Goal: Task Accomplishment & Management: Manage account settings

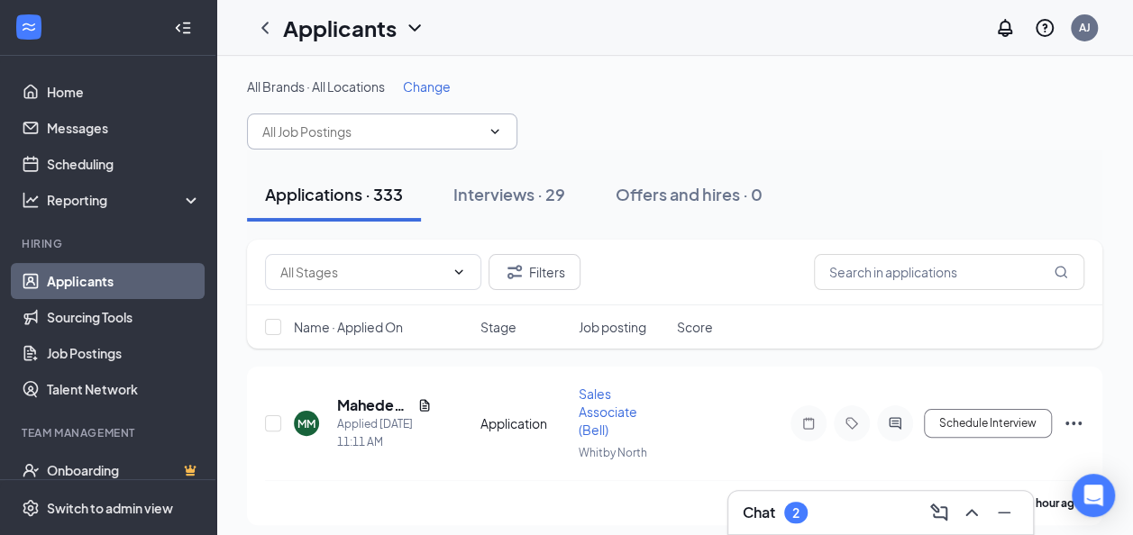
click at [479, 144] on span at bounding box center [382, 132] width 270 height 36
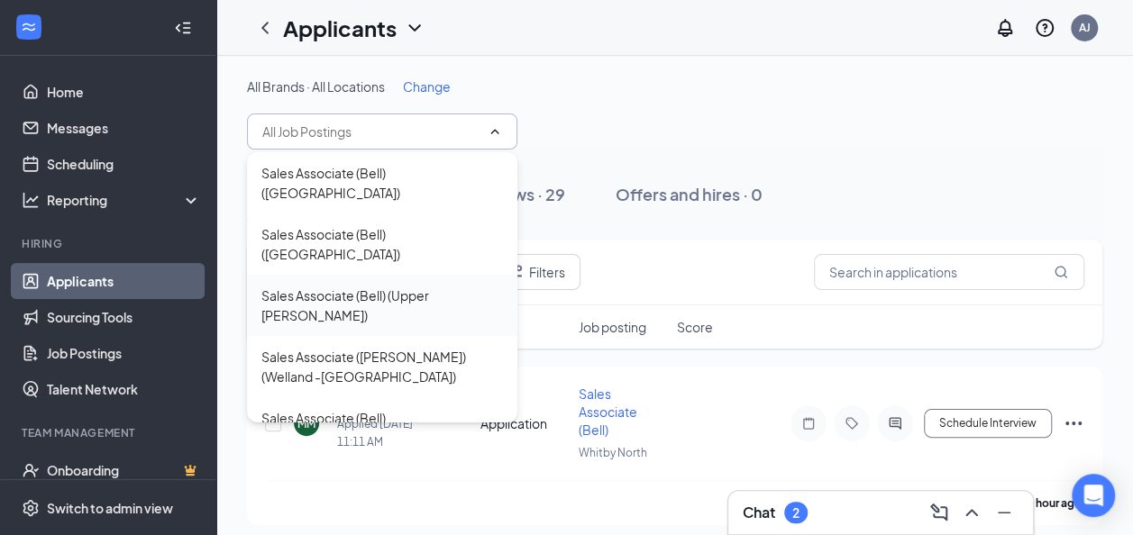
click at [440, 286] on div "Sales Associate (Bell) (Upper [PERSON_NAME])" at bounding box center [382, 306] width 242 height 40
type input "Sales Associate (Bell) (Upper [PERSON_NAME])"
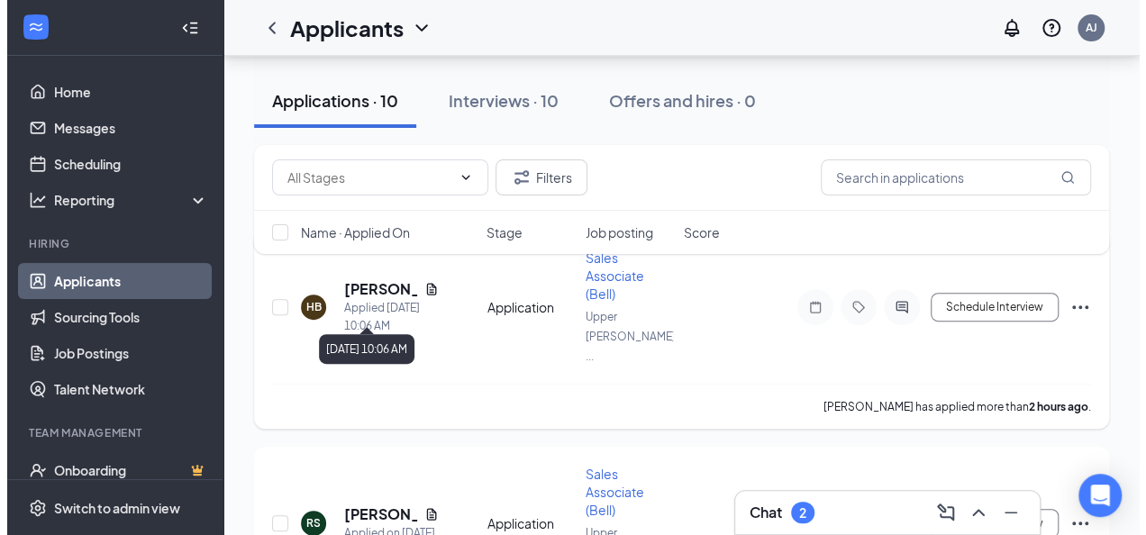
scroll to position [180, 0]
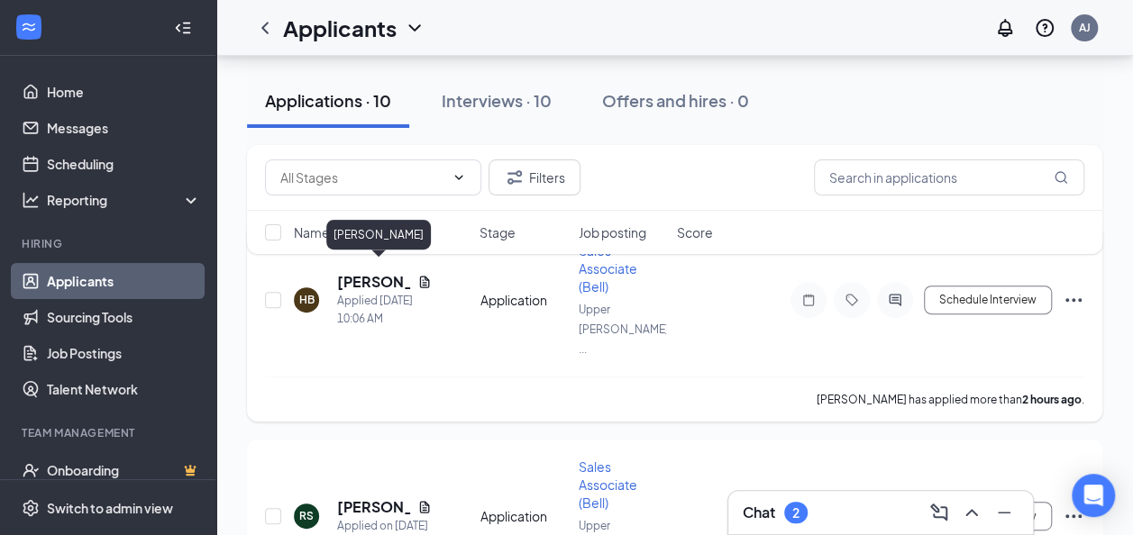
click at [369, 274] on h5 "[PERSON_NAME]" at bounding box center [373, 282] width 73 height 20
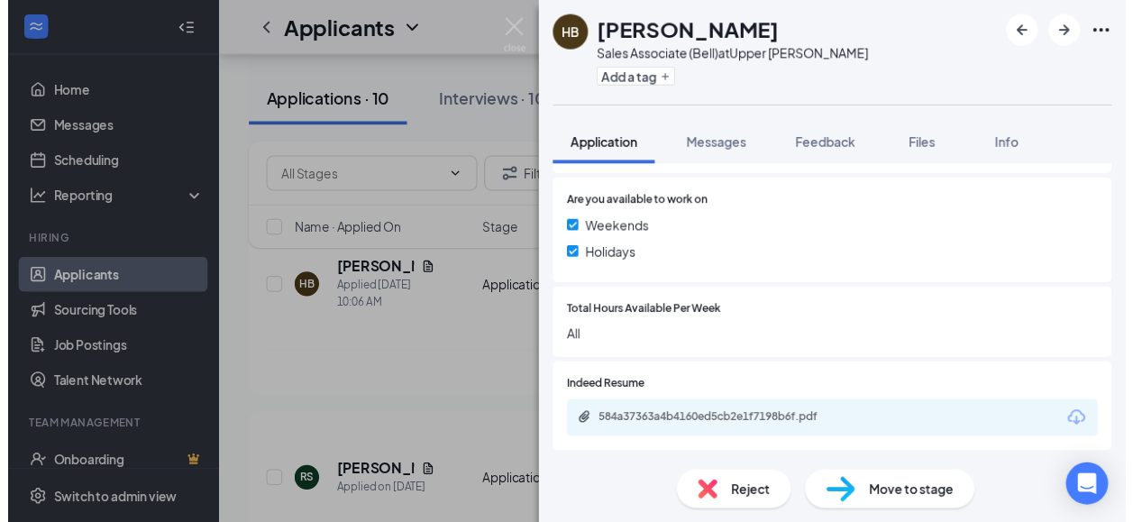
scroll to position [642, 0]
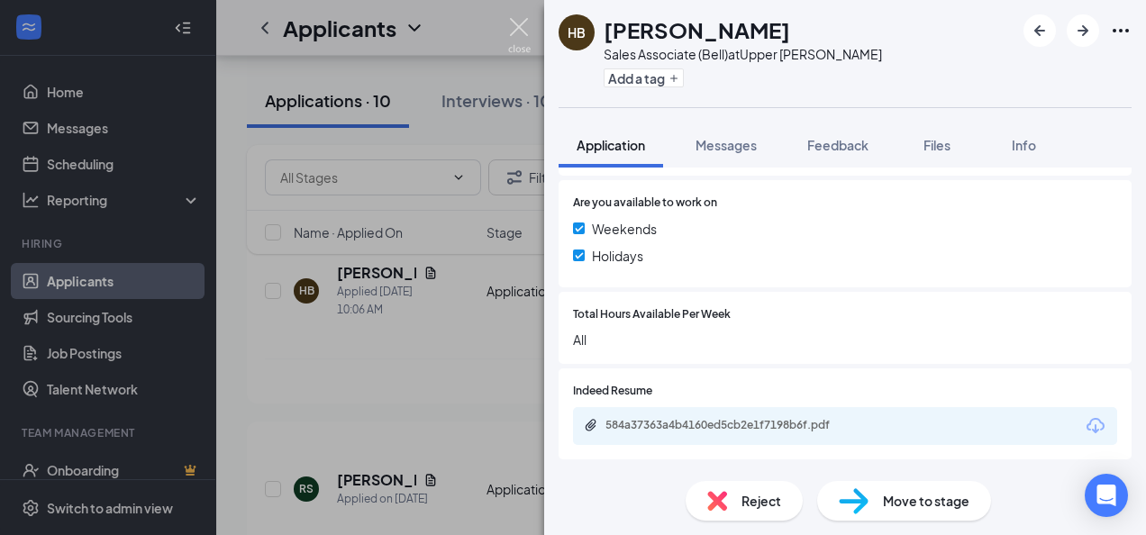
click at [516, 36] on img at bounding box center [519, 35] width 23 height 35
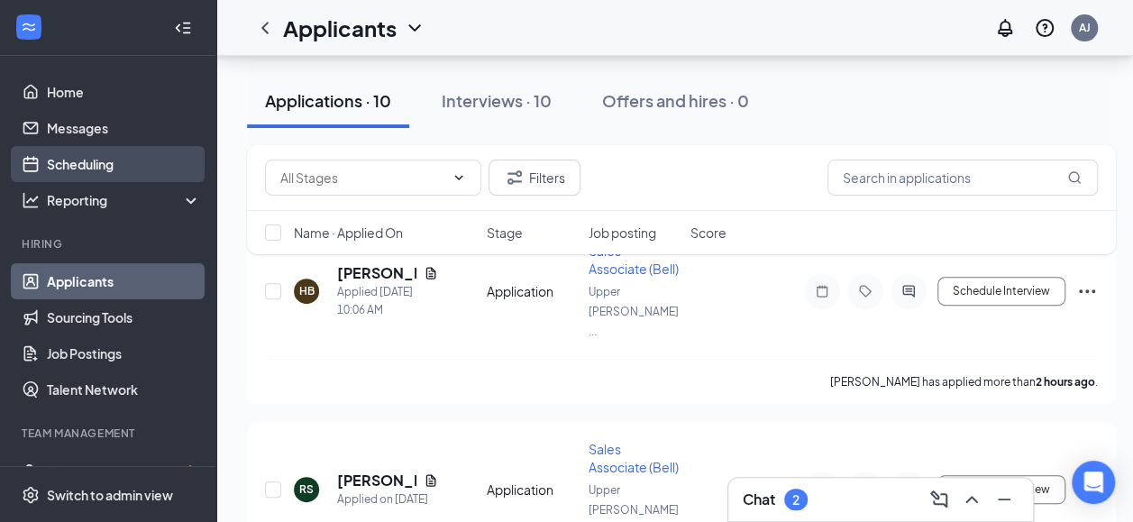
click at [76, 161] on link "Scheduling" at bounding box center [124, 164] width 154 height 36
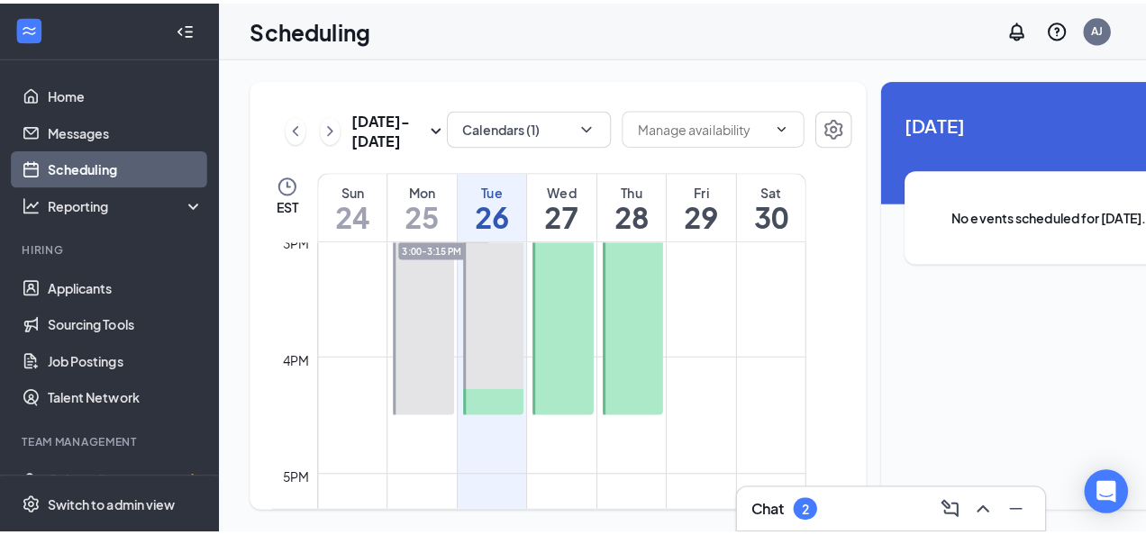
scroll to position [1697, 0]
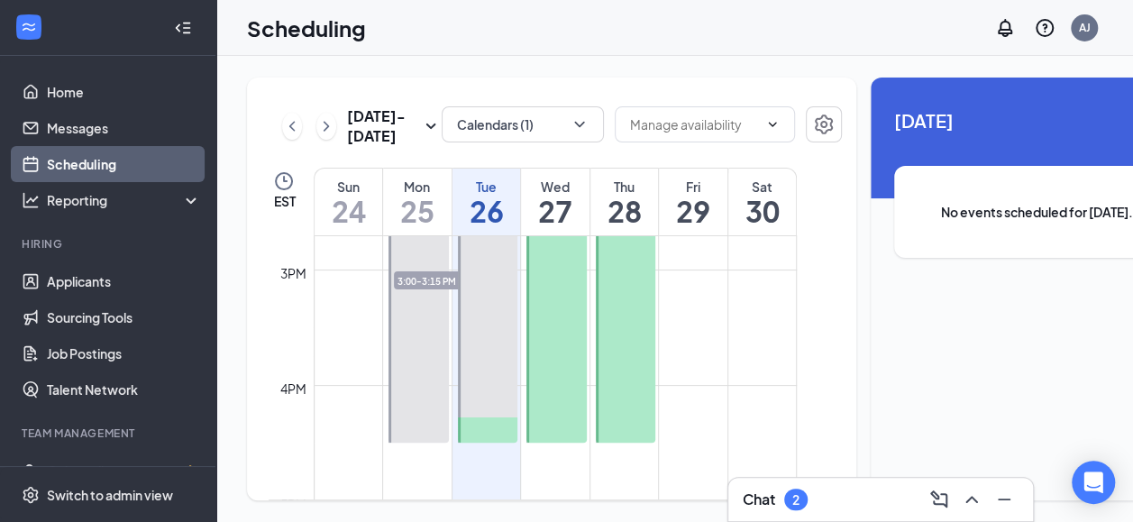
click at [815, 514] on div "Chat 2" at bounding box center [880, 499] width 305 height 43
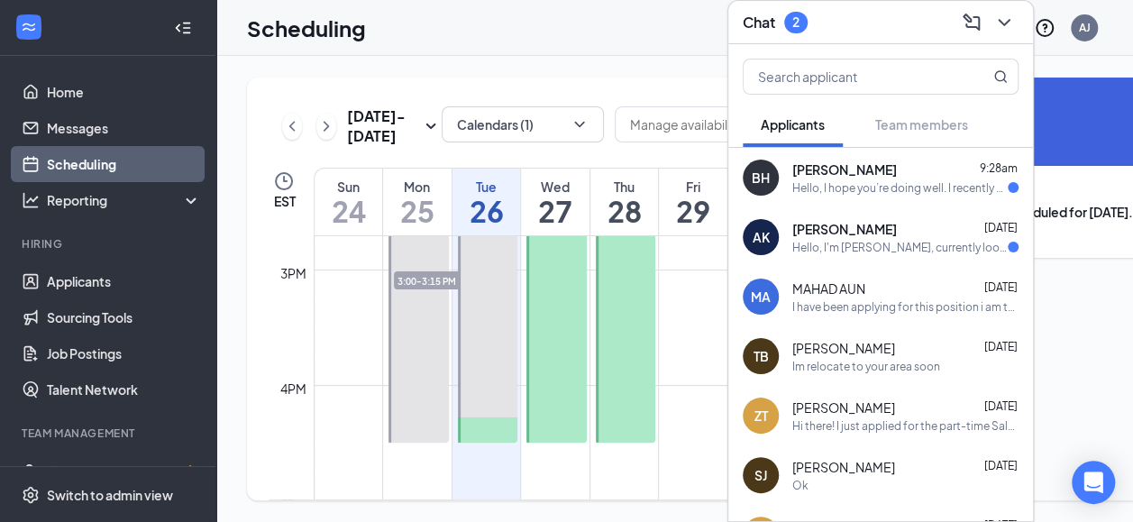
click at [867, 223] on span "[PERSON_NAME]" at bounding box center [844, 229] width 105 height 18
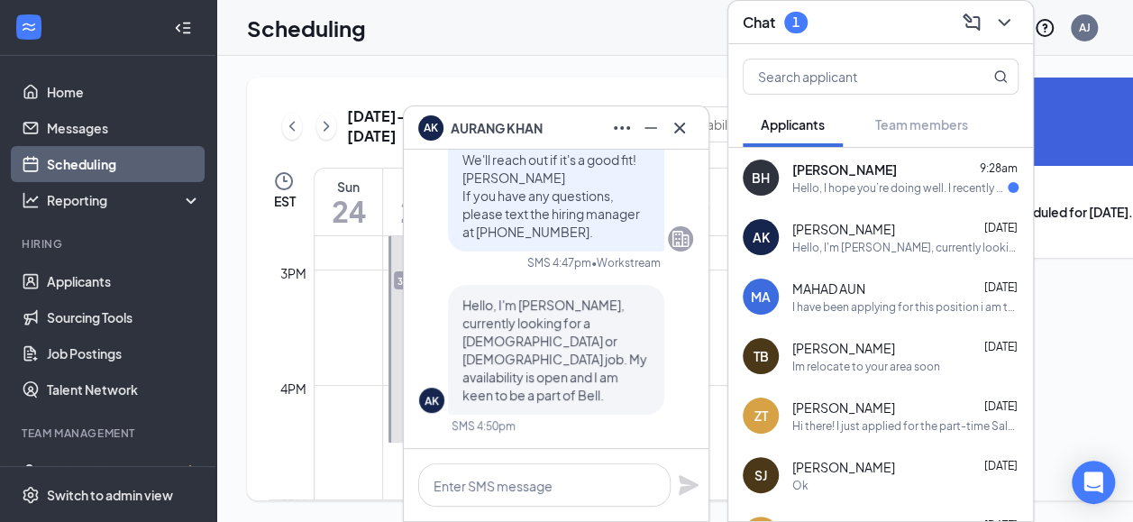
click at [858, 160] on span "[PERSON_NAME]" at bounding box center [844, 169] width 105 height 18
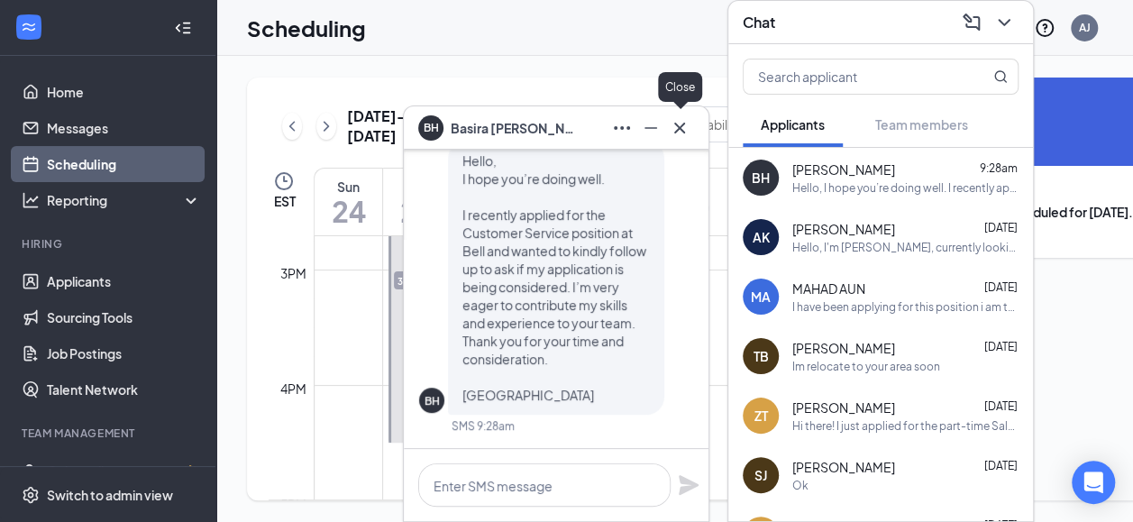
click at [684, 119] on icon "Cross" at bounding box center [680, 128] width 22 height 22
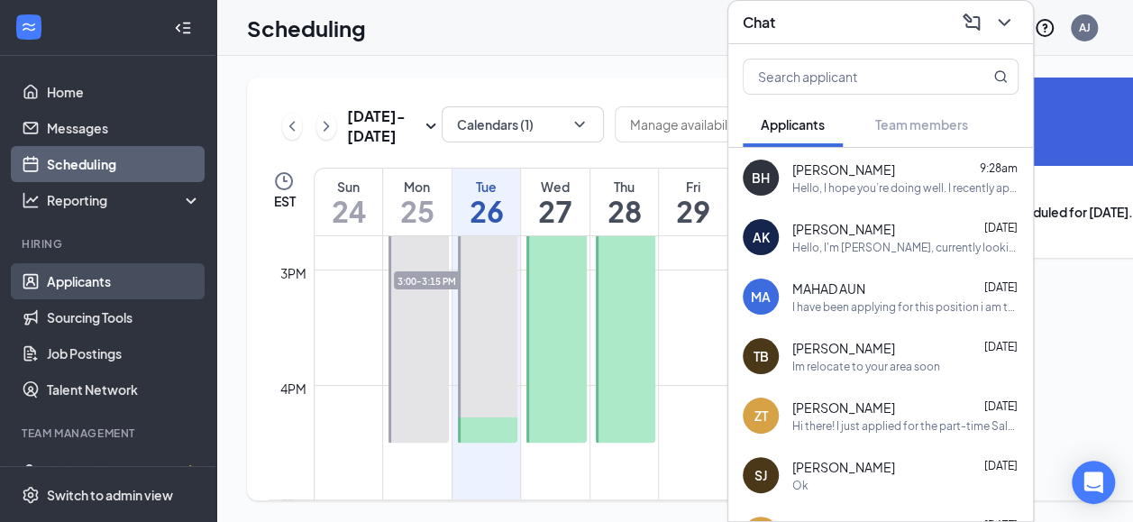
click at [90, 283] on link "Applicants" at bounding box center [124, 281] width 154 height 36
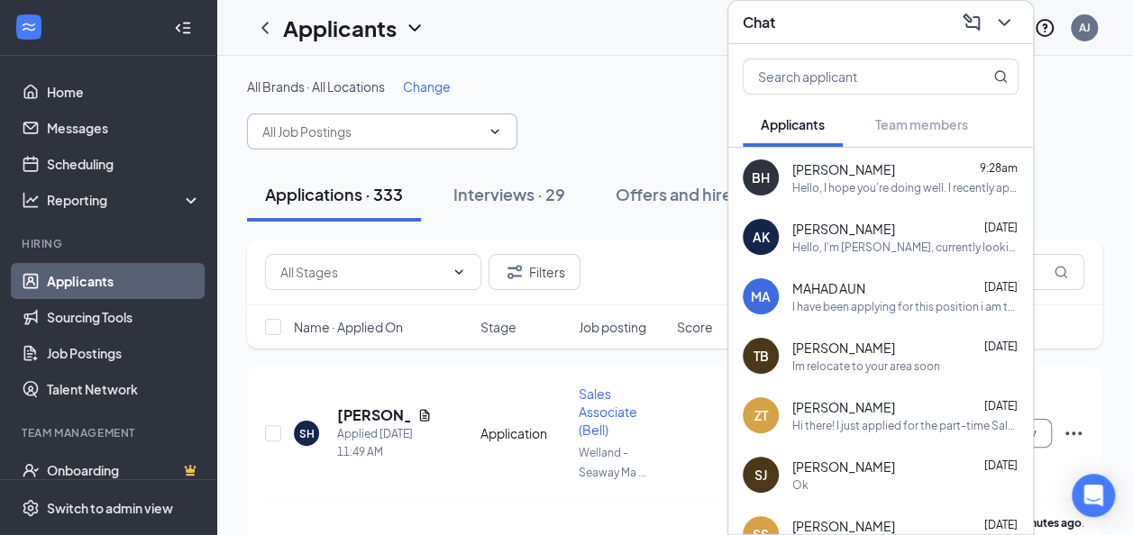
click at [416, 138] on input "text" at bounding box center [371, 132] width 218 height 20
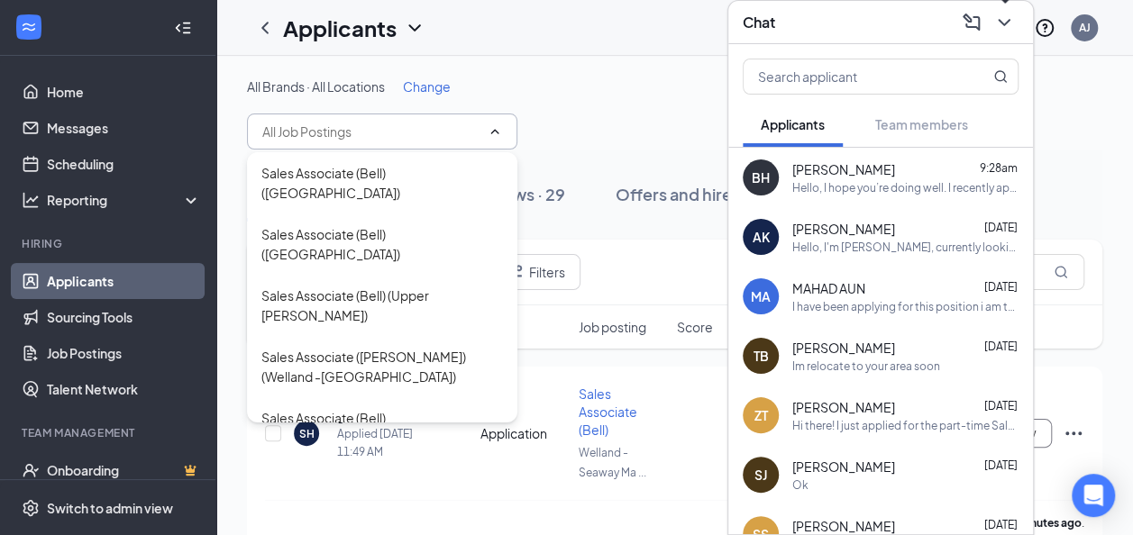
click at [1008, 18] on icon "ChevronDown" at bounding box center [1004, 23] width 22 height 22
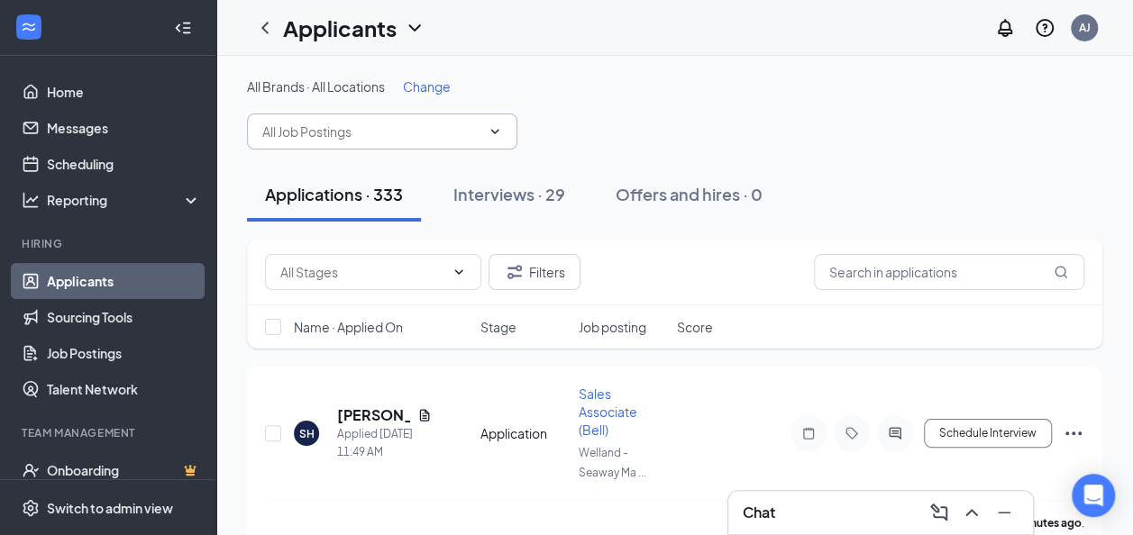
click at [453, 127] on input "text" at bounding box center [371, 132] width 218 height 20
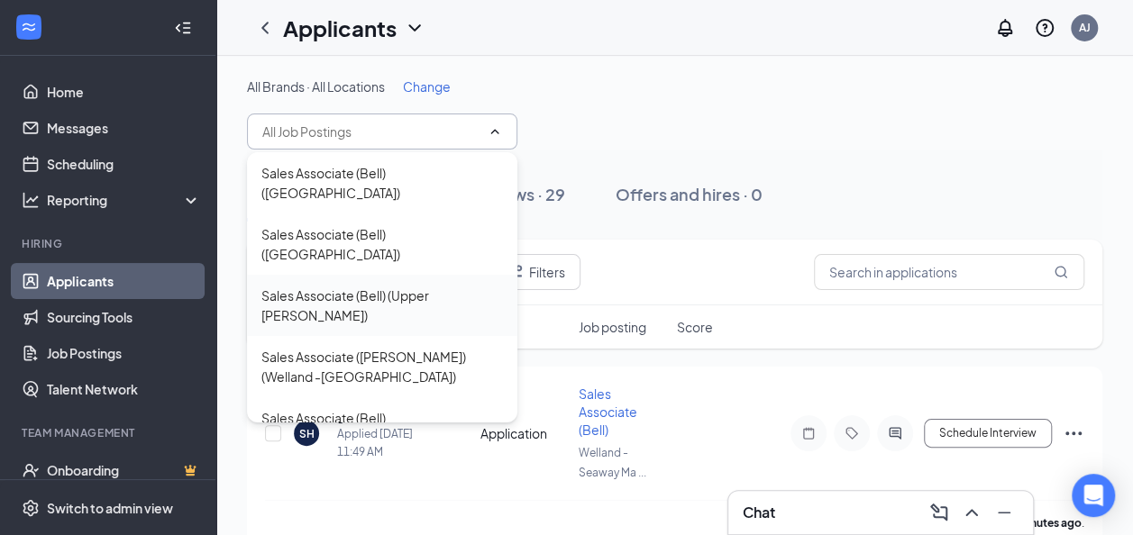
click at [438, 275] on div "Sales Associate (Bell) (Upper [PERSON_NAME])" at bounding box center [382, 305] width 270 height 61
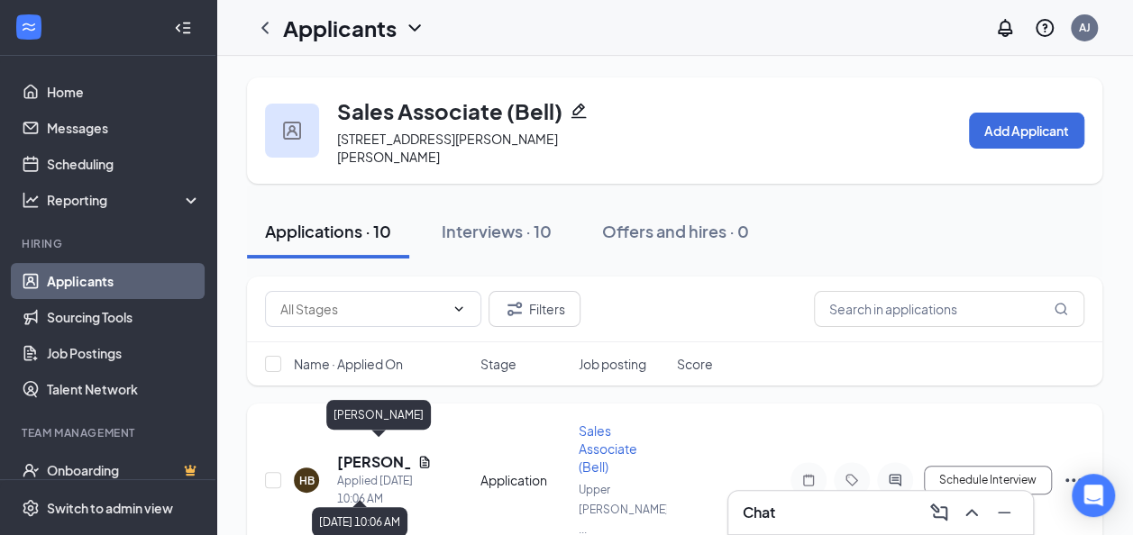
click at [375, 452] on h5 "[PERSON_NAME]" at bounding box center [373, 462] width 73 height 20
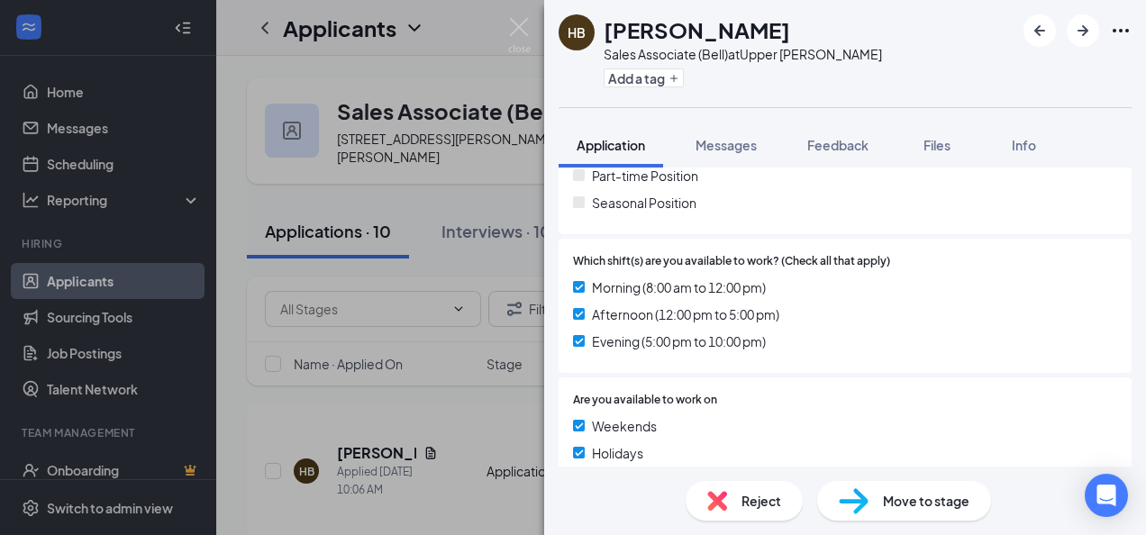
scroll to position [642, 0]
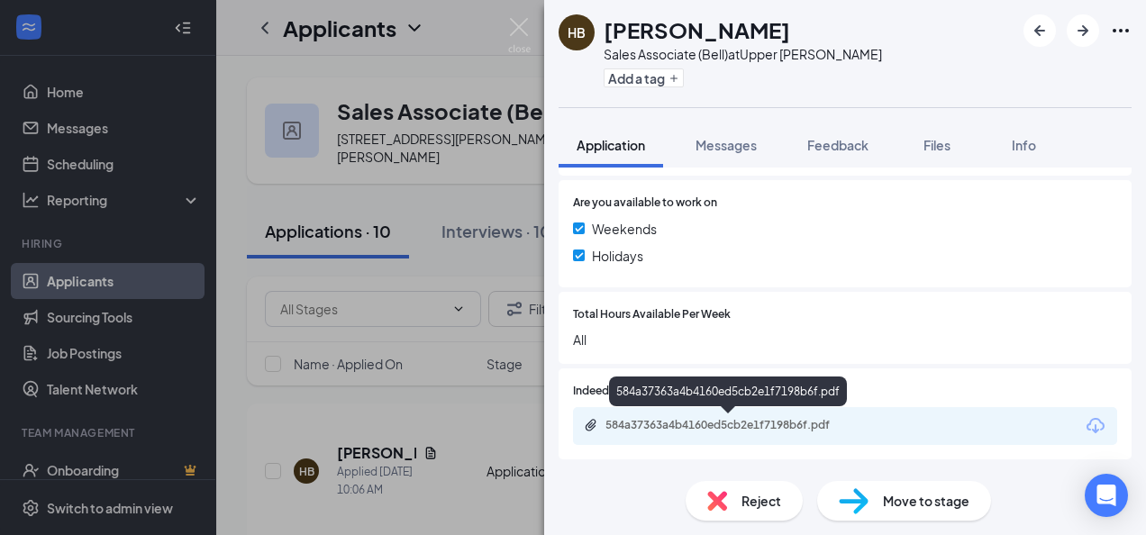
click at [768, 428] on div "584a37363a4b4160ed5cb2e1f7198b6f.pdf" at bounding box center [732, 425] width 252 height 14
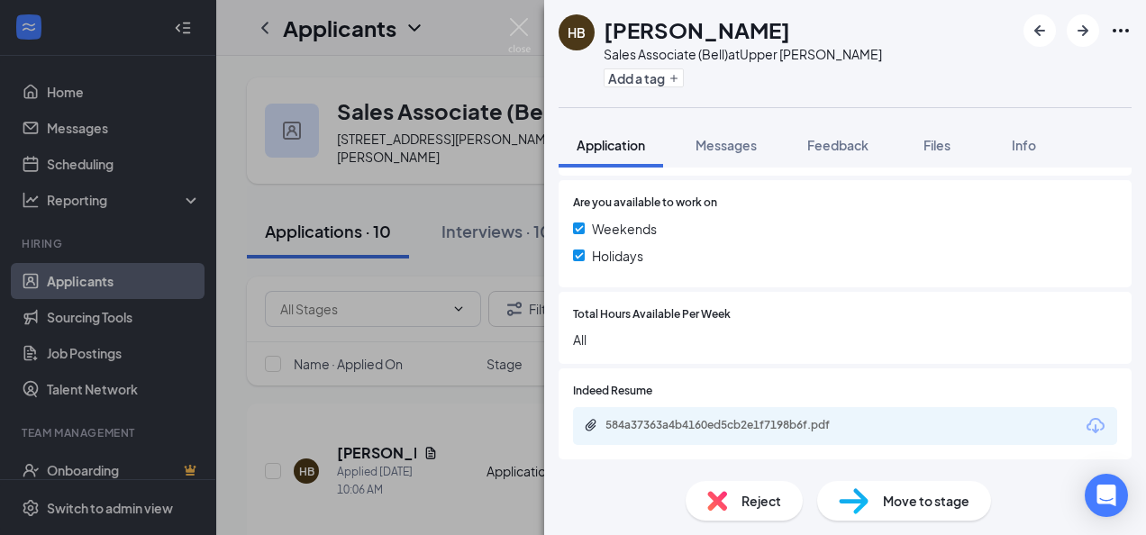
scroll to position [634, 0]
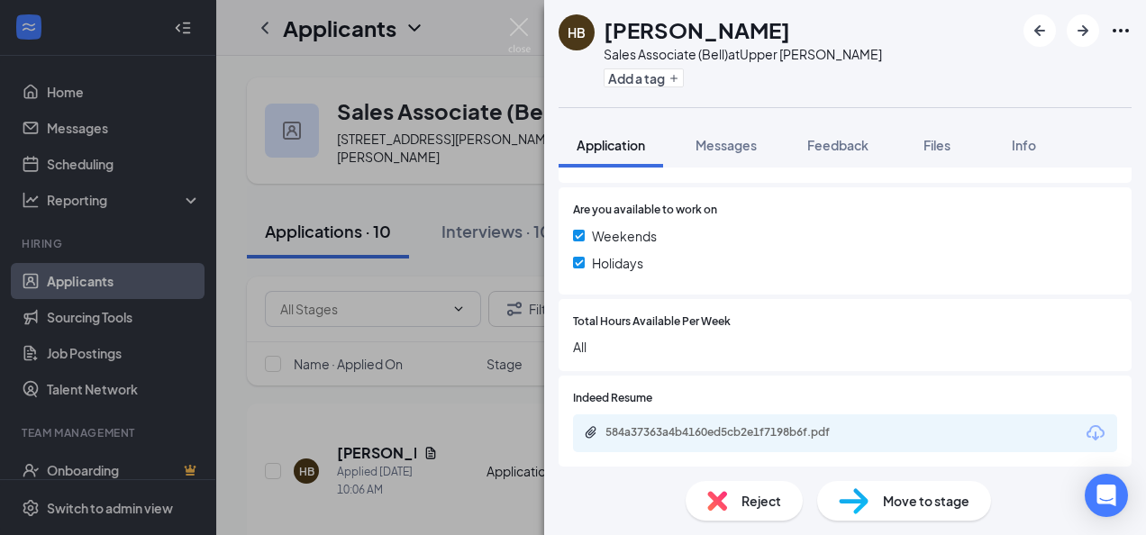
click at [777, 501] on span "Reject" at bounding box center [762, 501] width 40 height 20
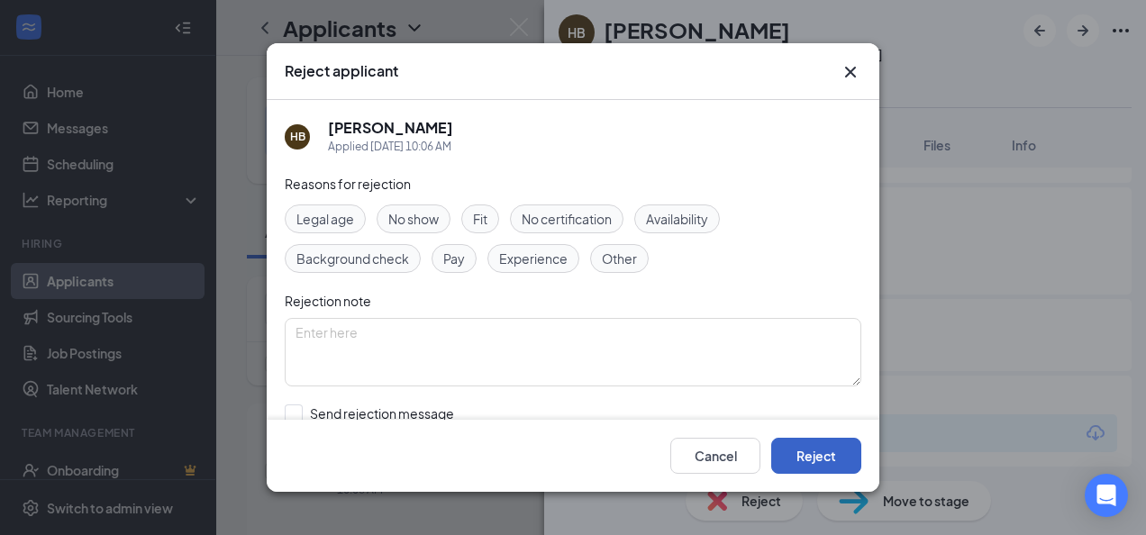
click at [851, 464] on button "Reject" at bounding box center [816, 456] width 90 height 36
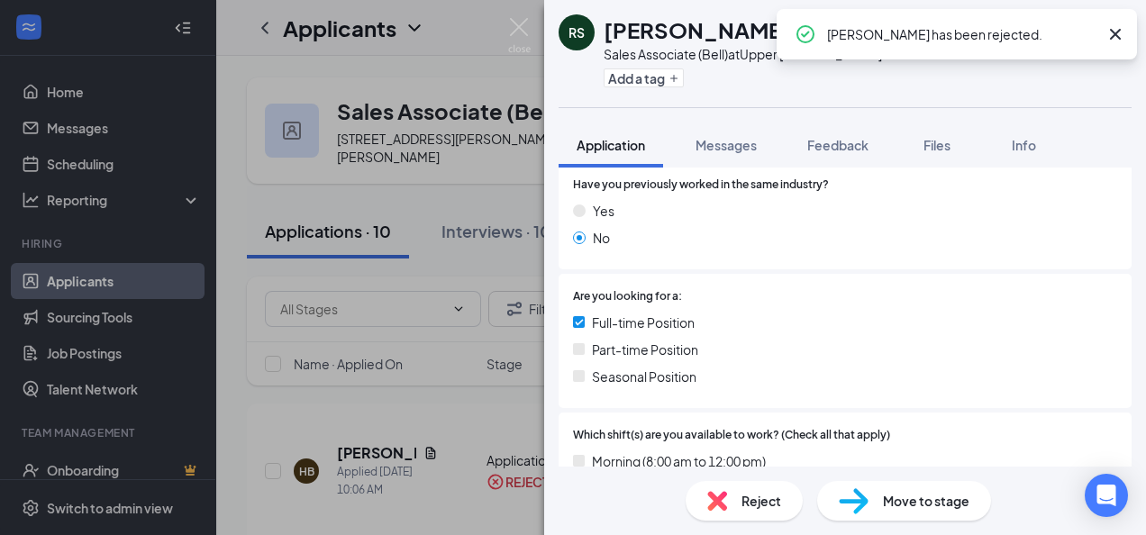
scroll to position [634, 0]
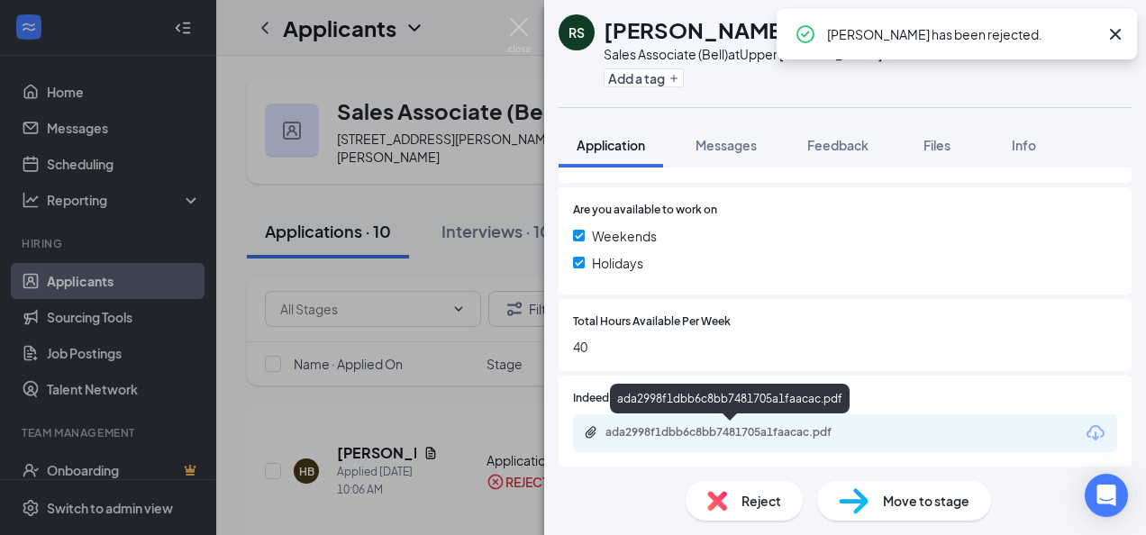
click at [719, 429] on div "ada2998f1dbb6c8bb7481705a1faacac.pdf" at bounding box center [732, 432] width 252 height 14
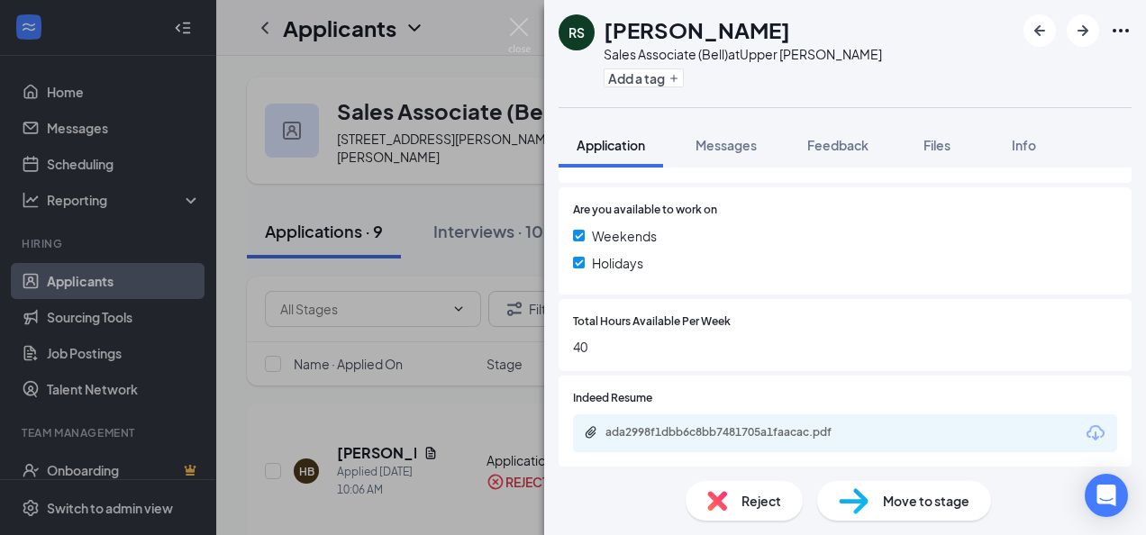
click at [725, 506] on img at bounding box center [717, 501] width 20 height 20
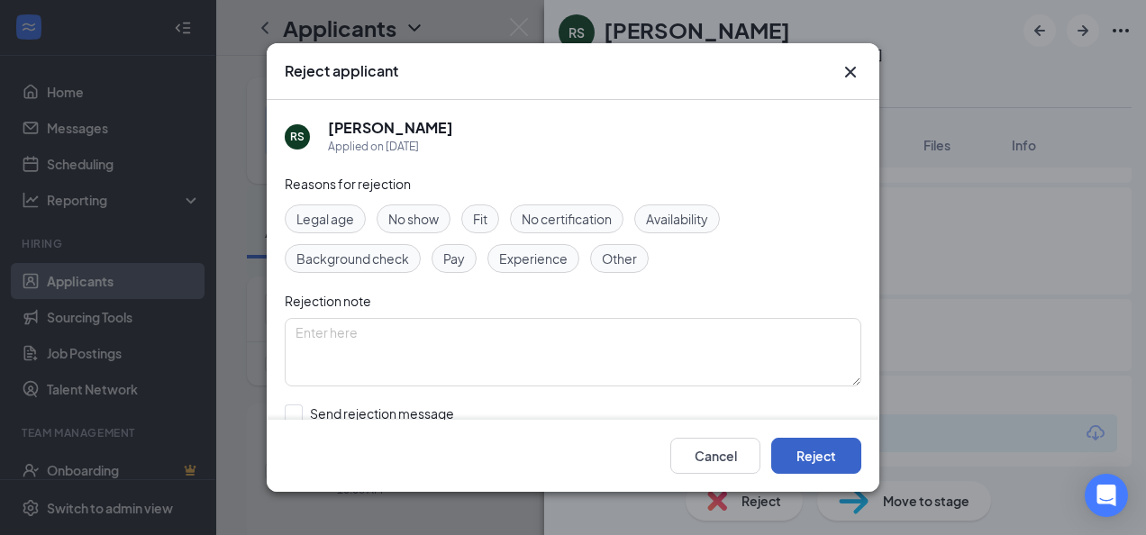
click at [824, 452] on button "Reject" at bounding box center [816, 456] width 90 height 36
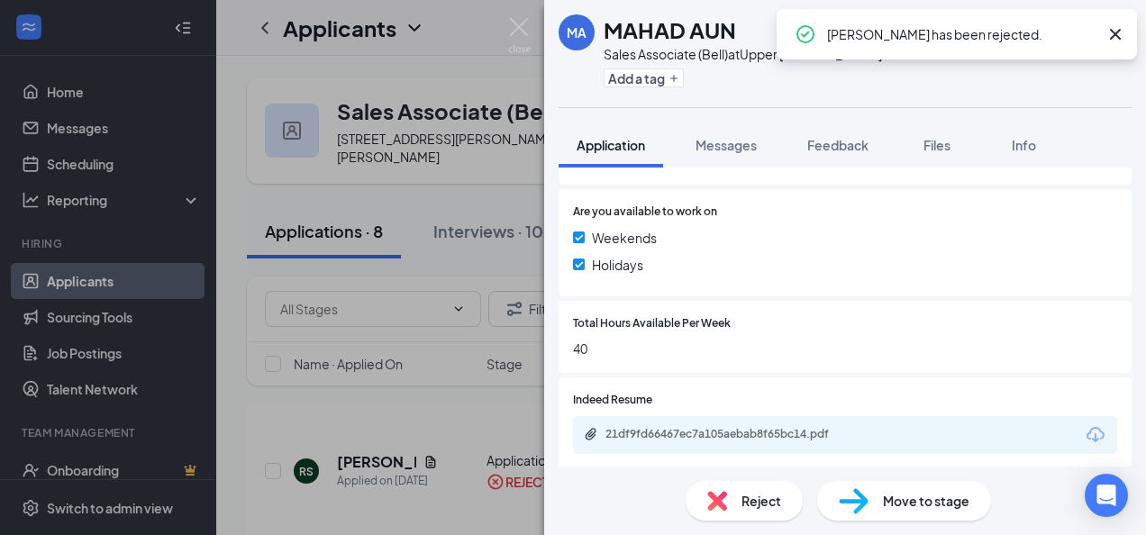
scroll to position [634, 0]
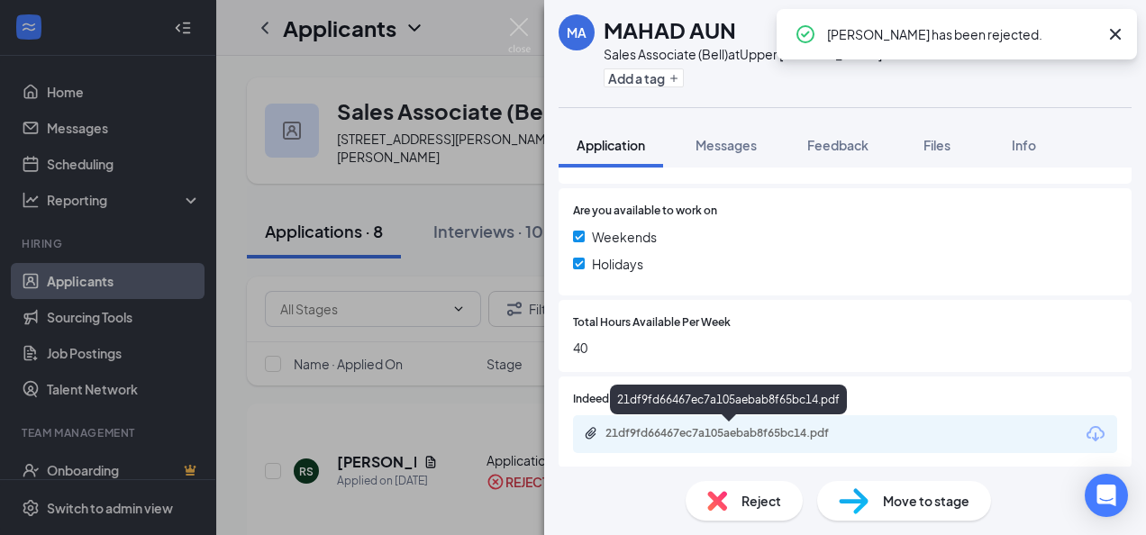
click at [714, 429] on div "21df9fd66467ec7a105aebab8f65bc14.pdf" at bounding box center [732, 433] width 252 height 14
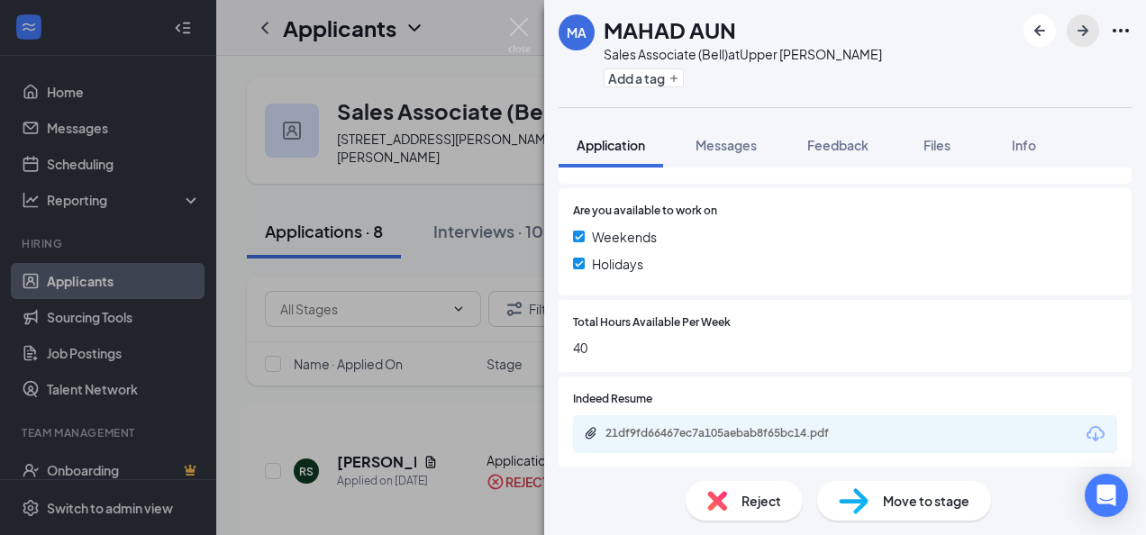
click at [1084, 36] on icon "ArrowRight" at bounding box center [1083, 31] width 22 height 22
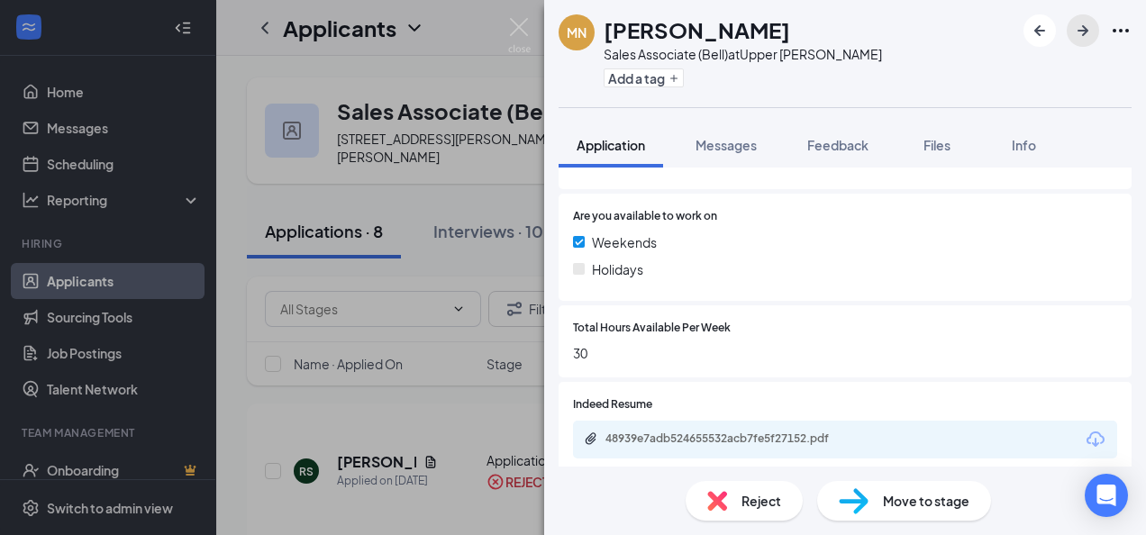
scroll to position [634, 0]
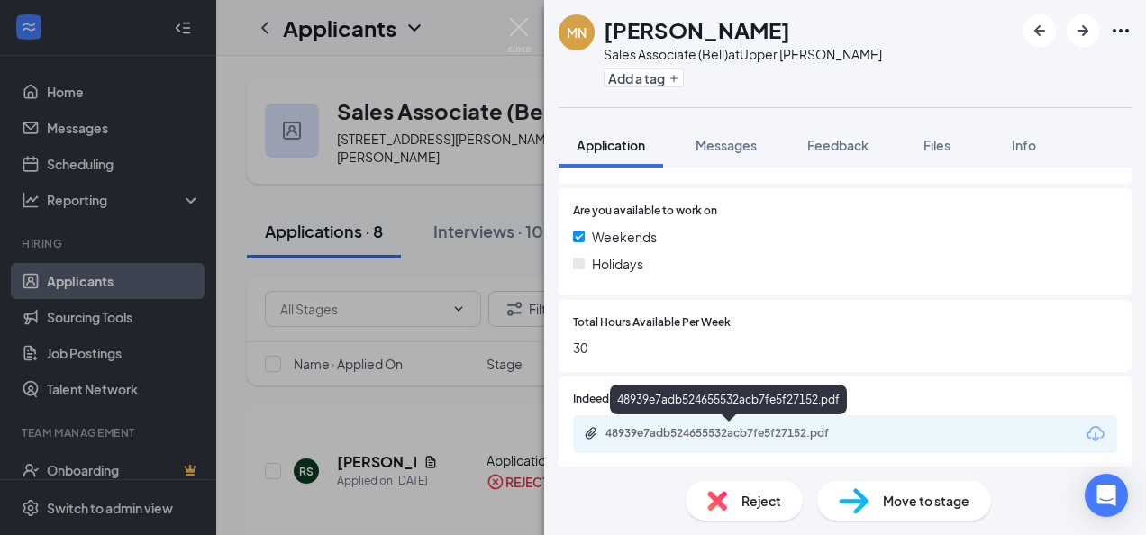
click at [714, 430] on div "48939e7adb524655532acb7fe5f27152.pdf" at bounding box center [732, 433] width 252 height 14
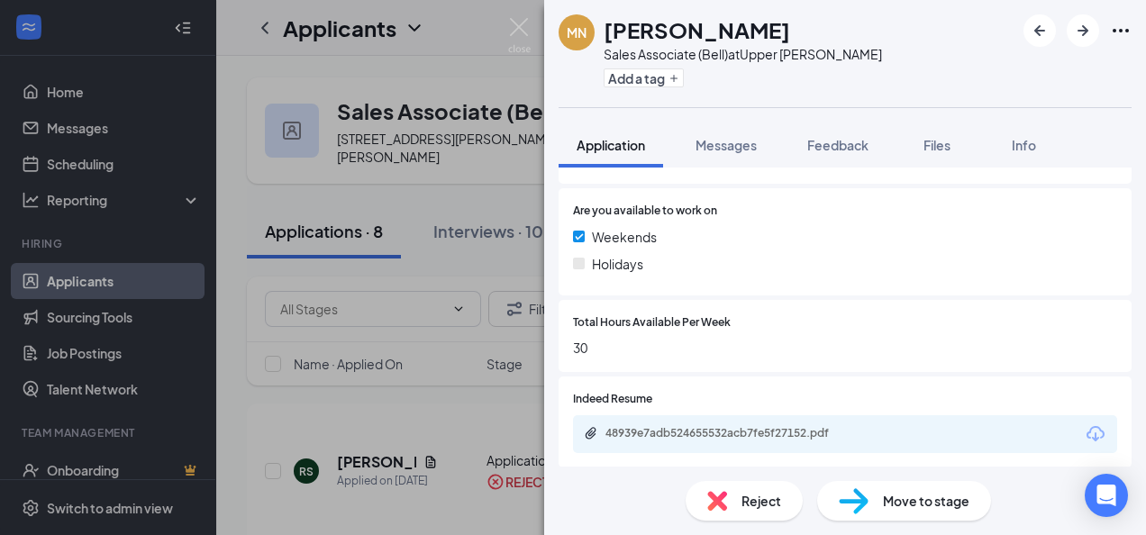
click at [772, 494] on span "Reject" at bounding box center [762, 501] width 40 height 20
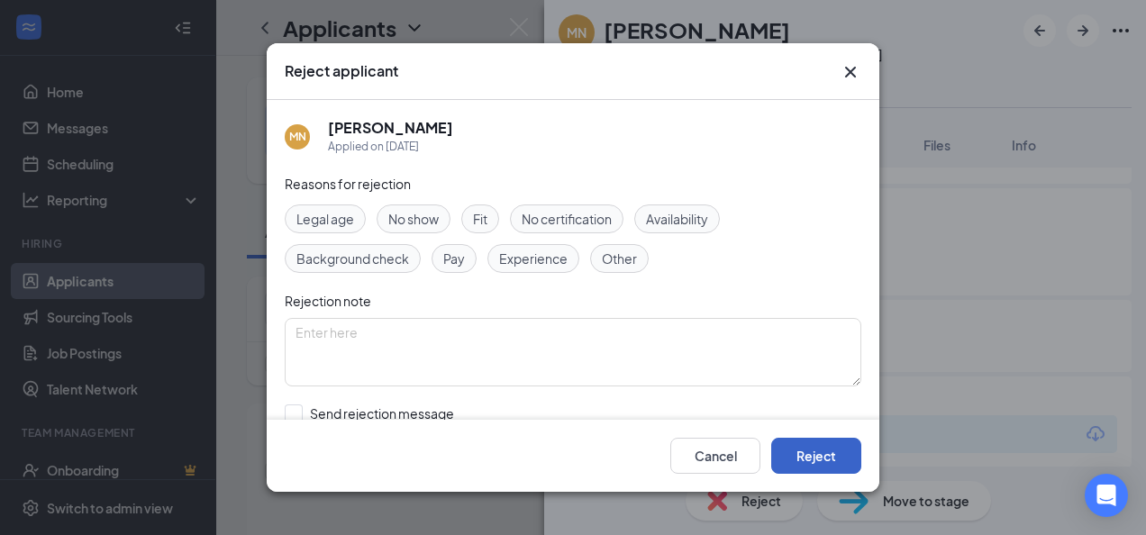
click at [849, 449] on button "Reject" at bounding box center [816, 456] width 90 height 36
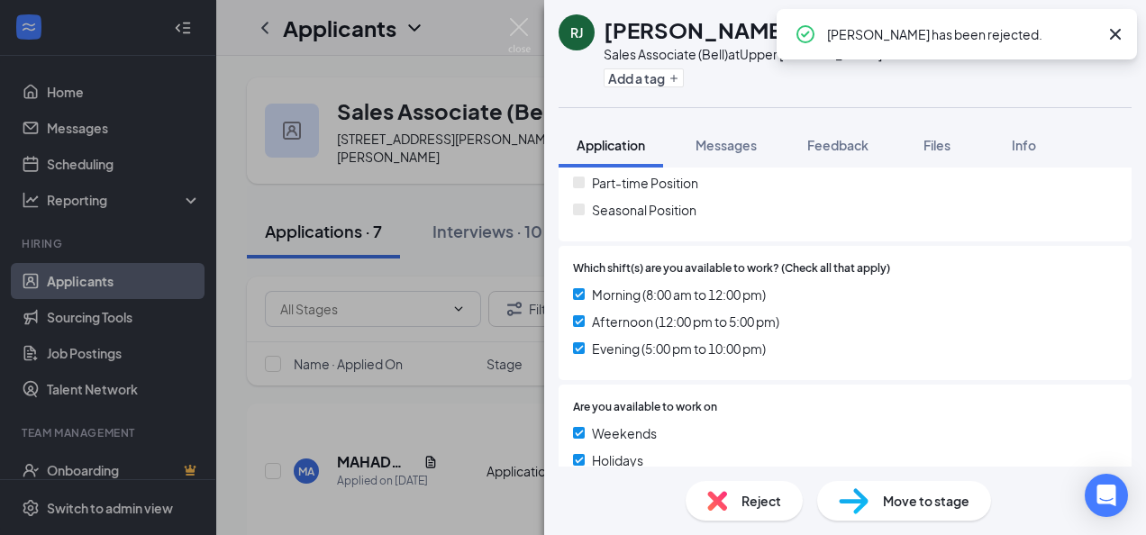
scroll to position [642, 0]
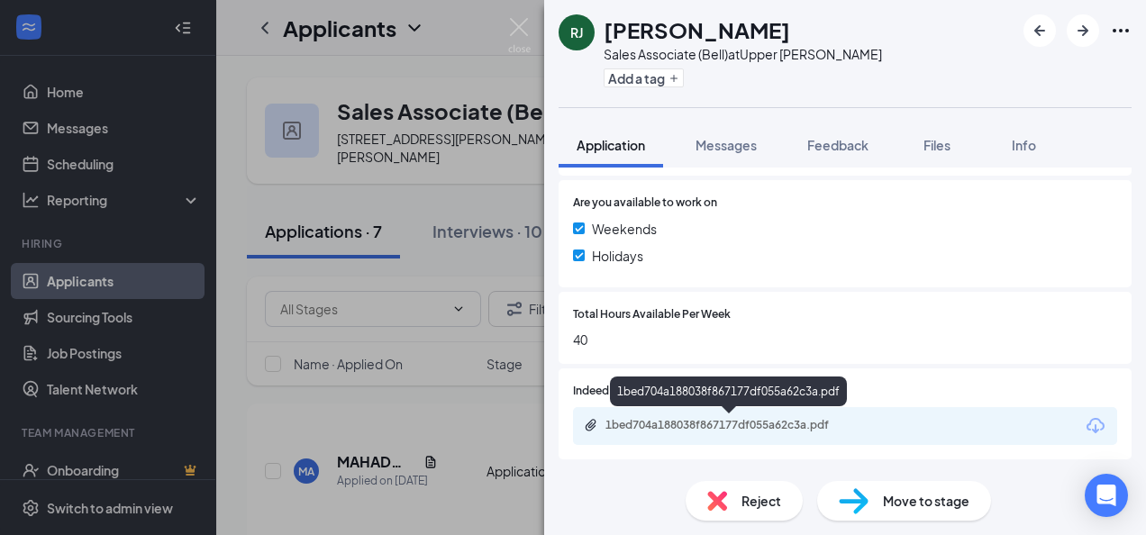
click at [737, 422] on div "1bed704a188038f867177df055a62c3a.pdf" at bounding box center [732, 425] width 252 height 14
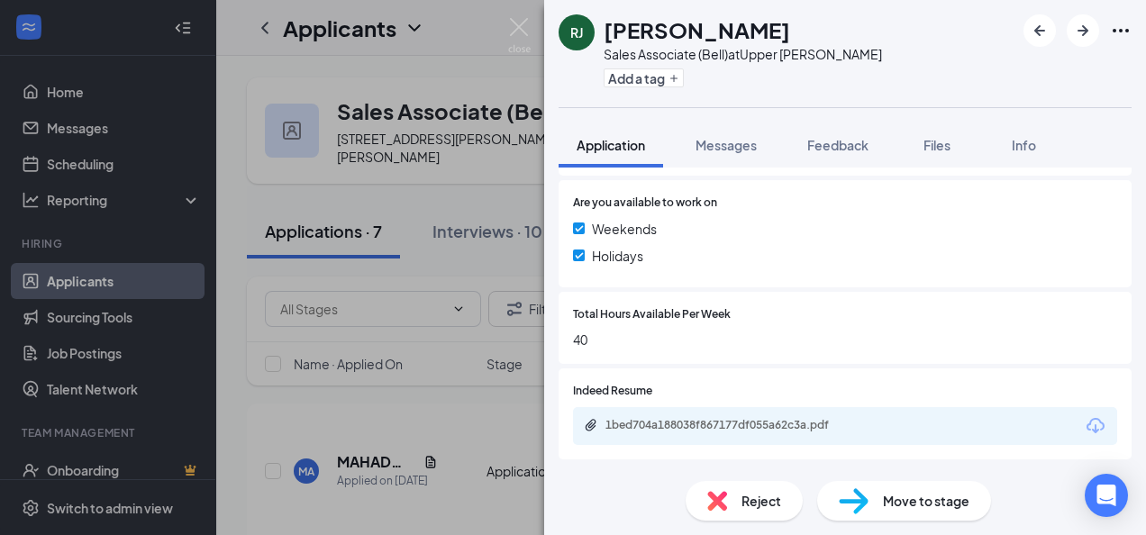
scroll to position [634, 0]
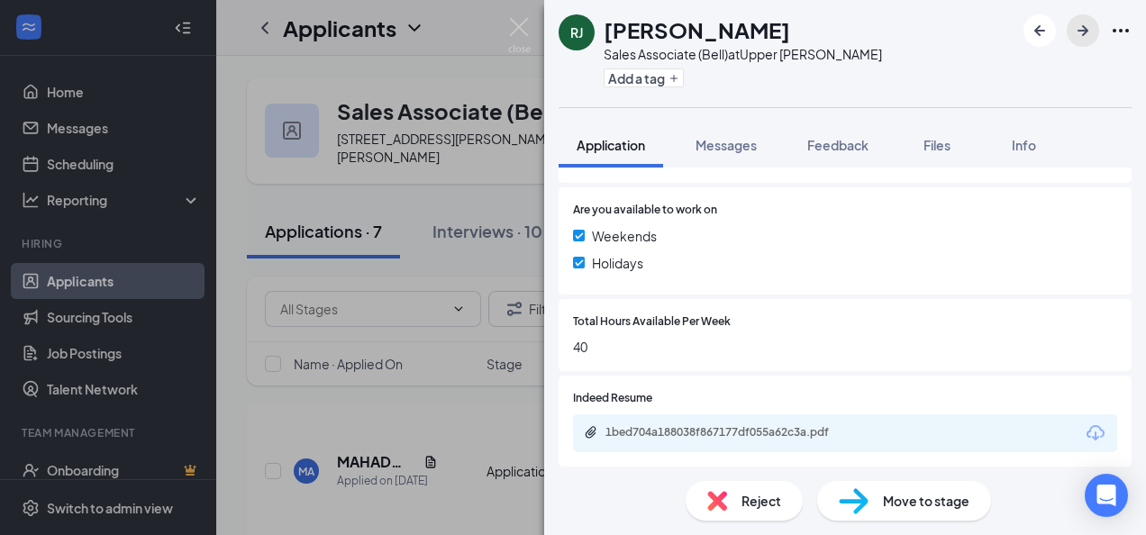
click at [1085, 38] on icon "ArrowRight" at bounding box center [1083, 31] width 22 height 22
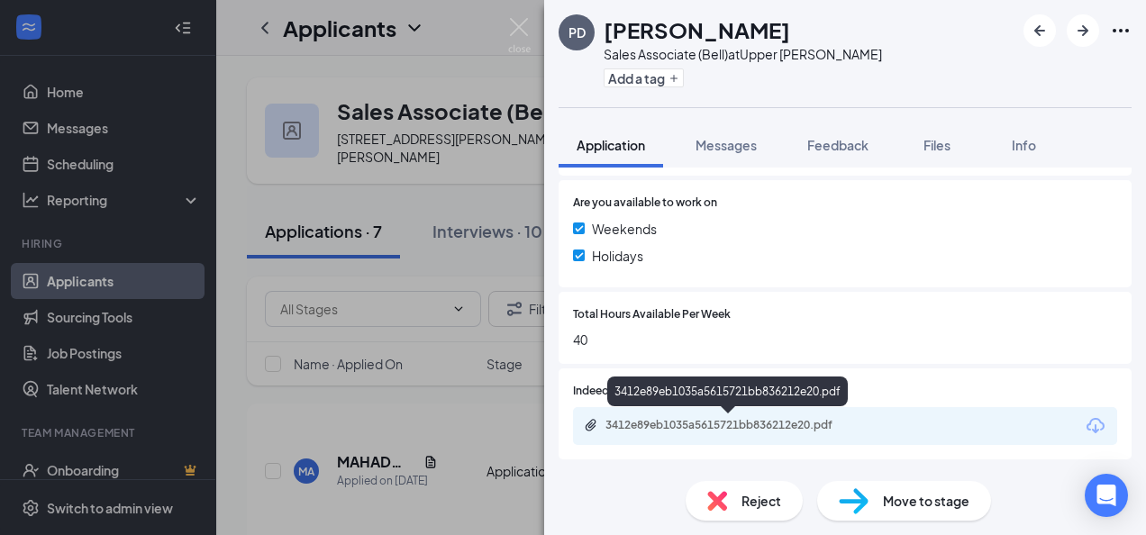
click at [723, 424] on div "3412e89eb1035a5615721bb836212e20.pdf" at bounding box center [732, 425] width 252 height 14
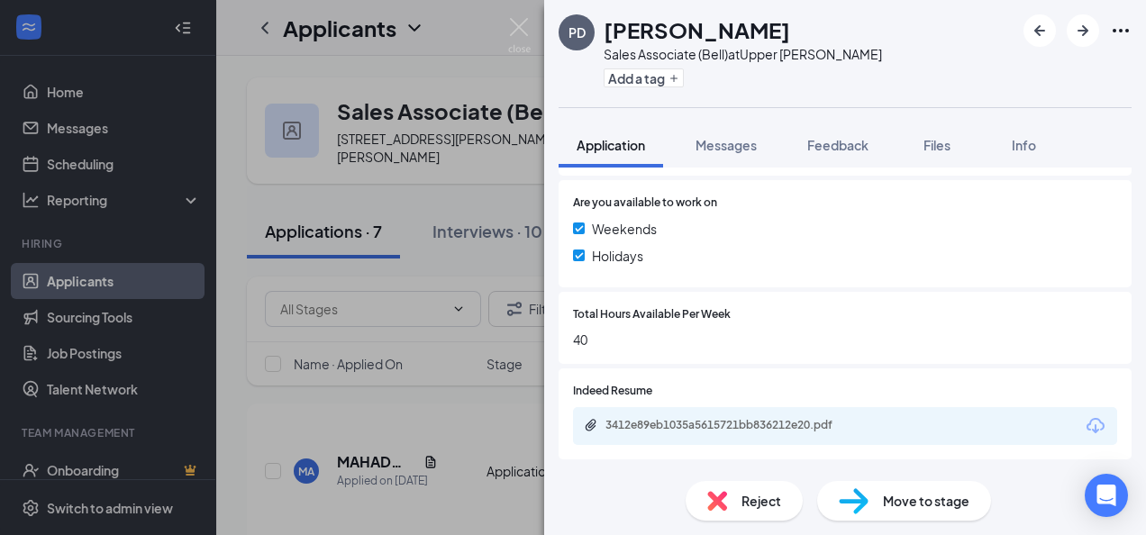
scroll to position [685, 0]
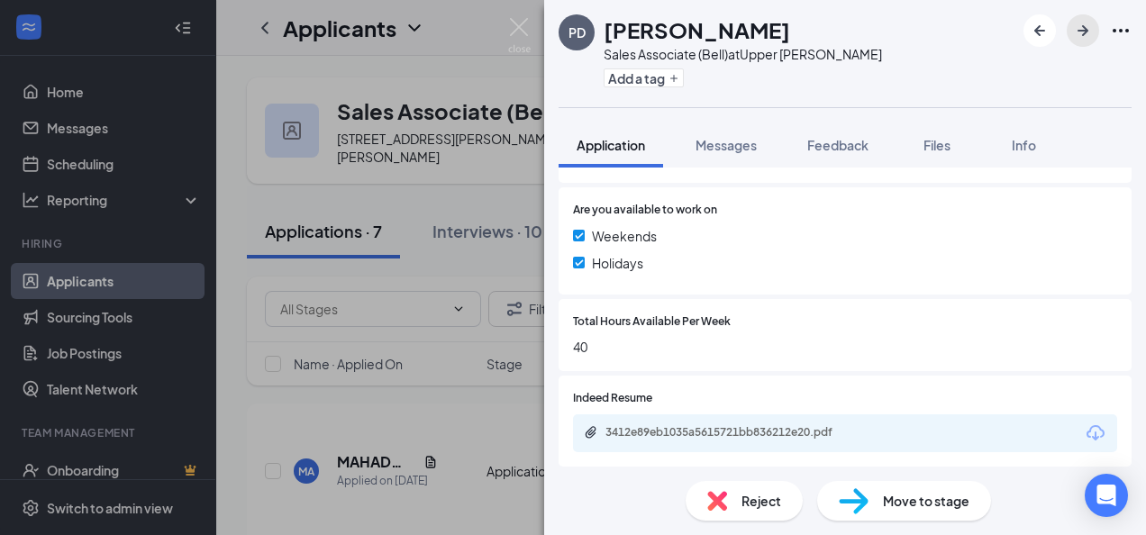
click at [1089, 27] on icon "ArrowRight" at bounding box center [1083, 31] width 22 height 22
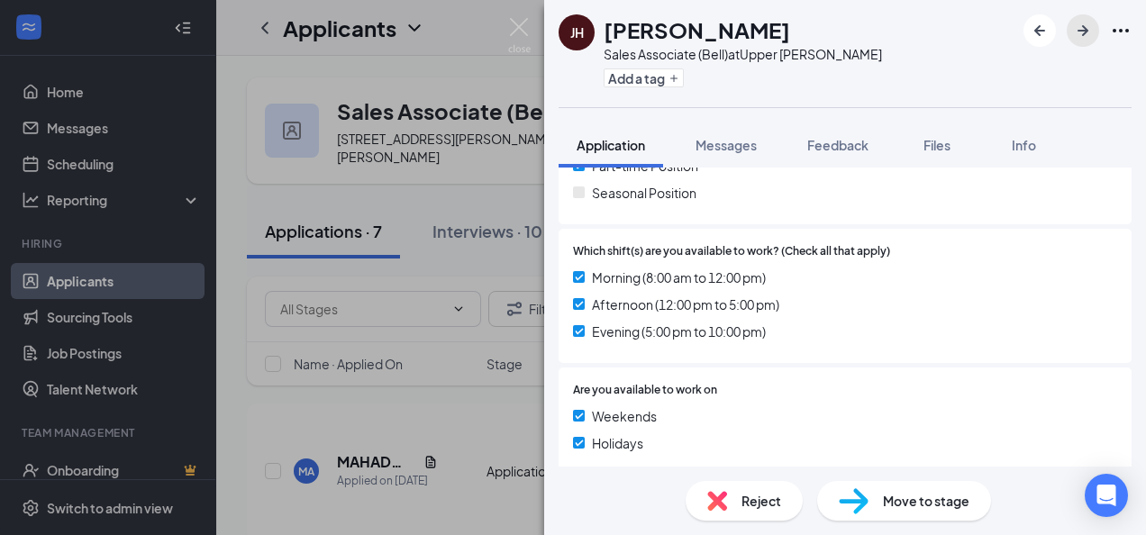
scroll to position [634, 0]
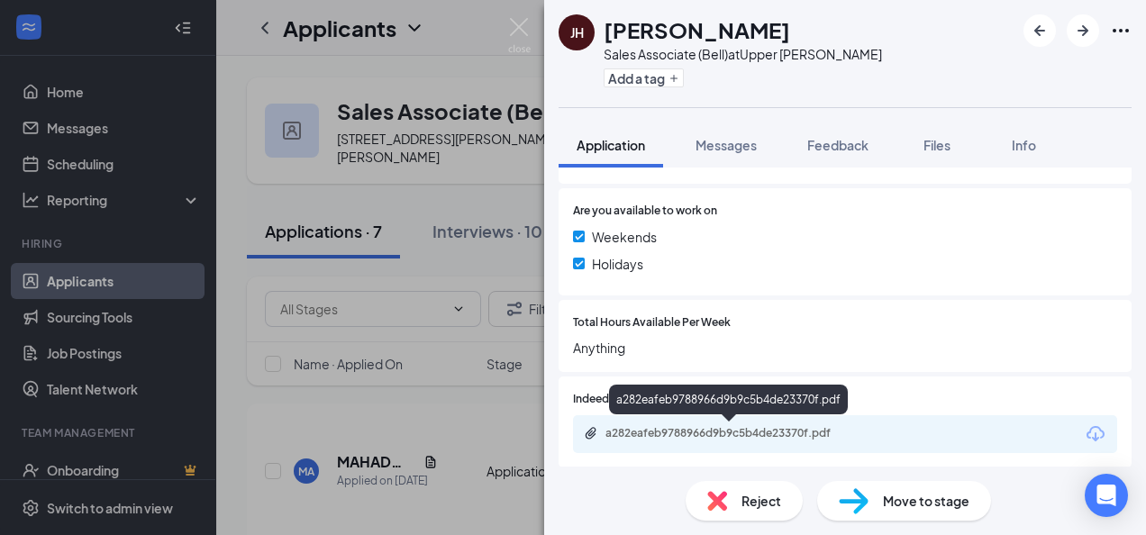
click at [693, 431] on div "a282eafeb9788966d9b9c5b4de23370f.pdf" at bounding box center [732, 433] width 252 height 14
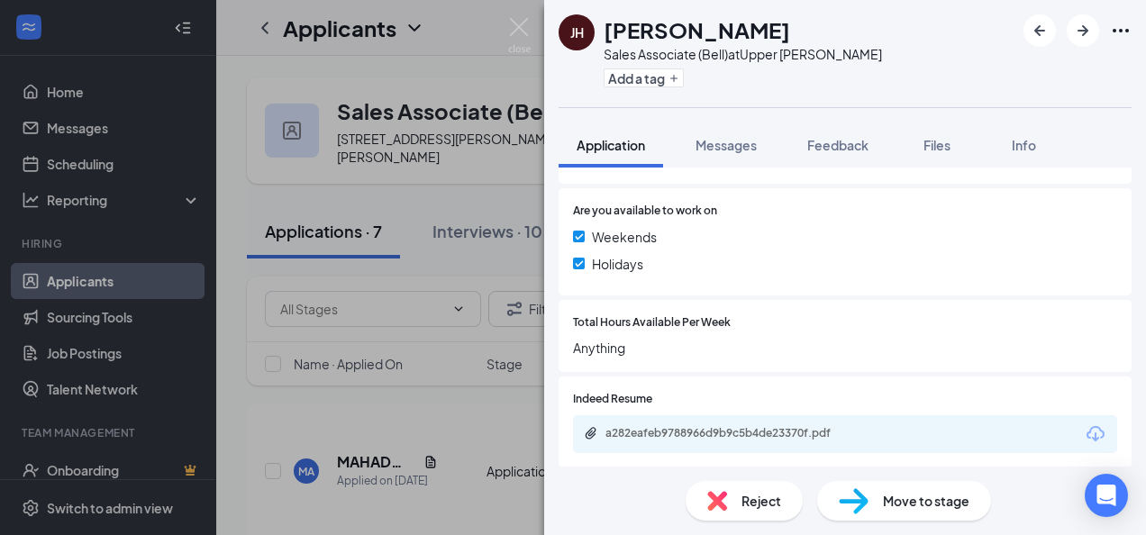
click at [746, 513] on div "Reject" at bounding box center [744, 501] width 117 height 40
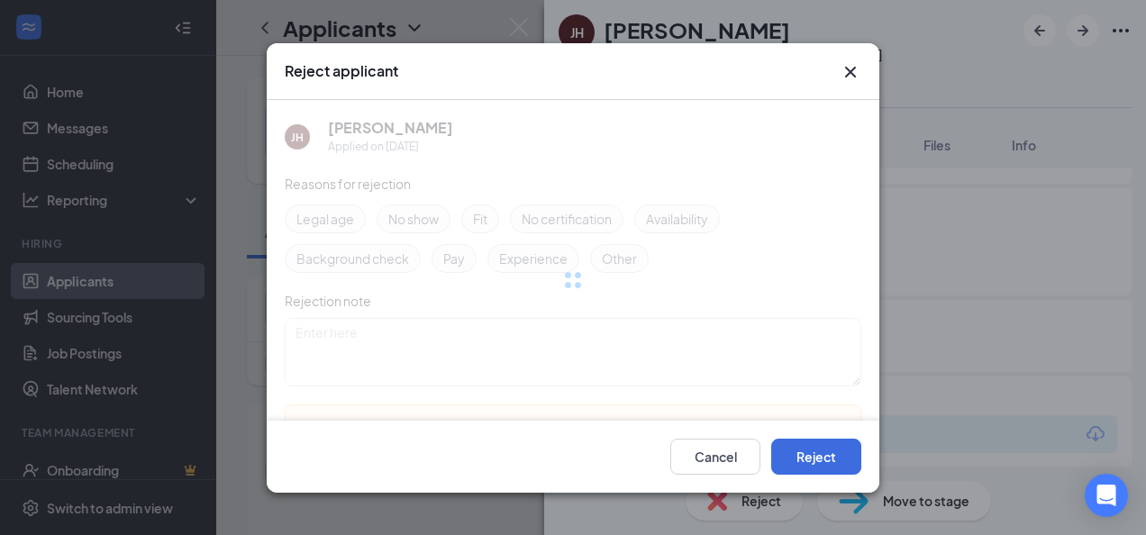
click at [811, 479] on div "Cancel Reject" at bounding box center [573, 456] width 613 height 72
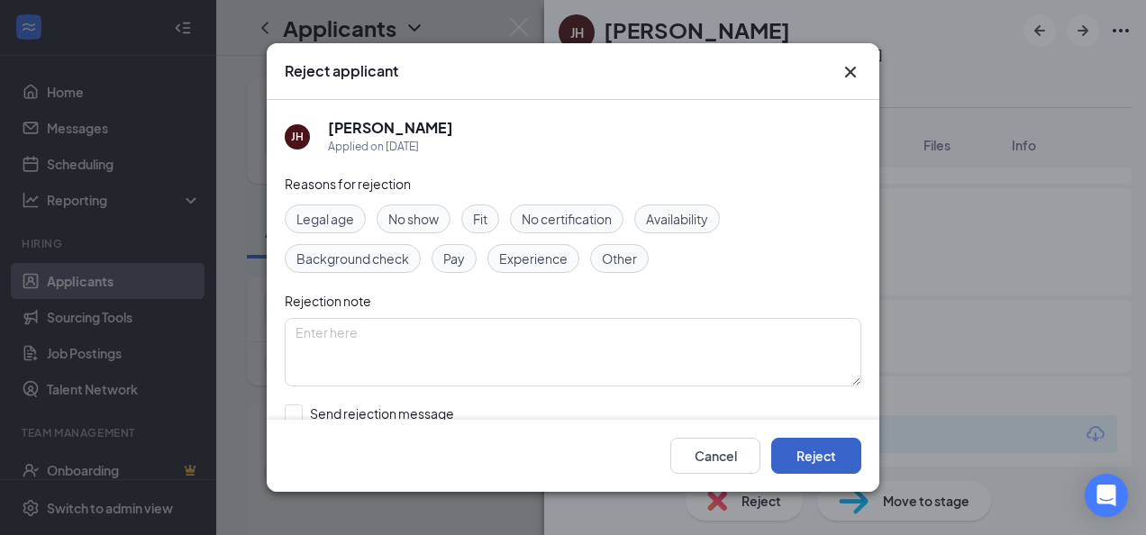
click at [822, 460] on button "Reject" at bounding box center [816, 456] width 90 height 36
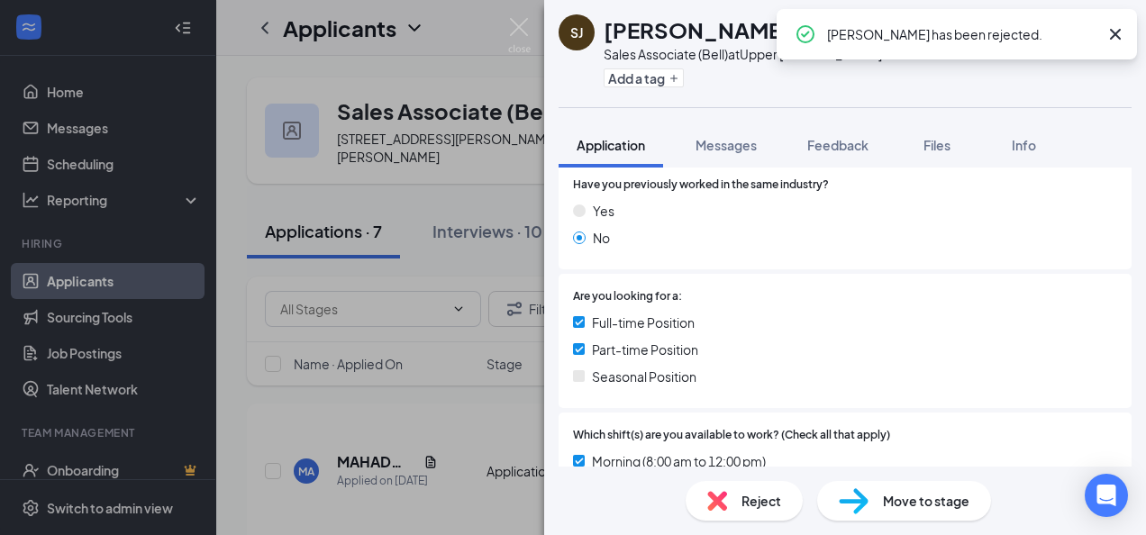
scroll to position [180, 0]
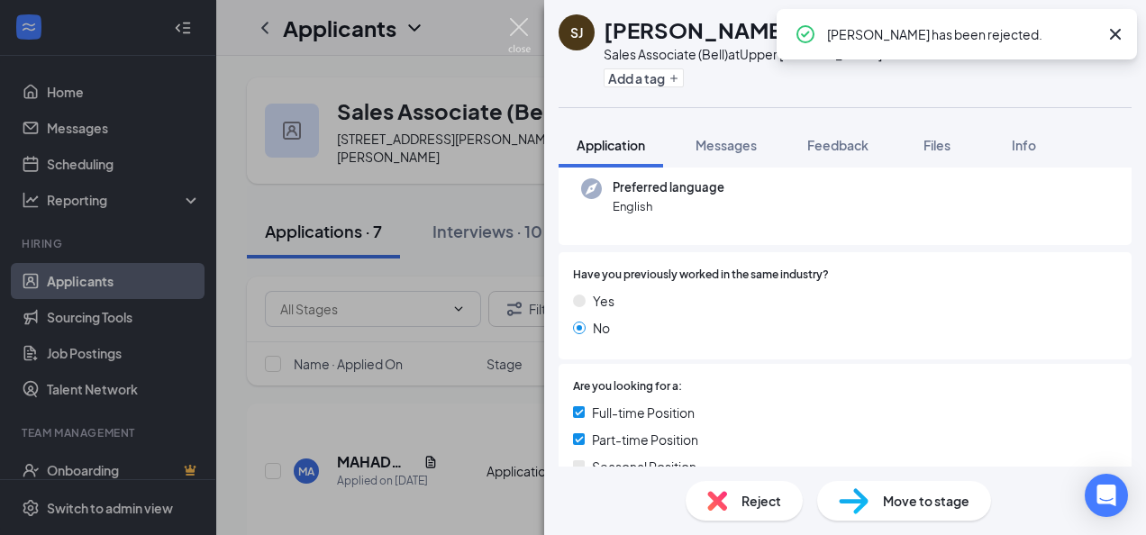
click at [530, 28] on img at bounding box center [519, 35] width 23 height 35
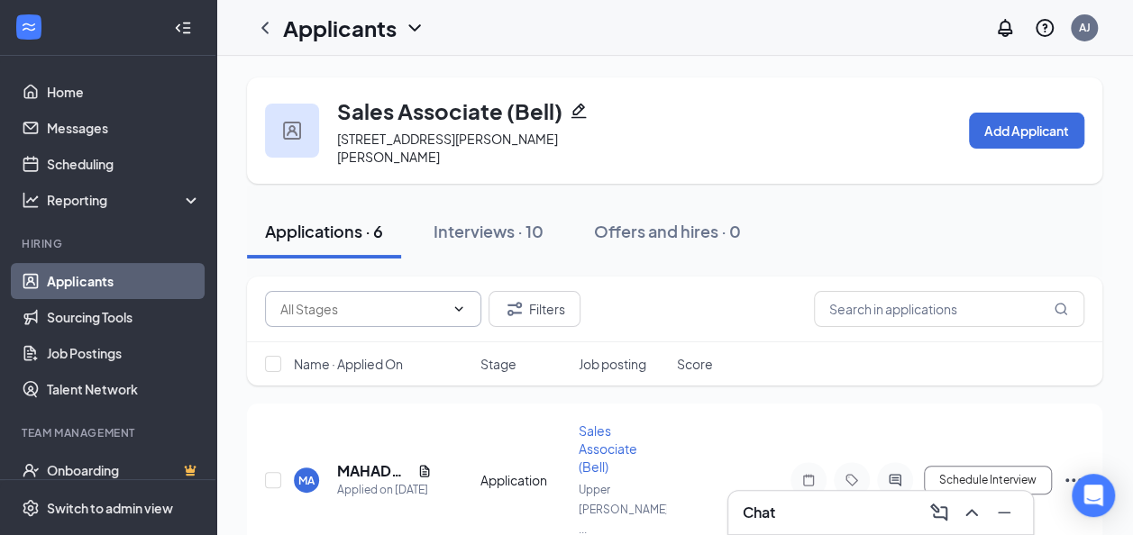
click at [459, 292] on span at bounding box center [373, 309] width 216 height 36
click at [406, 31] on icon "ChevronDown" at bounding box center [415, 28] width 22 height 22
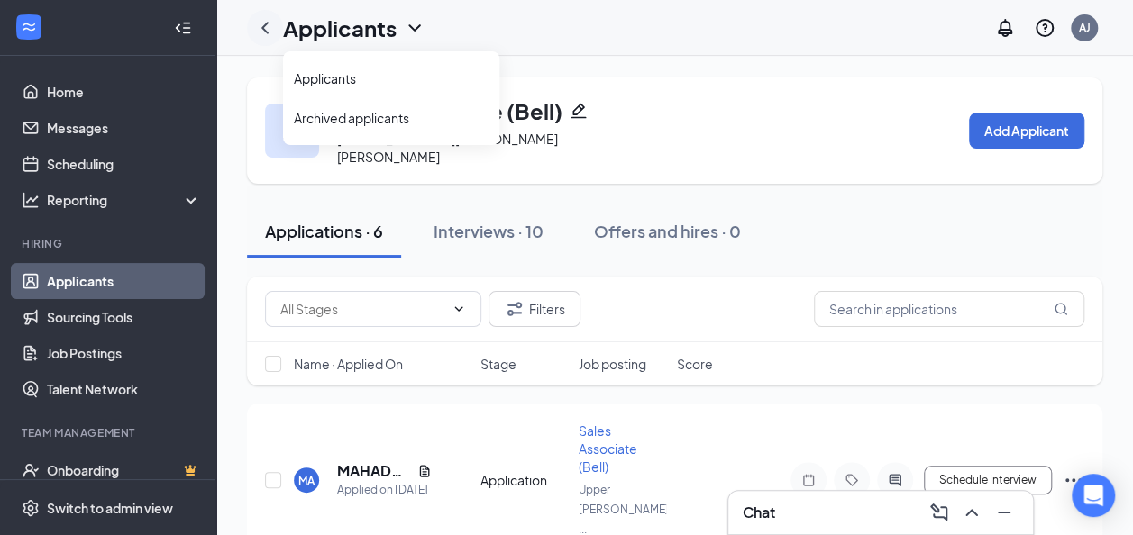
click at [269, 33] on icon "ChevronLeft" at bounding box center [265, 28] width 22 height 22
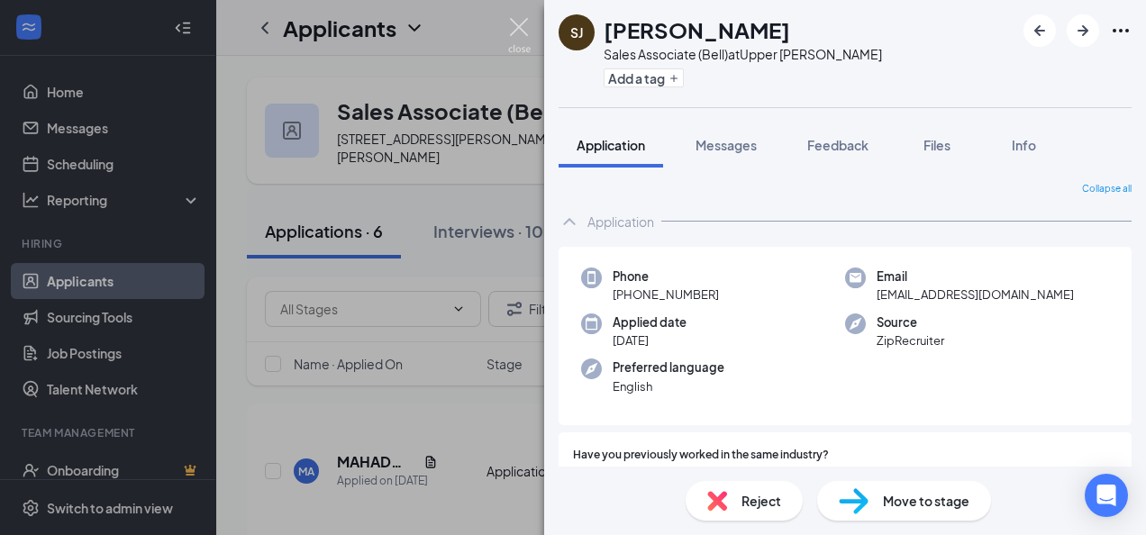
click at [525, 47] on img at bounding box center [519, 35] width 23 height 35
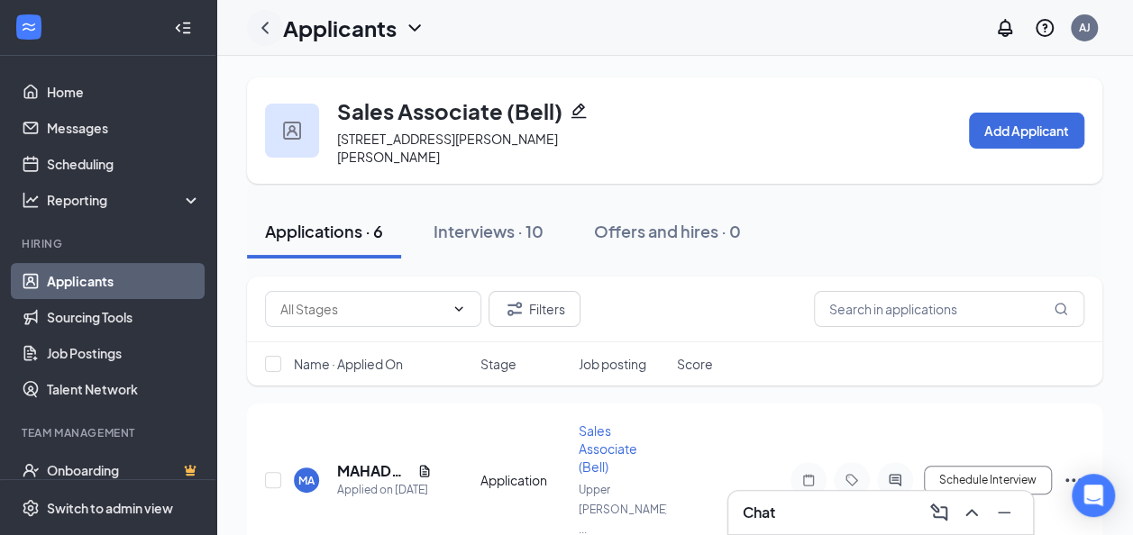
click at [272, 33] on icon "ChevronLeft" at bounding box center [265, 28] width 22 height 22
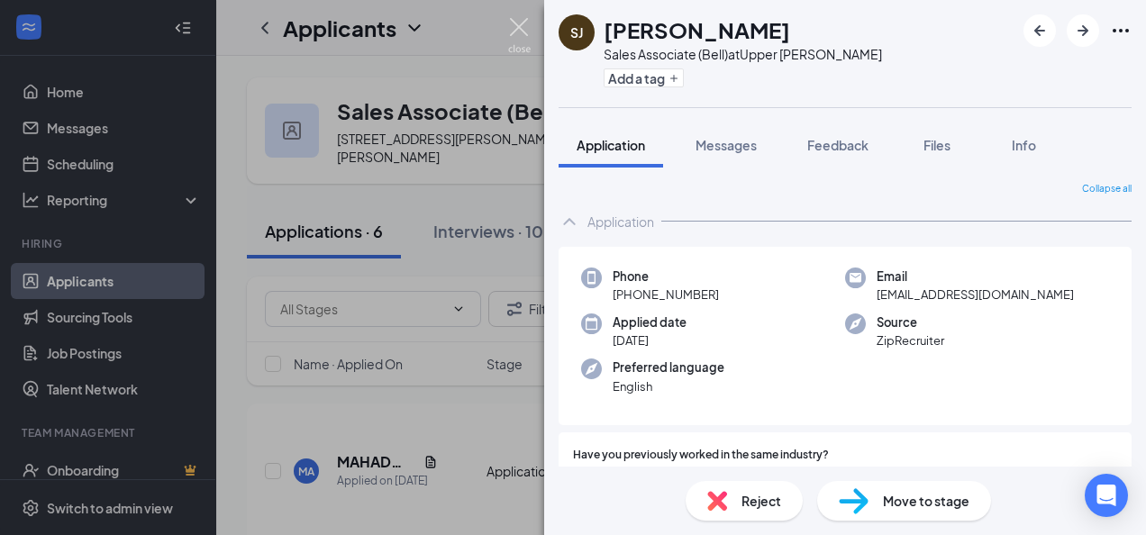
click at [525, 25] on img at bounding box center [519, 35] width 23 height 35
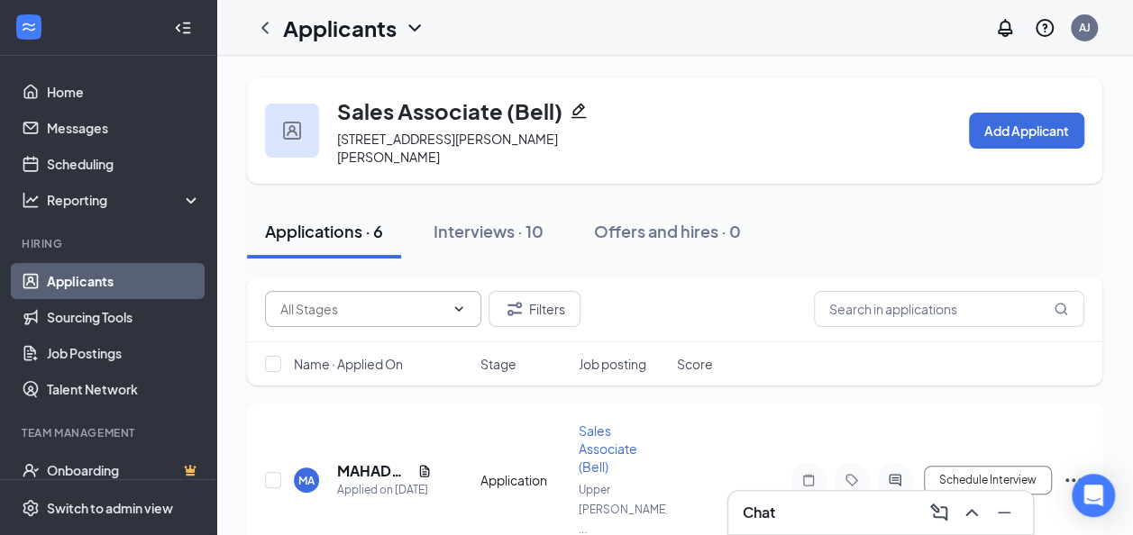
click at [459, 299] on span at bounding box center [373, 309] width 216 height 36
click at [406, 23] on icon "ChevronDown" at bounding box center [415, 28] width 22 height 22
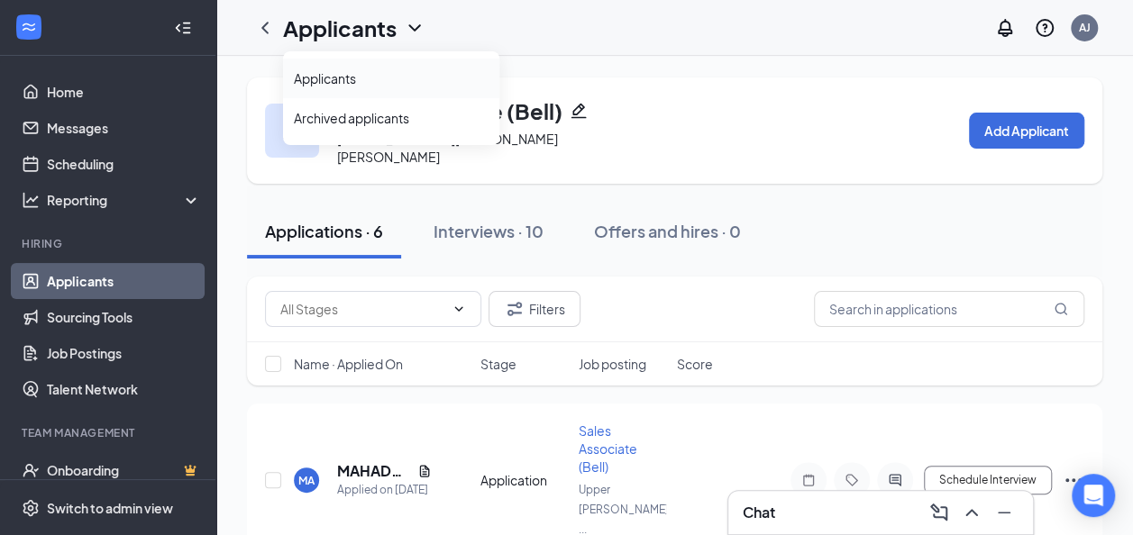
click at [348, 69] on link "Applicants" at bounding box center [391, 78] width 195 height 18
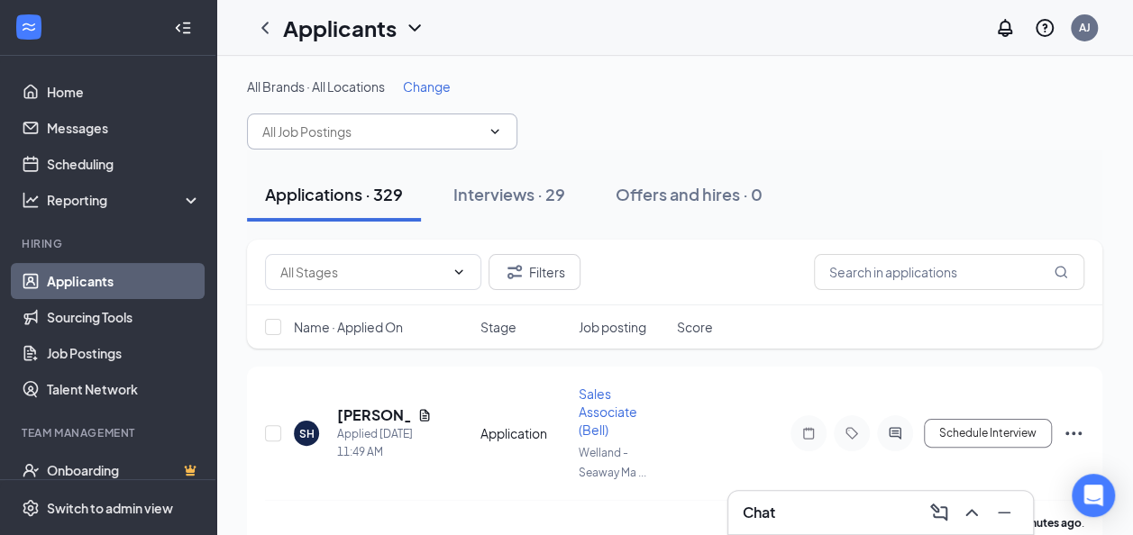
click at [364, 135] on input "text" at bounding box center [371, 132] width 218 height 20
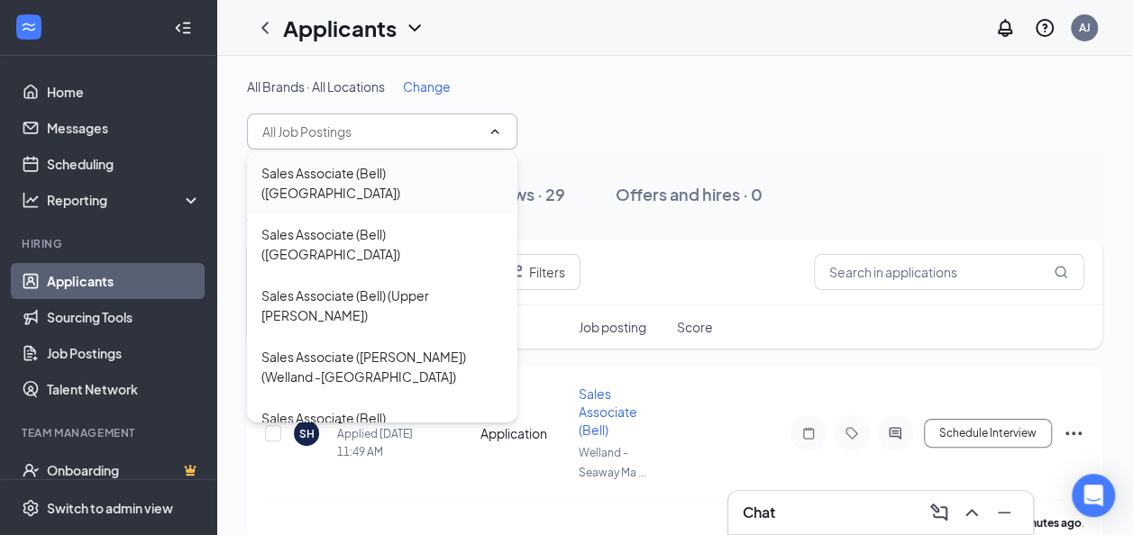
click at [397, 167] on div "Sales Associate (Bell) (Durham Centre)" at bounding box center [382, 183] width 242 height 40
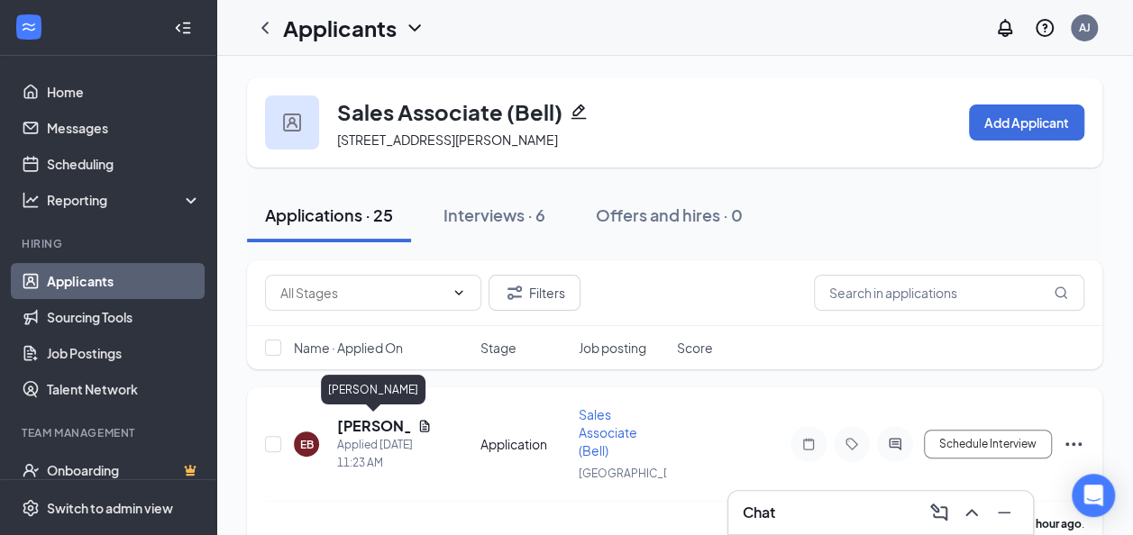
click at [379, 428] on h5 "[PERSON_NAME]" at bounding box center [373, 426] width 73 height 20
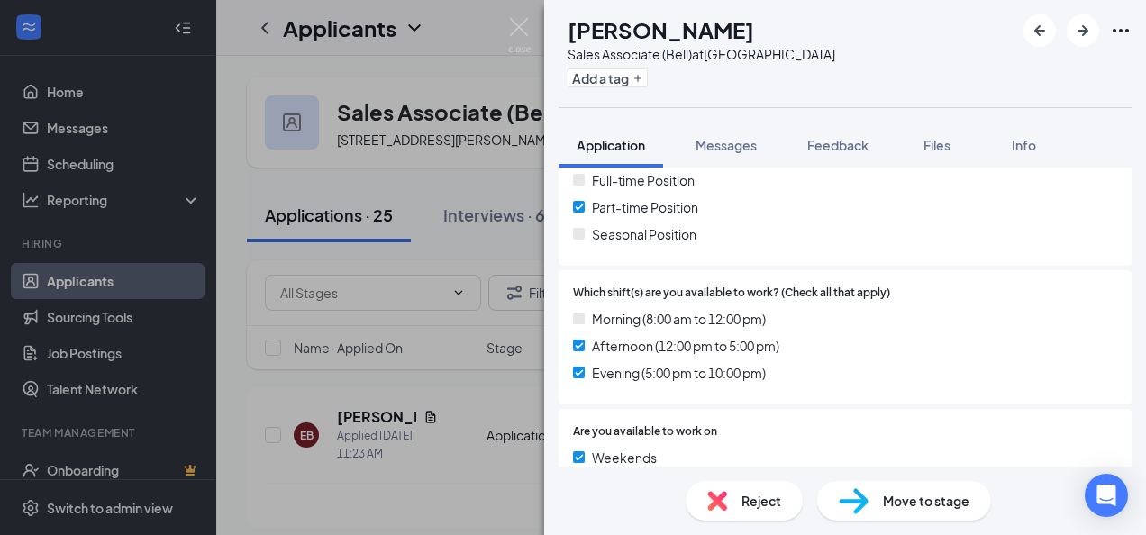
scroll to position [692, 0]
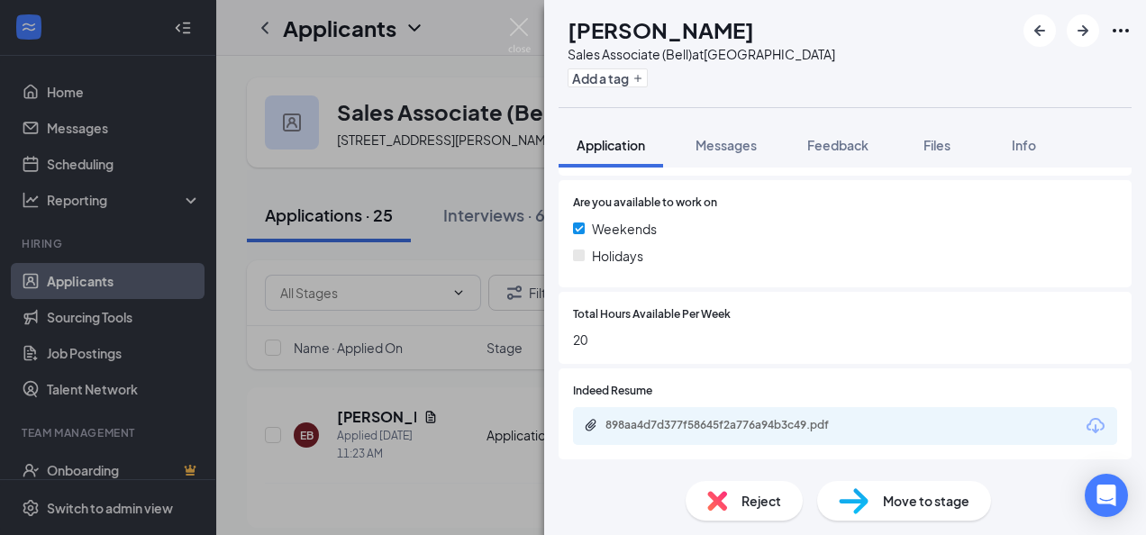
click at [744, 435] on div "898aa4d7d377f58645f2a776a94b3c49.pdf" at bounding box center [845, 426] width 544 height 38
click at [750, 427] on div "898aa4d7d377f58645f2a776a94b3c49.pdf" at bounding box center [732, 425] width 252 height 14
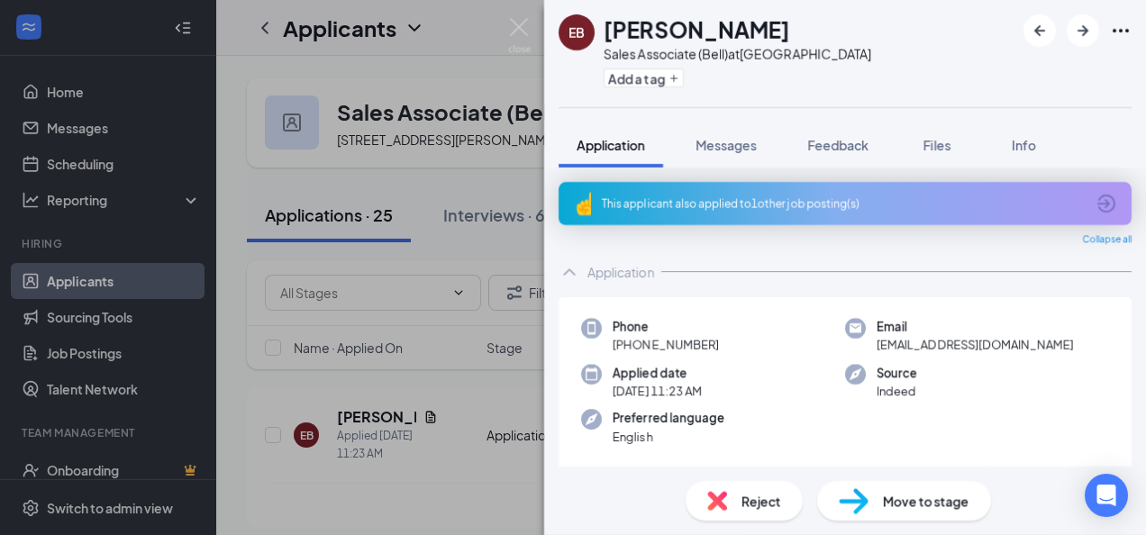
scroll to position [685, 0]
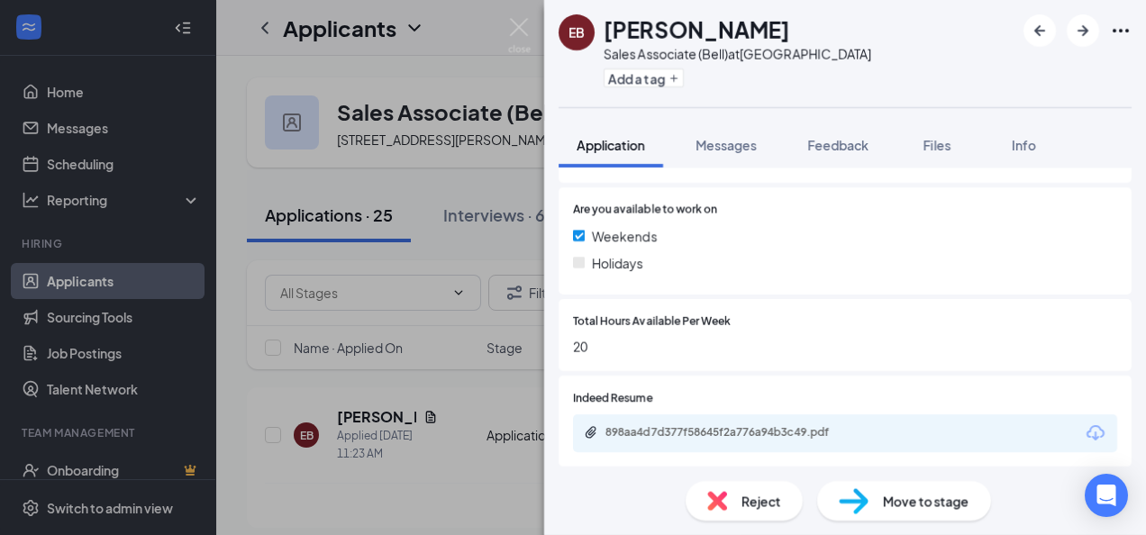
click at [733, 506] on div "Reject" at bounding box center [744, 501] width 117 height 40
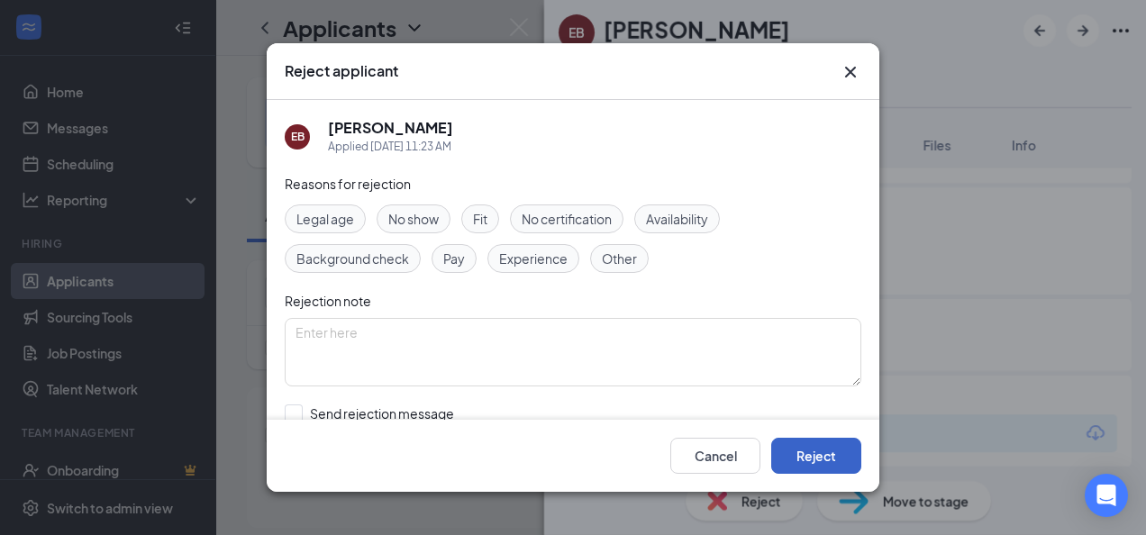
click at [831, 466] on button "Reject" at bounding box center [816, 456] width 90 height 36
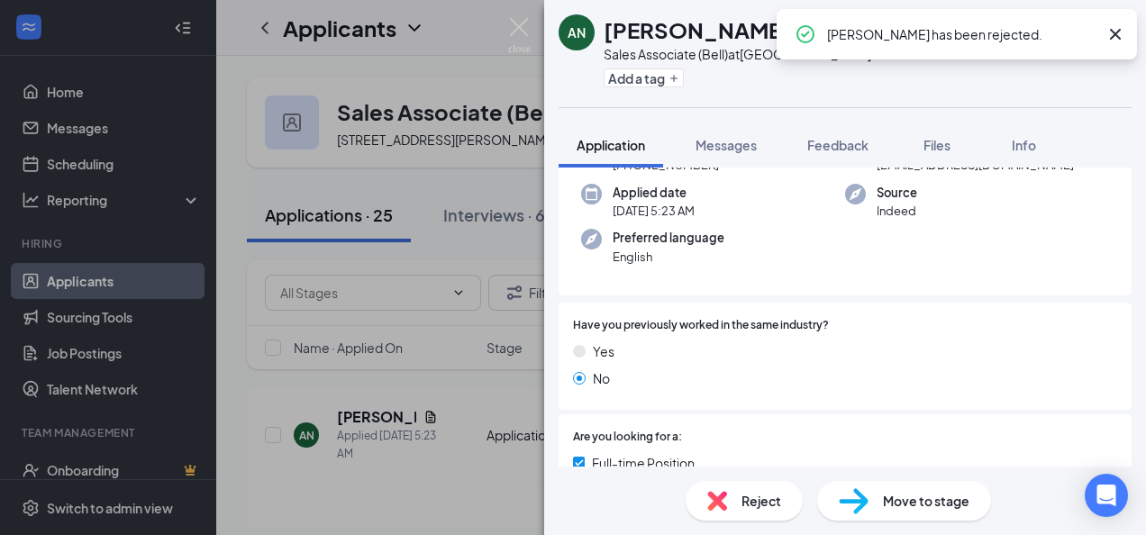
scroll to position [684, 0]
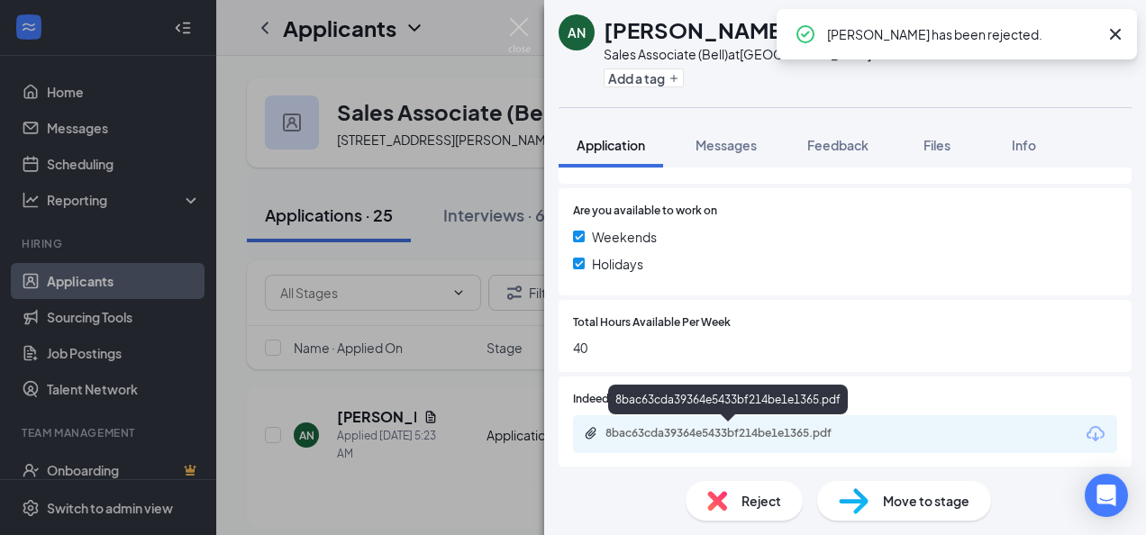
click at [755, 436] on div "8bac63cda39364e5433bf214be1e1365.pdf" at bounding box center [732, 433] width 252 height 14
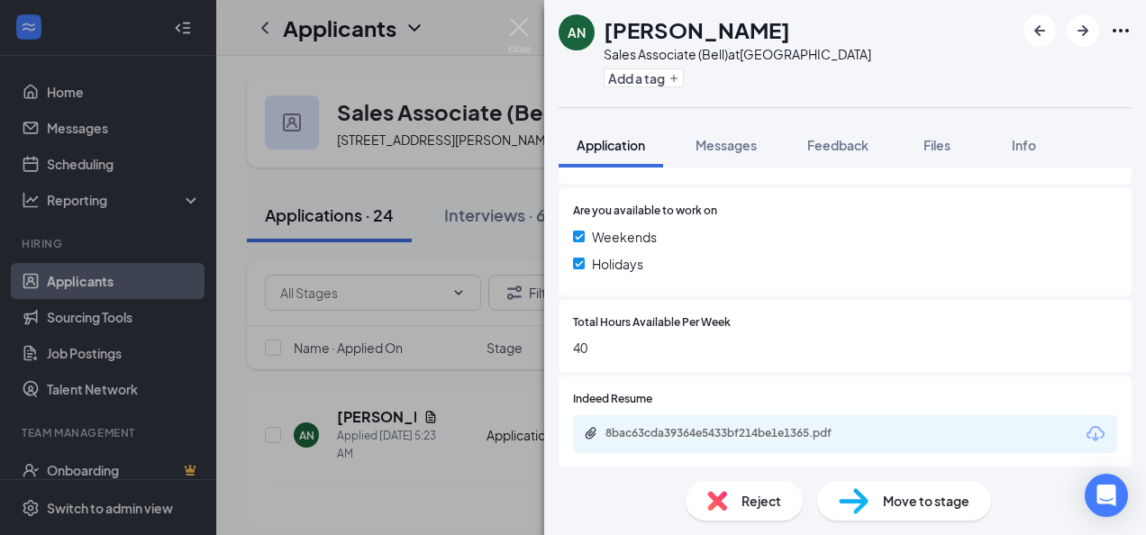
click at [778, 500] on span "Reject" at bounding box center [762, 501] width 40 height 20
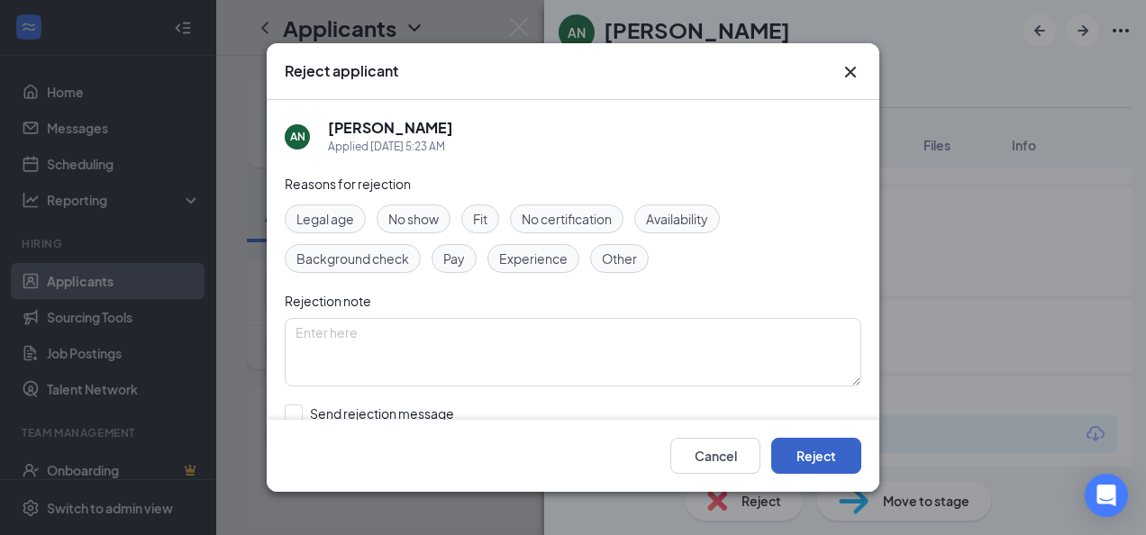
click at [840, 473] on button "Reject" at bounding box center [816, 456] width 90 height 36
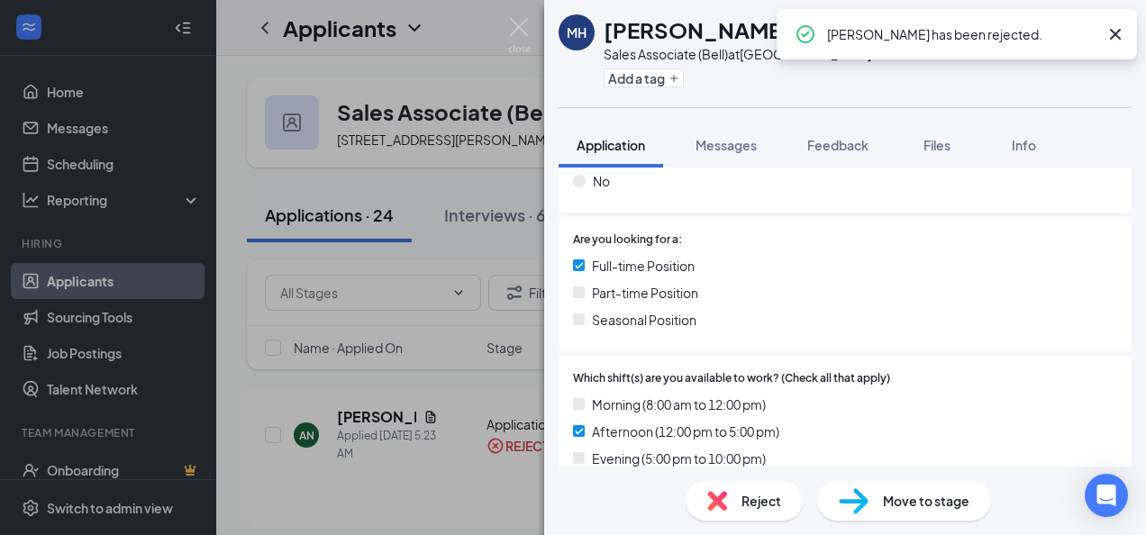
scroll to position [634, 0]
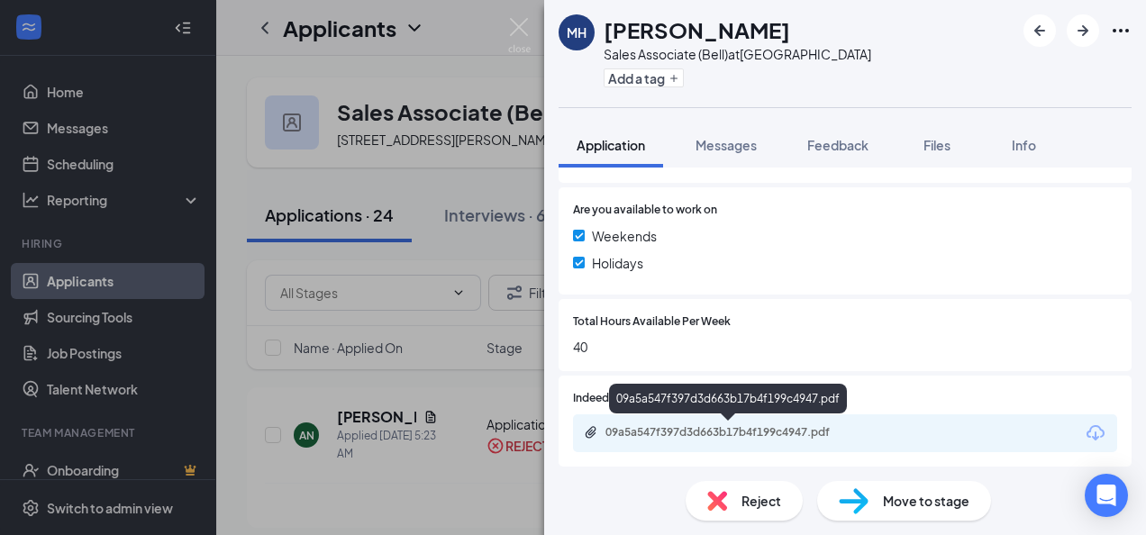
click at [713, 426] on div "09a5a547f397d3d663b17b4f199c4947.pdf" at bounding box center [732, 432] width 252 height 14
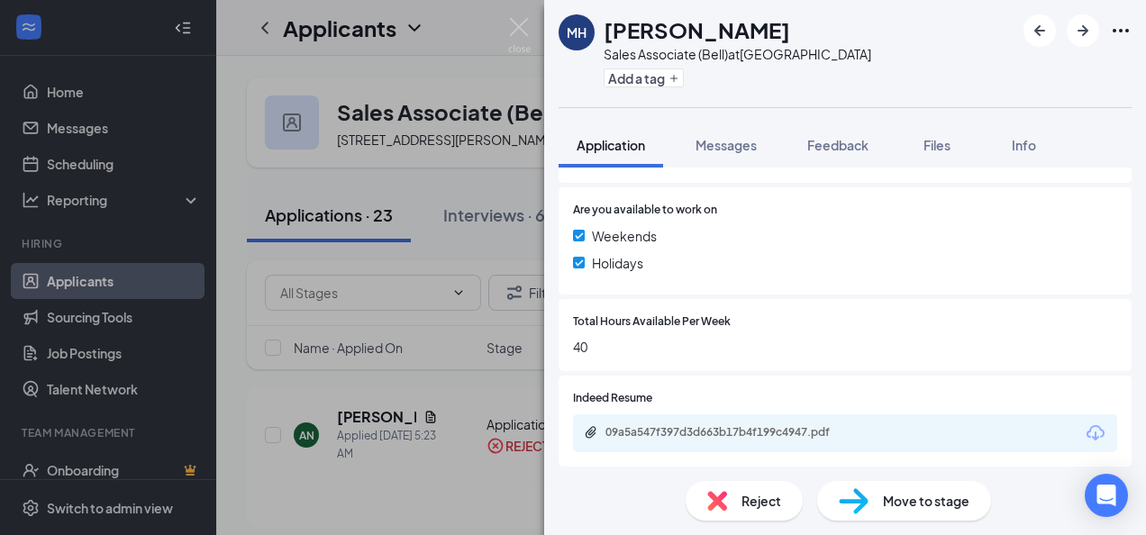
click at [889, 499] on span "Move to stage" at bounding box center [926, 501] width 87 height 20
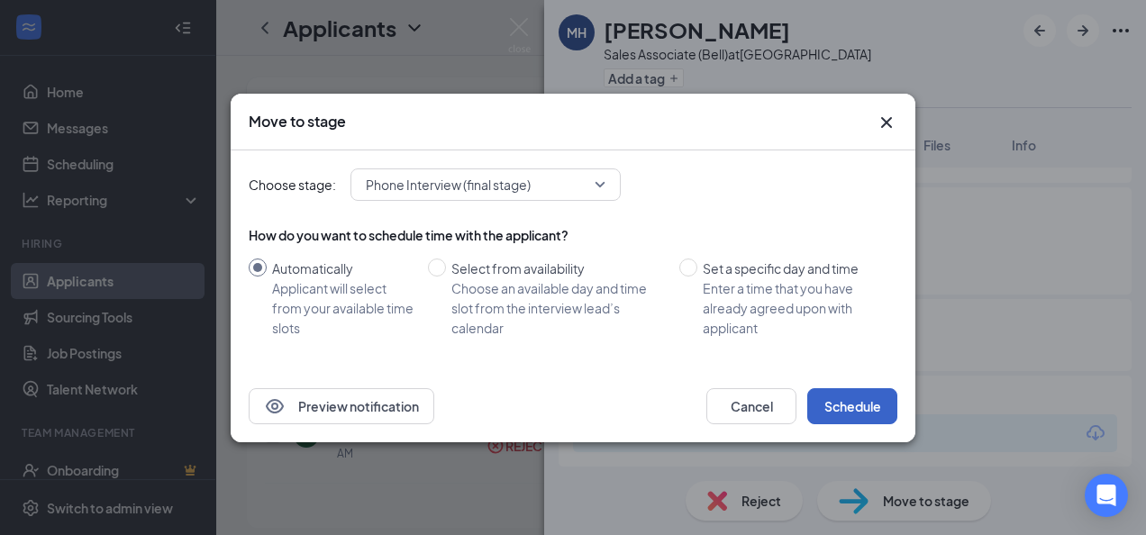
click at [838, 398] on button "Schedule" at bounding box center [852, 406] width 90 height 36
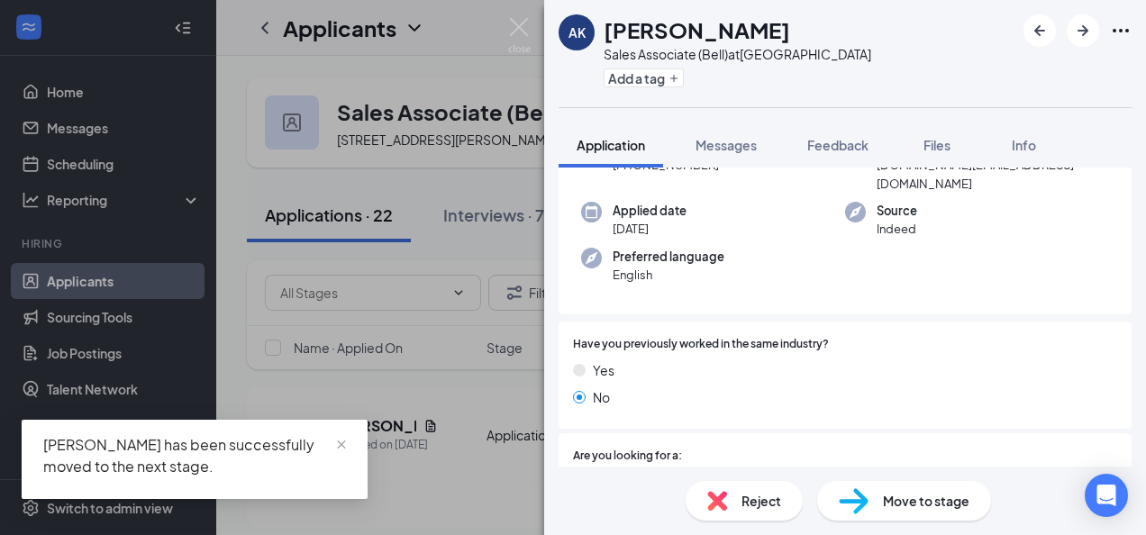
scroll to position [685, 0]
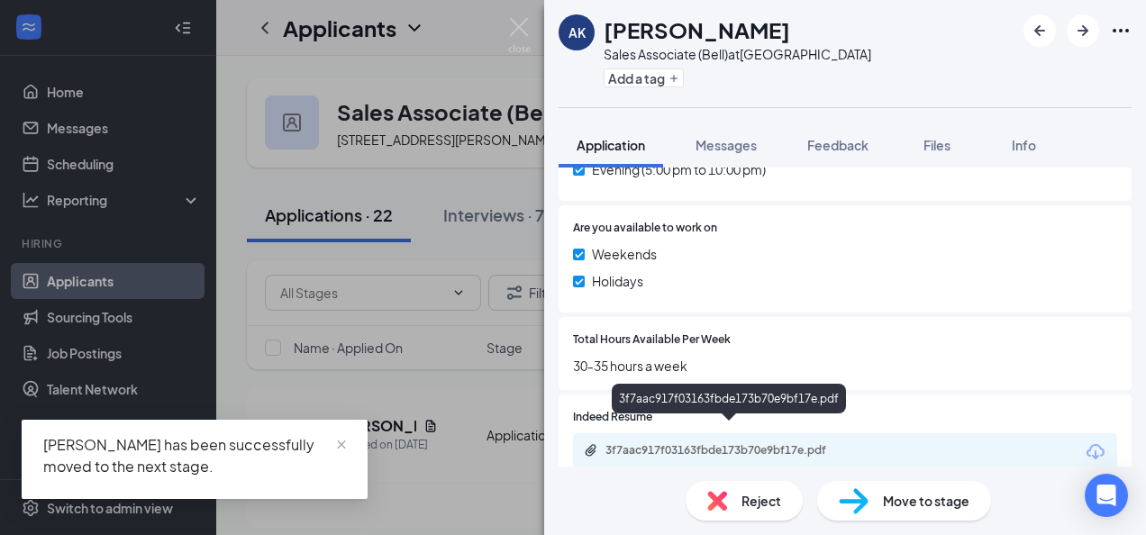
click at [712, 443] on div "3f7aac917f03163fbde173b70e9bf17e.pdf" at bounding box center [732, 450] width 252 height 14
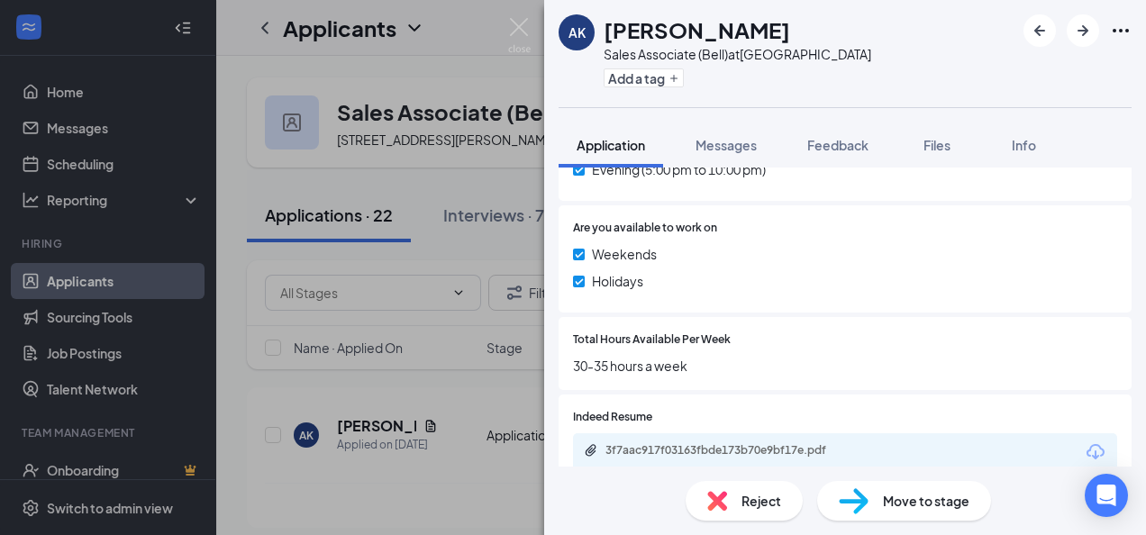
click at [919, 506] on span "Move to stage" at bounding box center [926, 501] width 87 height 20
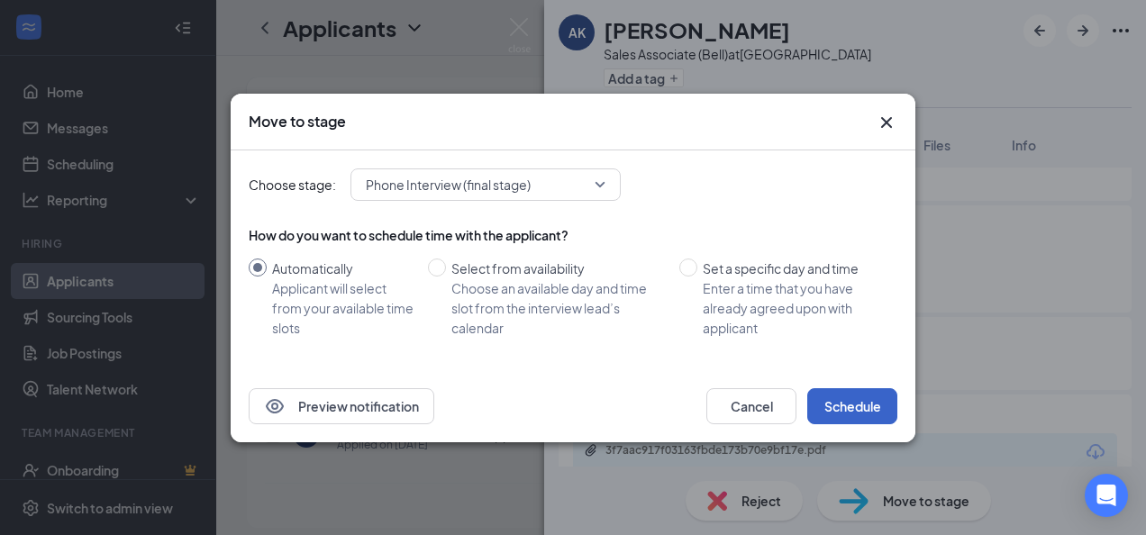
click at [857, 407] on button "Schedule" at bounding box center [852, 406] width 90 height 36
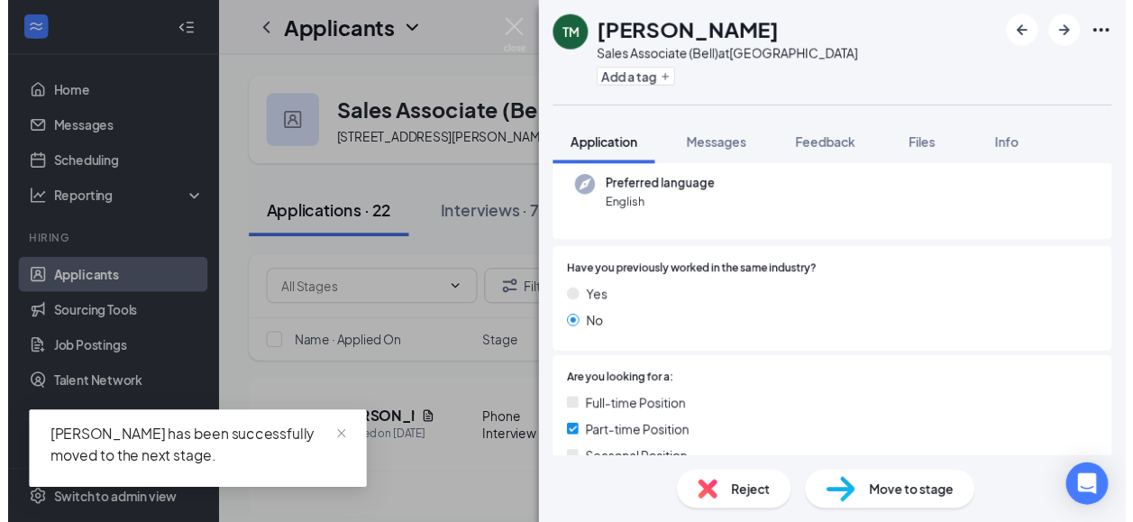
scroll to position [642, 0]
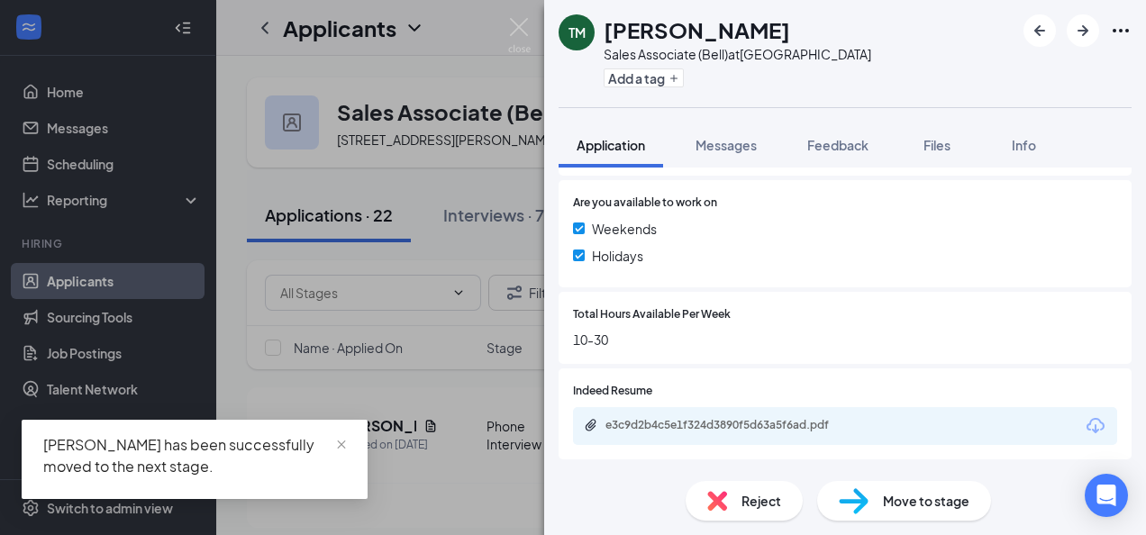
click at [281, 87] on div "TM Thurga Mahendirarajah Sales Associate (Bell) at Durham Centre Add a tag Appl…" at bounding box center [573, 267] width 1146 height 535
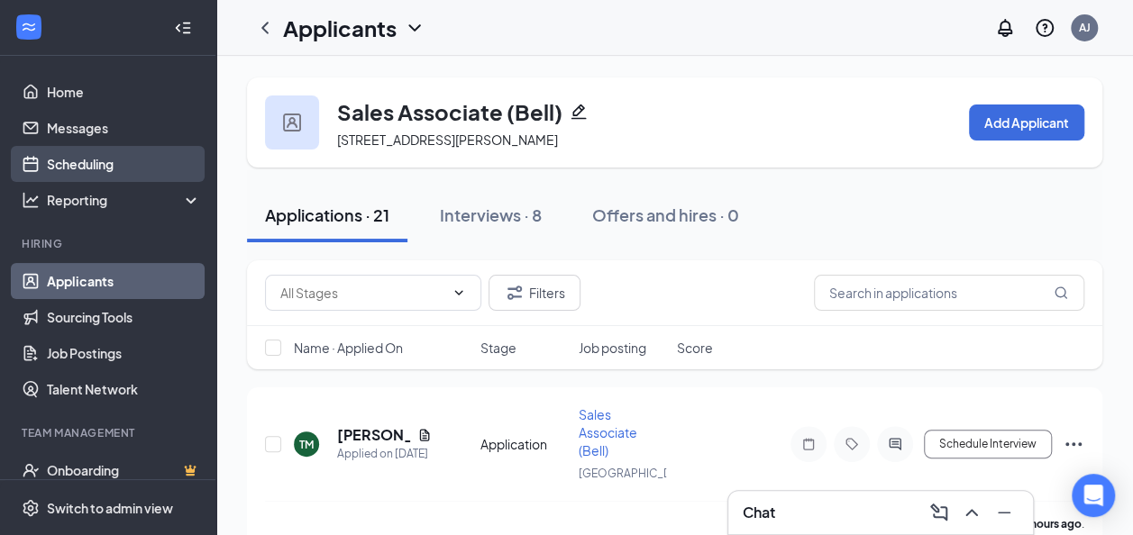
click at [92, 166] on link "Scheduling" at bounding box center [124, 164] width 154 height 36
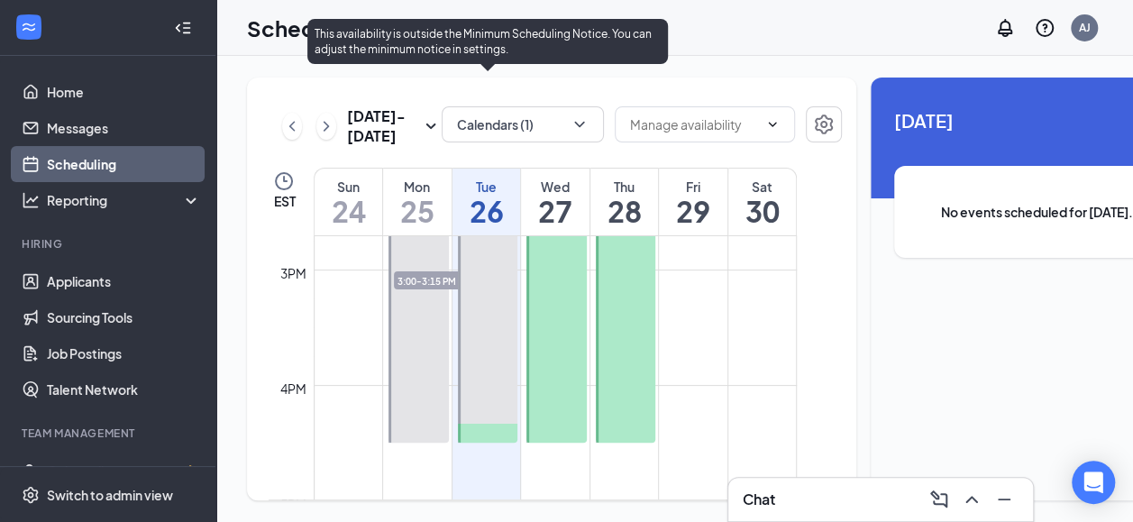
scroll to position [1877, 0]
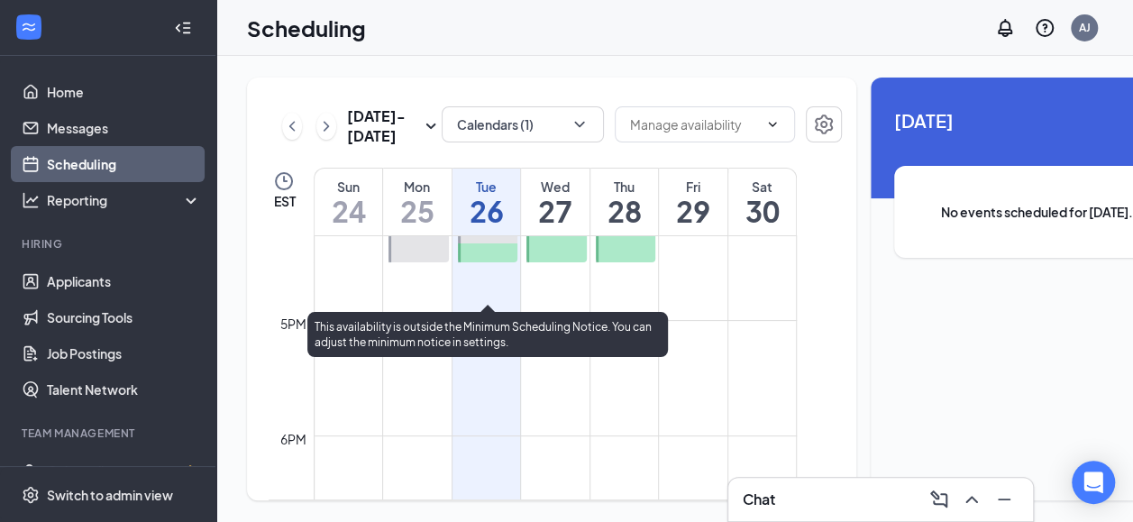
drag, startPoint x: 486, startPoint y: 292, endPoint x: 500, endPoint y: 291, distance: 14.4
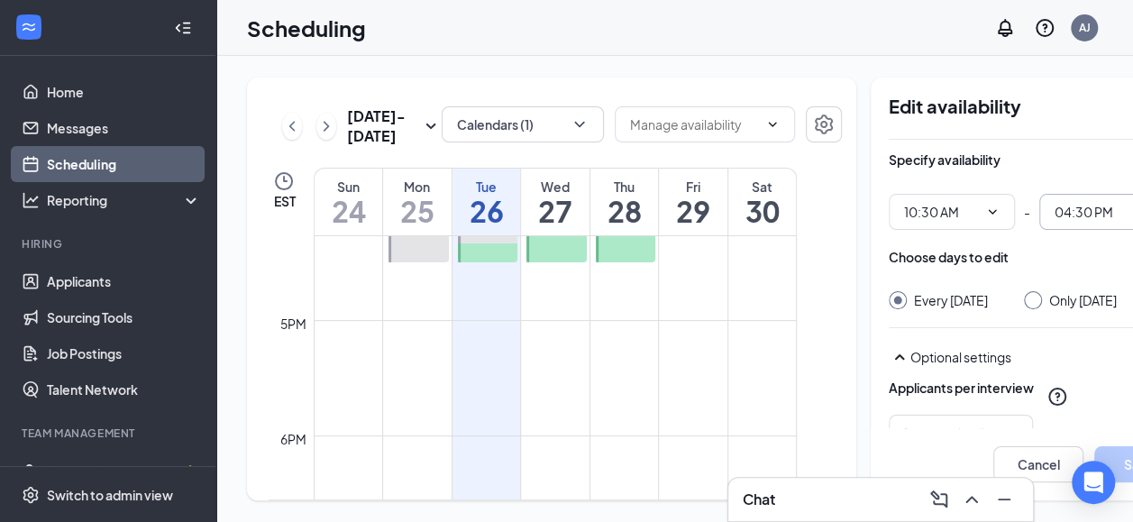
click at [1125, 210] on span "04:30 PM" at bounding box center [1102, 212] width 126 height 36
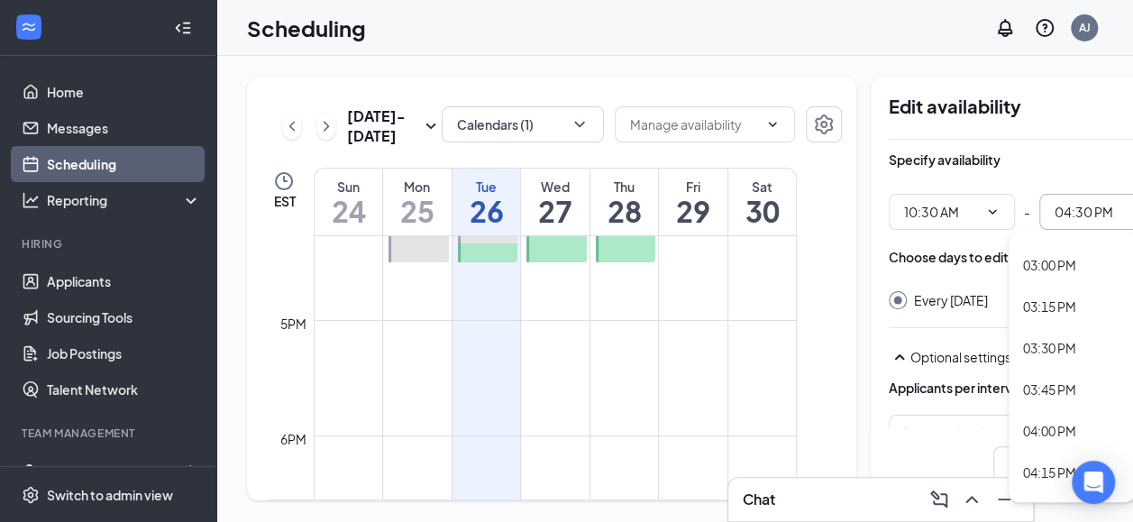
scroll to position [2613, 0]
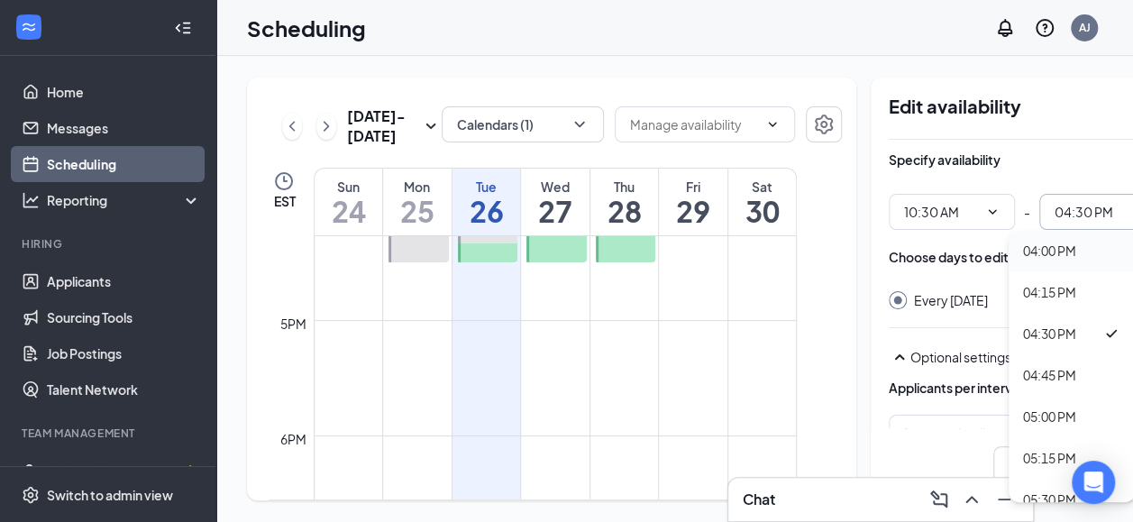
click at [1069, 259] on div "04:00 PM" at bounding box center [1049, 251] width 53 height 20
type input "04:00 PM"
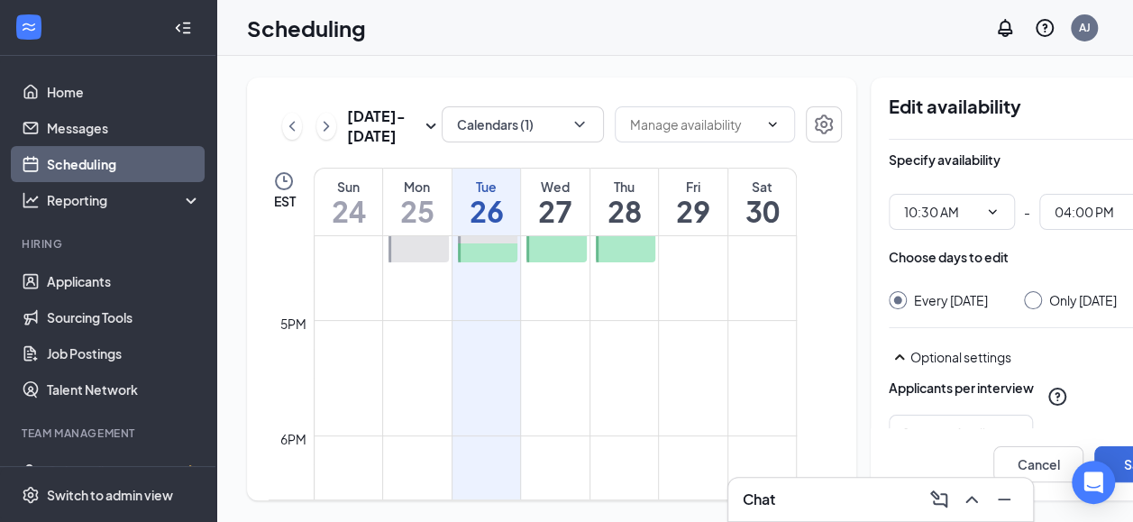
click at [1024, 293] on input "Only Tuesday, Aug 26" at bounding box center [1030, 297] width 13 height 13
radio input "true"
radio input "false"
click at [1117, 478] on button "Save" at bounding box center [1139, 464] width 90 height 36
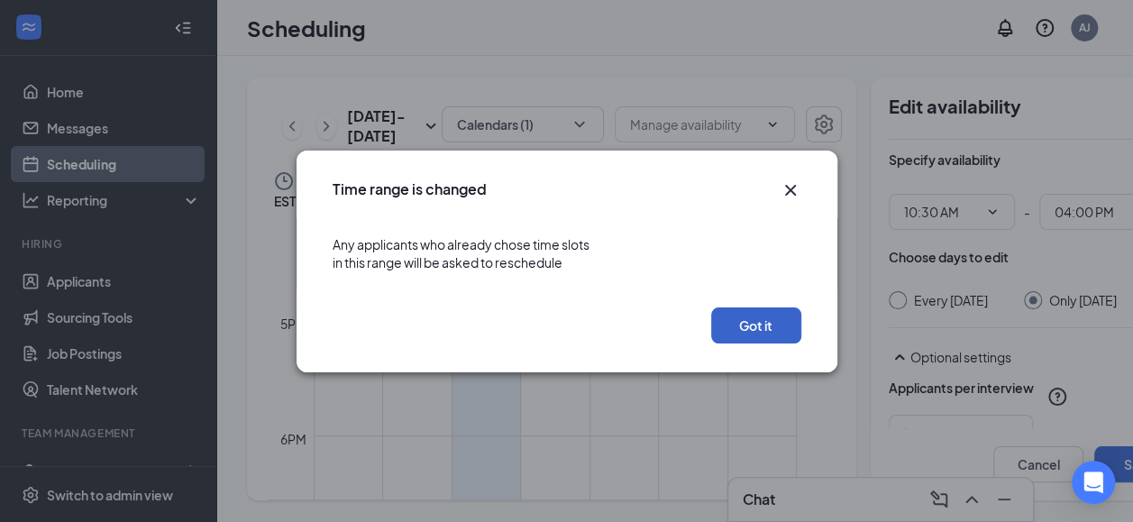
click at [719, 337] on button "Got it" at bounding box center [756, 325] width 90 height 36
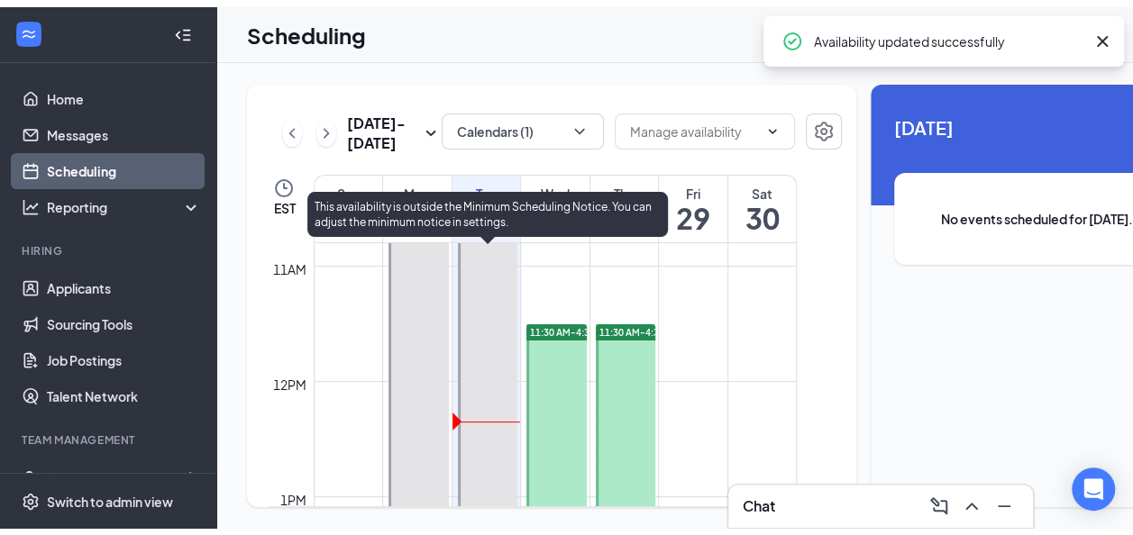
scroll to position [1156, 0]
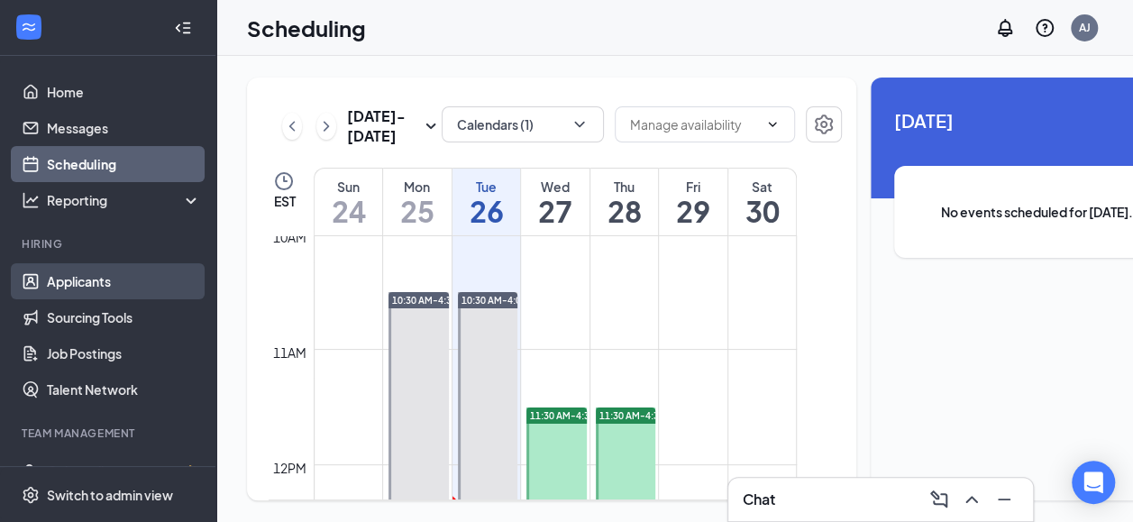
click at [83, 283] on link "Applicants" at bounding box center [124, 281] width 154 height 36
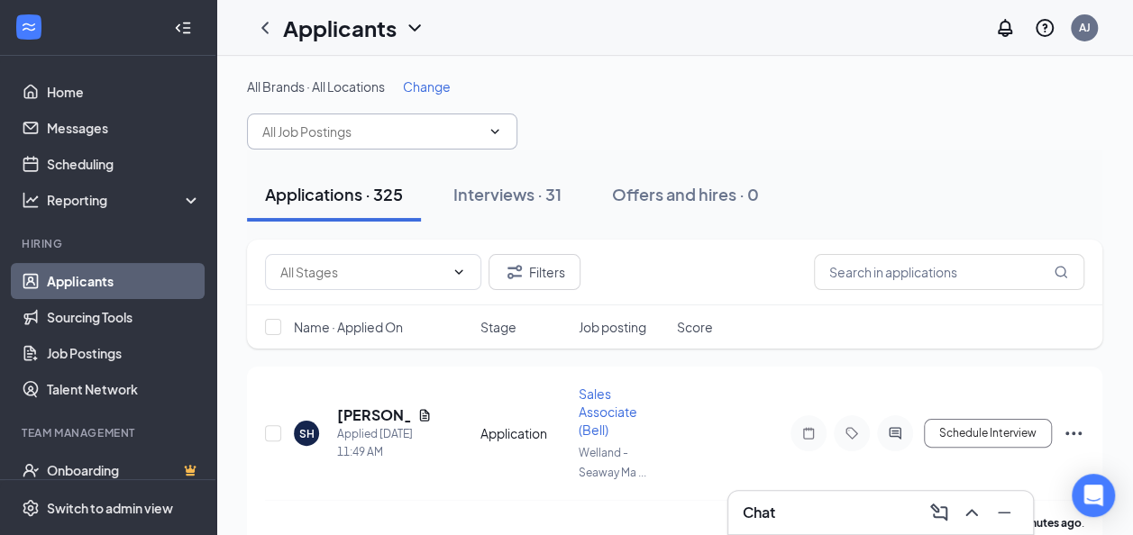
click at [479, 121] on span at bounding box center [382, 132] width 270 height 36
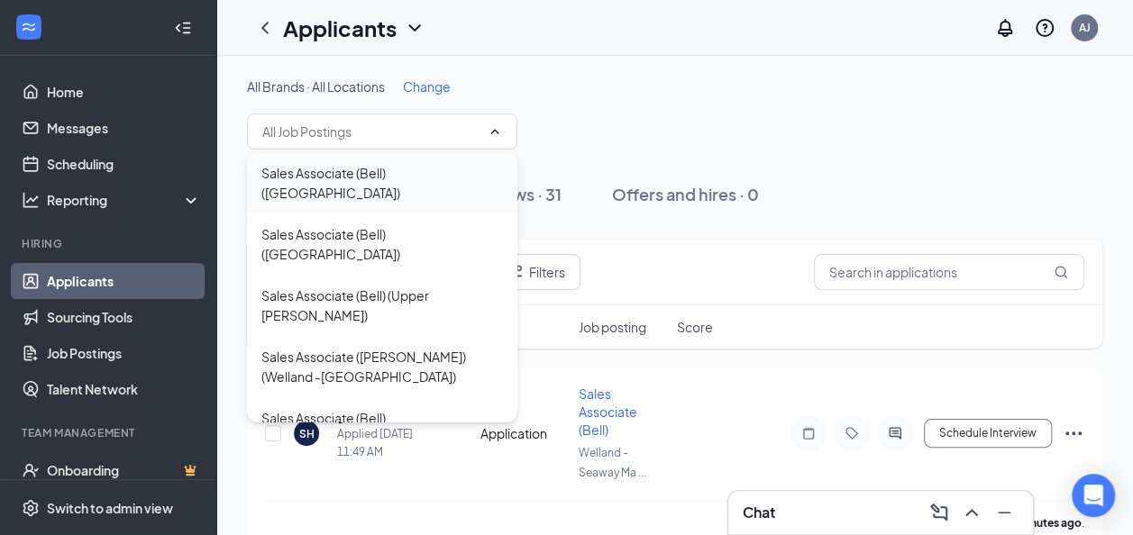
click at [391, 185] on div "Sales Associate (Bell) ([GEOGRAPHIC_DATA])" at bounding box center [382, 182] width 270 height 61
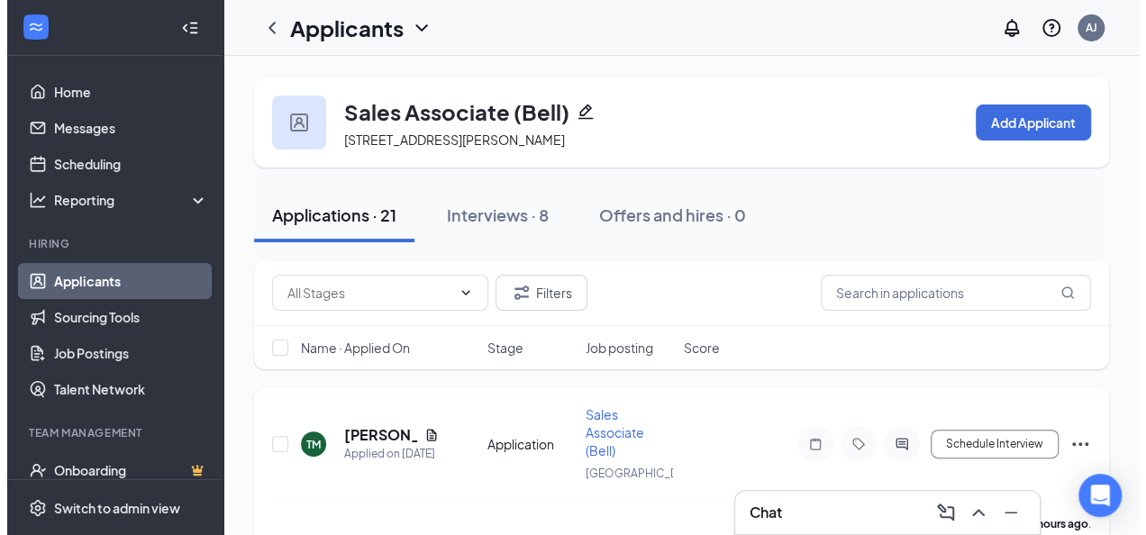
scroll to position [90, 0]
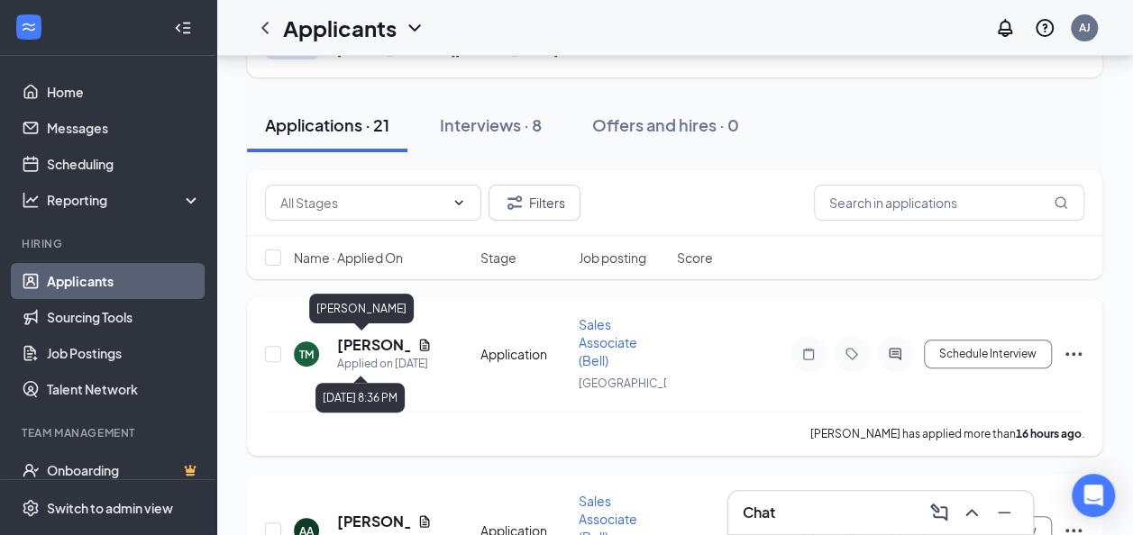
click at [373, 346] on h5 "[PERSON_NAME]" at bounding box center [373, 345] width 73 height 20
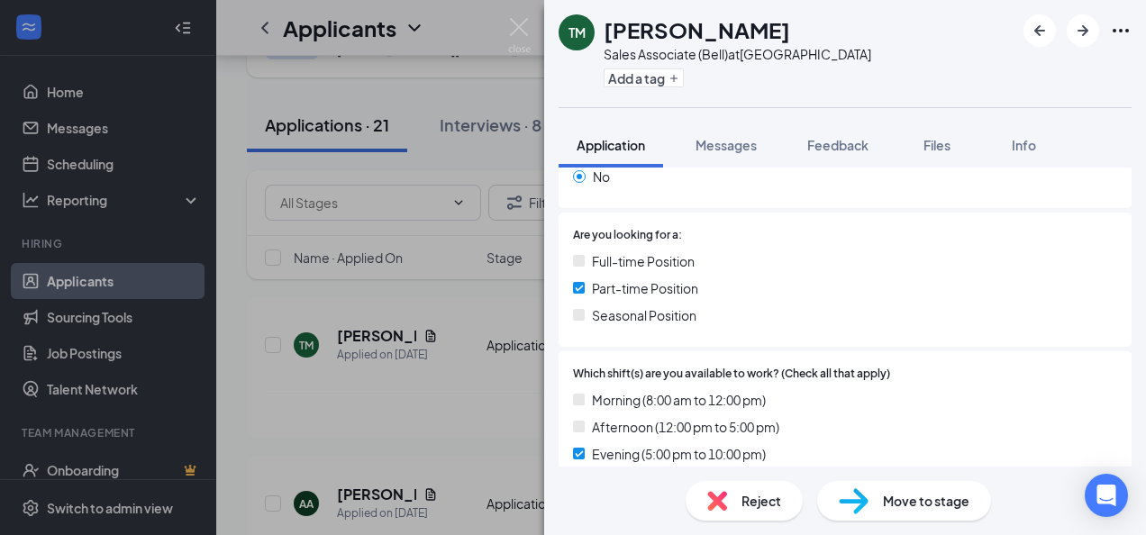
scroll to position [642, 0]
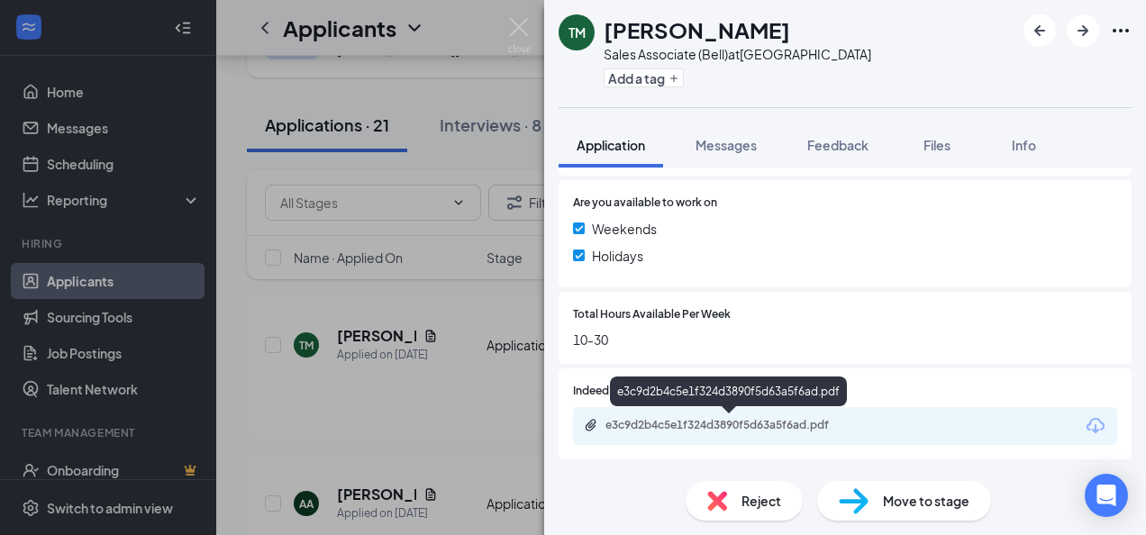
click at [734, 425] on div "e3c9d2b4c5e1f324d3890f5d63a5f6ad.pdf" at bounding box center [732, 425] width 252 height 14
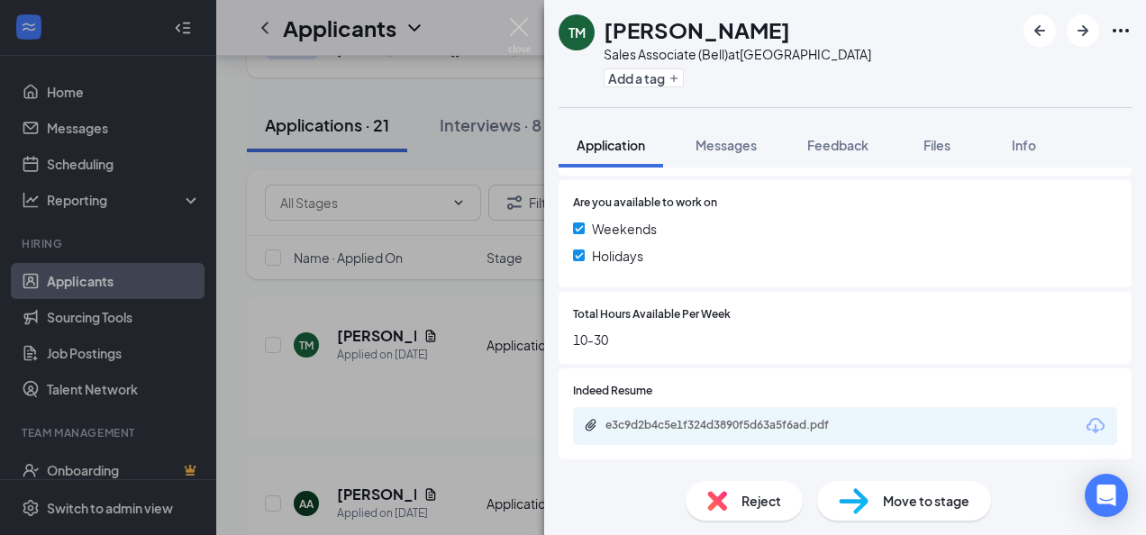
click at [750, 498] on span "Reject" at bounding box center [762, 501] width 40 height 20
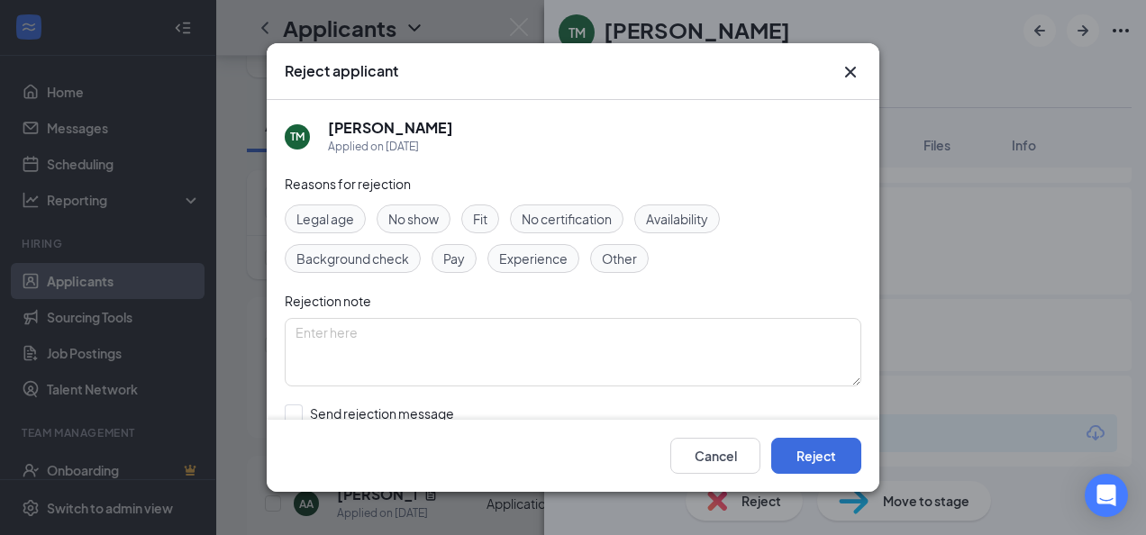
click at [865, 449] on div "Cancel Reject" at bounding box center [573, 456] width 613 height 72
click at [826, 454] on button "Reject" at bounding box center [816, 456] width 90 height 36
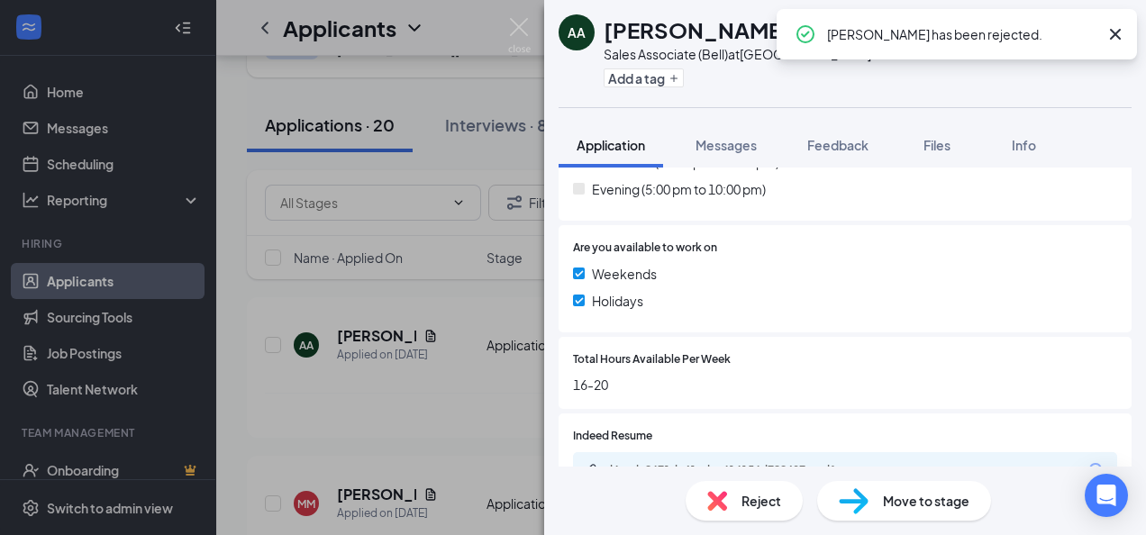
scroll to position [642, 0]
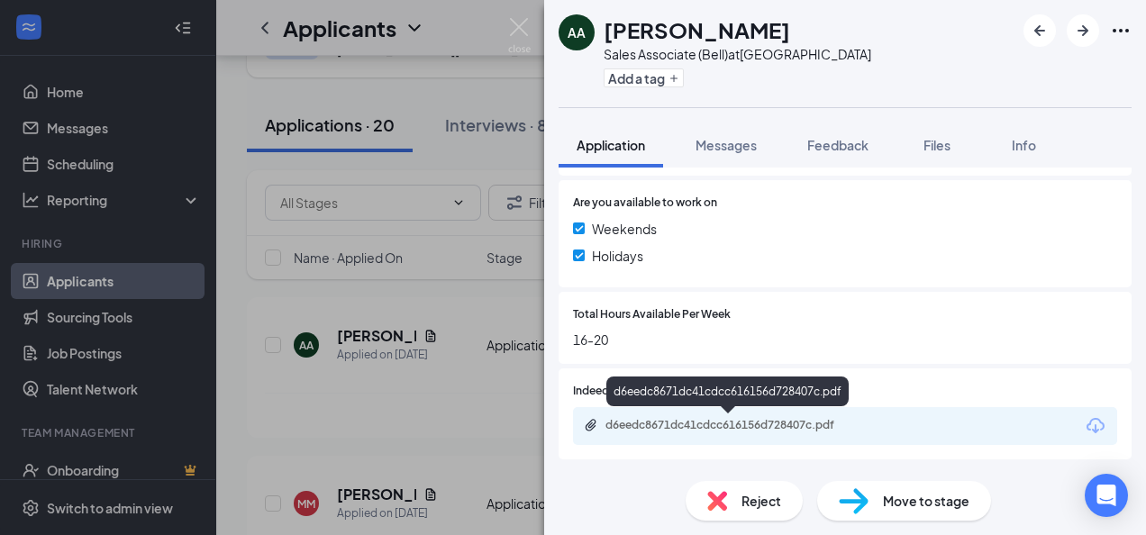
click at [716, 420] on div "d6eedc8671dc41cdcc616156d728407c.pdf" at bounding box center [732, 425] width 252 height 14
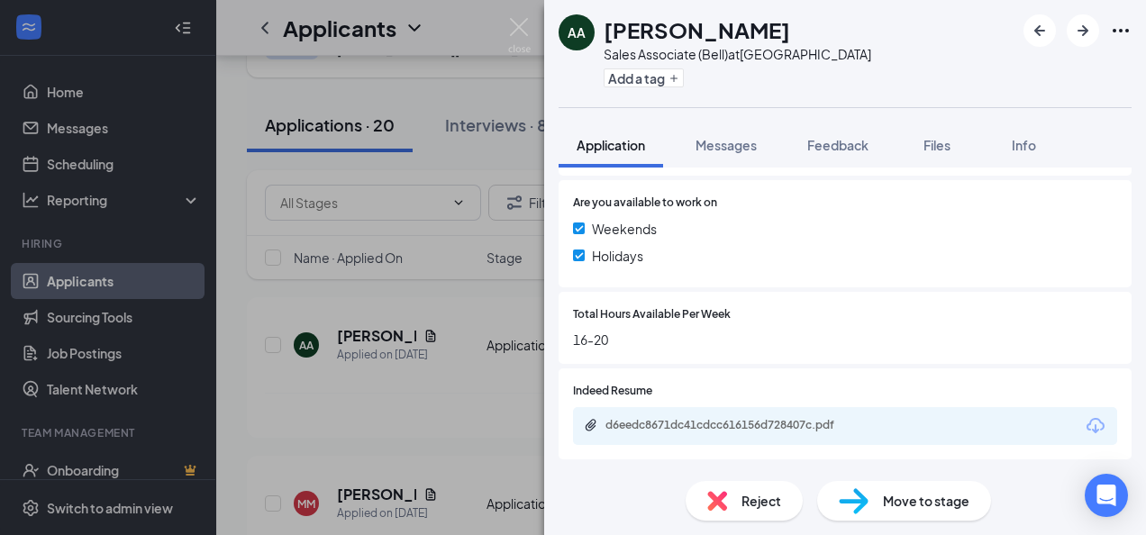
scroll to position [634, 0]
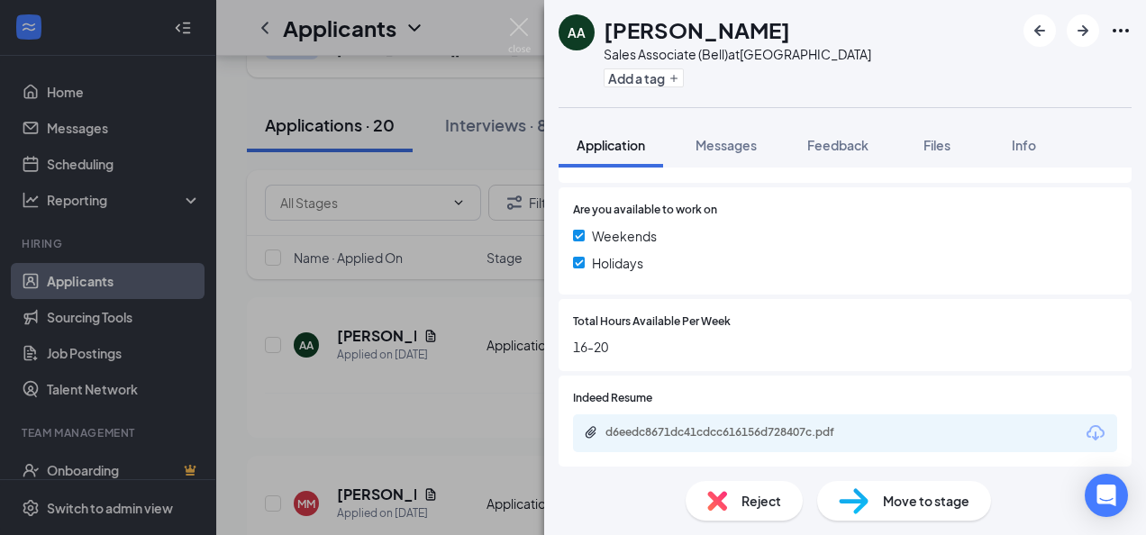
click at [744, 513] on div "Reject" at bounding box center [744, 501] width 117 height 40
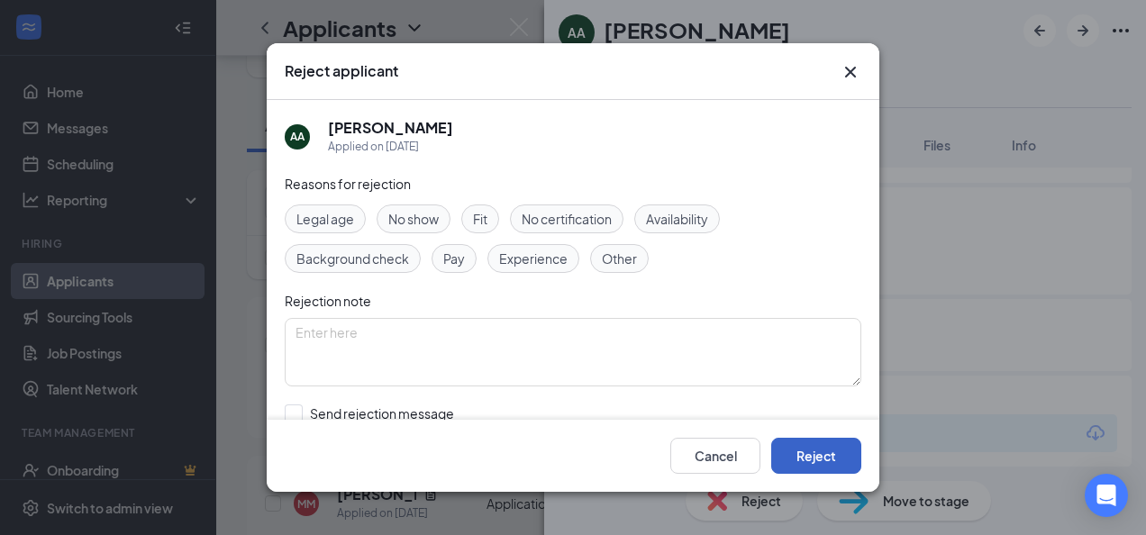
click at [827, 458] on button "Reject" at bounding box center [816, 456] width 90 height 36
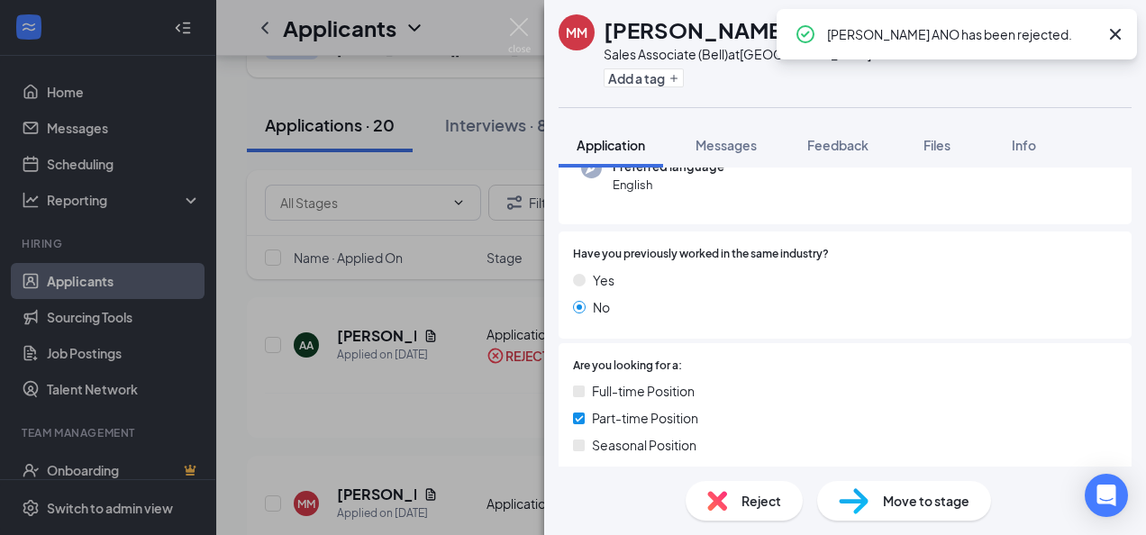
scroll to position [692, 0]
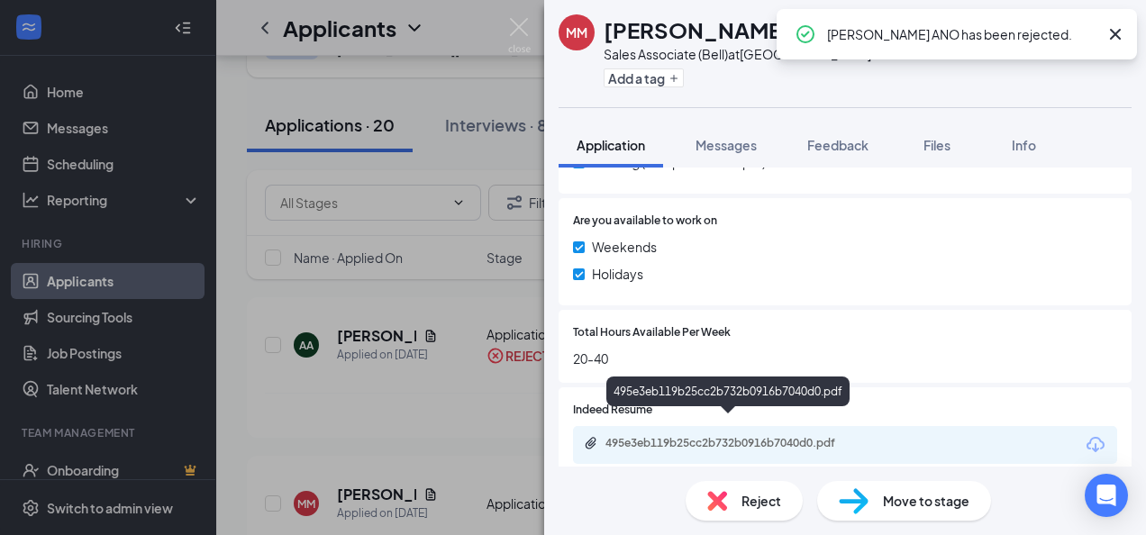
click at [700, 436] on div "495e3eb119b25cc2b732b0916b7040d0.pdf" at bounding box center [732, 443] width 252 height 14
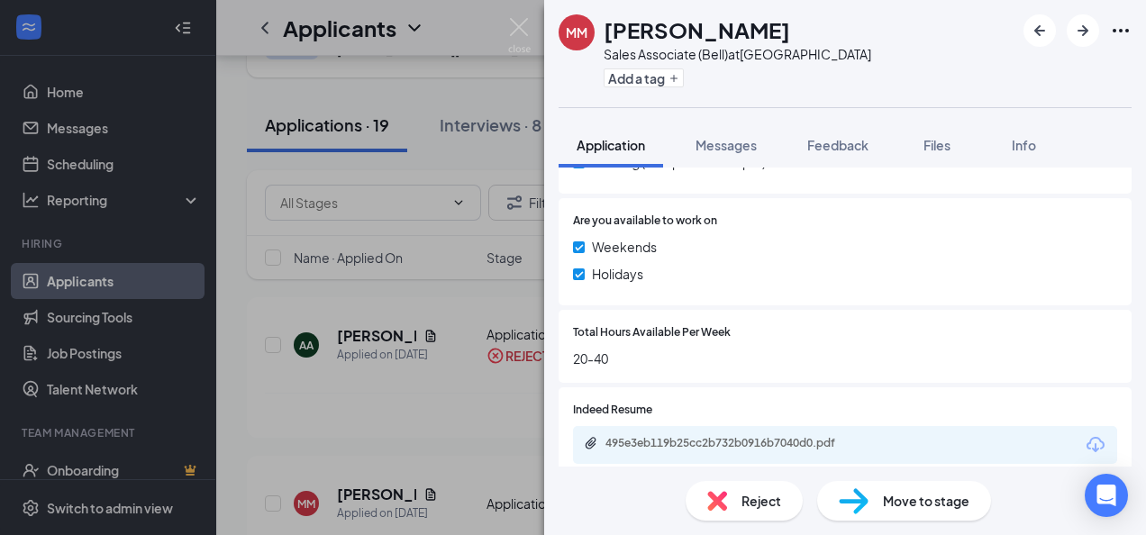
scroll to position [685, 0]
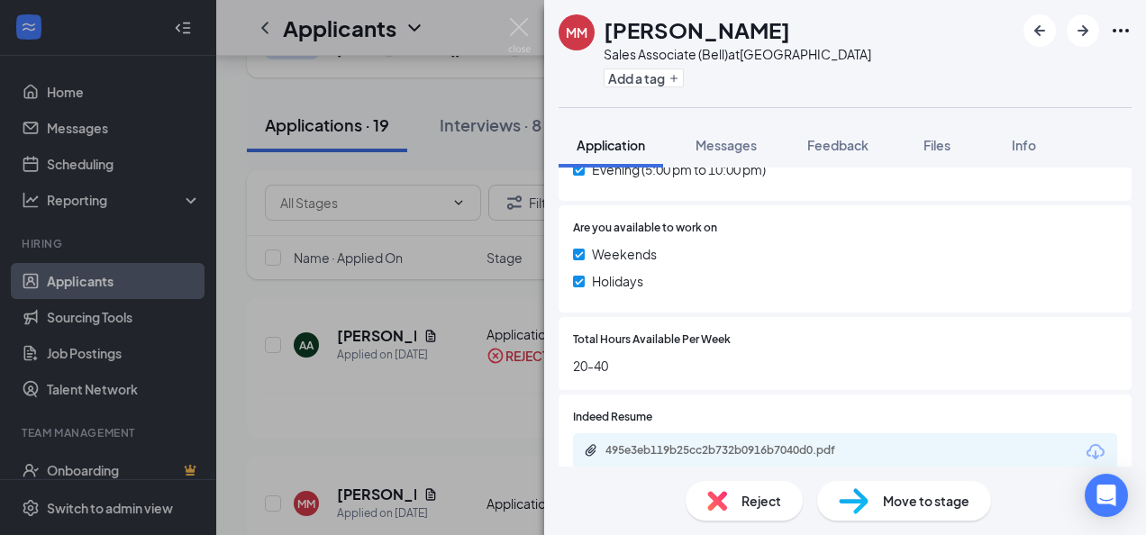
click at [730, 509] on div "Reject" at bounding box center [744, 501] width 117 height 40
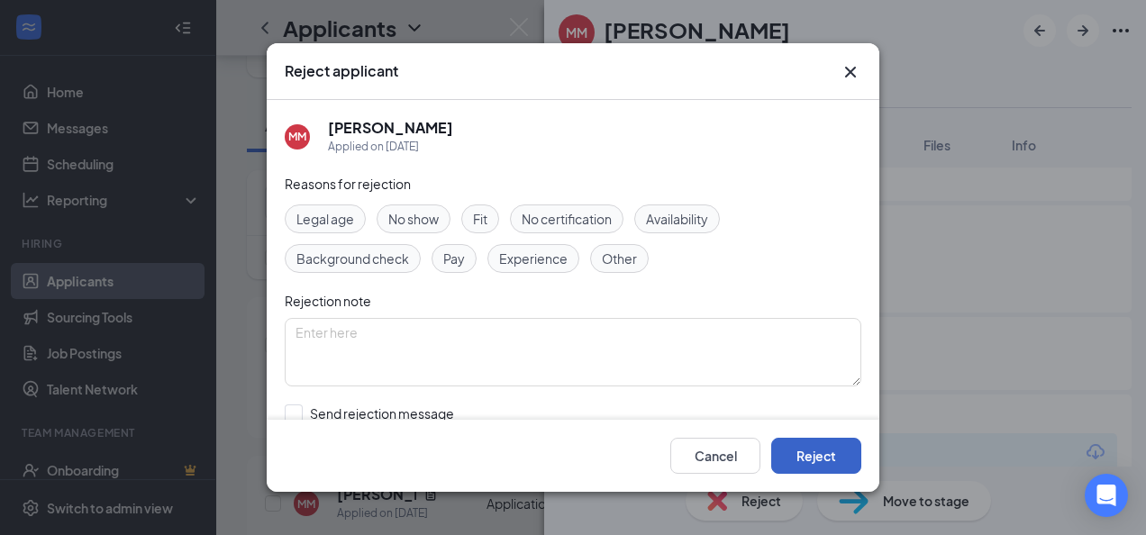
click at [808, 440] on button "Reject" at bounding box center [816, 456] width 90 height 36
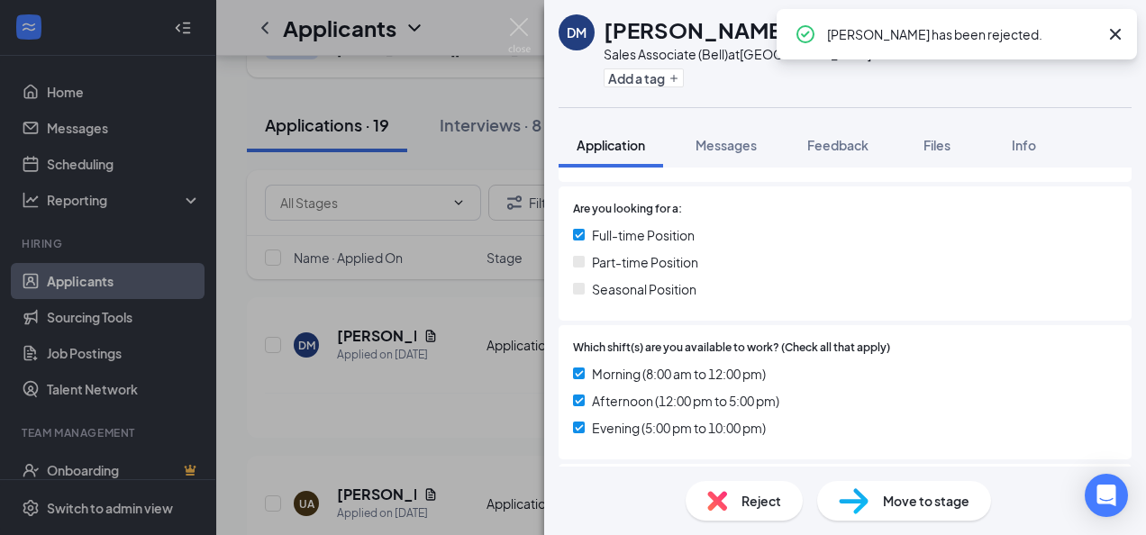
scroll to position [685, 0]
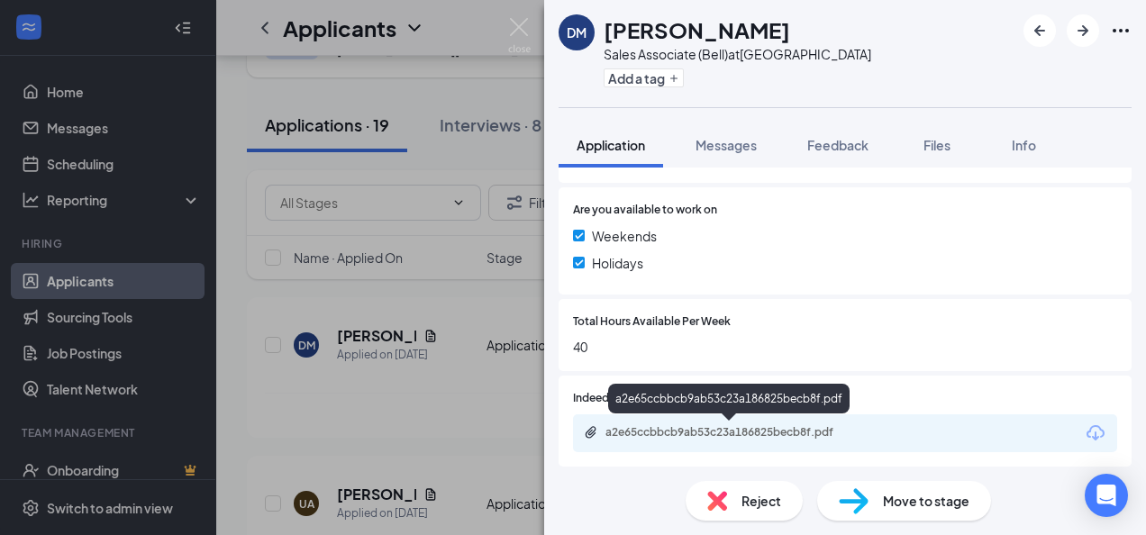
click at [701, 436] on div "a2e65ccbbcb9ab53c23a186825becb8f.pdf" at bounding box center [732, 432] width 252 height 14
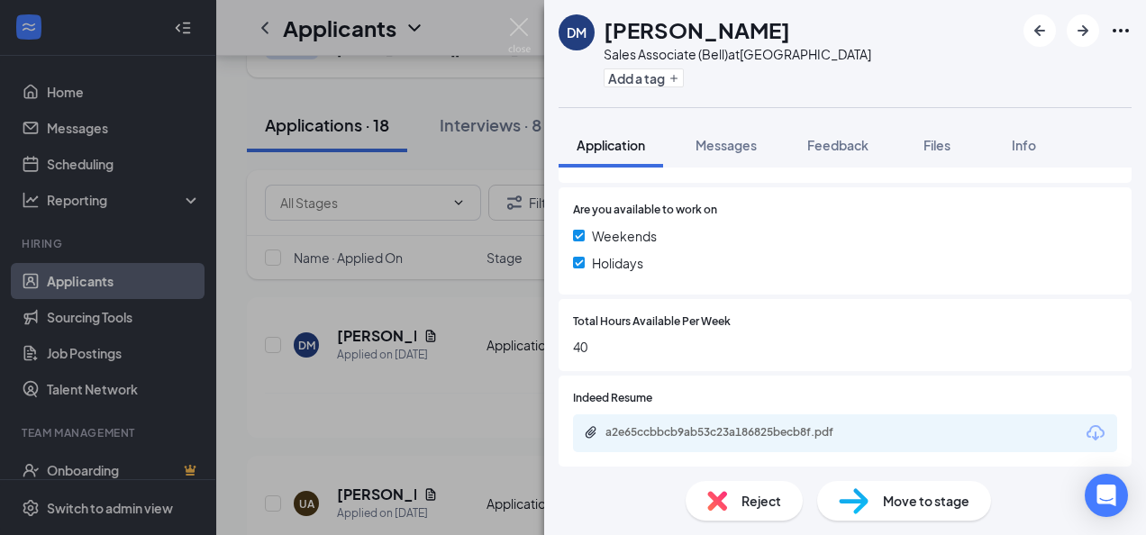
click at [744, 504] on span "Reject" at bounding box center [762, 501] width 40 height 20
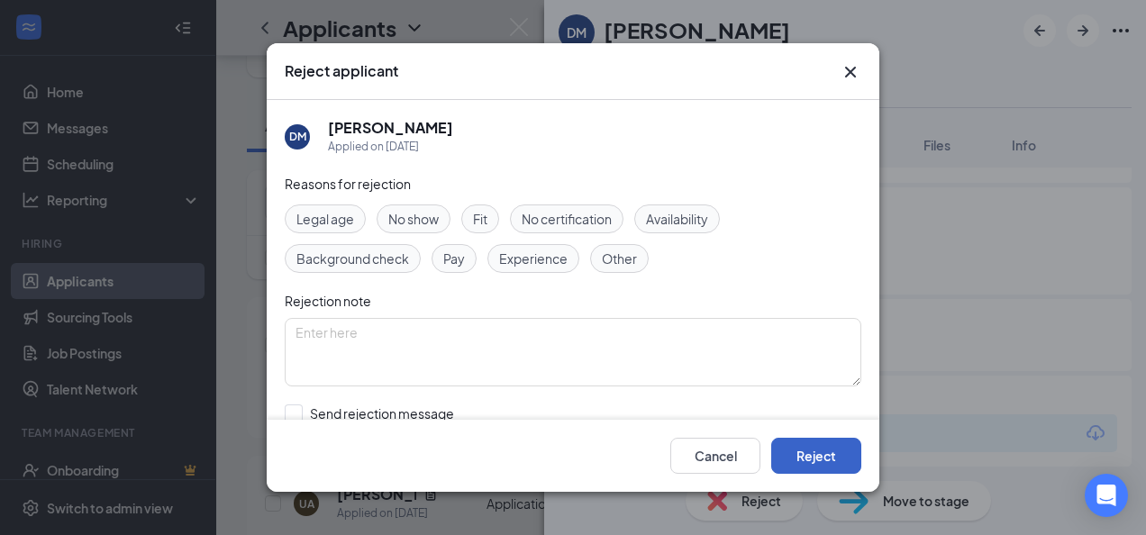
click at [823, 458] on button "Reject" at bounding box center [816, 456] width 90 height 36
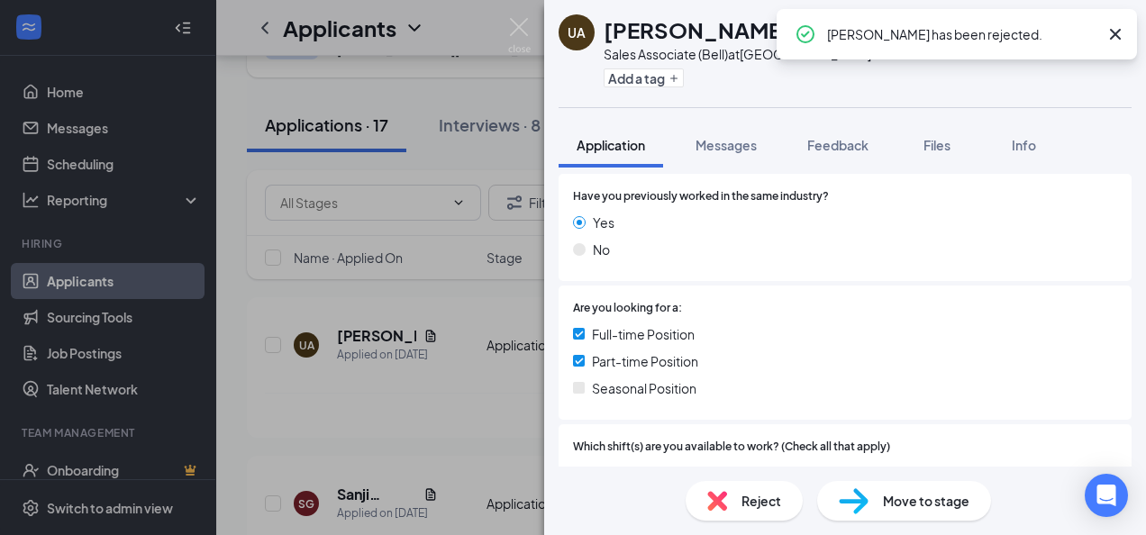
scroll to position [685, 0]
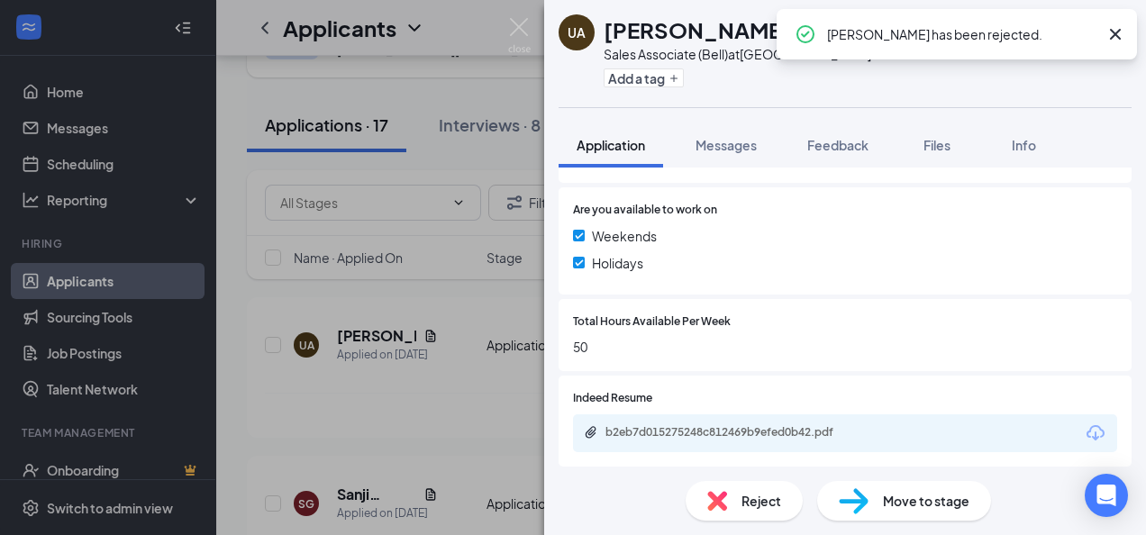
click at [734, 437] on div "b2eb7d015275248c812469b9efed0b42.pdf" at bounding box center [732, 432] width 252 height 14
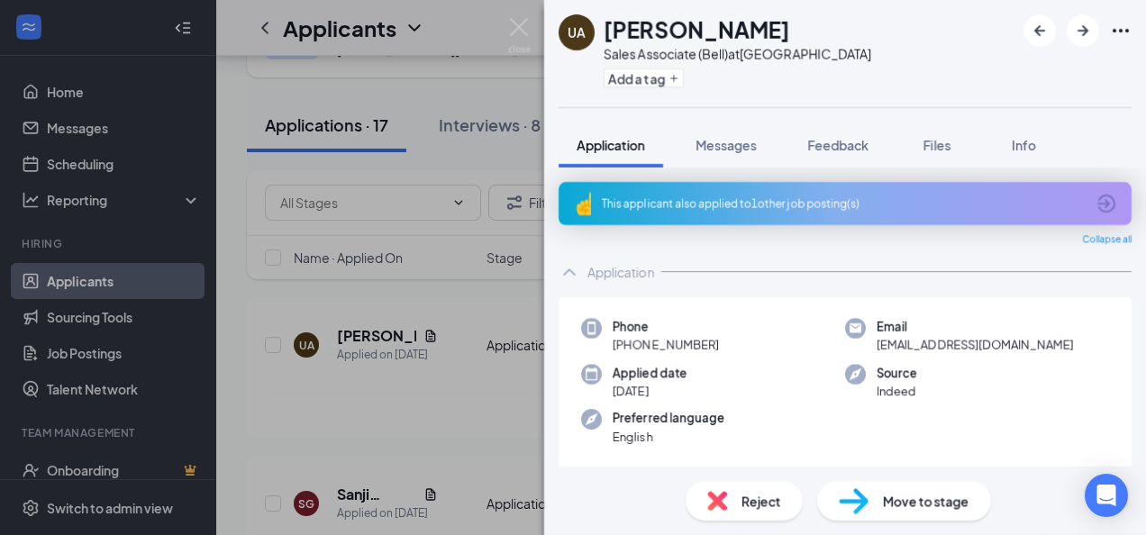
scroll to position [685, 0]
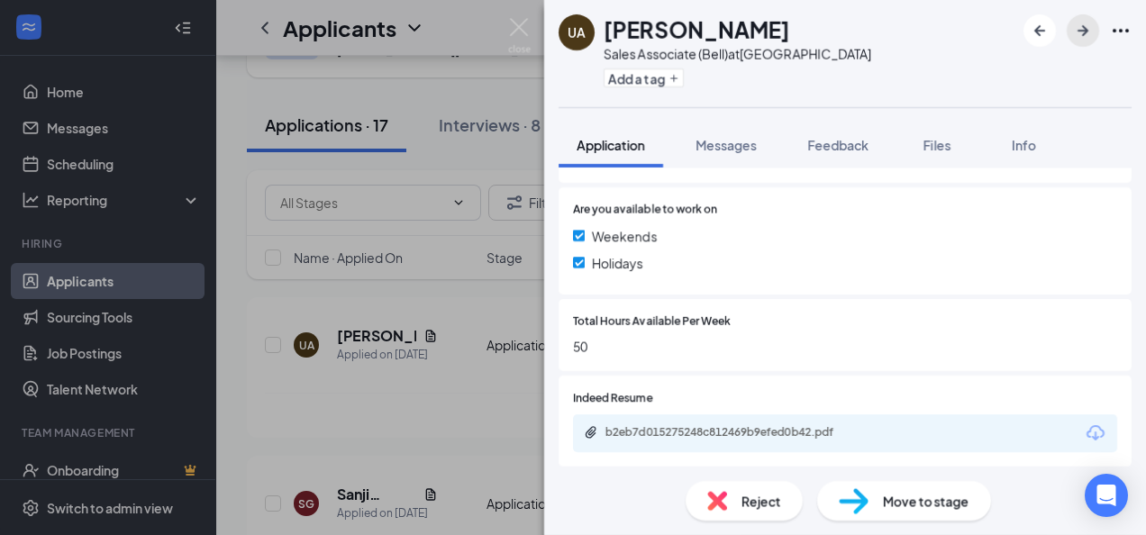
click at [1083, 30] on icon "ArrowRight" at bounding box center [1083, 30] width 11 height 11
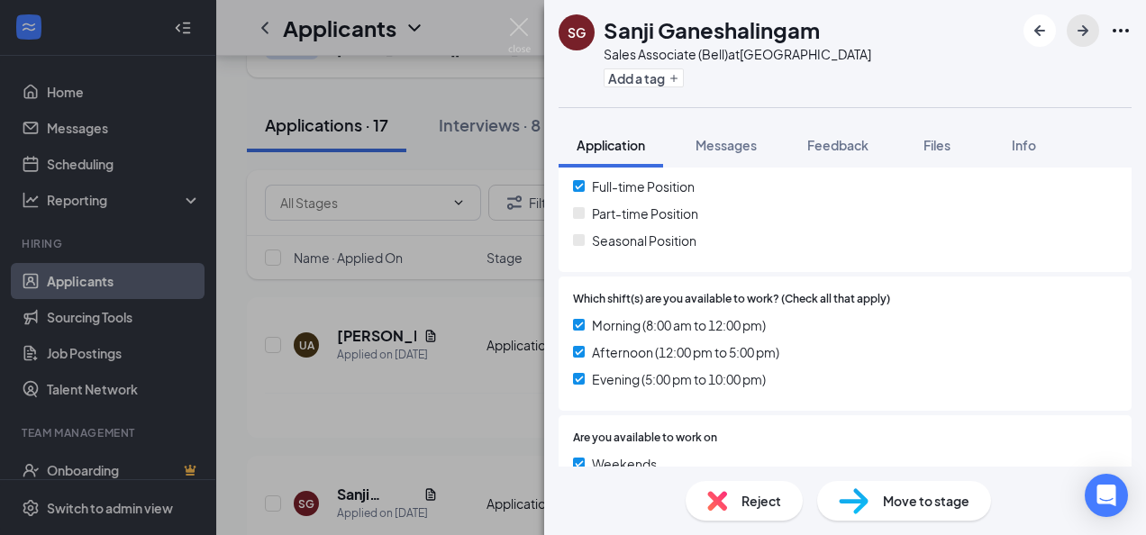
scroll to position [634, 0]
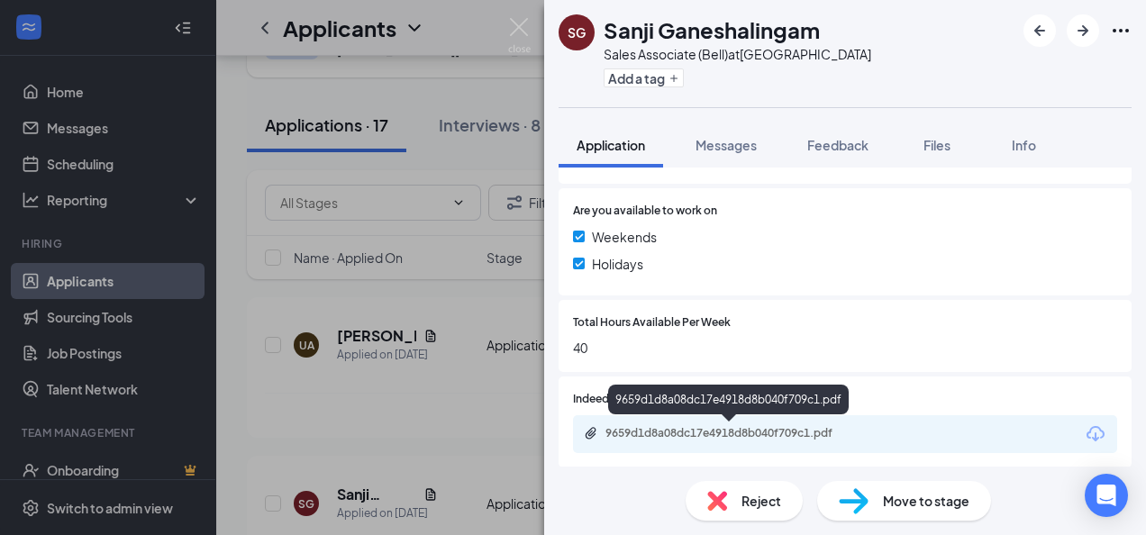
click at [678, 426] on div "9659d1d8a08dc17e4918d8b040f709c1.pdf" at bounding box center [732, 433] width 252 height 14
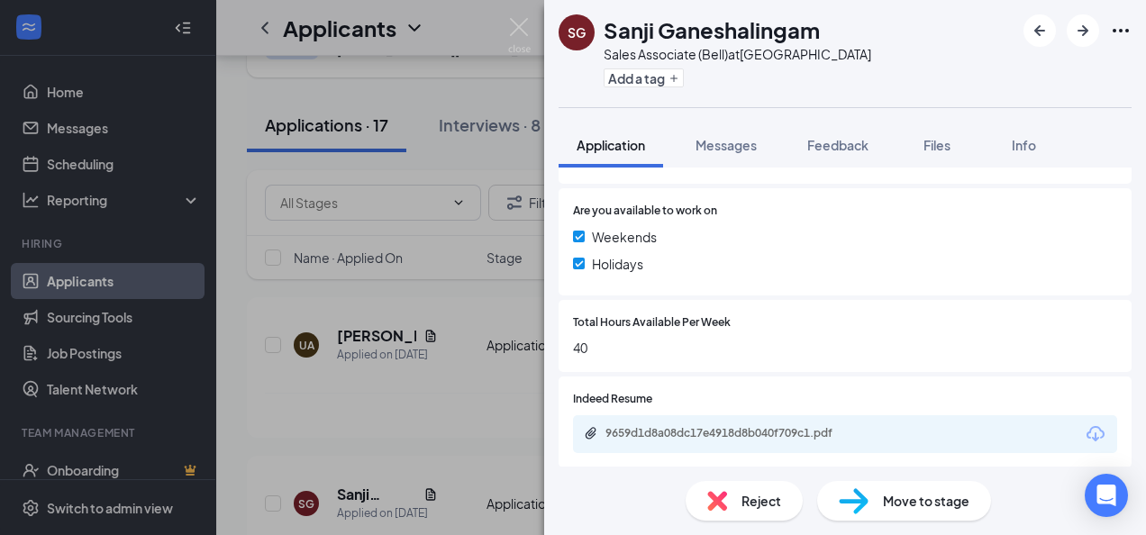
click at [892, 504] on span "Move to stage" at bounding box center [926, 501] width 87 height 20
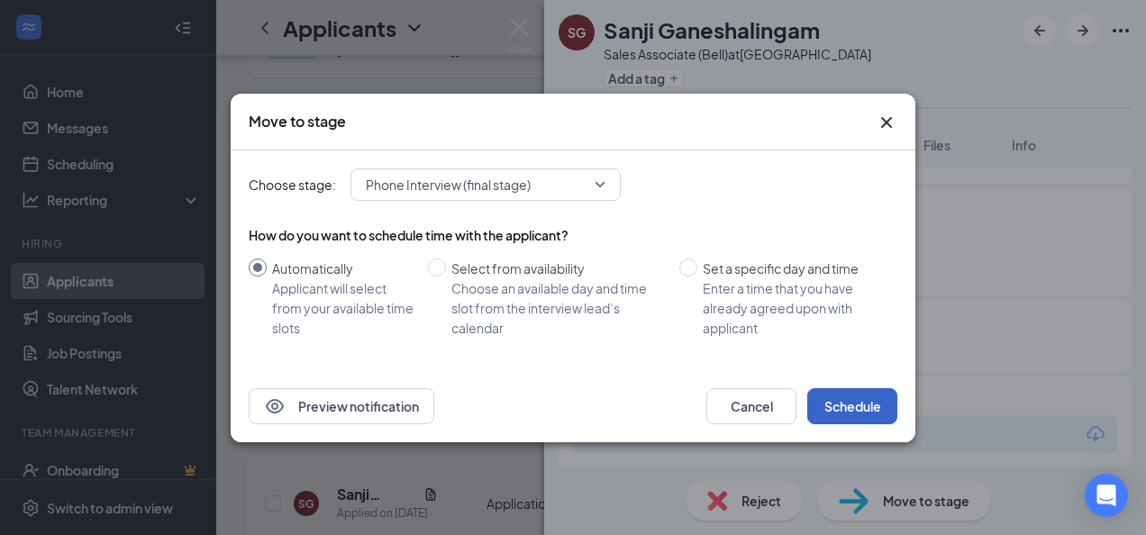
click at [855, 405] on button "Schedule" at bounding box center [852, 406] width 90 height 36
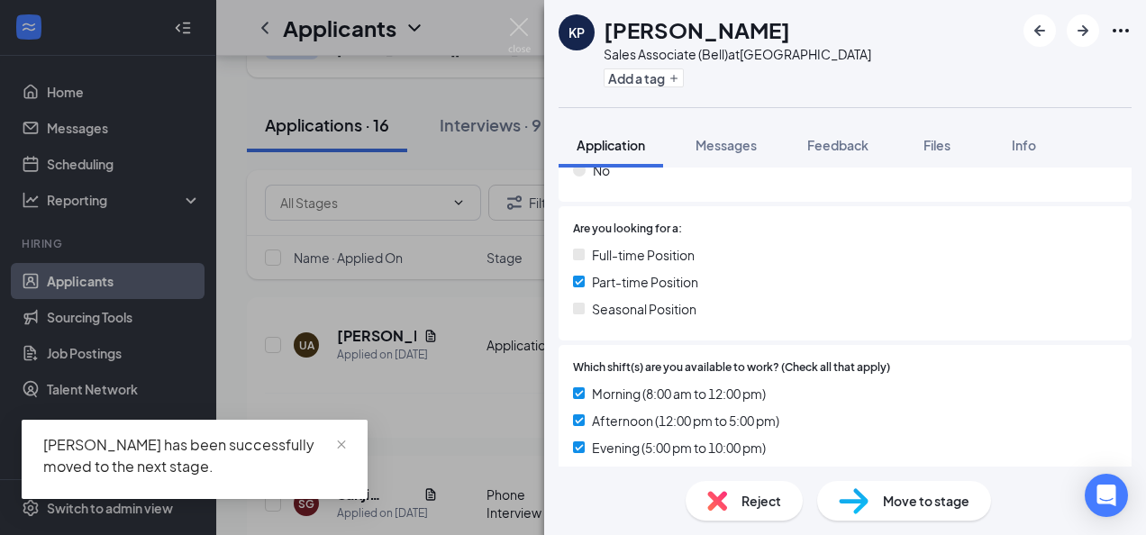
scroll to position [692, 0]
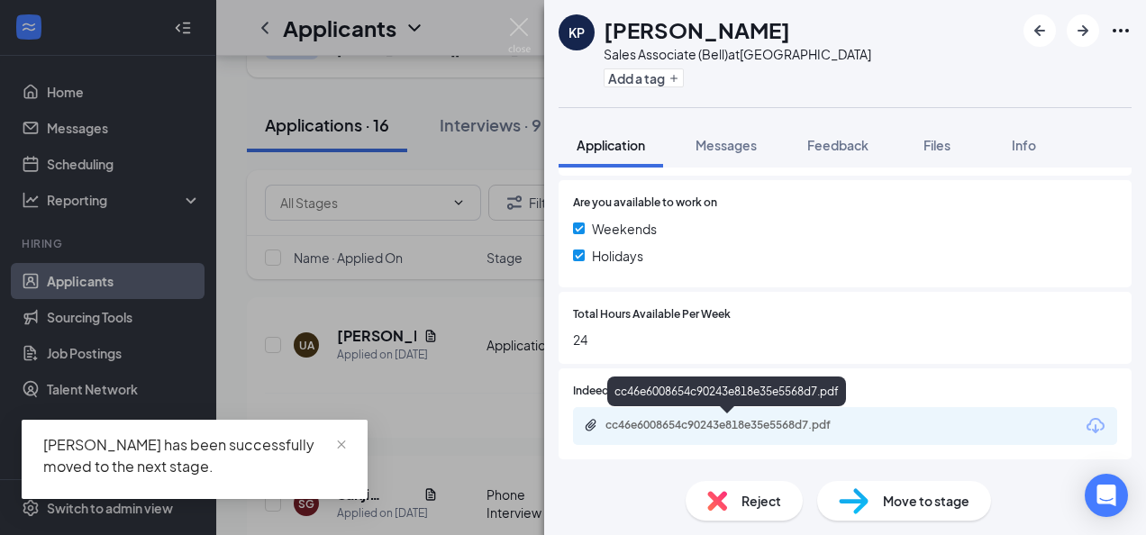
click at [702, 422] on div "cc46e6008654c90243e818e35e5568d7.pdf" at bounding box center [732, 425] width 252 height 14
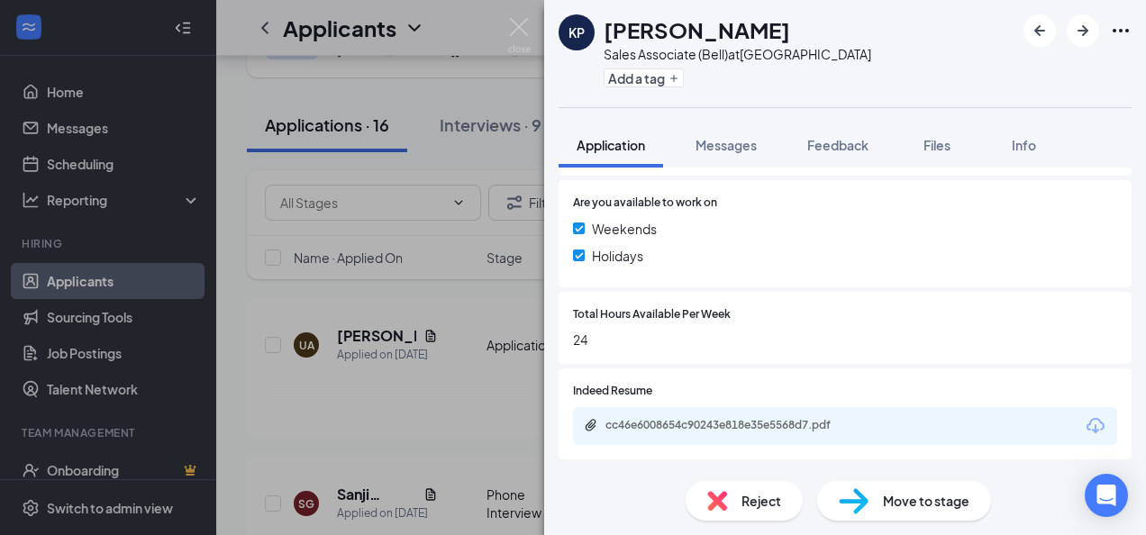
scroll to position [685, 0]
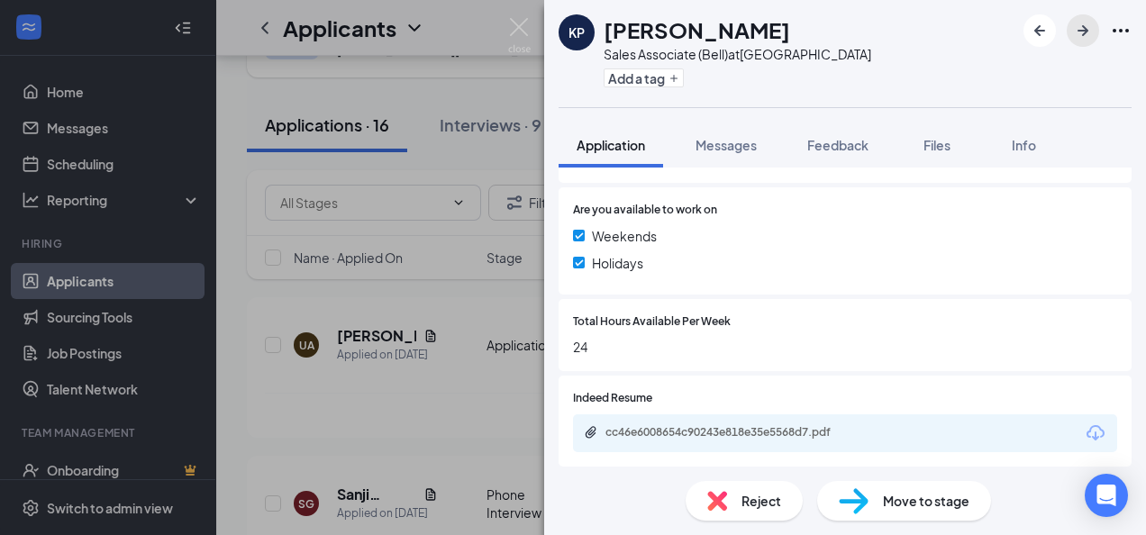
click at [1089, 29] on icon "ArrowRight" at bounding box center [1083, 31] width 22 height 22
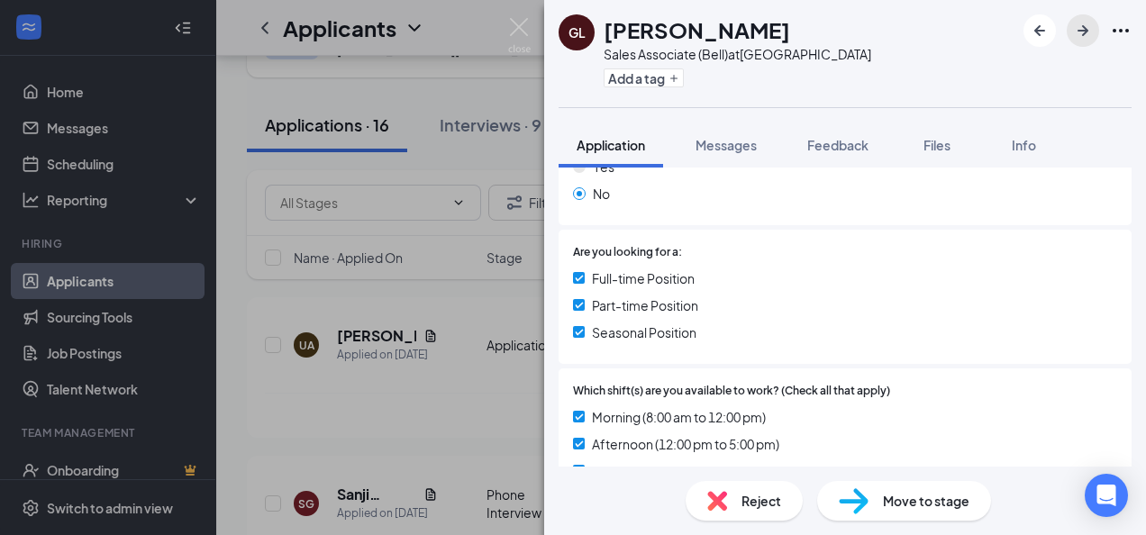
scroll to position [634, 0]
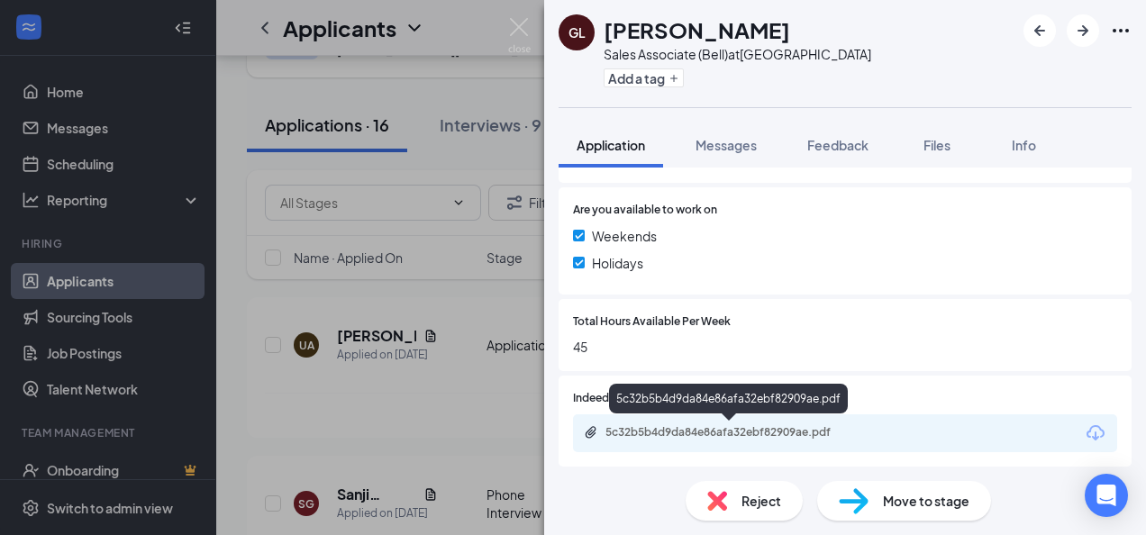
click at [725, 431] on div "5c32b5b4d9da84e86afa32ebf82909ae.pdf" at bounding box center [732, 432] width 252 height 14
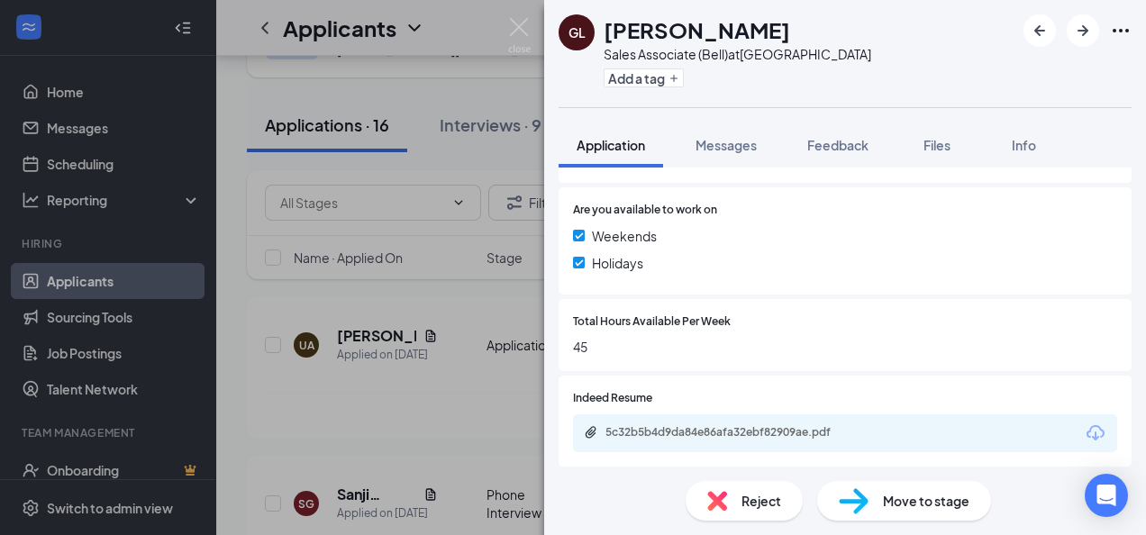
click at [722, 497] on img at bounding box center [717, 501] width 20 height 20
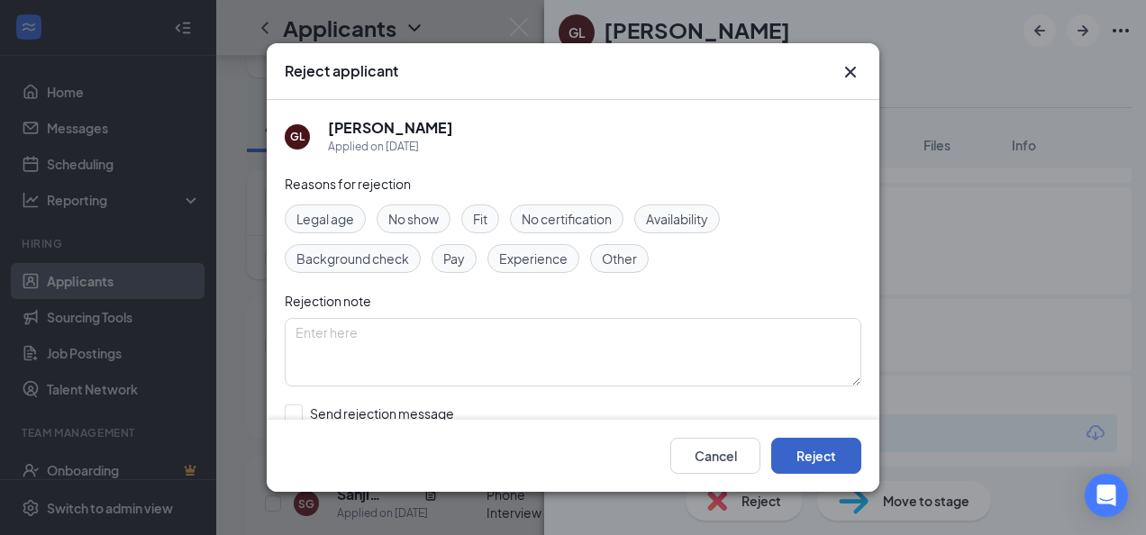
click at [807, 440] on button "Reject" at bounding box center [816, 456] width 90 height 36
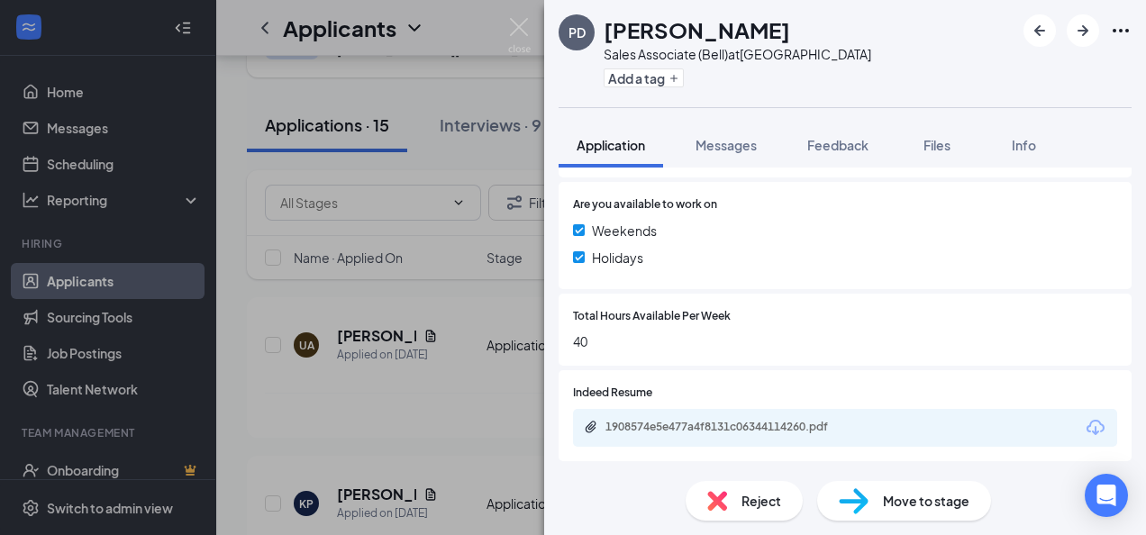
scroll to position [692, 0]
click at [1091, 37] on icon "ArrowRight" at bounding box center [1083, 31] width 22 height 22
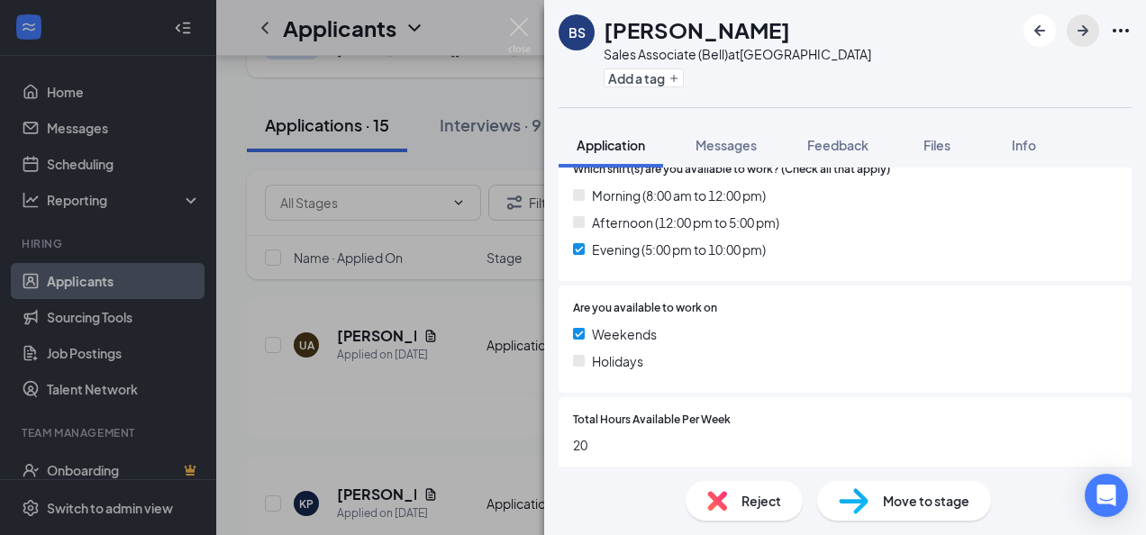
scroll to position [642, 0]
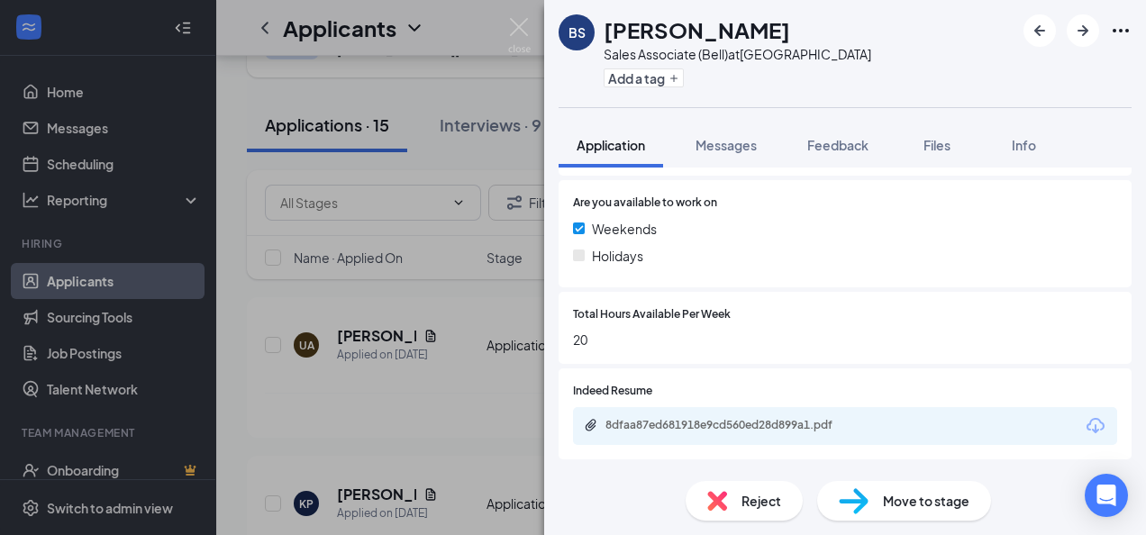
click at [689, 430] on div "8dfaa87ed681918e9cd560ed28d899a1.pdf" at bounding box center [732, 425] width 252 height 14
click at [744, 496] on span "Reject" at bounding box center [762, 501] width 40 height 20
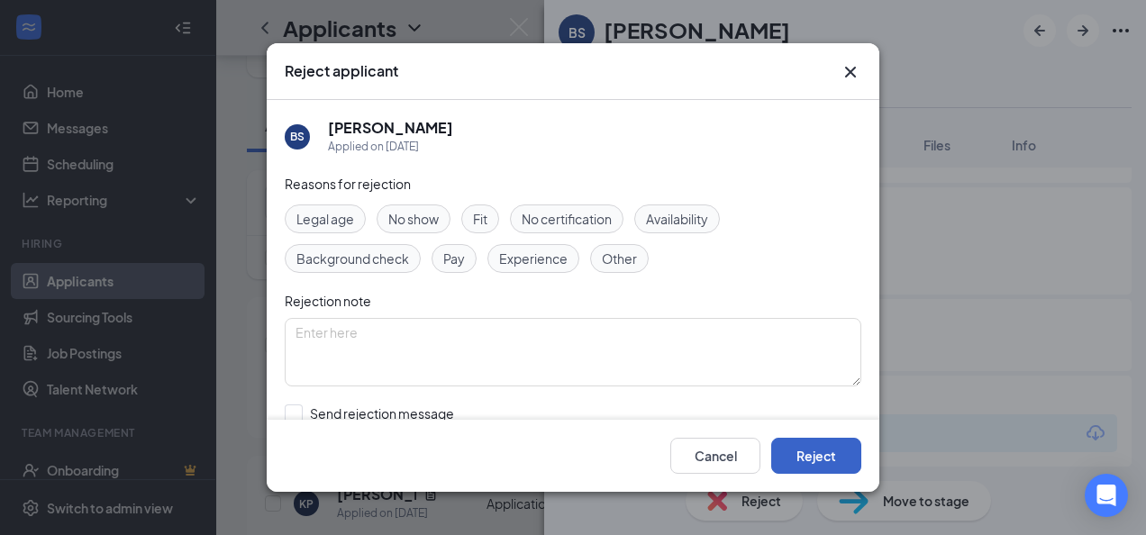
drag, startPoint x: 836, startPoint y: 449, endPoint x: 712, endPoint y: 503, distance: 135.6
click at [836, 449] on button "Reject" at bounding box center [816, 456] width 90 height 36
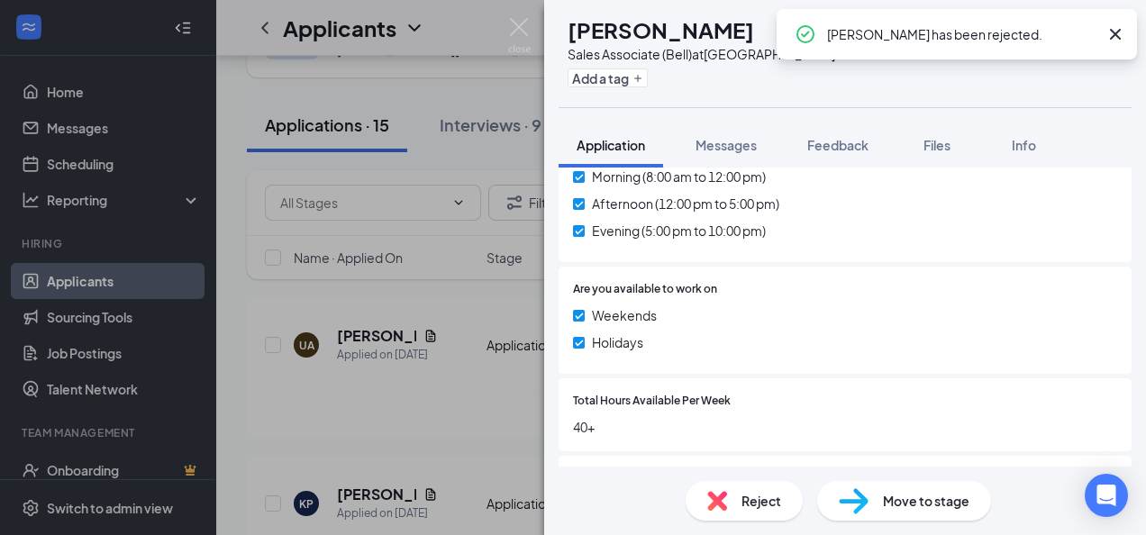
scroll to position [642, 0]
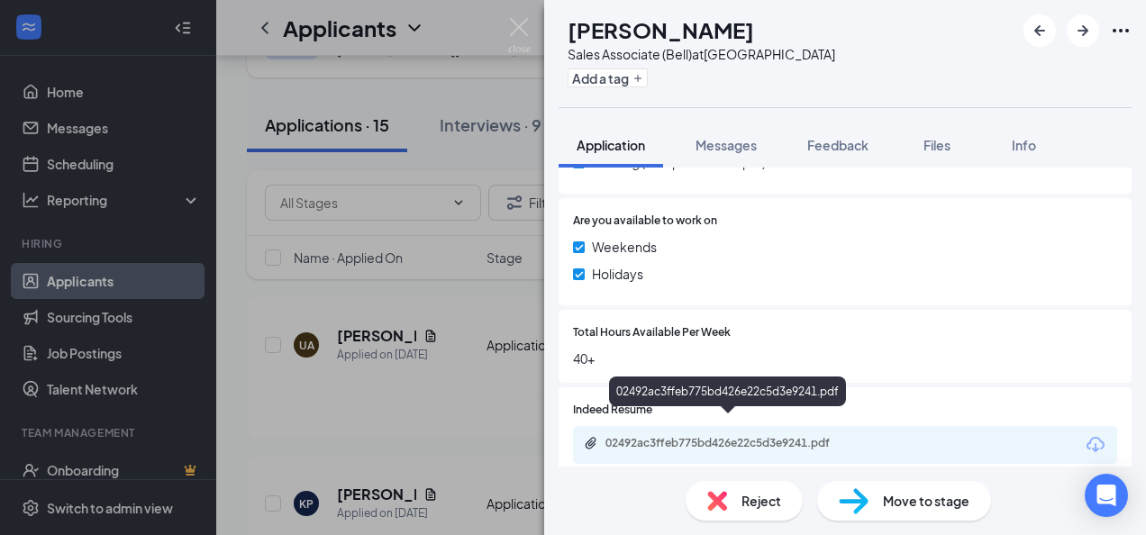
click at [707, 436] on div "02492ac3ffeb775bd426e22c5d3e9241.pdf" at bounding box center [732, 443] width 252 height 14
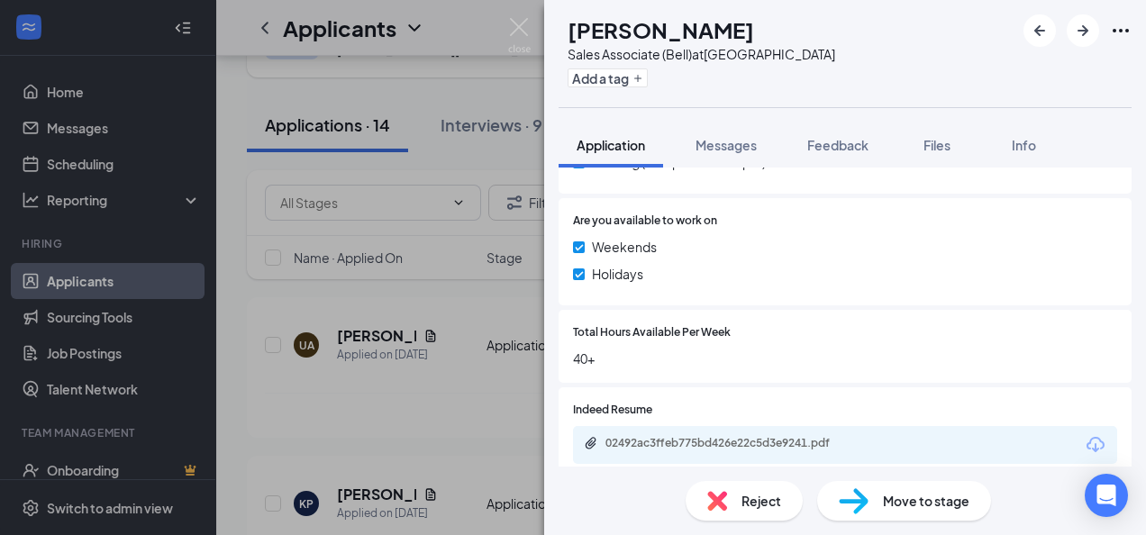
click at [757, 484] on div "Reject" at bounding box center [744, 501] width 117 height 40
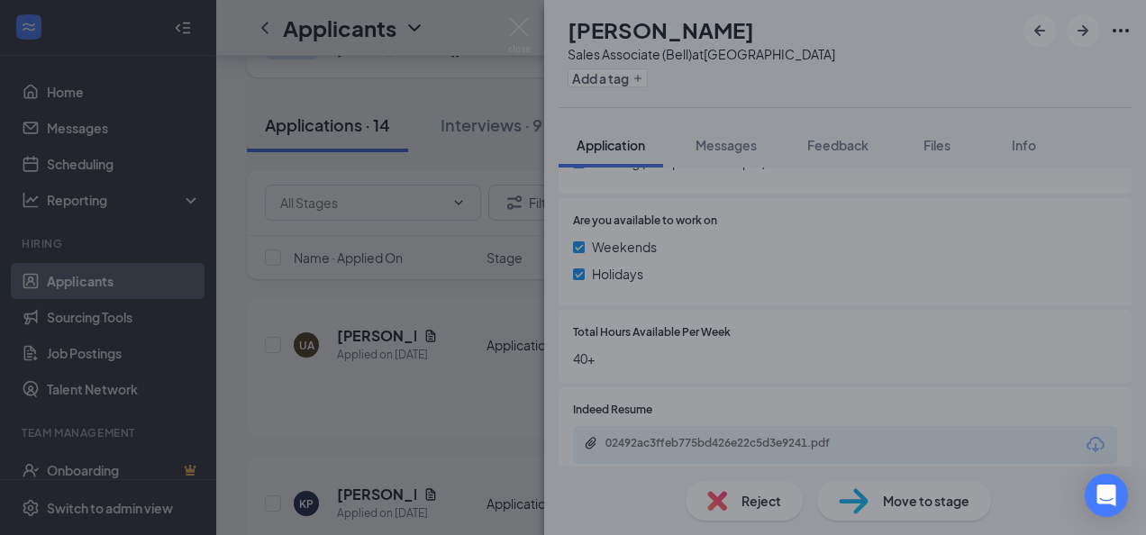
scroll to position [634, 0]
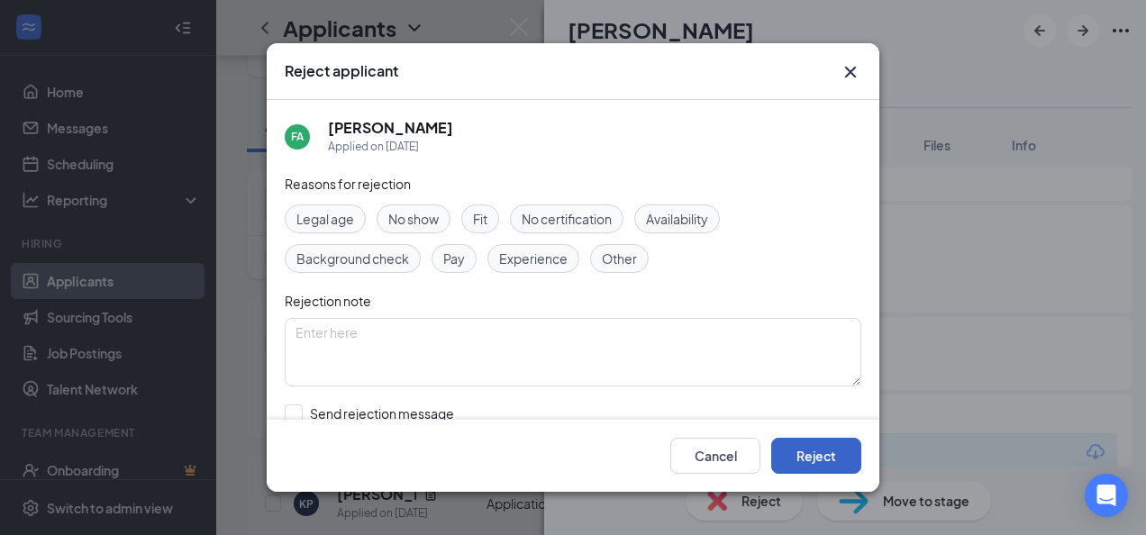
click at [822, 459] on button "Reject" at bounding box center [816, 456] width 90 height 36
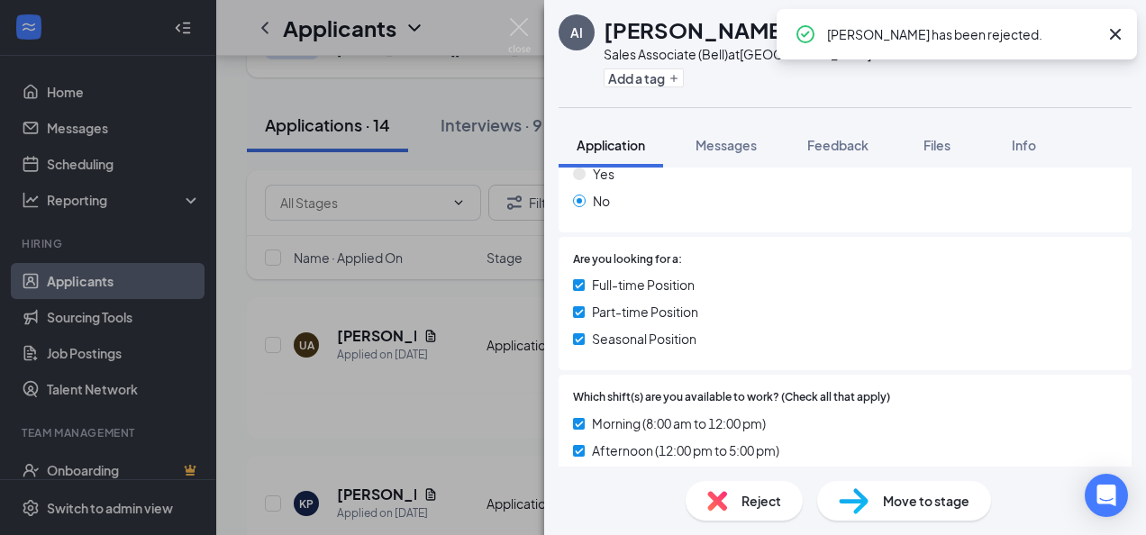
scroll to position [634, 0]
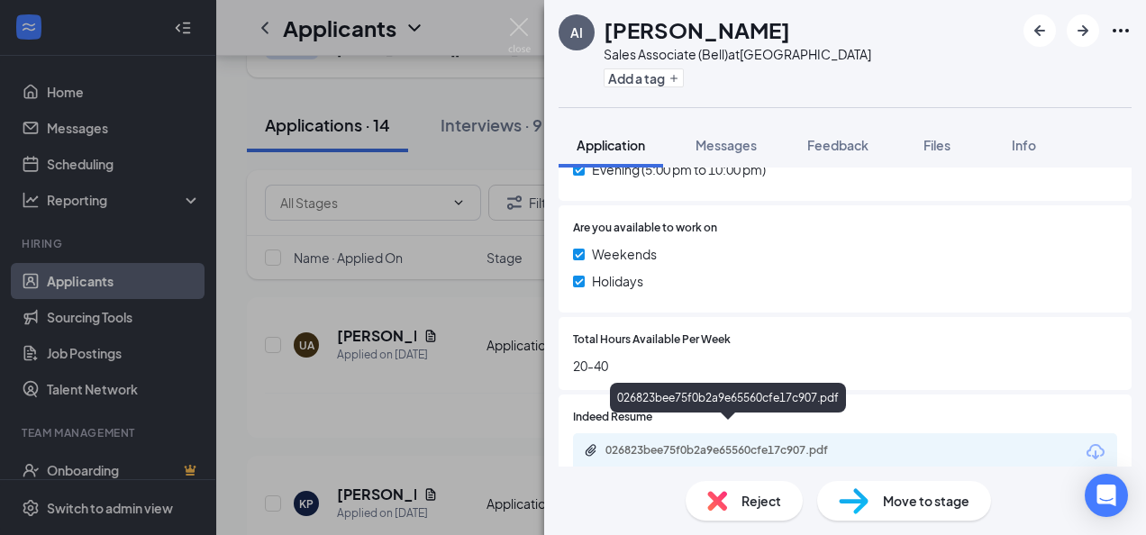
click at [701, 443] on div "026823bee75f0b2a9e65560cfe17c907.pdf" at bounding box center [732, 450] width 252 height 14
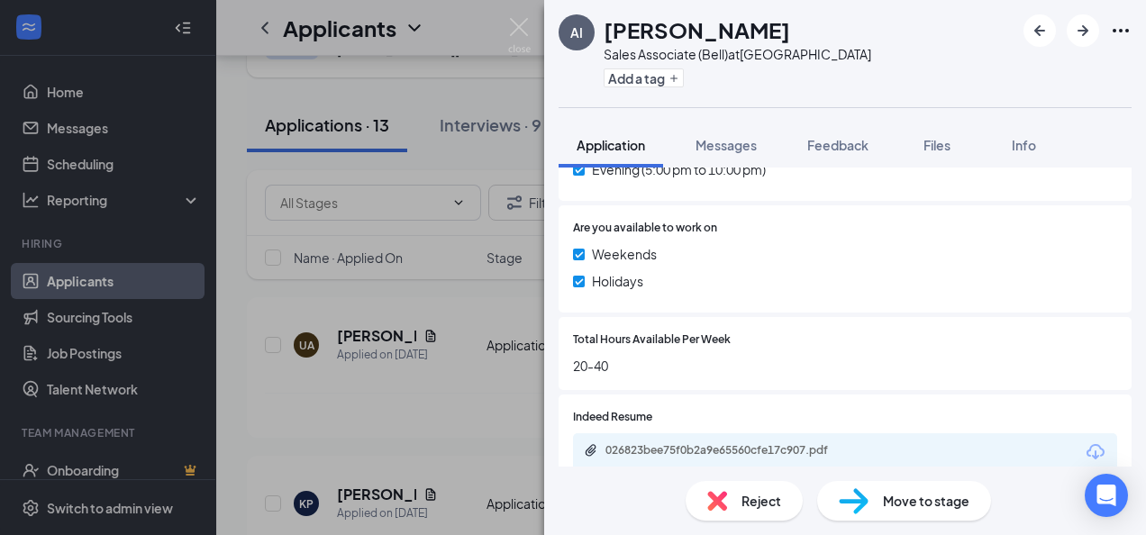
click at [741, 490] on div "Reject" at bounding box center [744, 501] width 117 height 40
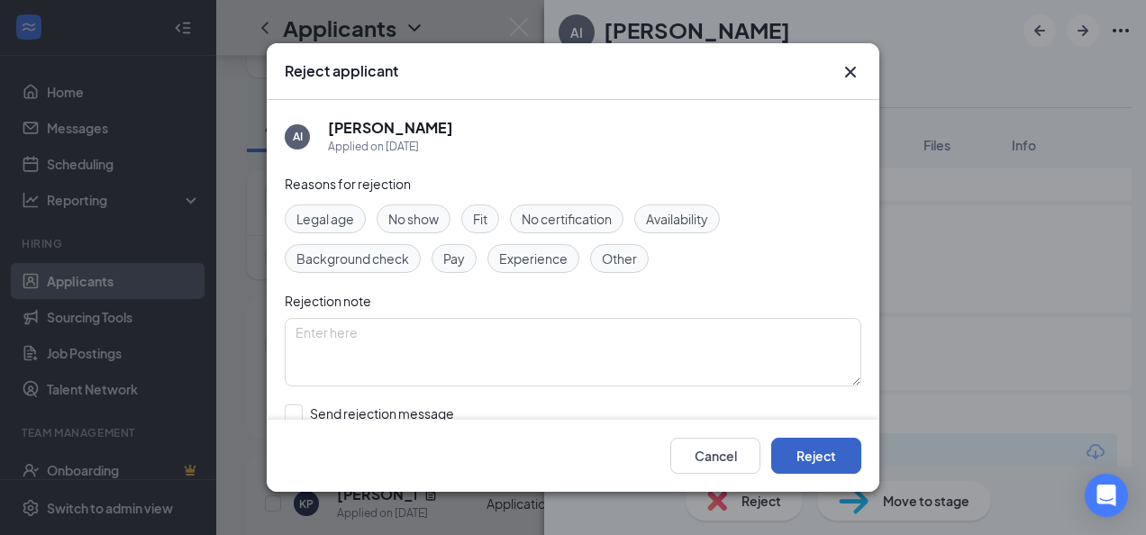
click at [825, 450] on button "Reject" at bounding box center [816, 456] width 90 height 36
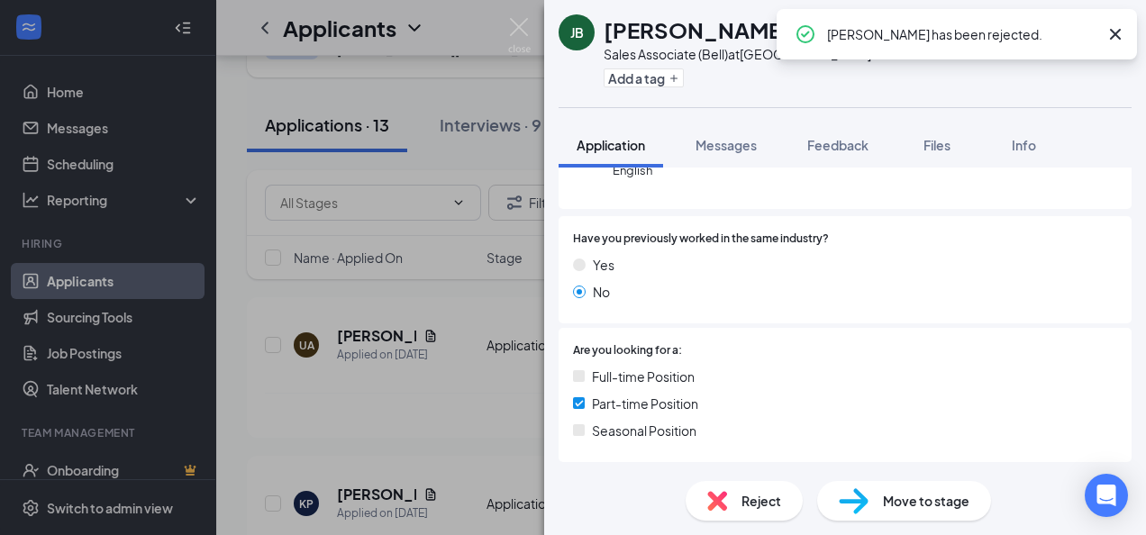
scroll to position [631, 0]
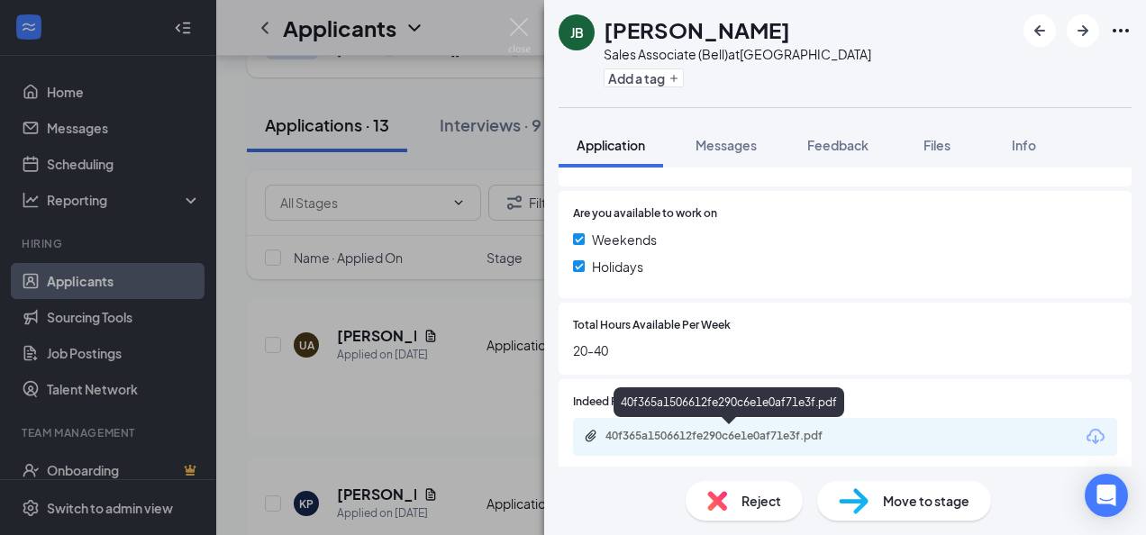
click at [697, 440] on div "40f365a1506612fe290c6e1e0af71e3f.pdf" at bounding box center [732, 436] width 252 height 14
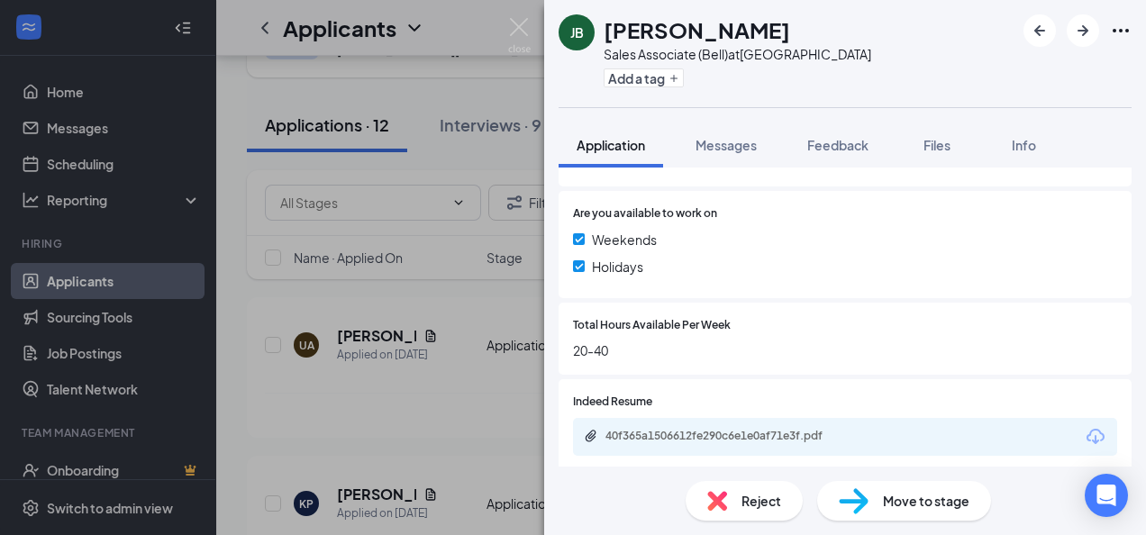
click at [770, 492] on span "Reject" at bounding box center [762, 501] width 40 height 20
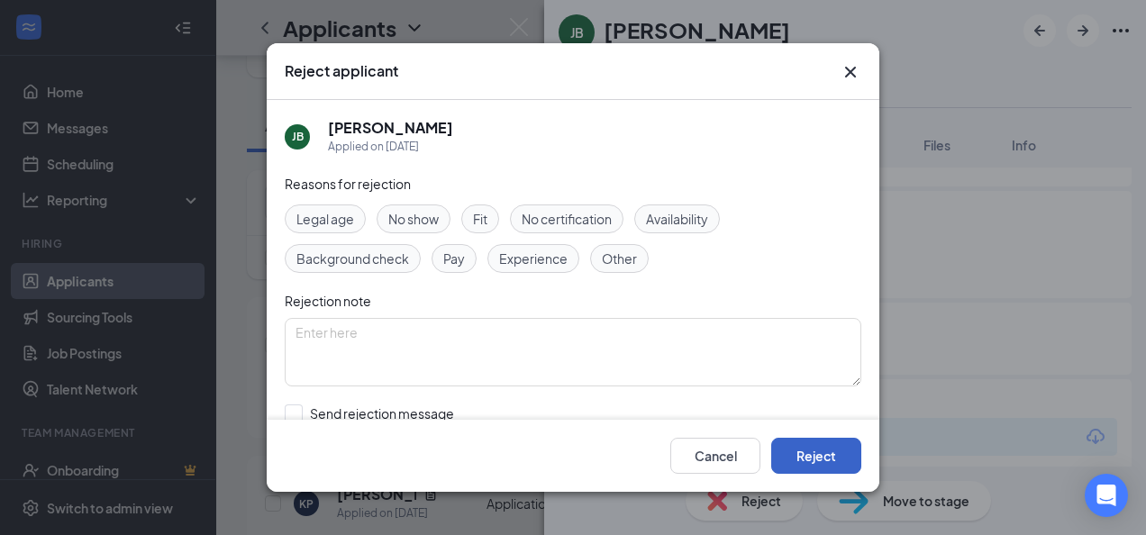
click at [822, 449] on button "Reject" at bounding box center [816, 456] width 90 height 36
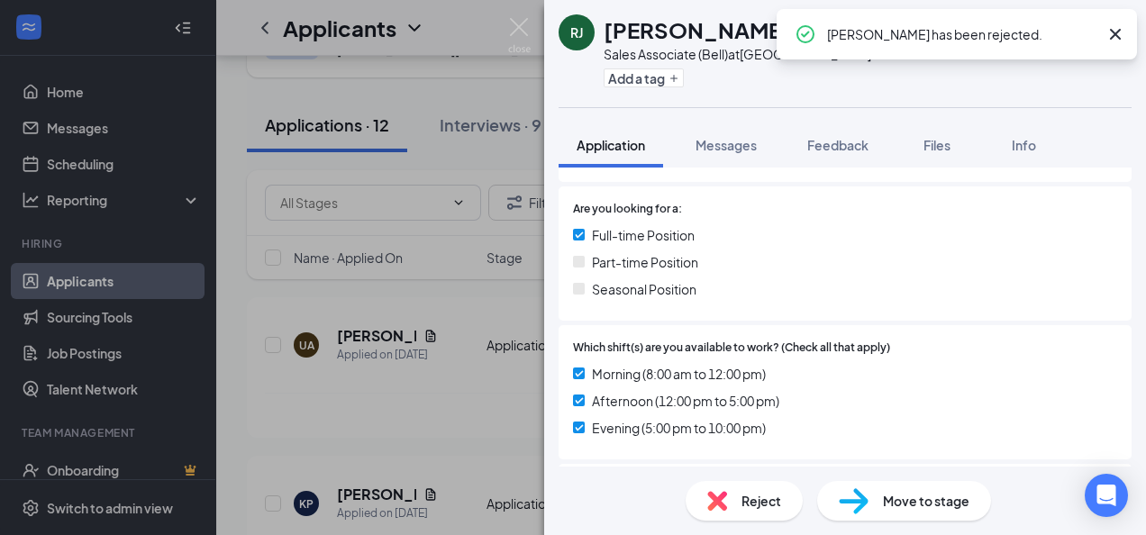
scroll to position [692, 0]
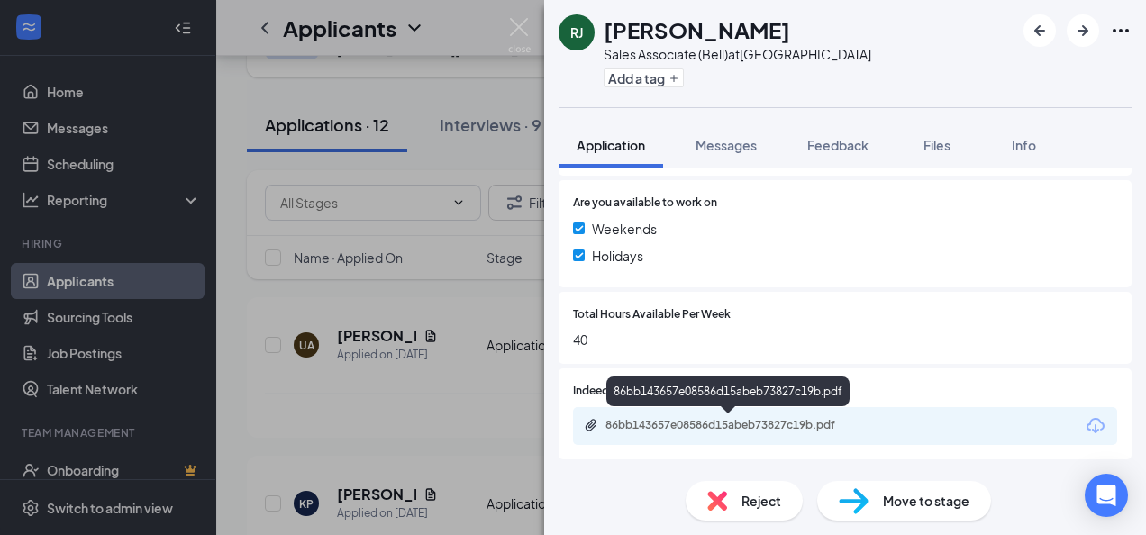
click at [684, 426] on div "86bb143657e08586d15abeb73827c19b.pdf" at bounding box center [732, 425] width 252 height 14
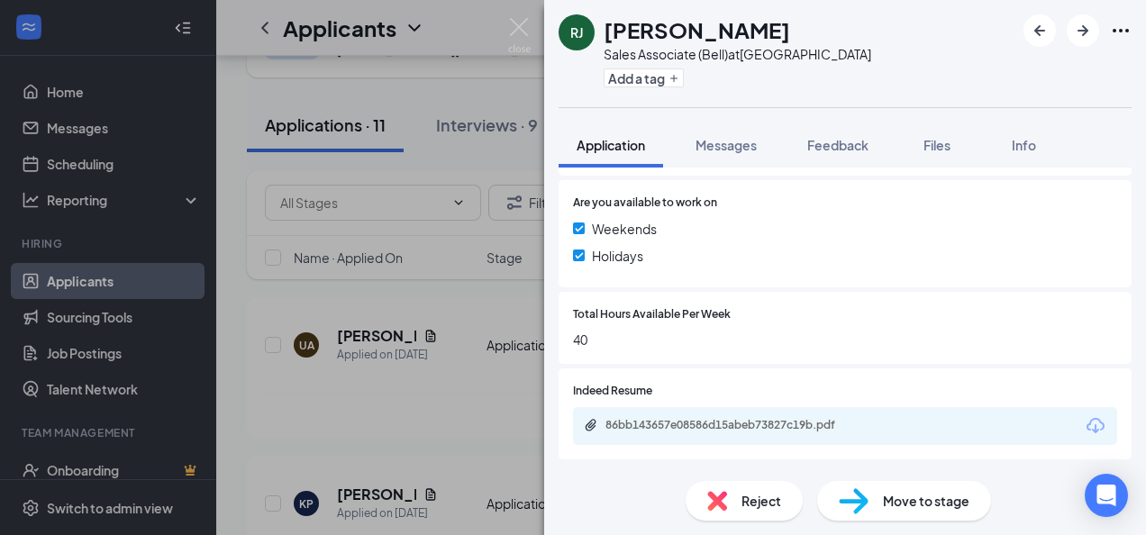
scroll to position [685, 0]
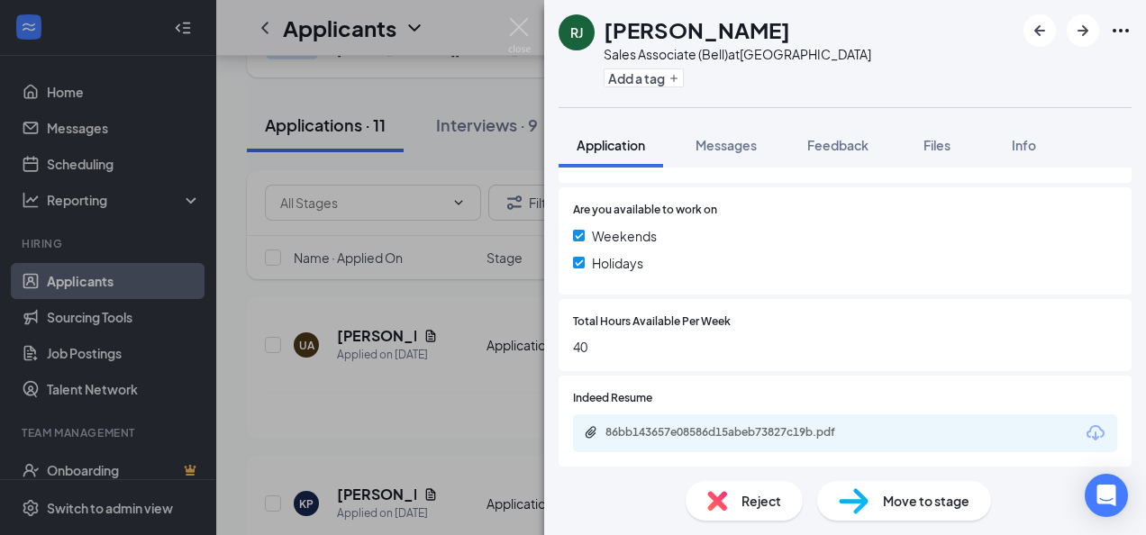
click at [713, 497] on img at bounding box center [717, 501] width 20 height 20
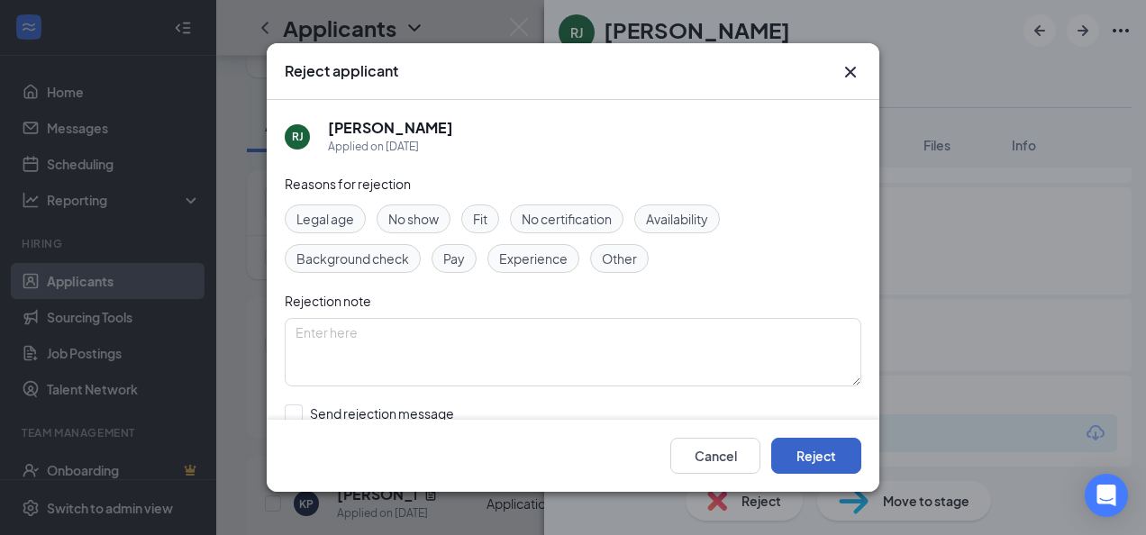
click at [806, 457] on button "Reject" at bounding box center [816, 456] width 90 height 36
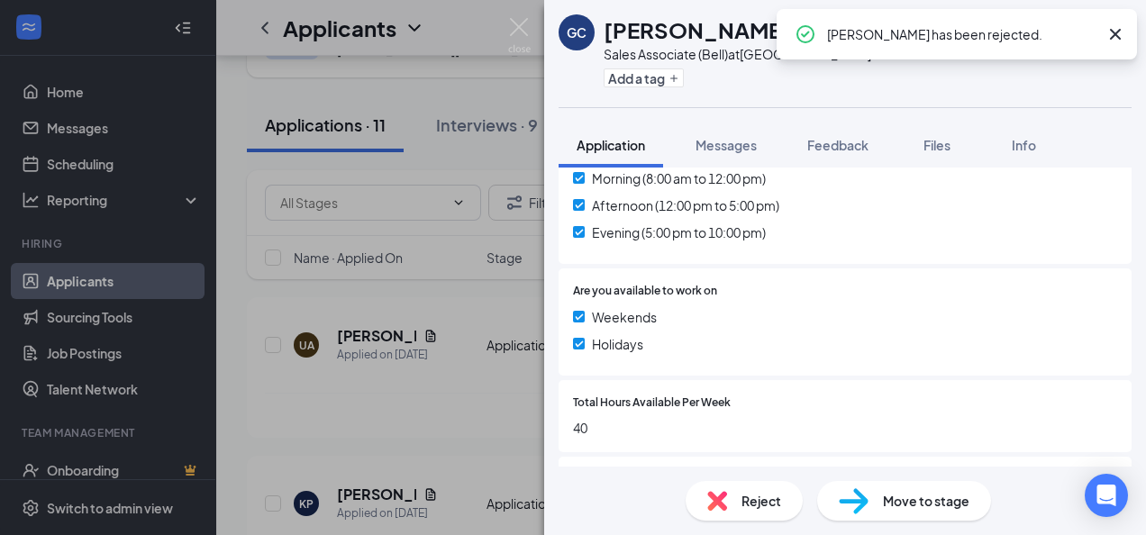
scroll to position [685, 0]
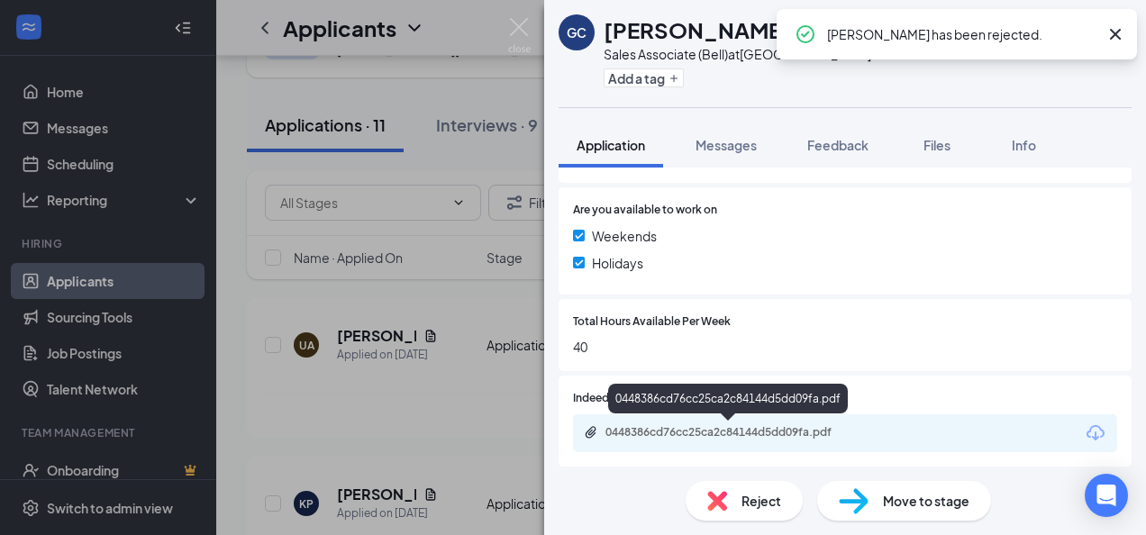
click at [709, 432] on div "0448386cd76cc25ca2c84144d5dd09fa.pdf" at bounding box center [732, 432] width 252 height 14
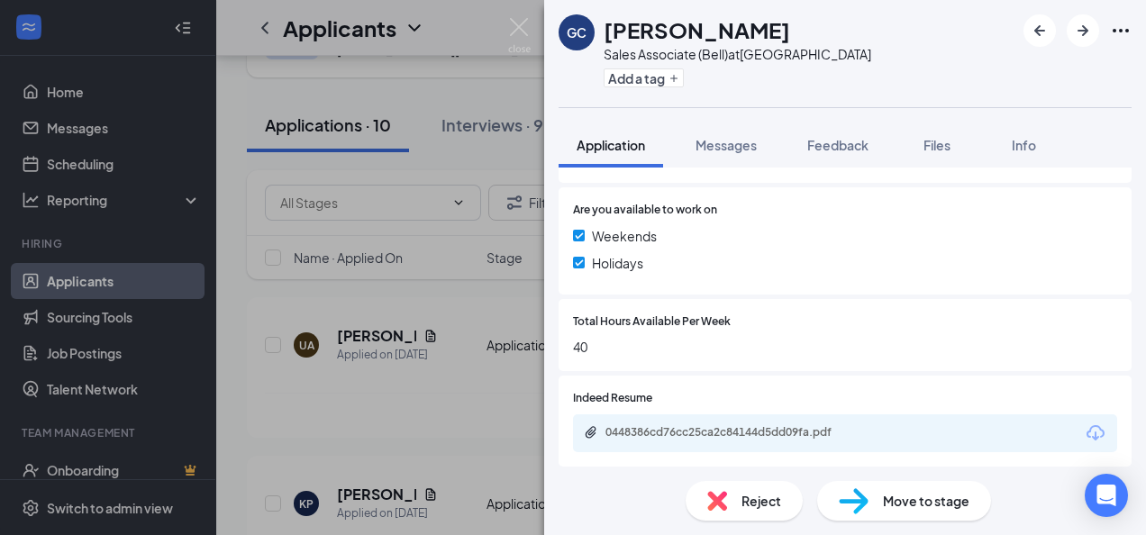
click at [946, 497] on span "Move to stage" at bounding box center [926, 501] width 87 height 20
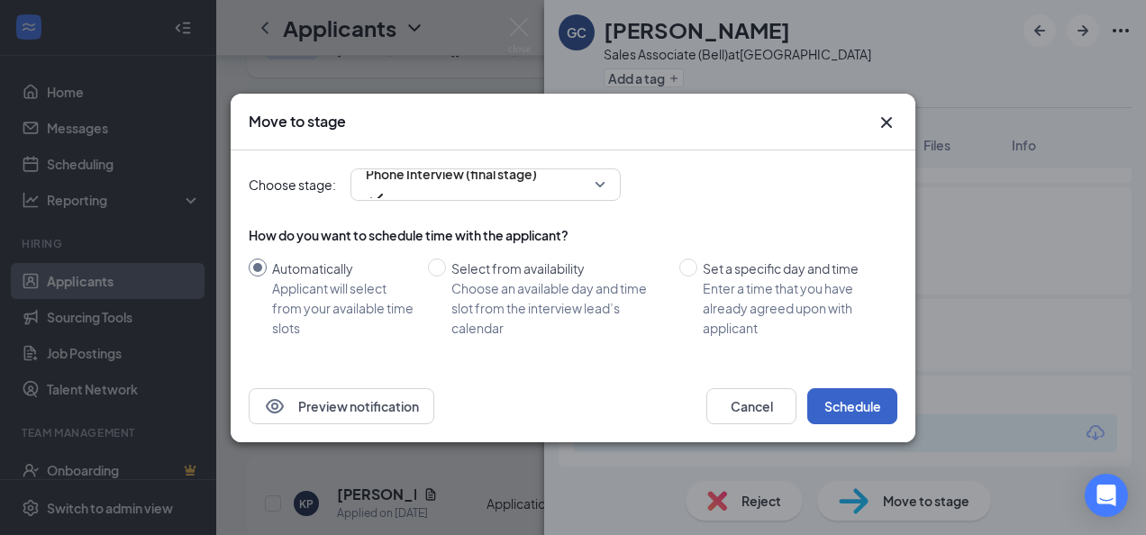
click at [866, 405] on button "Schedule" at bounding box center [852, 406] width 90 height 36
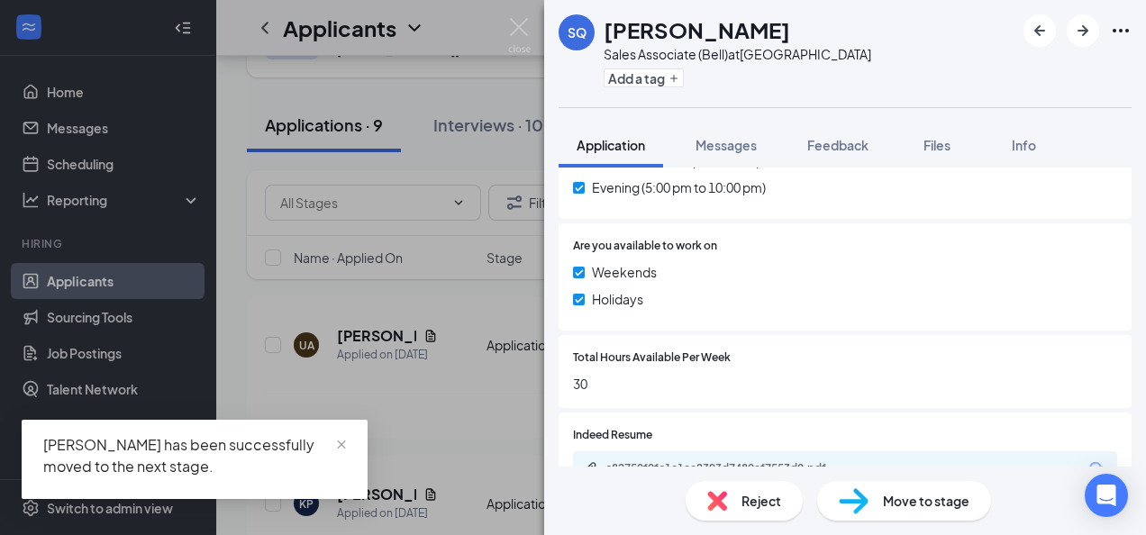
scroll to position [642, 0]
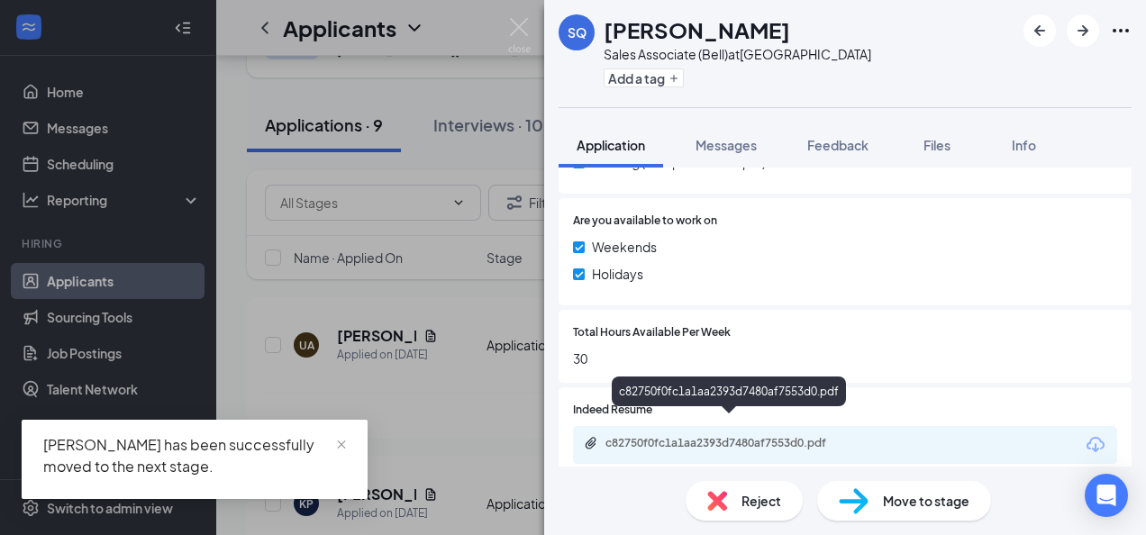
click at [685, 436] on div "c82750f0fc1a1aa2393d7480af7553d0.pdf" at bounding box center [732, 443] width 252 height 14
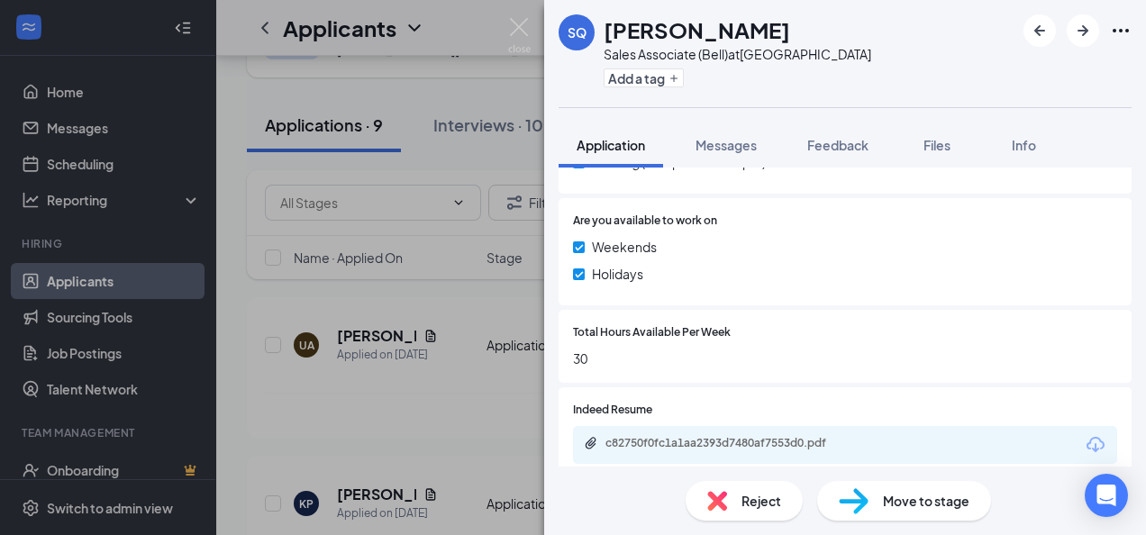
scroll to position [634, 0]
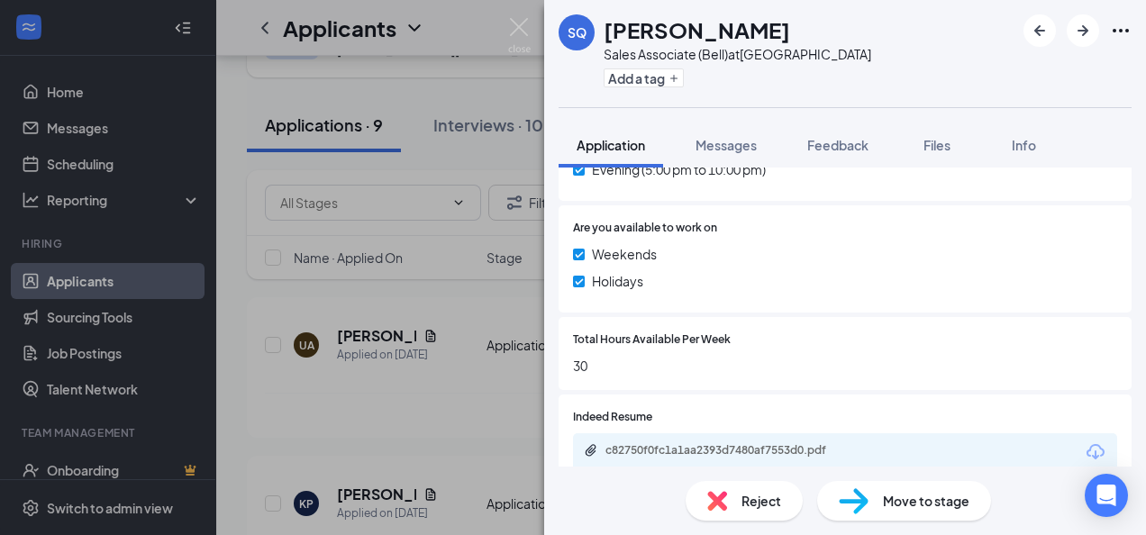
click at [721, 496] on img at bounding box center [717, 501] width 20 height 20
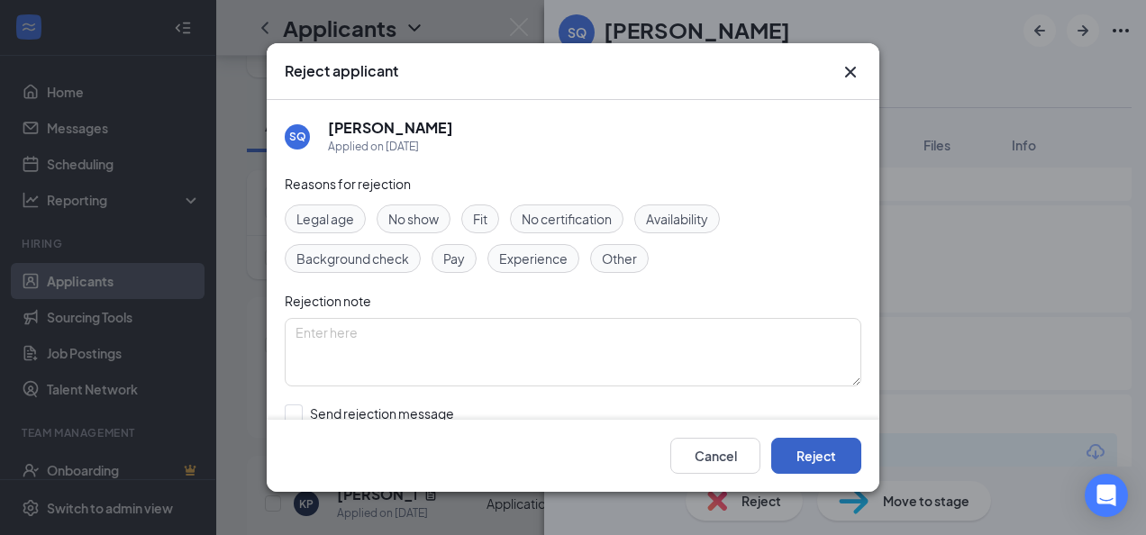
click at [827, 440] on button "Reject" at bounding box center [816, 456] width 90 height 36
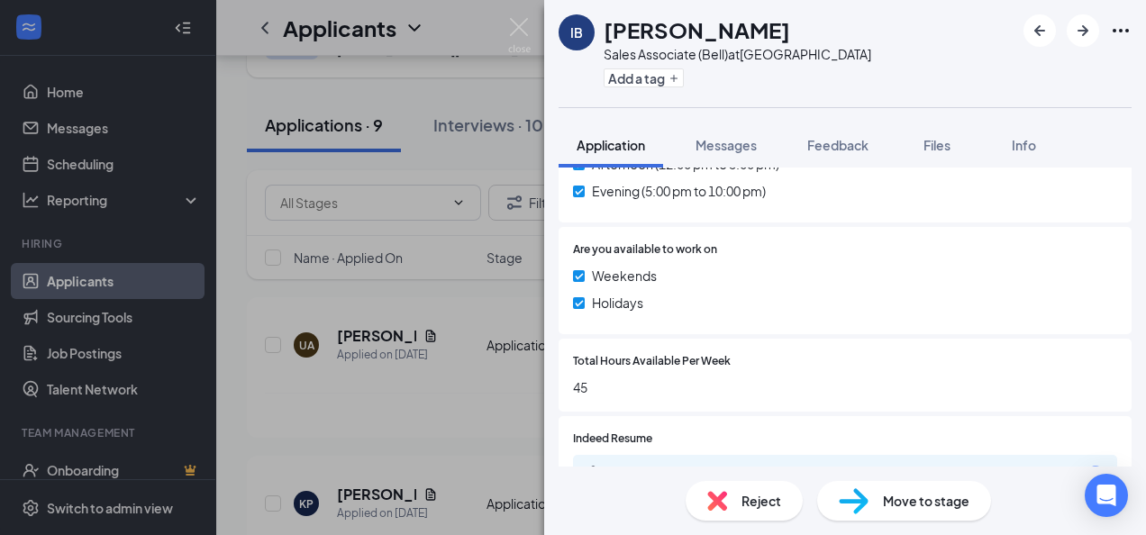
scroll to position [692, 0]
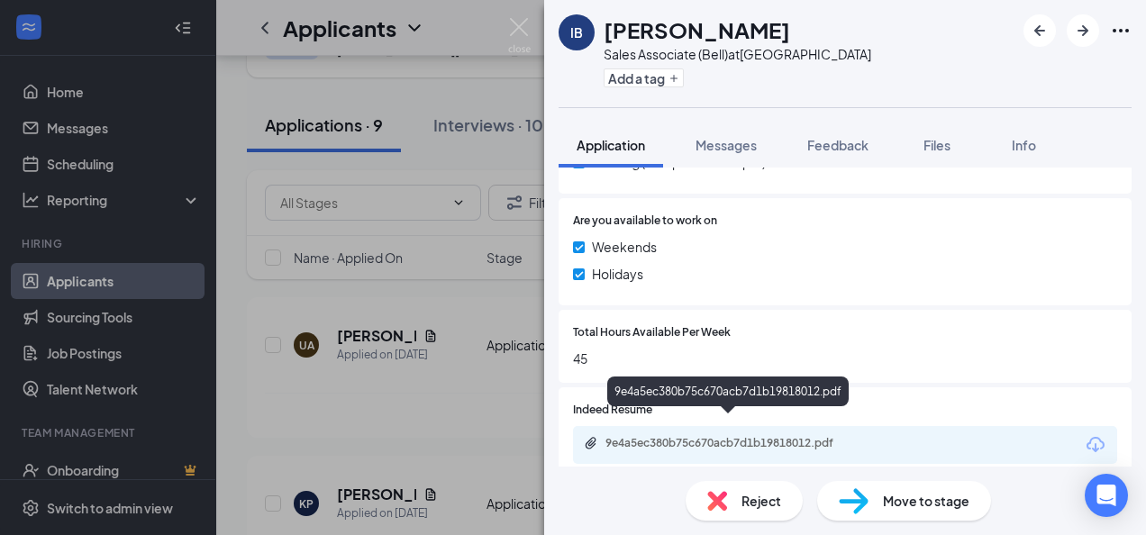
click at [708, 436] on div "9e4a5ec380b75c670acb7d1b19818012.pdf" at bounding box center [732, 443] width 252 height 14
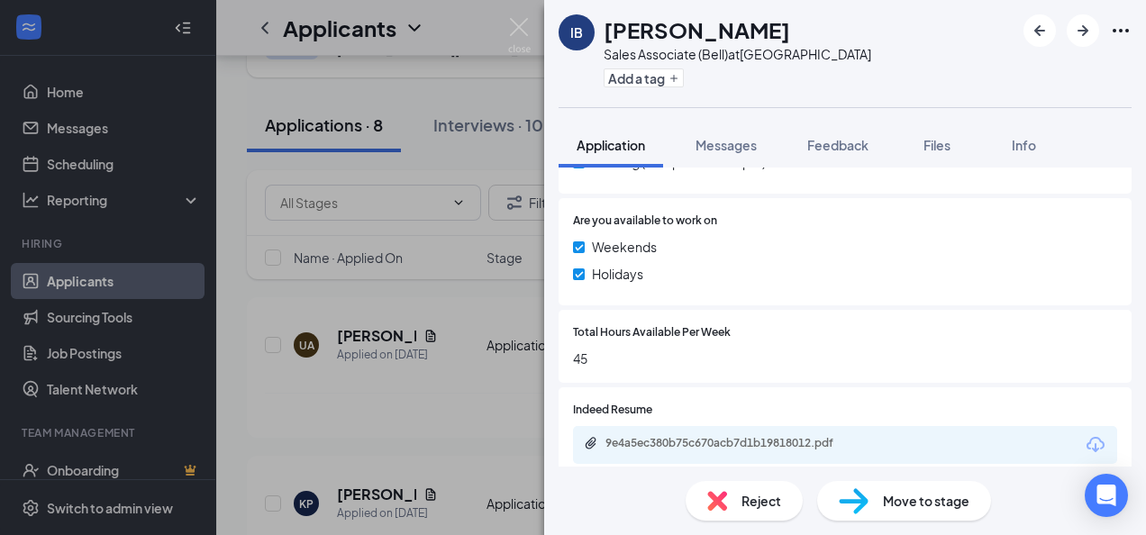
click at [746, 506] on span "Reject" at bounding box center [762, 501] width 40 height 20
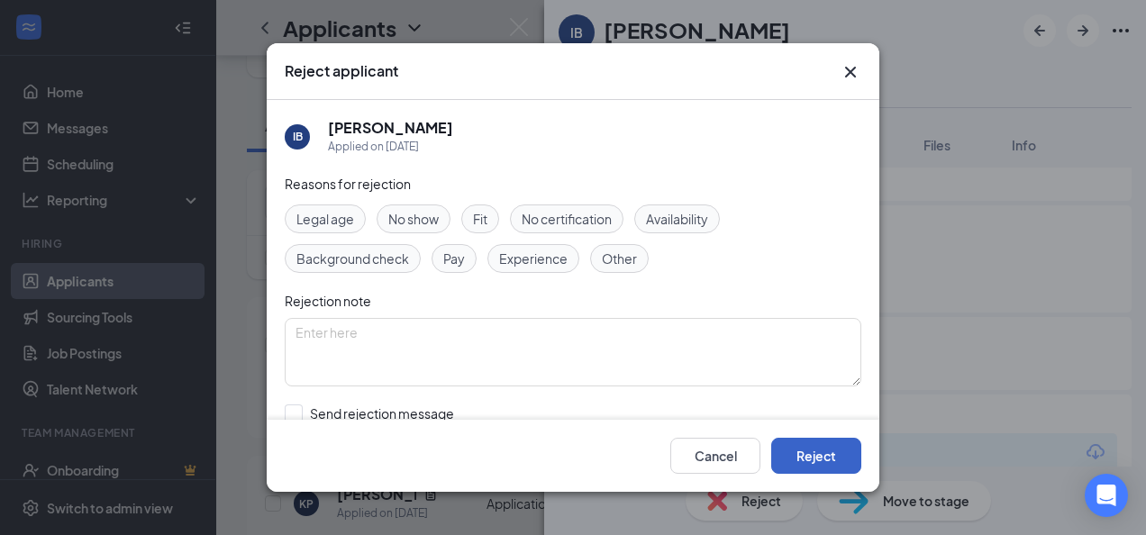
click at [820, 470] on button "Reject" at bounding box center [816, 456] width 90 height 36
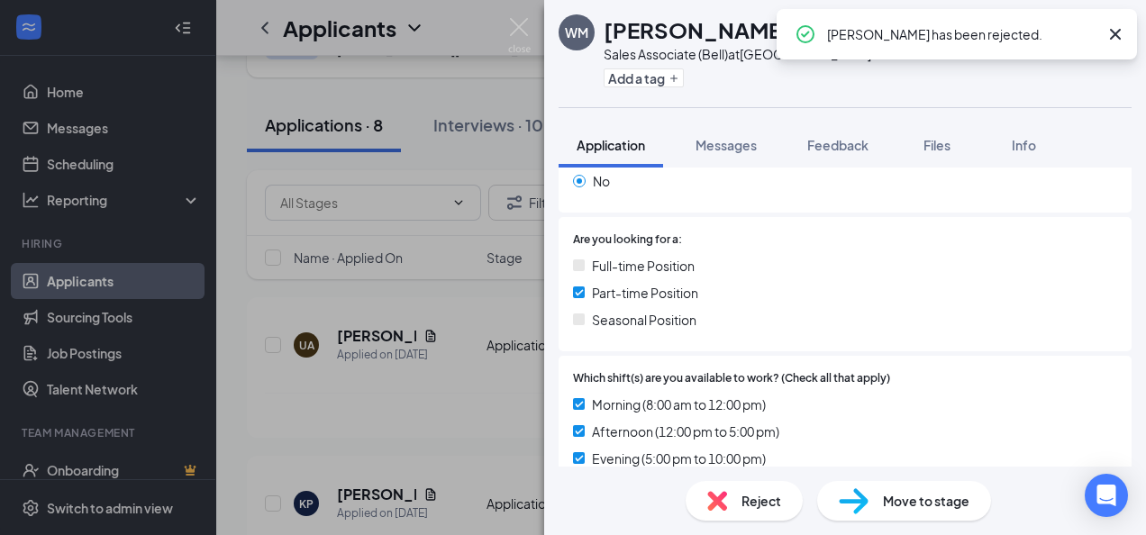
scroll to position [634, 0]
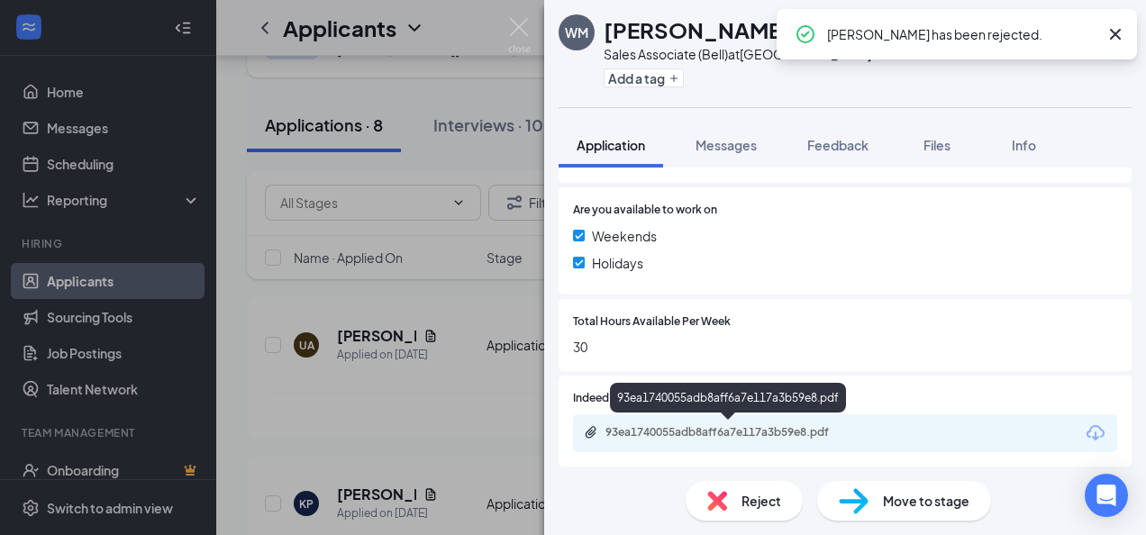
click at [749, 432] on div "93ea1740055adb8aff6a7e117a3b59e8.pdf" at bounding box center [732, 432] width 252 height 14
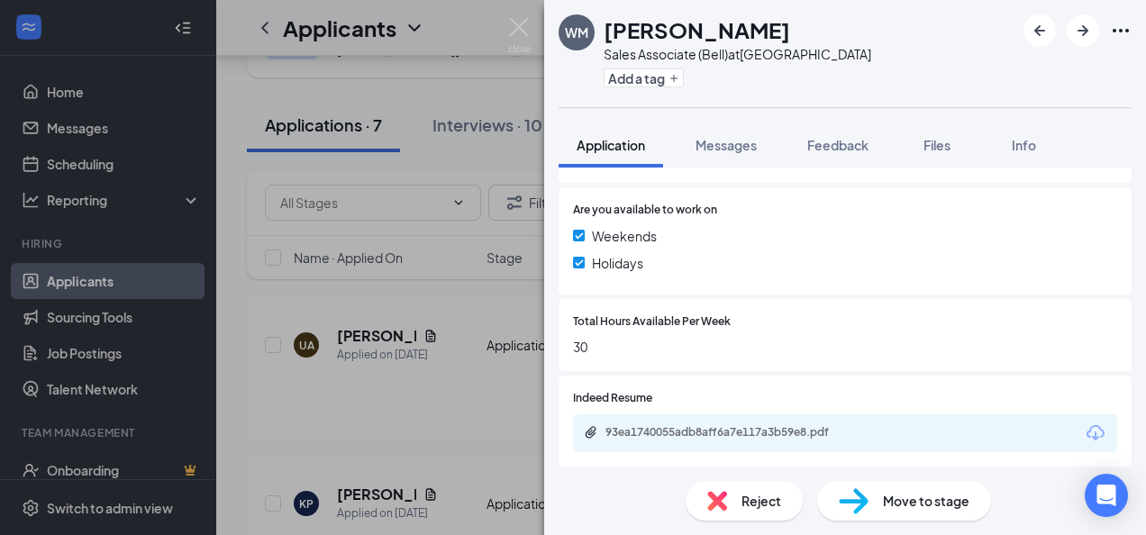
click at [737, 499] on div "Reject" at bounding box center [744, 501] width 117 height 40
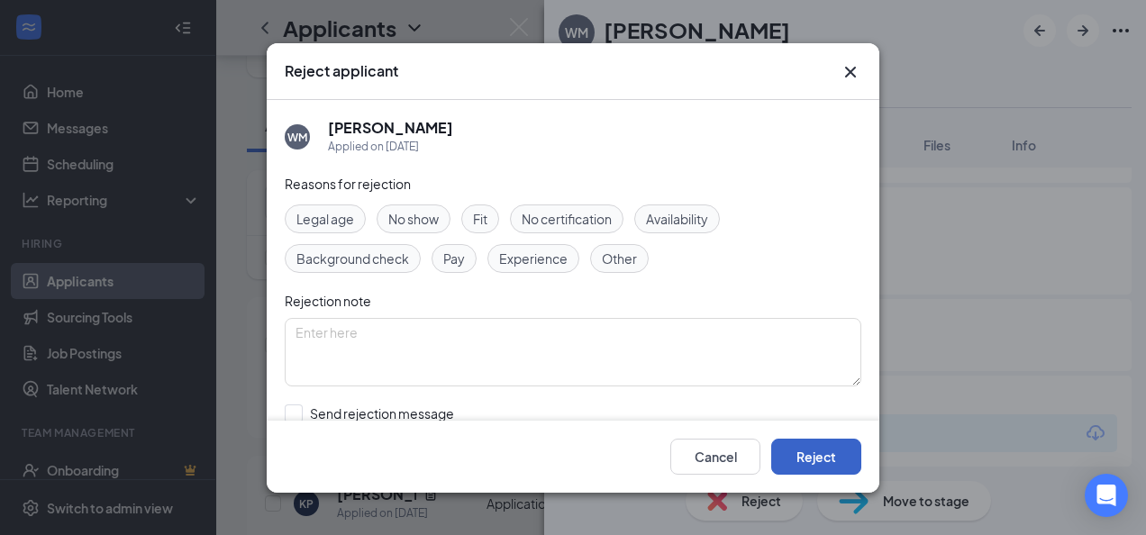
click at [807, 447] on button "Reject" at bounding box center [816, 456] width 90 height 36
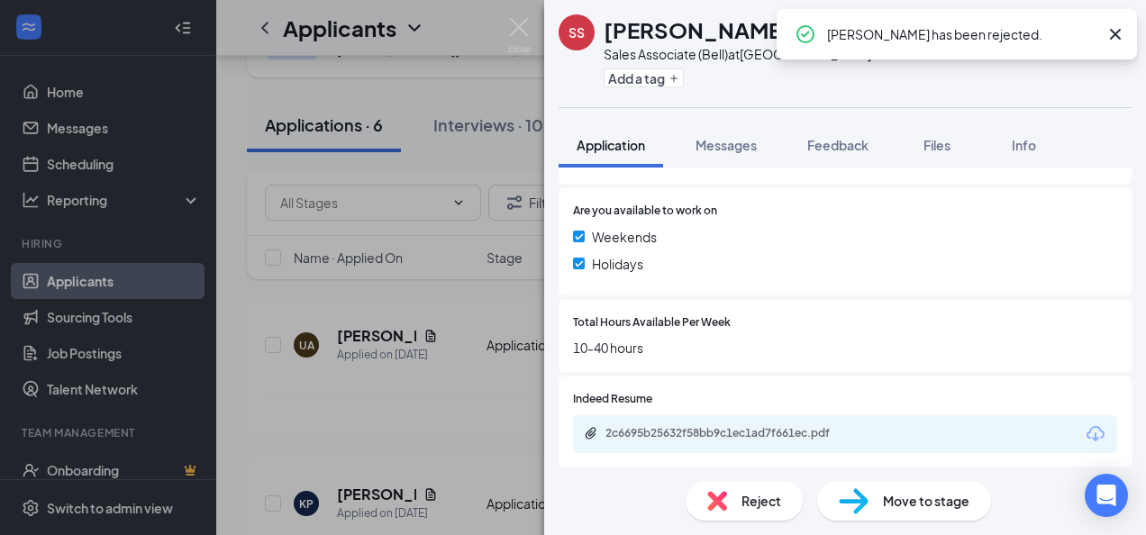
scroll to position [634, 0]
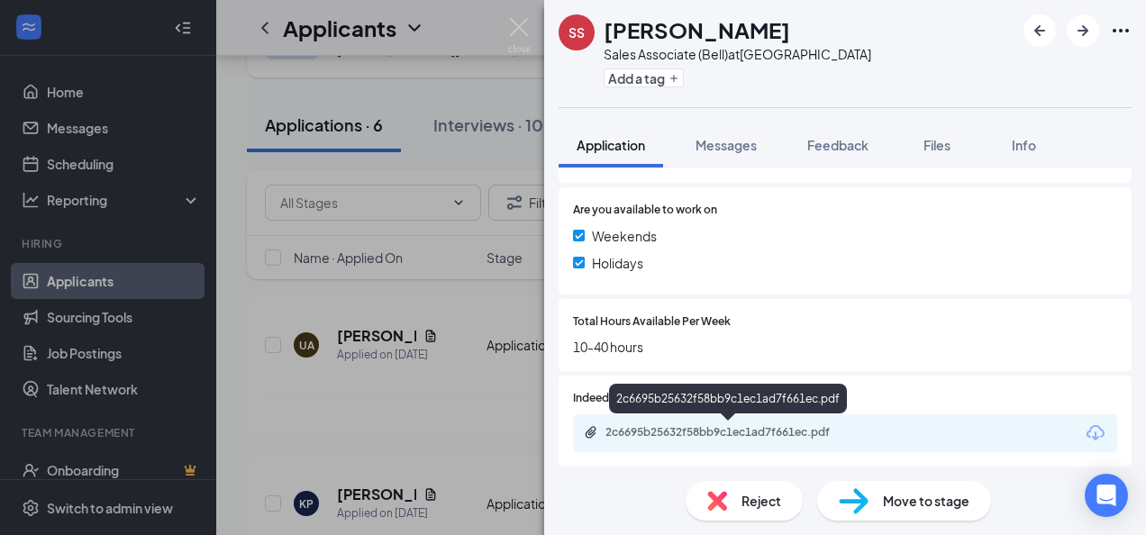
click at [748, 432] on div "2c6695b25632f58bb9c1ec1ad7f661ec.pdf" at bounding box center [732, 432] width 252 height 14
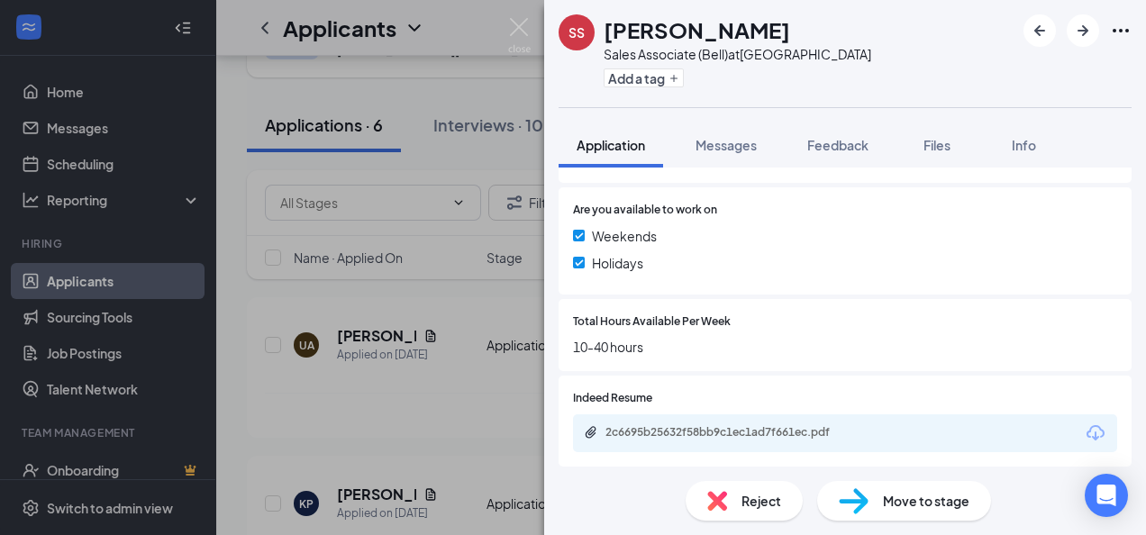
click at [759, 490] on div "Reject" at bounding box center [744, 501] width 117 height 40
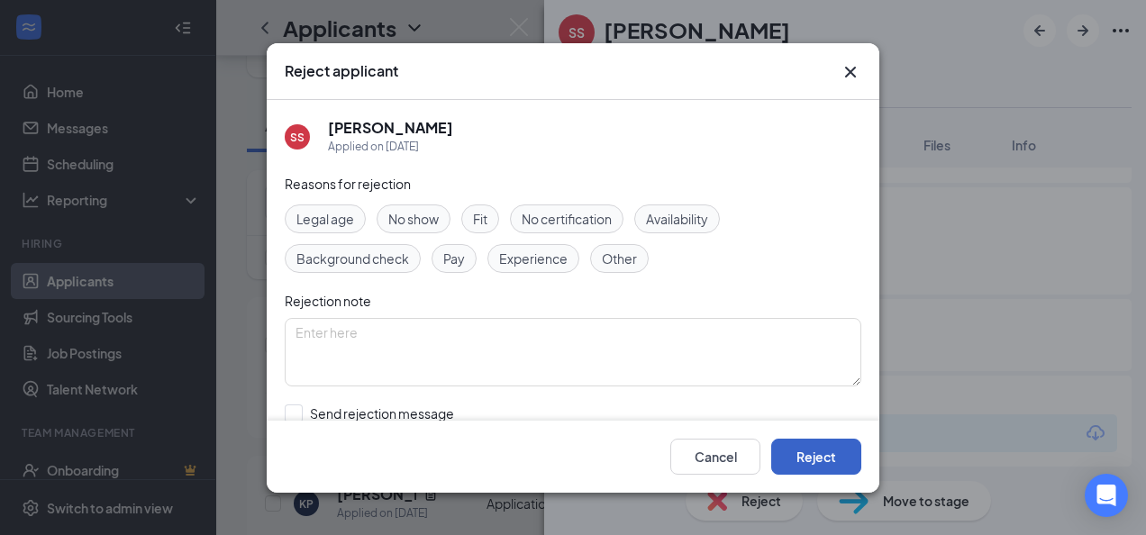
click at [848, 445] on button "Reject" at bounding box center [816, 456] width 90 height 36
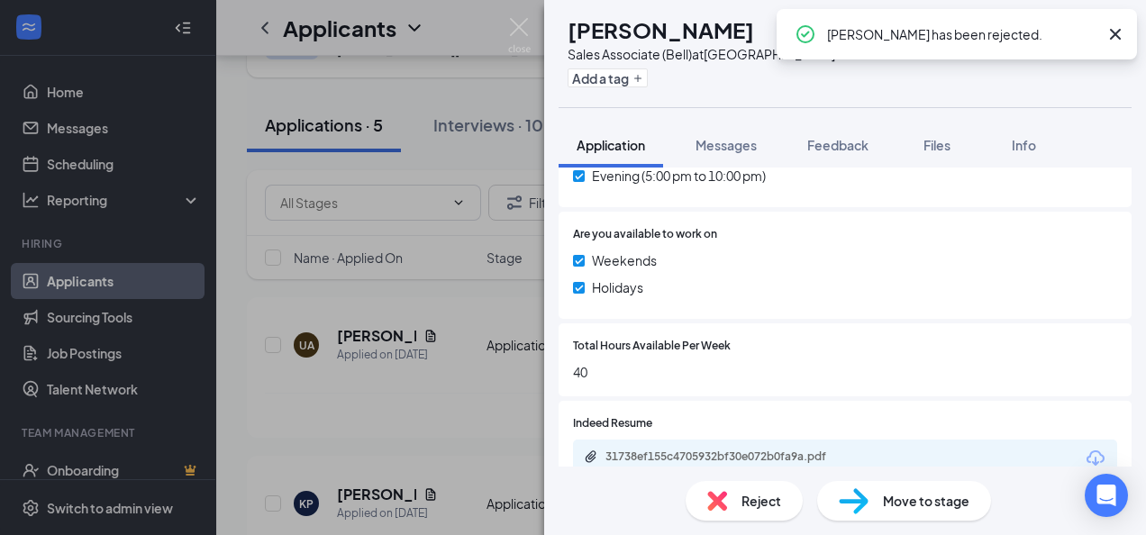
scroll to position [685, 0]
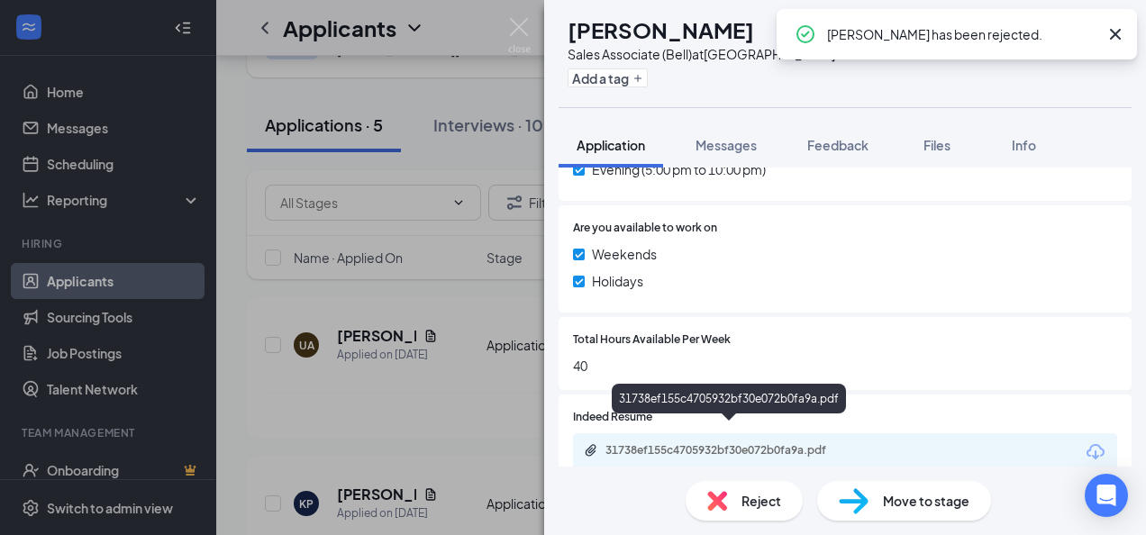
click at [712, 443] on div "31738ef155c4705932bf30e072b0fa9a.pdf" at bounding box center [732, 450] width 252 height 14
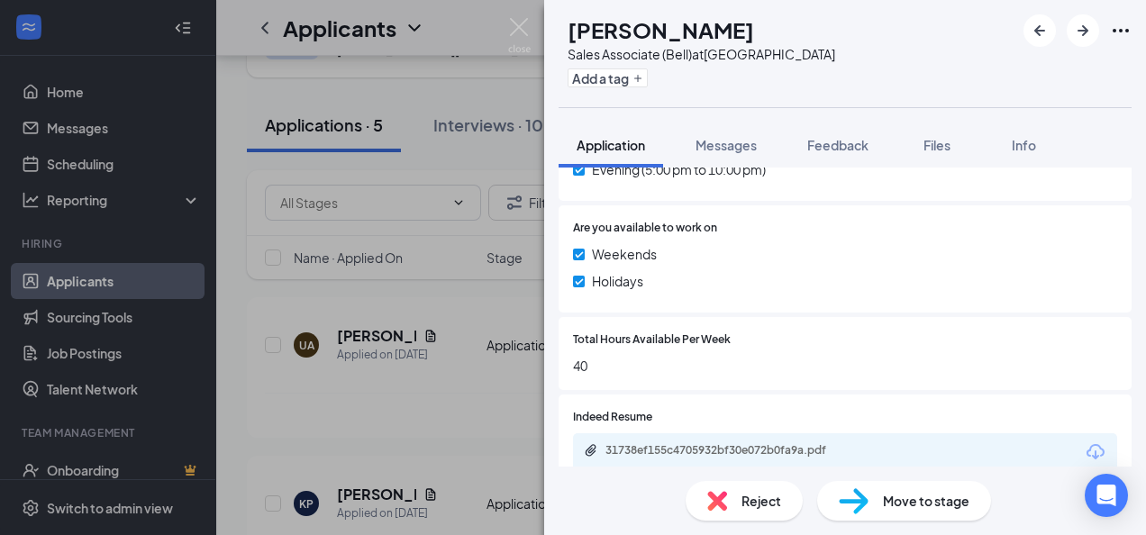
click at [762, 505] on span "Reject" at bounding box center [762, 501] width 40 height 20
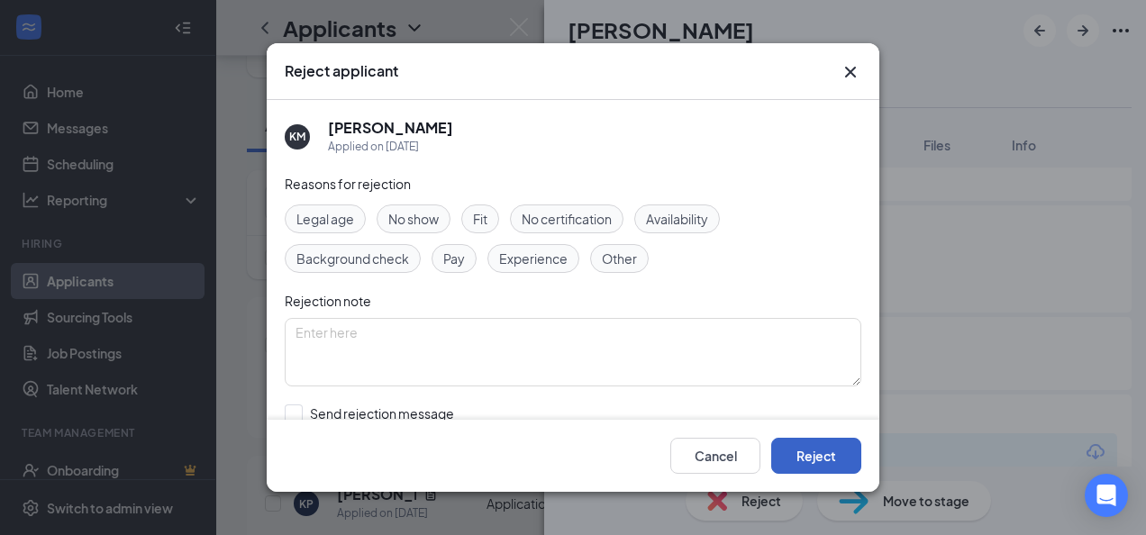
click at [832, 456] on button "Reject" at bounding box center [816, 456] width 90 height 36
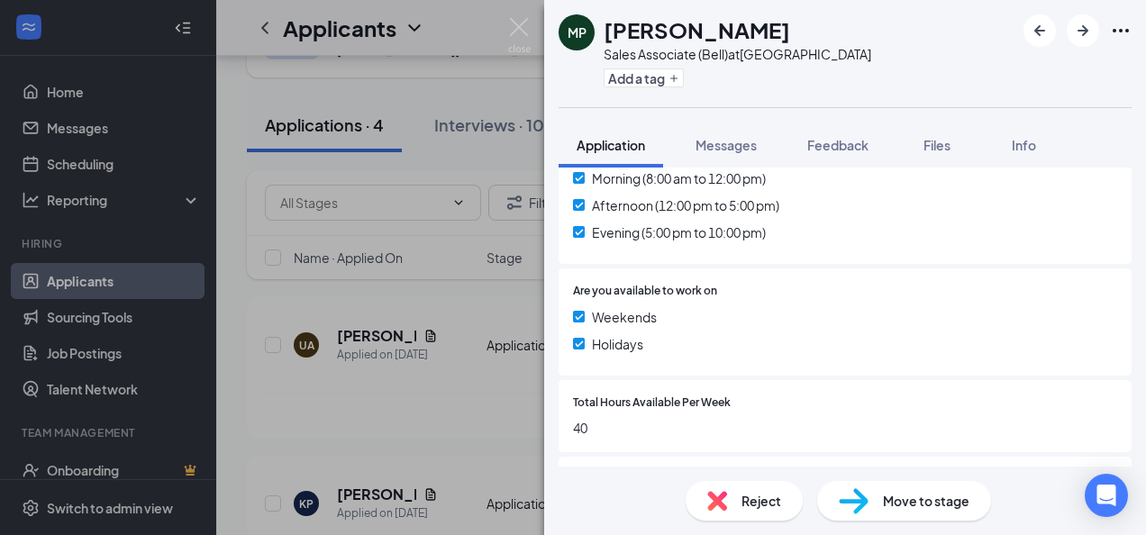
scroll to position [642, 0]
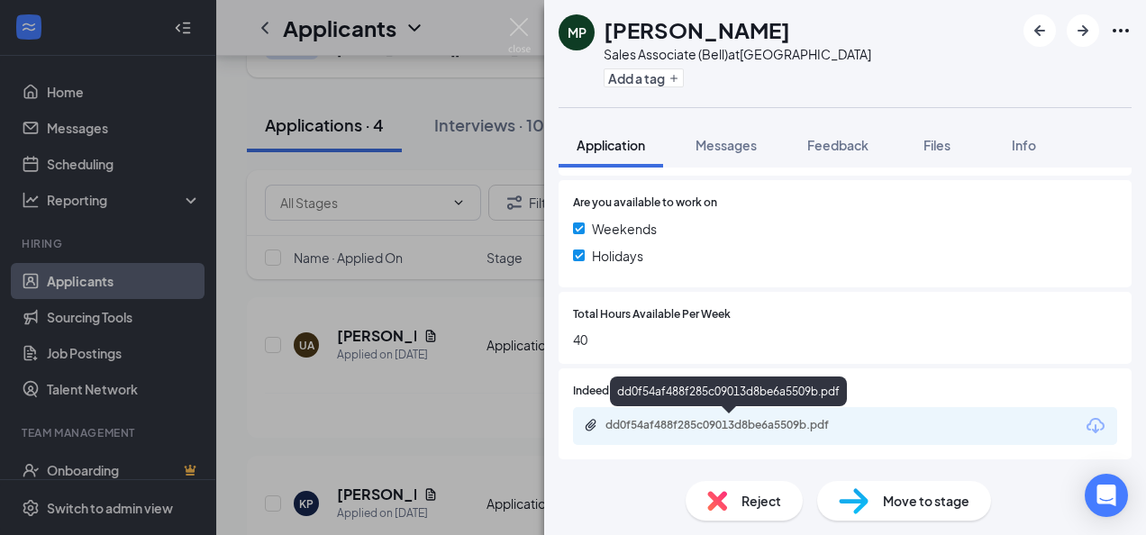
click at [743, 425] on div "dd0f54af488f285c09013d8be6a5509b.pdf" at bounding box center [732, 425] width 252 height 14
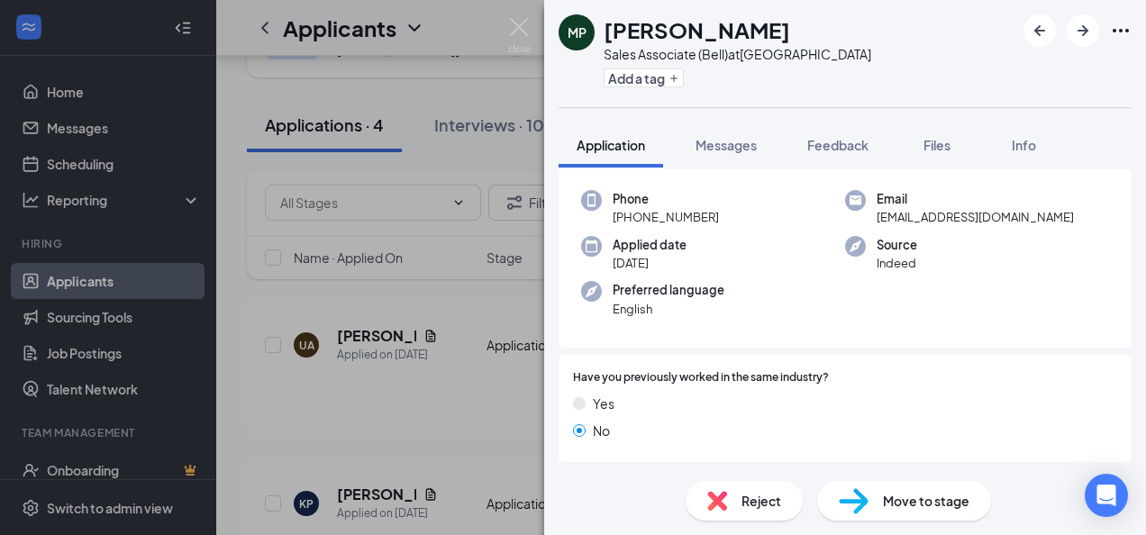
scroll to position [0, 0]
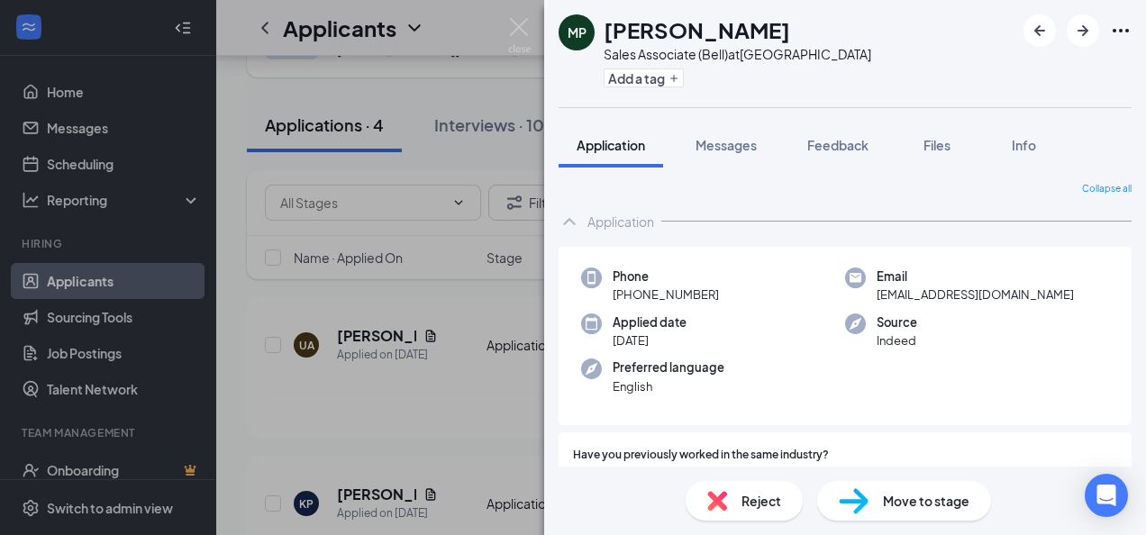
click at [894, 497] on span "Move to stage" at bounding box center [926, 501] width 87 height 20
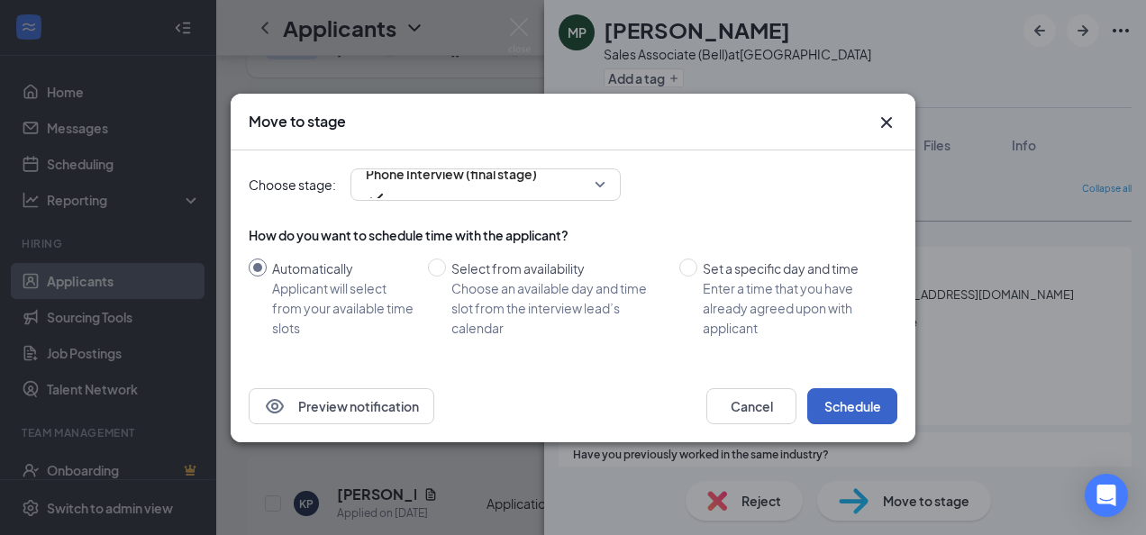
click at [871, 399] on button "Schedule" at bounding box center [852, 406] width 90 height 36
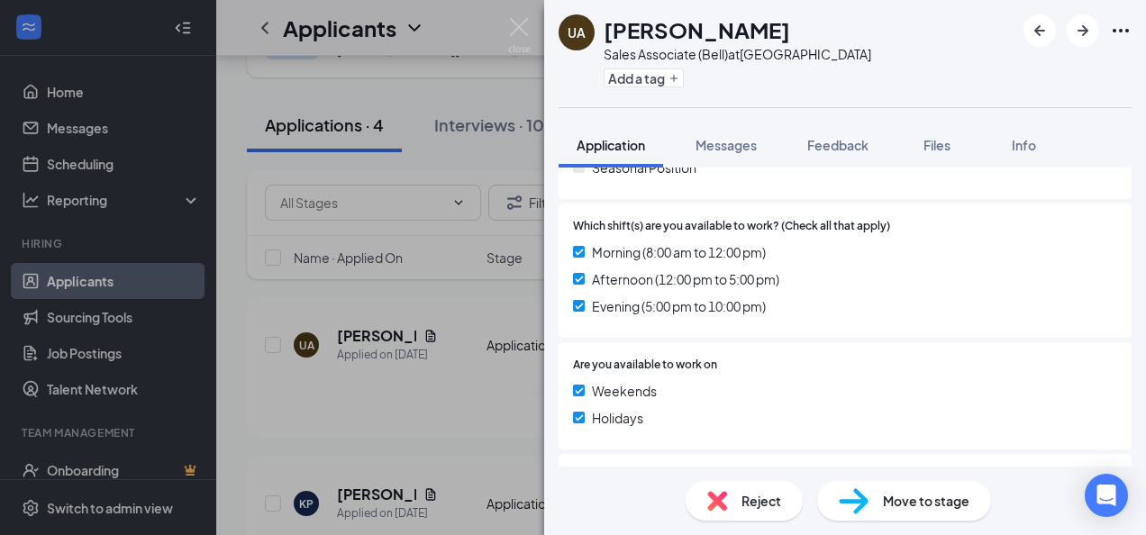
scroll to position [692, 0]
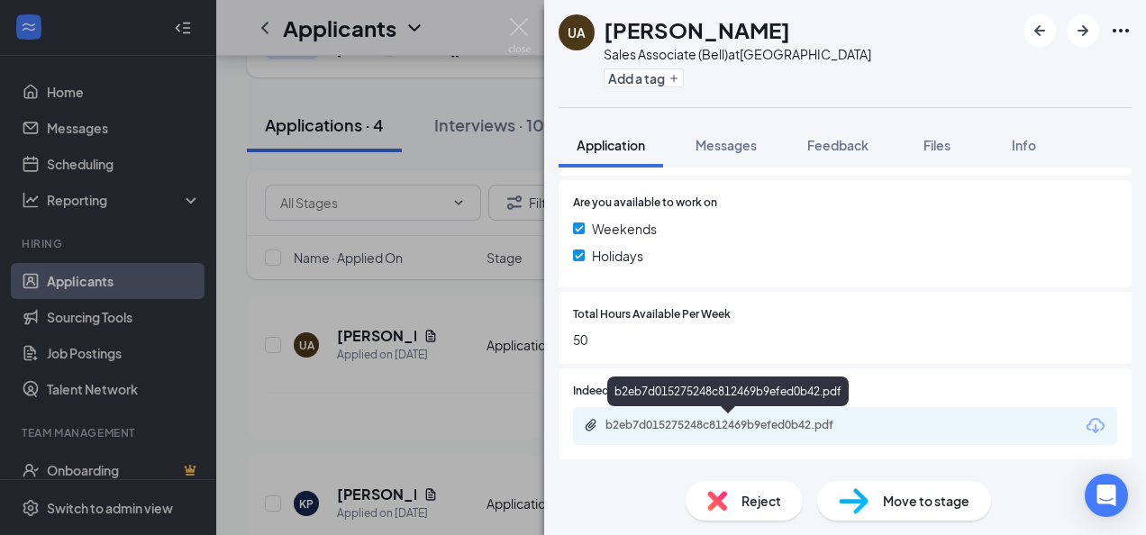
click at [732, 429] on div "b2eb7d015275248c812469b9efed0b42.pdf" at bounding box center [732, 425] width 252 height 14
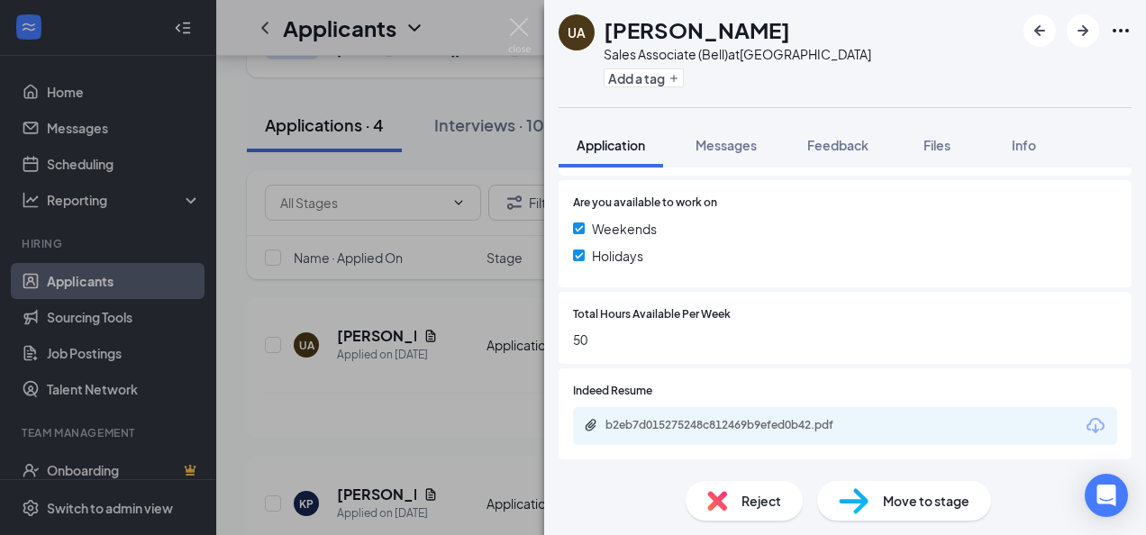
scroll to position [685, 0]
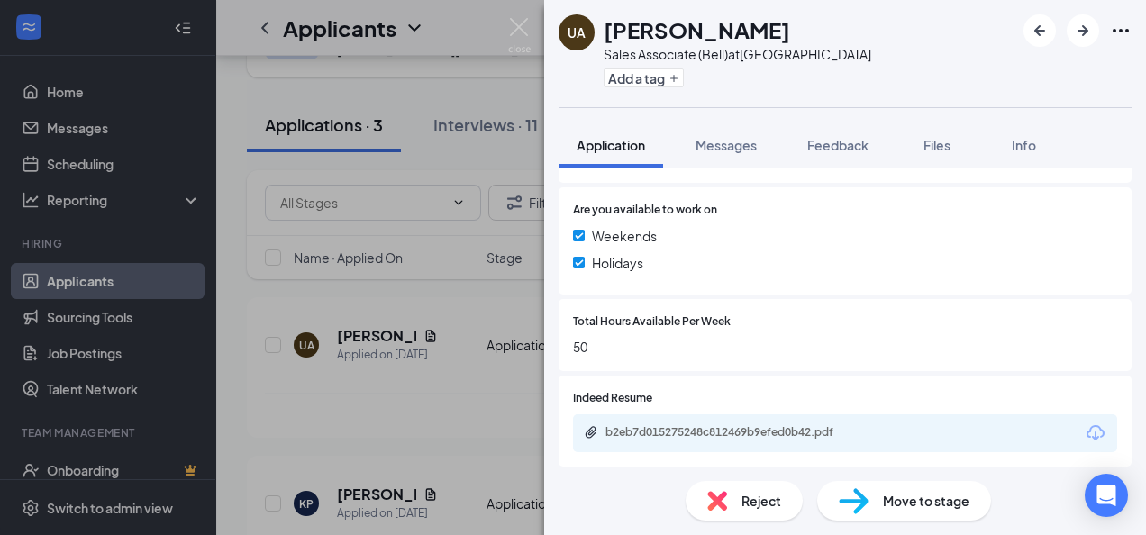
click at [724, 487] on div "Reject" at bounding box center [744, 501] width 117 height 40
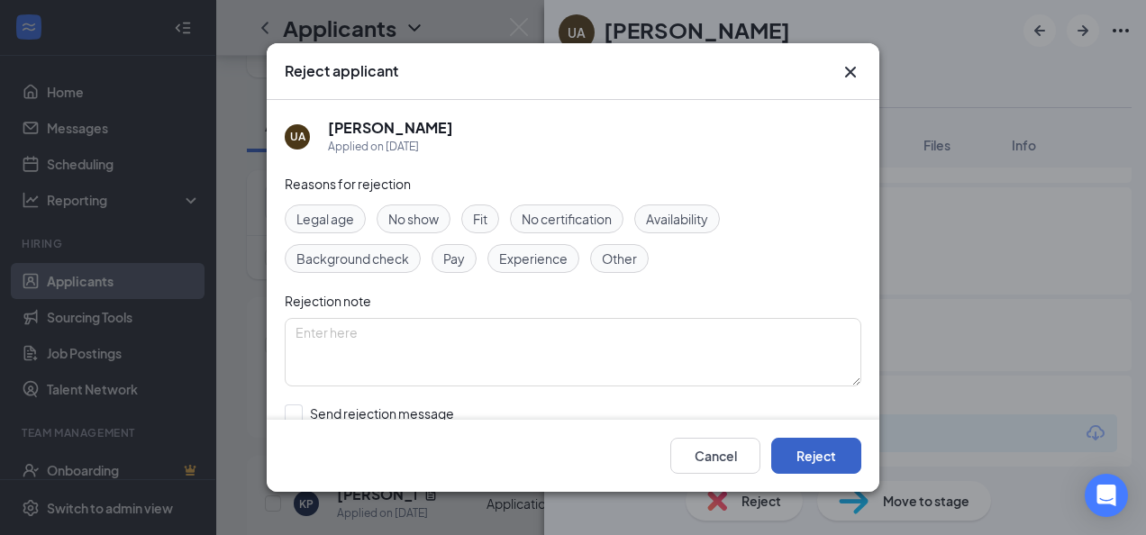
click at [820, 447] on button "Reject" at bounding box center [816, 456] width 90 height 36
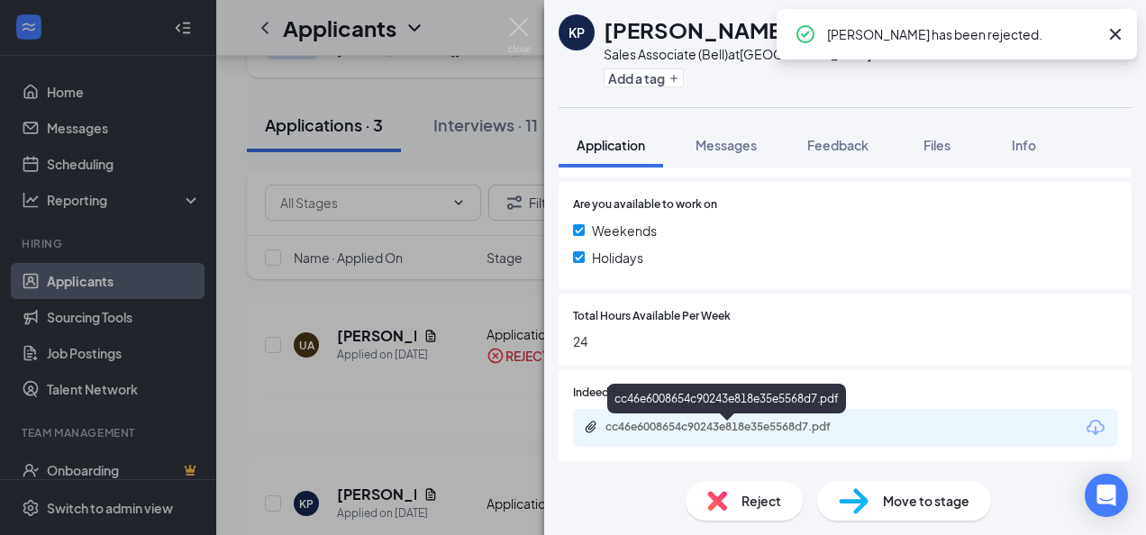
scroll to position [692, 0]
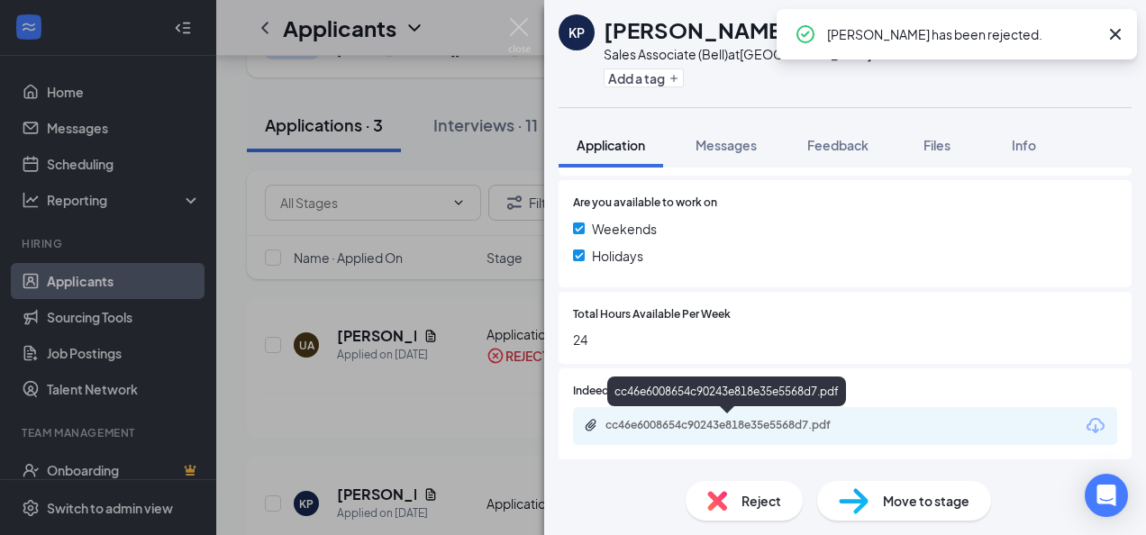
click at [726, 424] on div "cc46e6008654c90243e818e35e5568d7.pdf" at bounding box center [732, 425] width 252 height 14
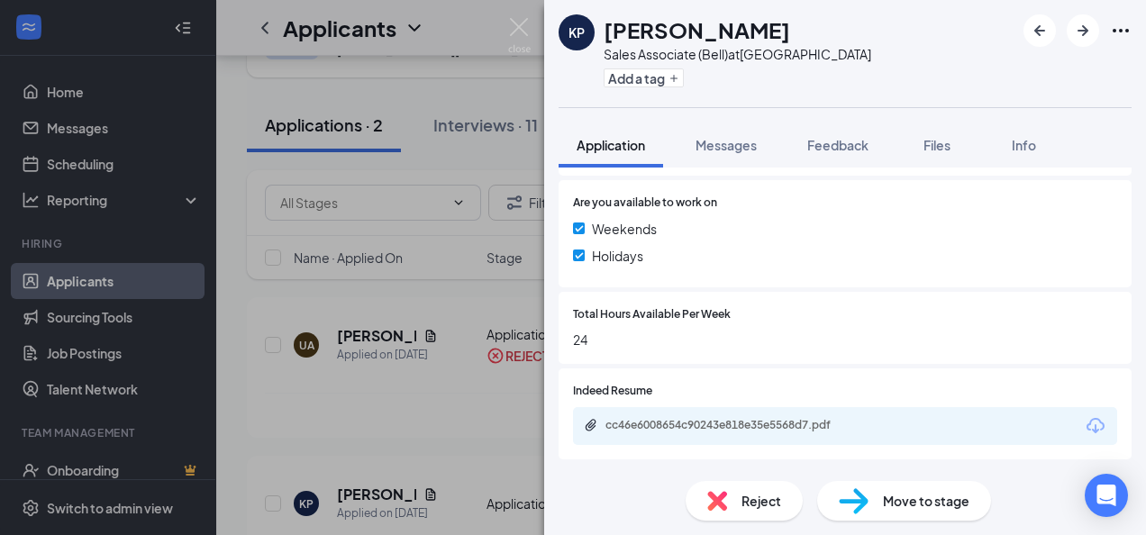
scroll to position [685, 0]
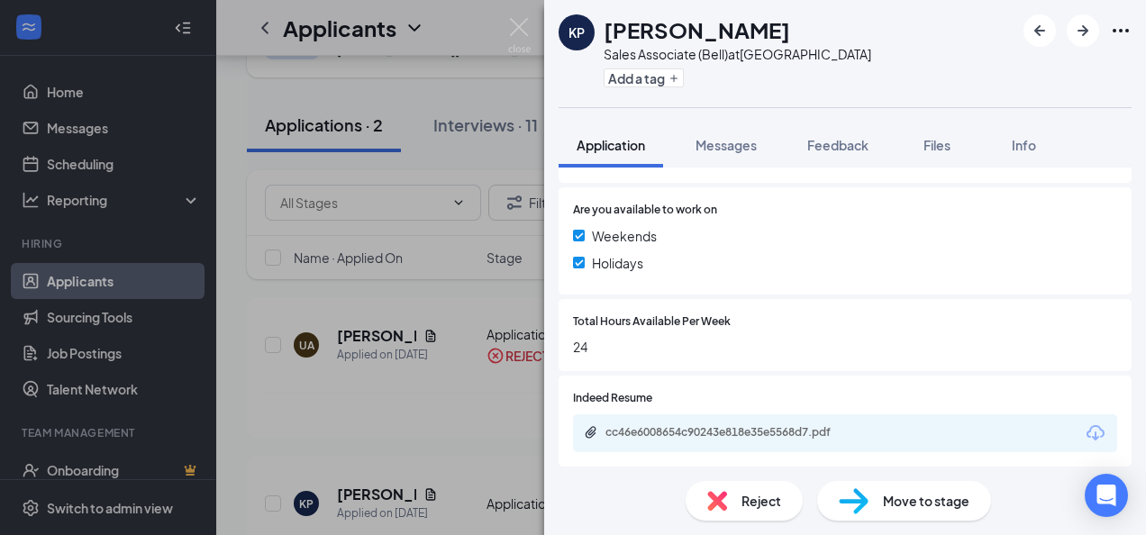
click at [736, 490] on div "Reject" at bounding box center [744, 501] width 117 height 40
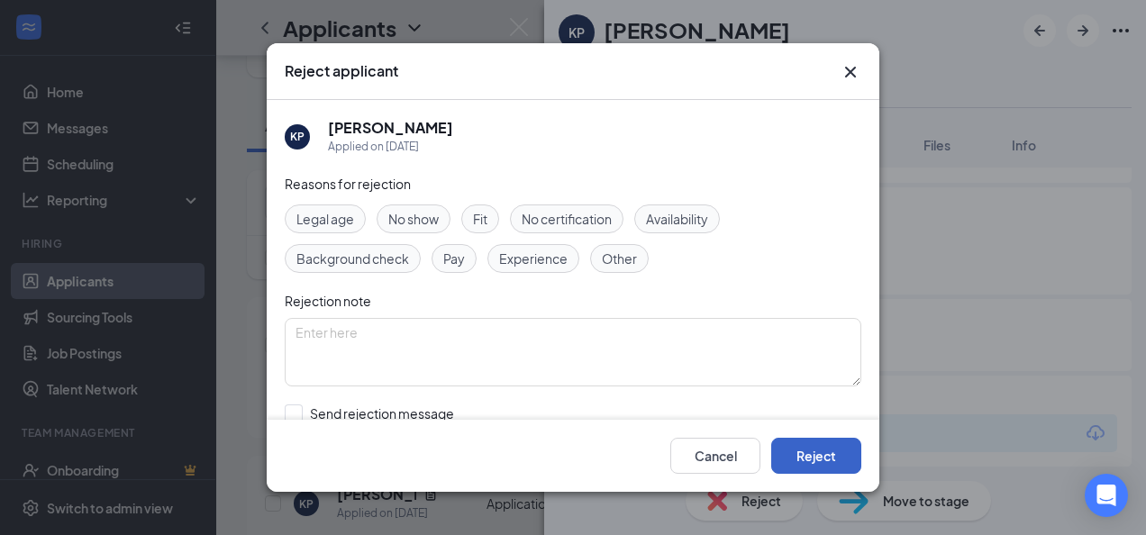
click at [853, 458] on button "Reject" at bounding box center [816, 456] width 90 height 36
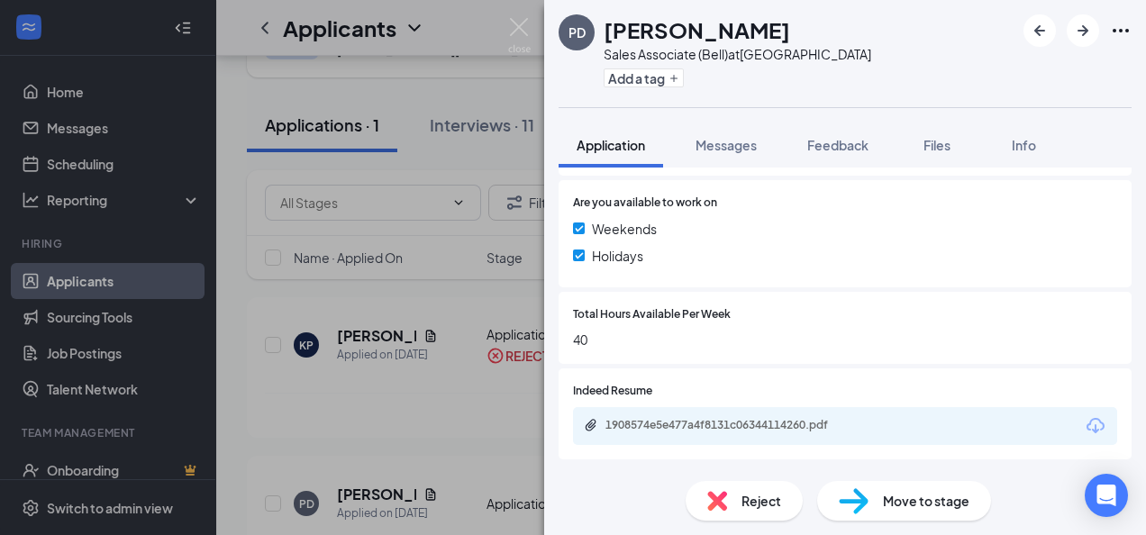
scroll to position [685, 0]
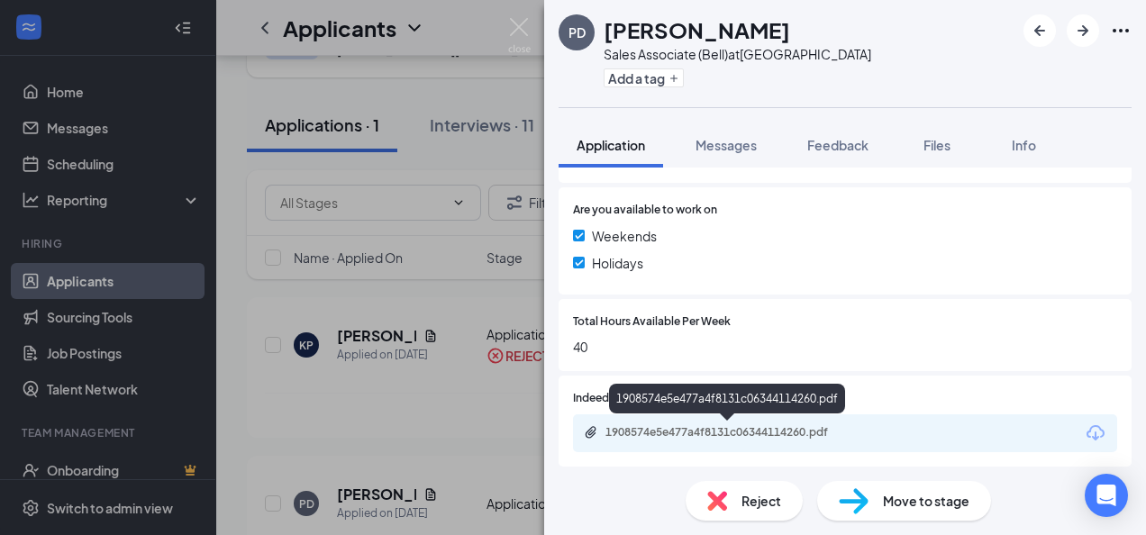
click at [716, 437] on div "1908574e5e477a4f8131c06344114260.pdf" at bounding box center [732, 432] width 252 height 14
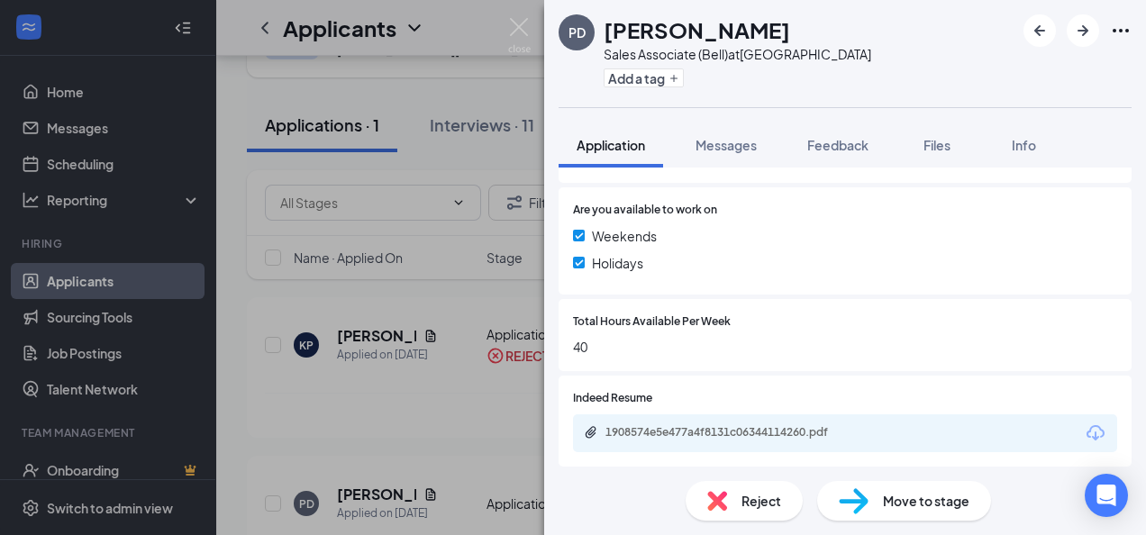
click at [862, 497] on img at bounding box center [854, 501] width 30 height 26
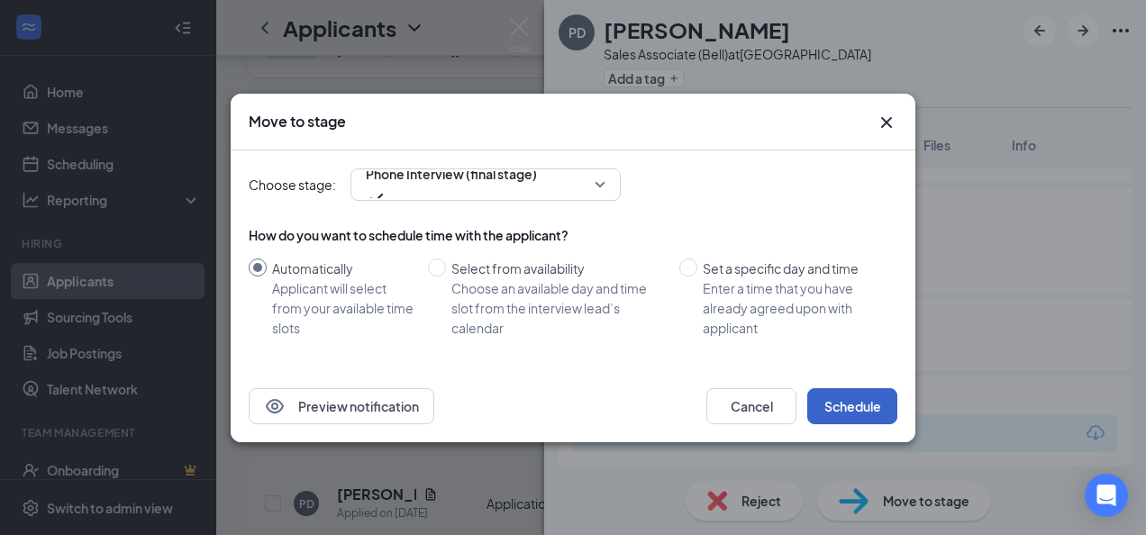
click at [866, 409] on button "Schedule" at bounding box center [852, 406] width 90 height 36
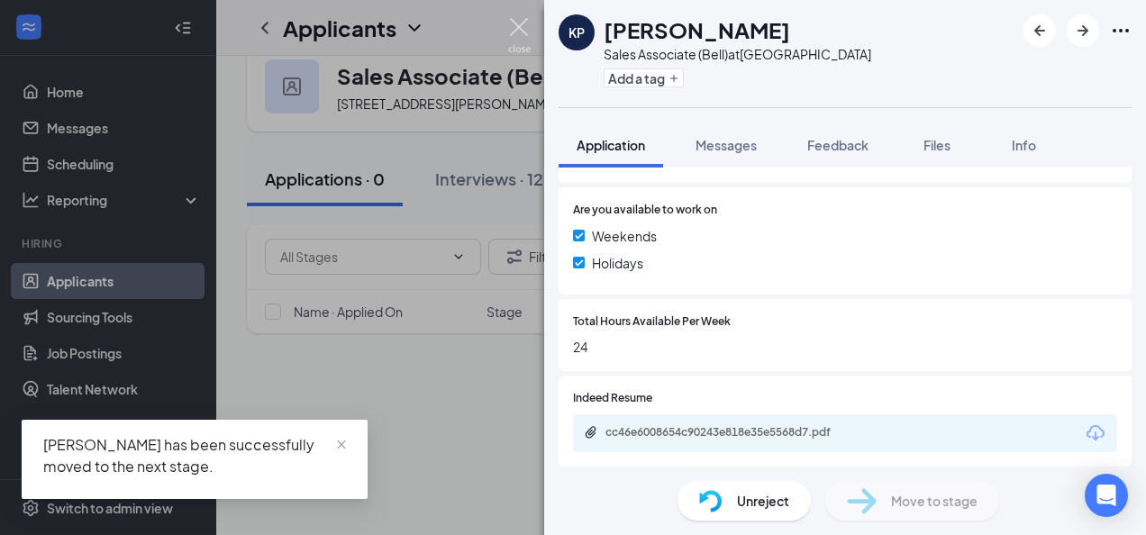
scroll to position [90, 0]
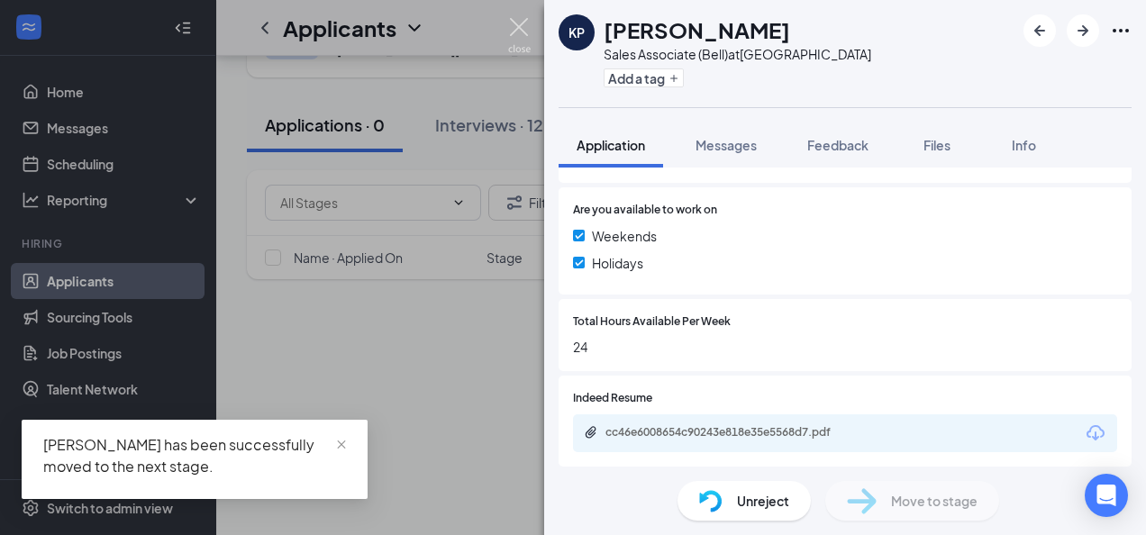
click at [519, 34] on img at bounding box center [519, 35] width 23 height 35
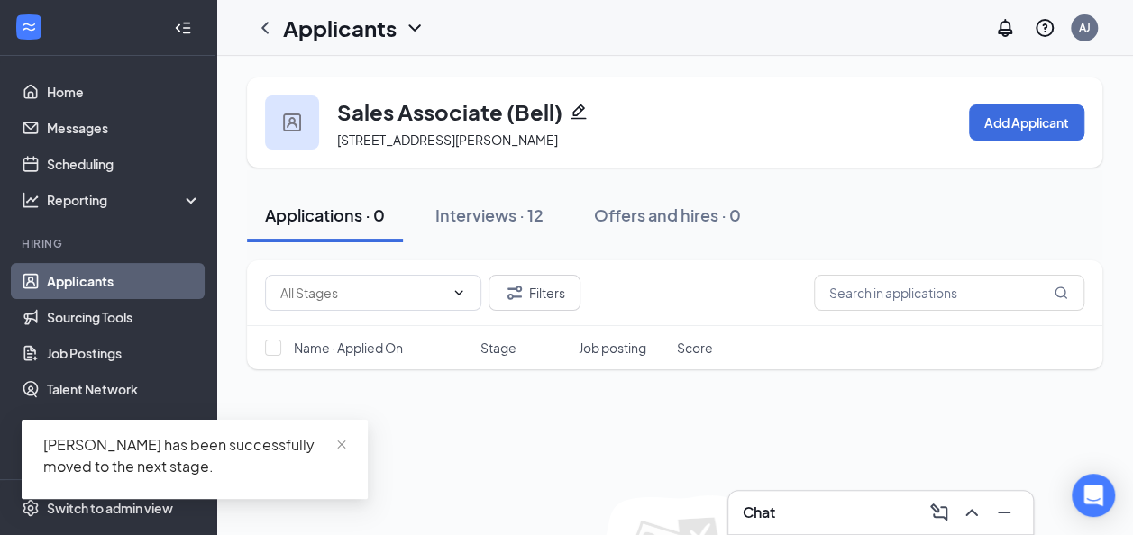
click at [403, 32] on div "Applicants" at bounding box center [354, 28] width 142 height 31
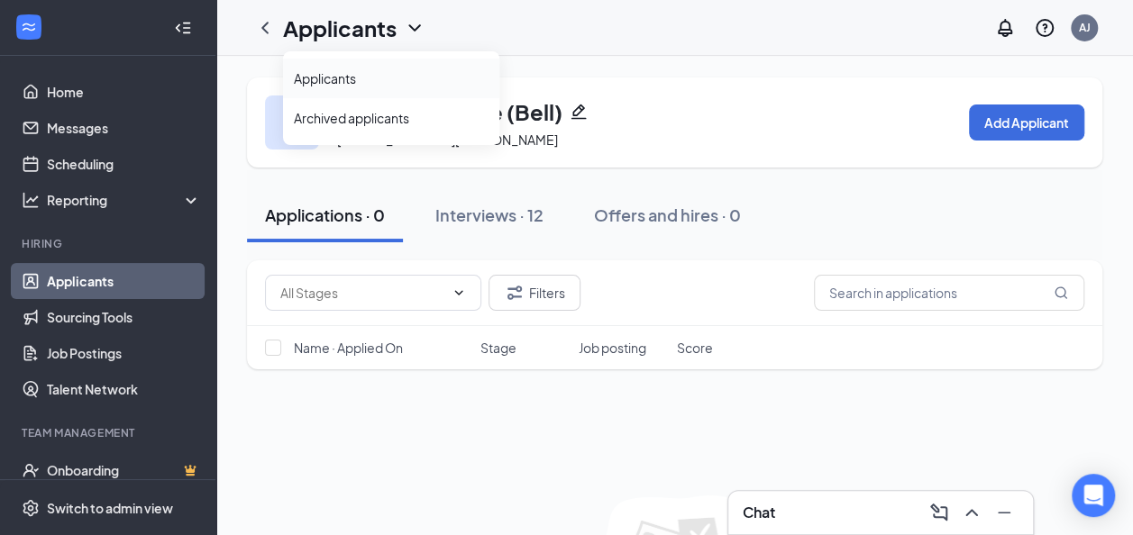
click at [420, 73] on link "Applicants" at bounding box center [391, 78] width 195 height 18
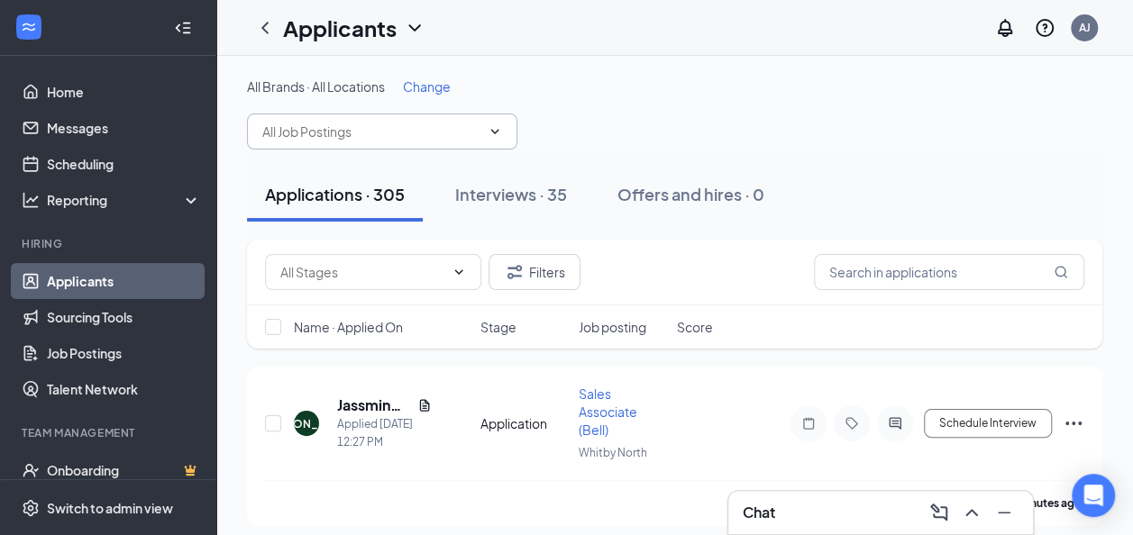
click at [478, 122] on input "text" at bounding box center [371, 132] width 218 height 20
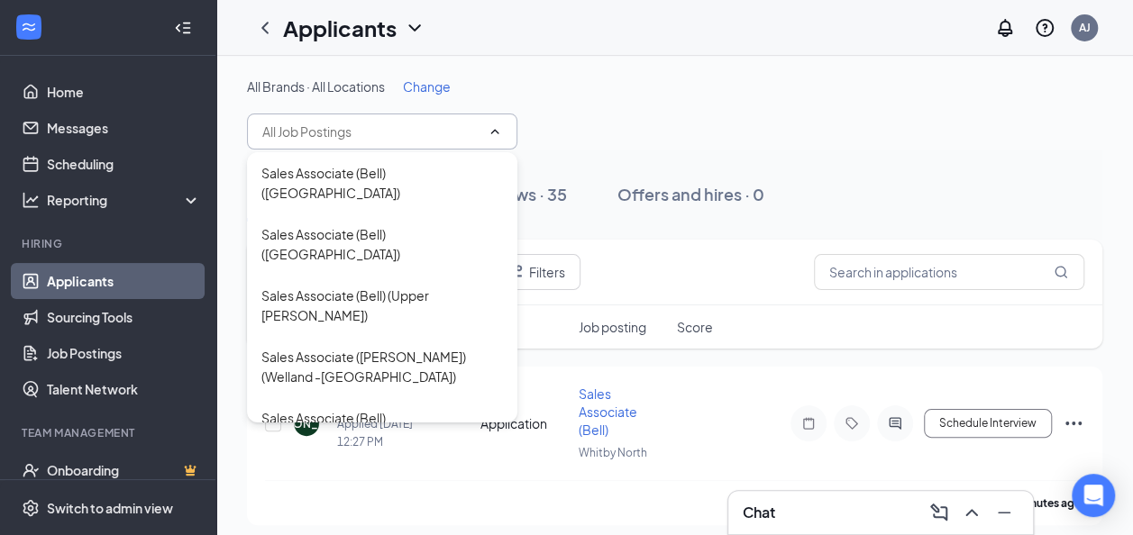
click at [606, 105] on div "All Brands · All Locations Change" at bounding box center [674, 114] width 855 height 72
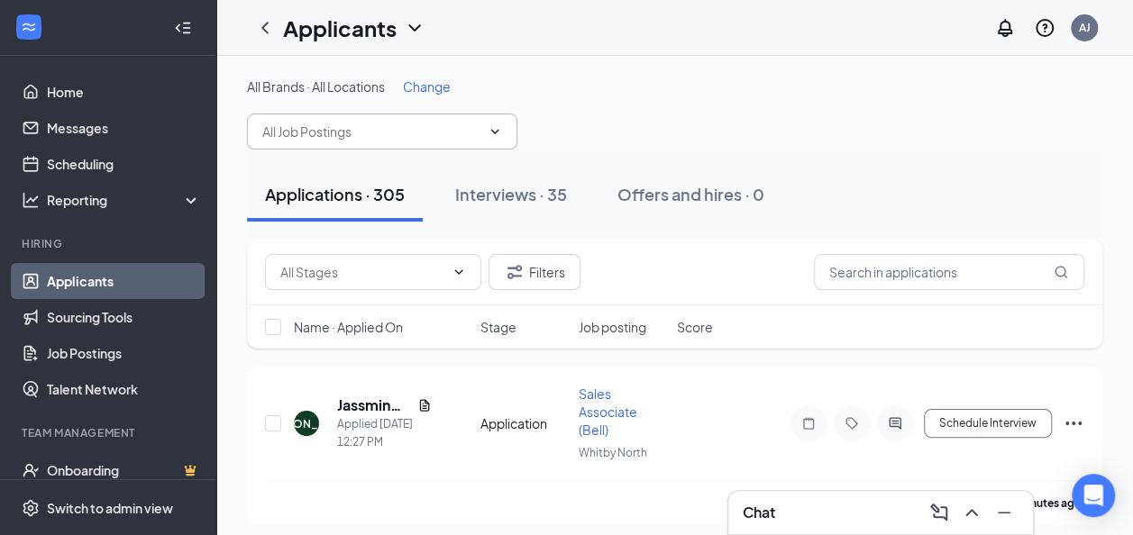
click at [490, 132] on icon "ChevronDown" at bounding box center [495, 131] width 14 height 14
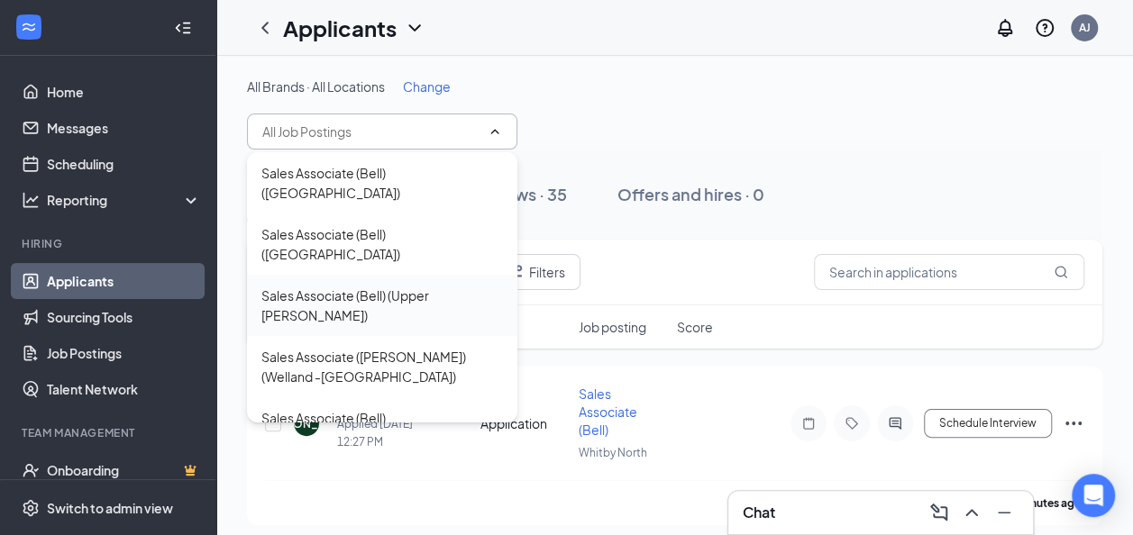
click at [448, 286] on div "Sales Associate (Bell) (Upper [PERSON_NAME])" at bounding box center [382, 306] width 242 height 40
type input "Sales Associate (Bell) (Upper [PERSON_NAME])"
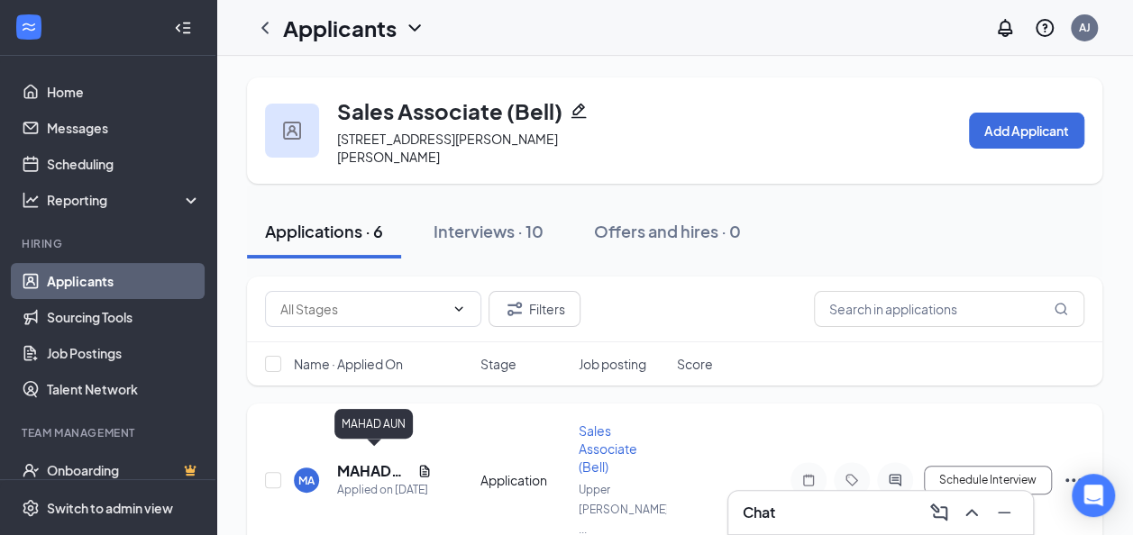
click at [382, 461] on h5 "MAHAD AUN" at bounding box center [373, 471] width 73 height 20
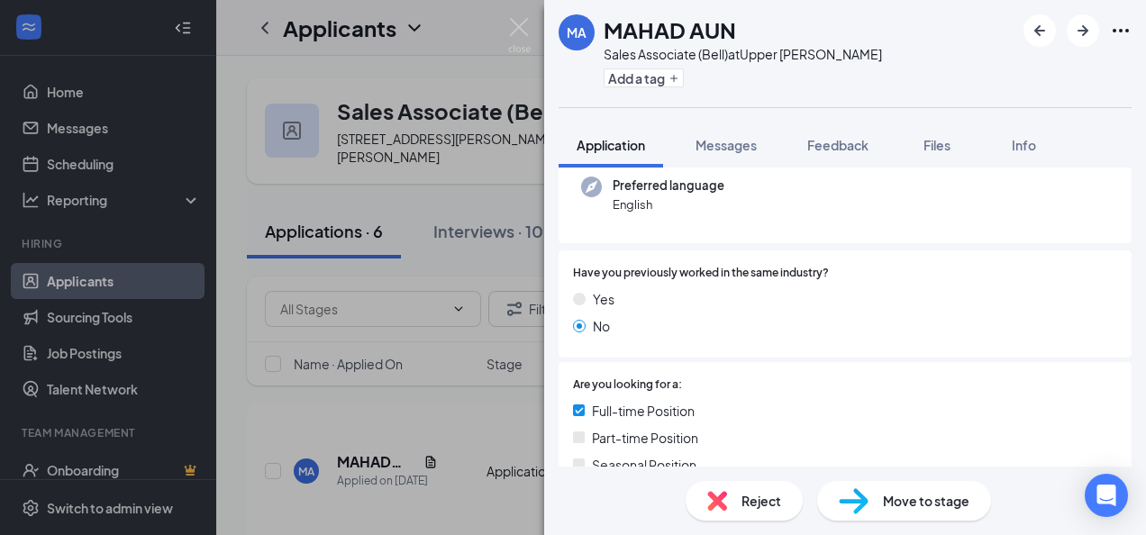
scroll to position [634, 0]
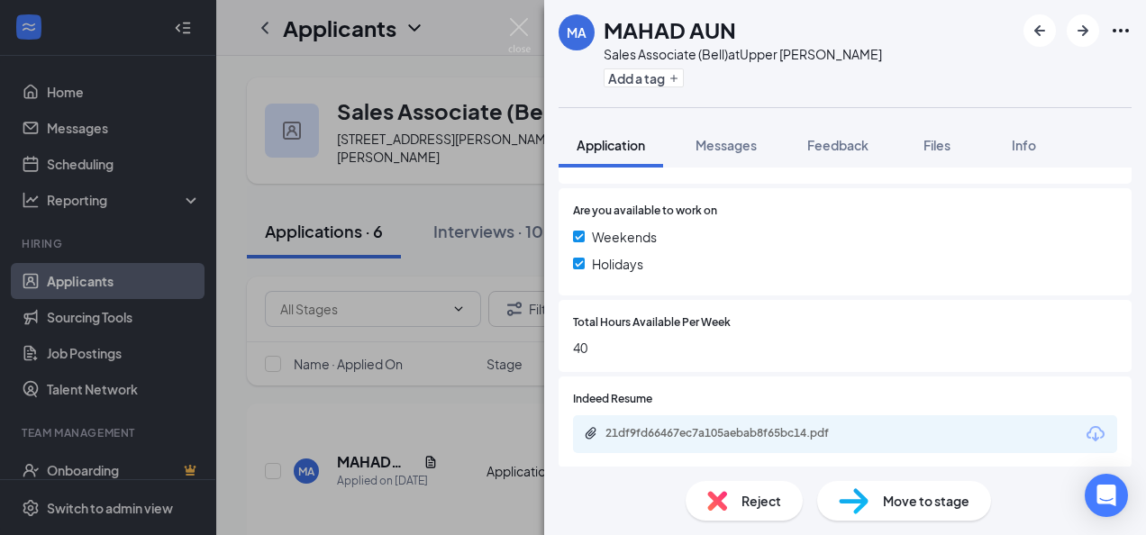
click at [725, 434] on div "21df9fd66467ec7a105aebab8f65bc14.pdf" at bounding box center [732, 433] width 252 height 14
click at [1082, 31] on icon "ArrowRight" at bounding box center [1083, 30] width 11 height 11
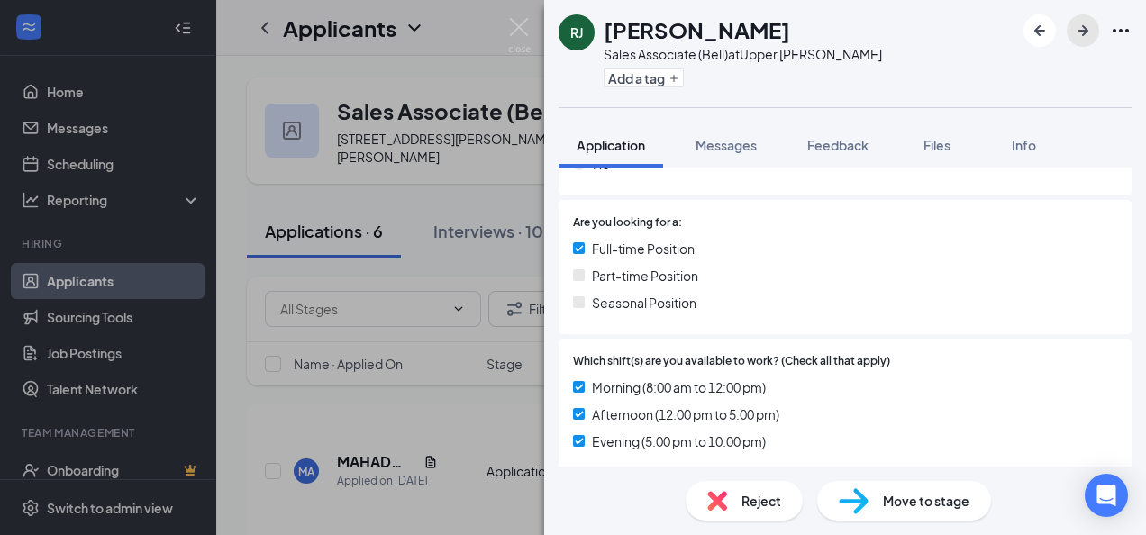
scroll to position [634, 0]
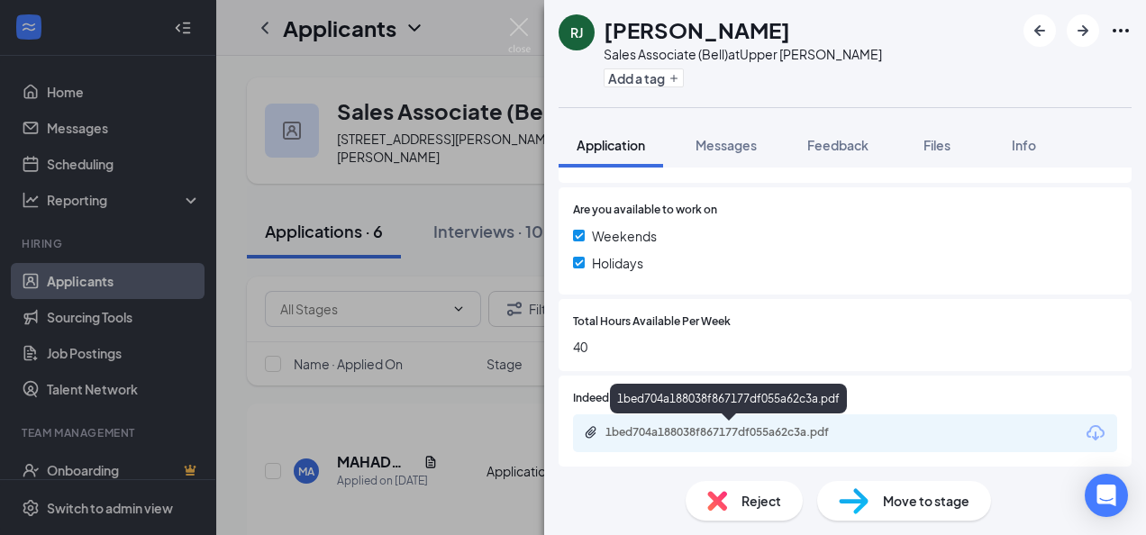
click at [734, 439] on div "1bed704a188038f867177df055a62c3a.pdf" at bounding box center [732, 432] width 252 height 14
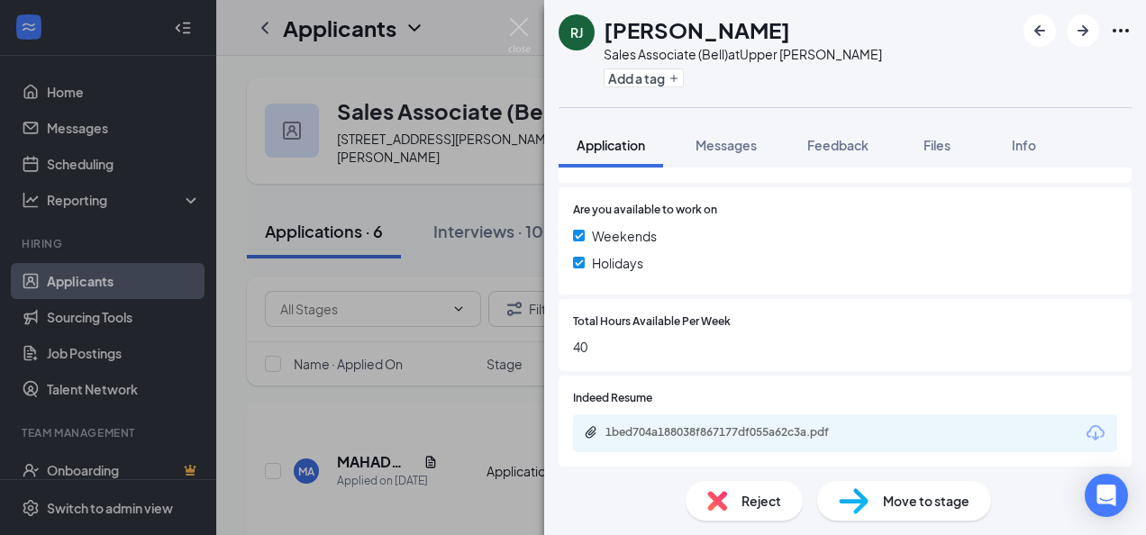
click at [722, 496] on img at bounding box center [717, 501] width 20 height 20
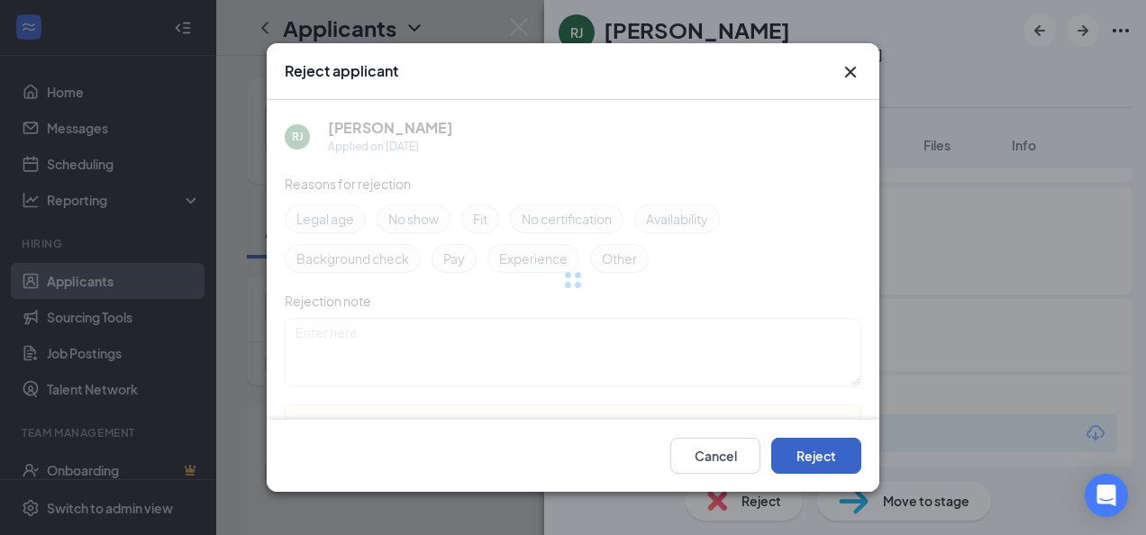
click at [795, 458] on button "Reject" at bounding box center [816, 456] width 90 height 36
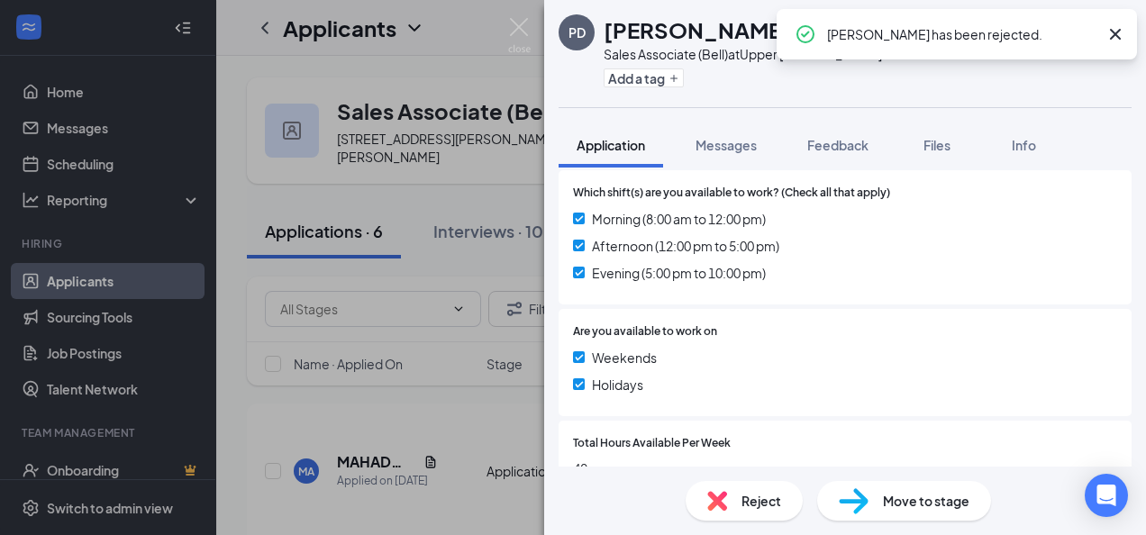
scroll to position [631, 0]
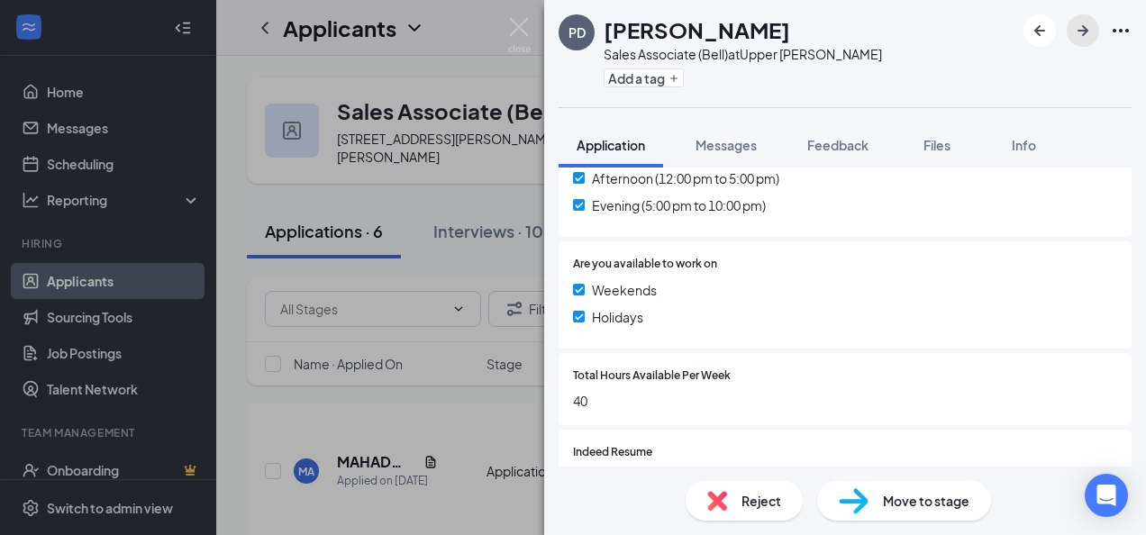
click at [1092, 32] on icon "ArrowRight" at bounding box center [1083, 31] width 22 height 22
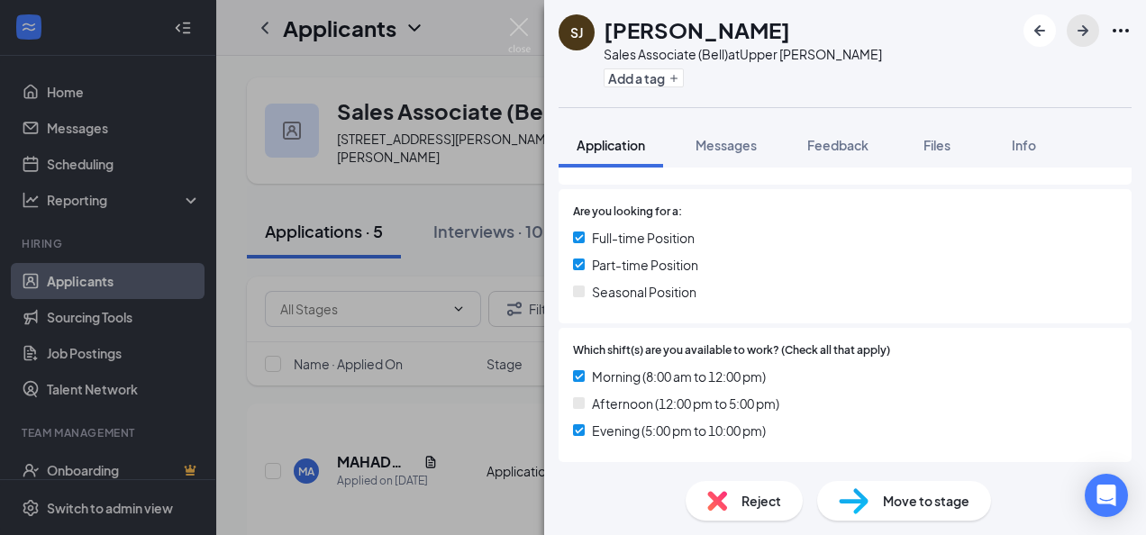
scroll to position [642, 0]
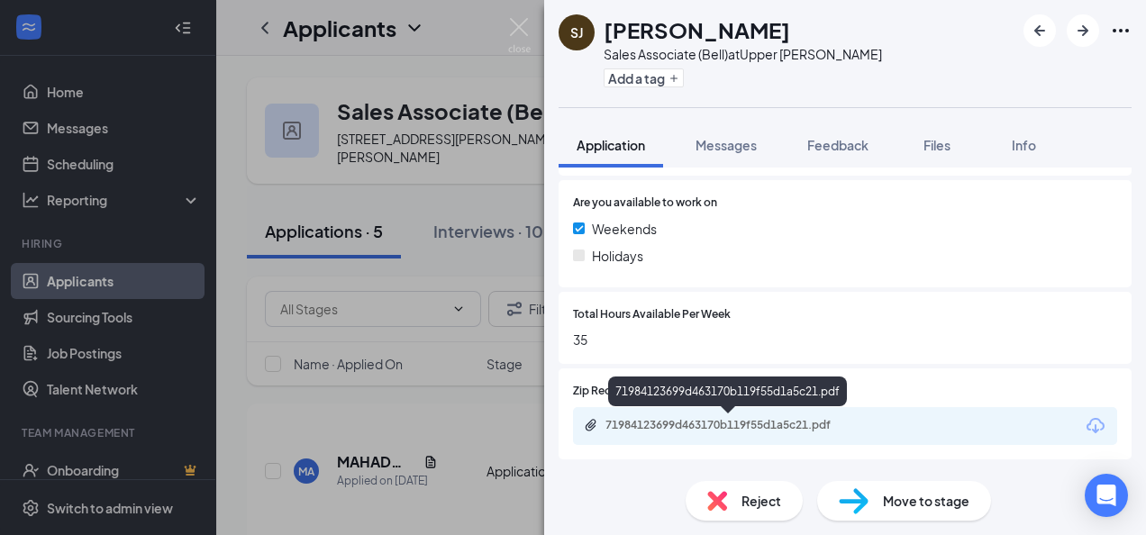
click at [680, 423] on div "71984123699d463170b119f55d1a5c21.pdf" at bounding box center [732, 425] width 252 height 14
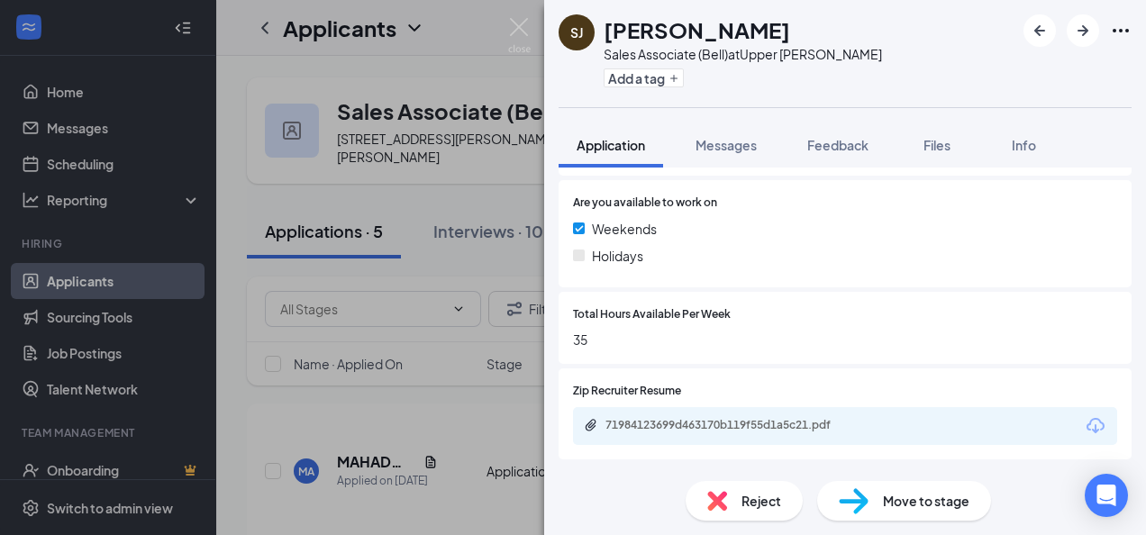
scroll to position [634, 0]
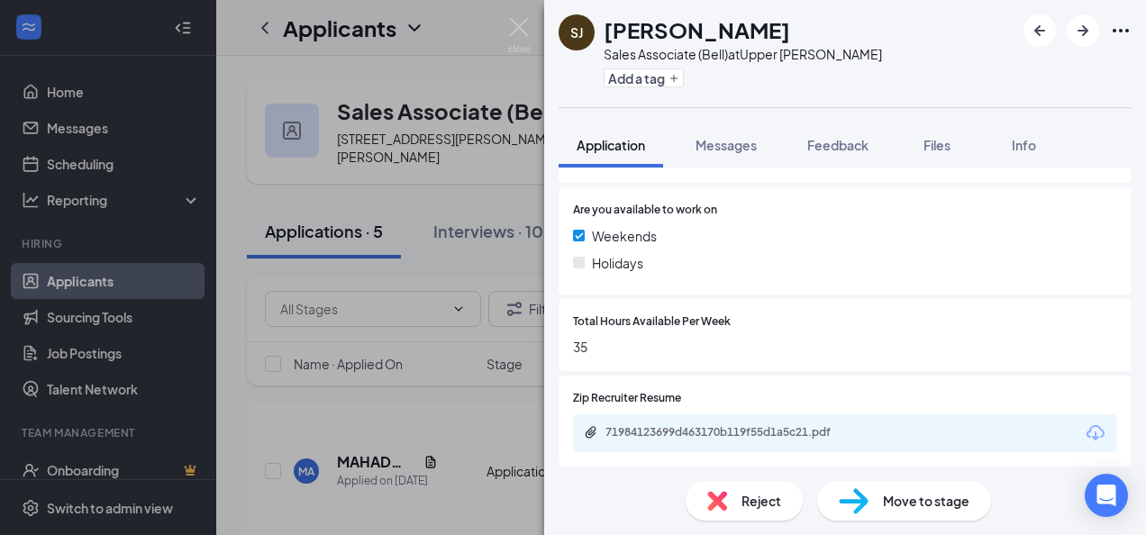
click at [860, 503] on img at bounding box center [854, 501] width 30 height 26
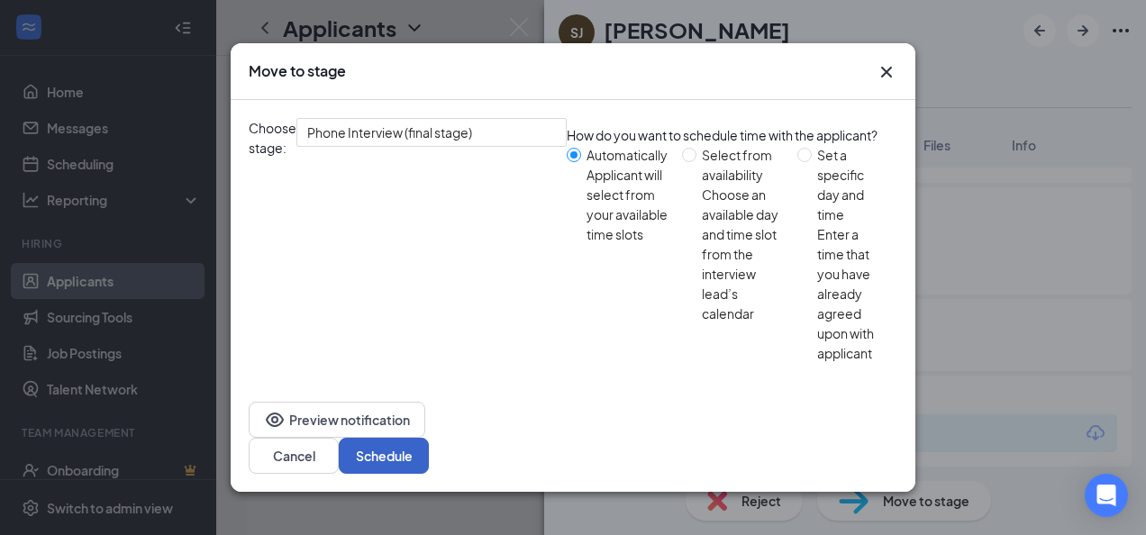
click at [429, 438] on button "Schedule" at bounding box center [384, 456] width 90 height 36
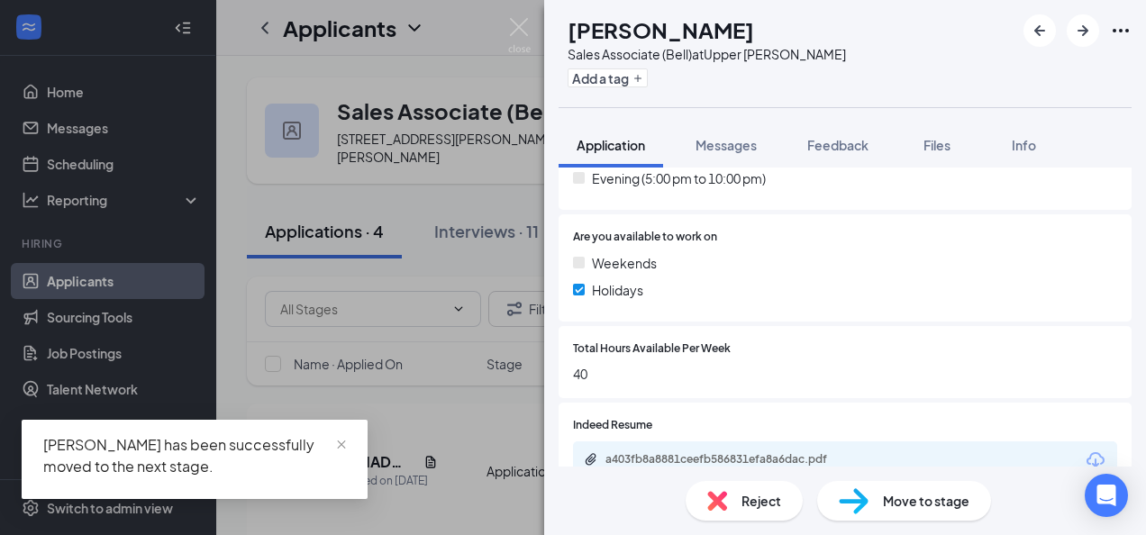
scroll to position [642, 0]
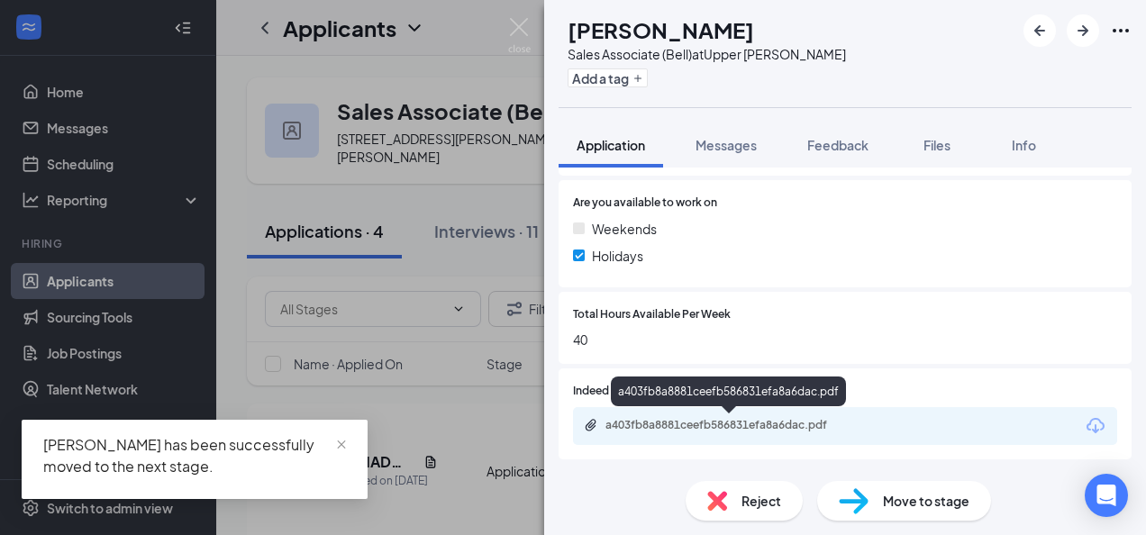
click at [716, 434] on div "a403fb8a8881ceefb586831efa8a6dac.pdf" at bounding box center [730, 426] width 292 height 17
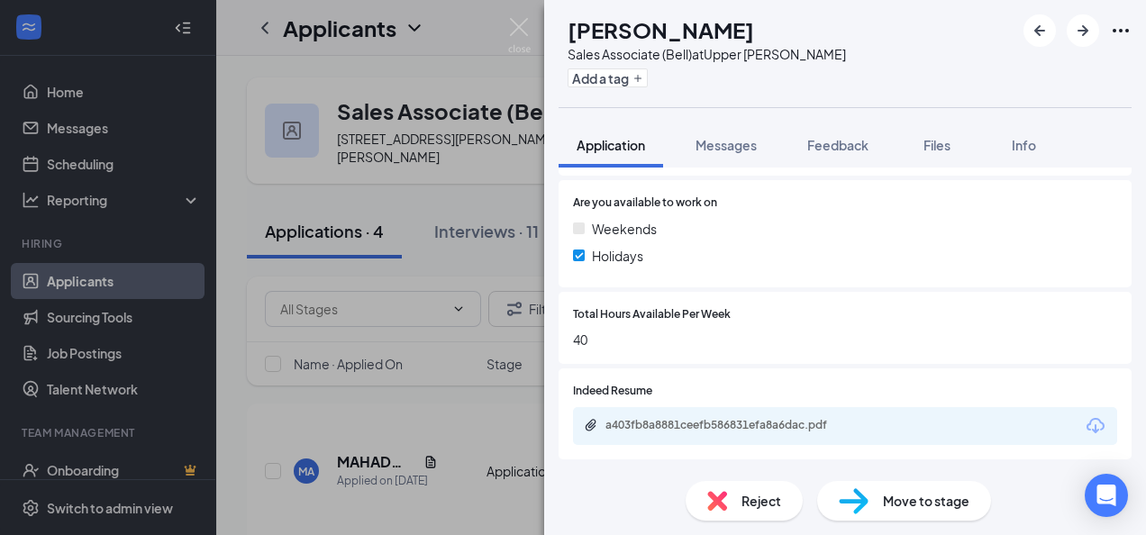
scroll to position [634, 0]
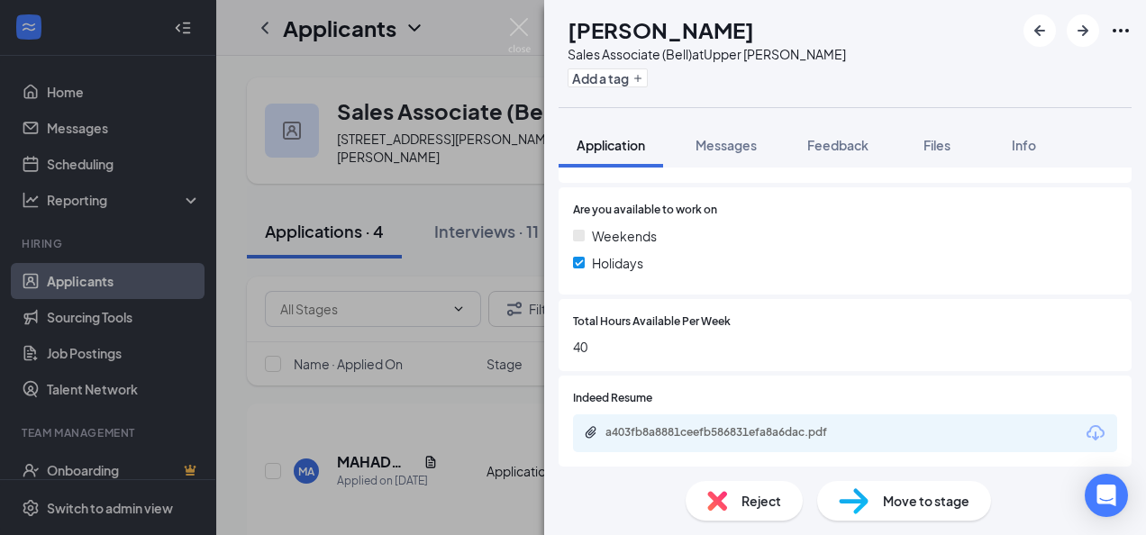
click at [743, 494] on span "Reject" at bounding box center [762, 501] width 40 height 20
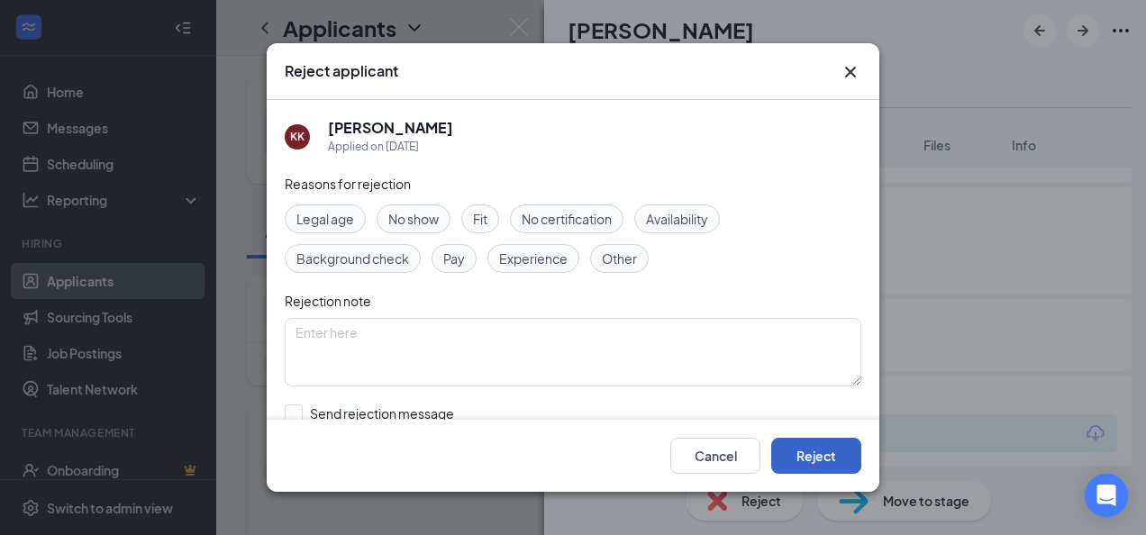
click at [836, 456] on button "Reject" at bounding box center [816, 456] width 90 height 36
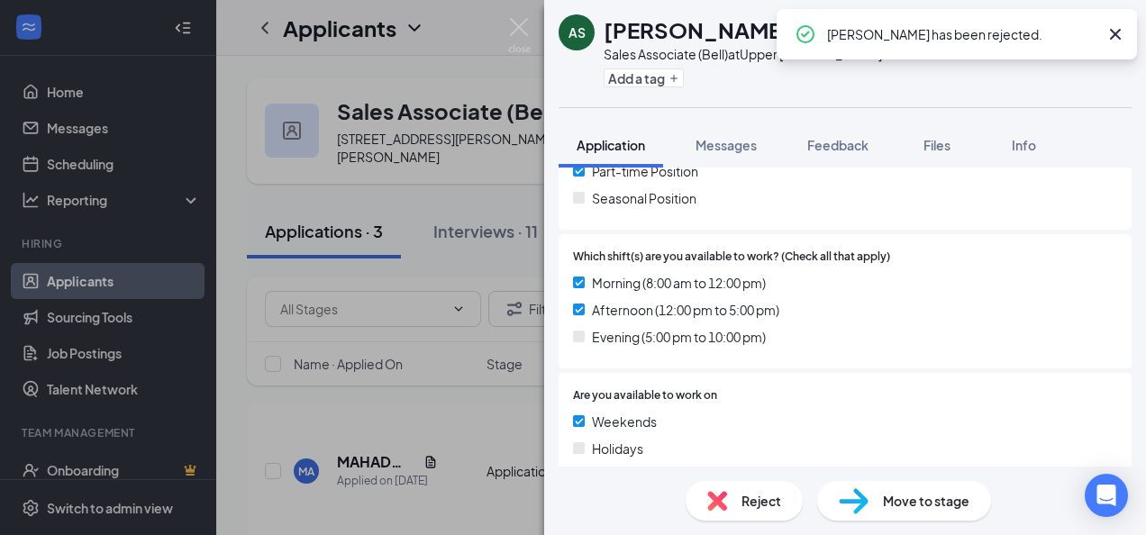
scroll to position [642, 0]
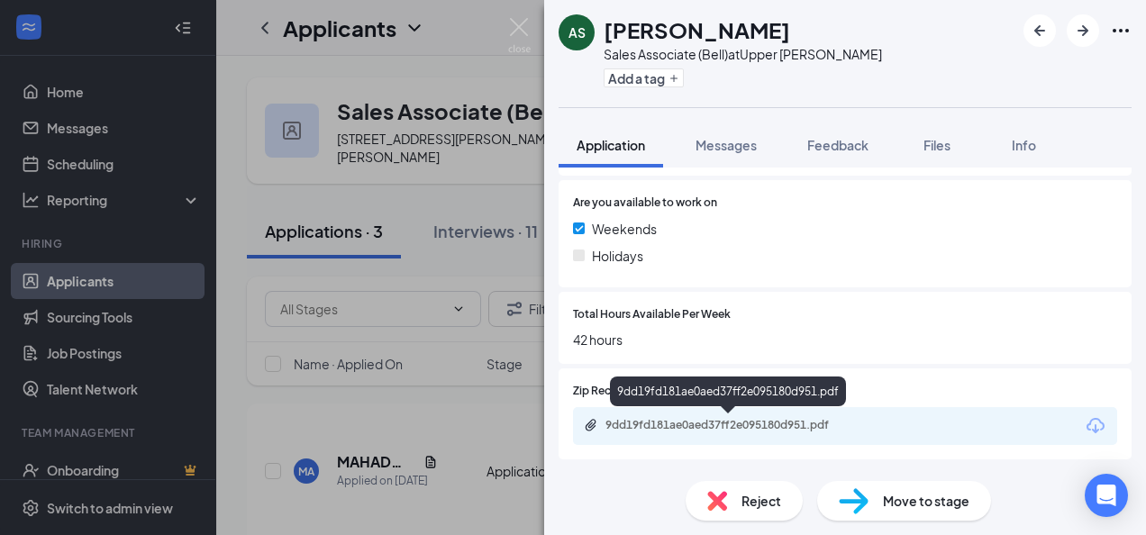
click at [690, 430] on div "9dd19fd181ae0aed37ff2e095180d951.pdf" at bounding box center [732, 425] width 252 height 14
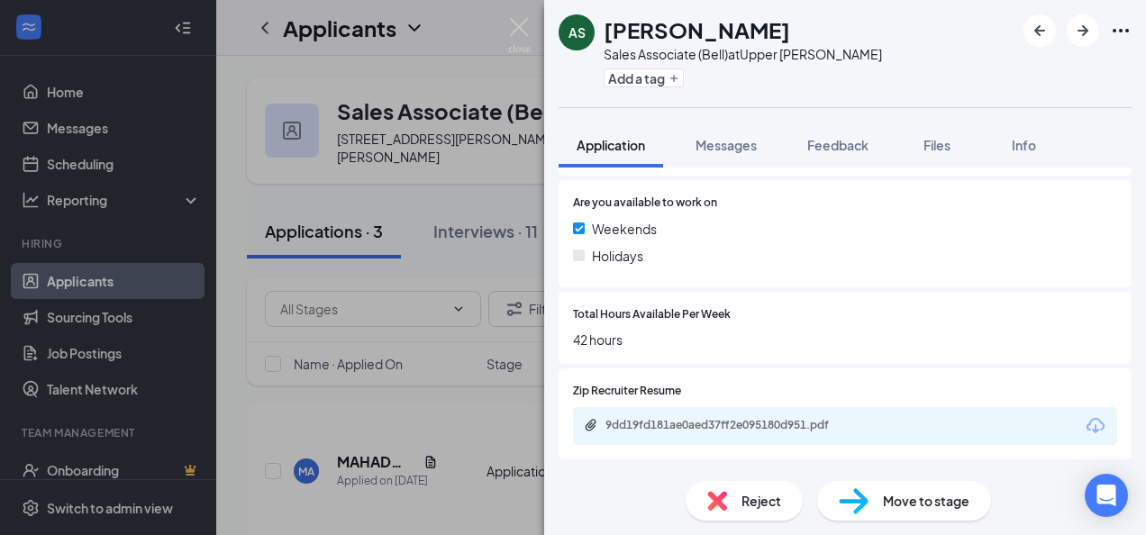
scroll to position [634, 0]
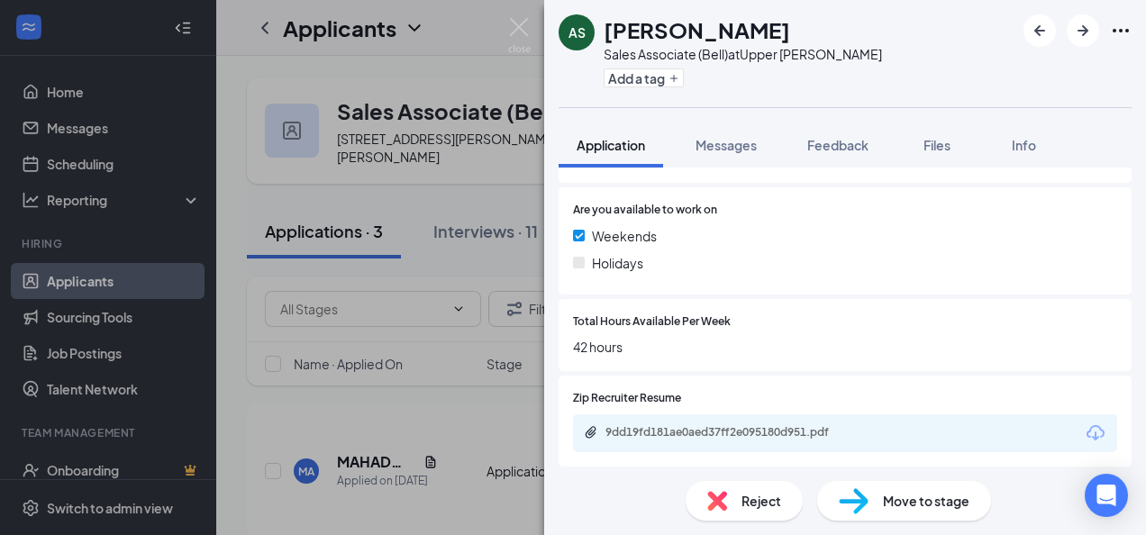
click at [721, 499] on img at bounding box center [717, 501] width 20 height 20
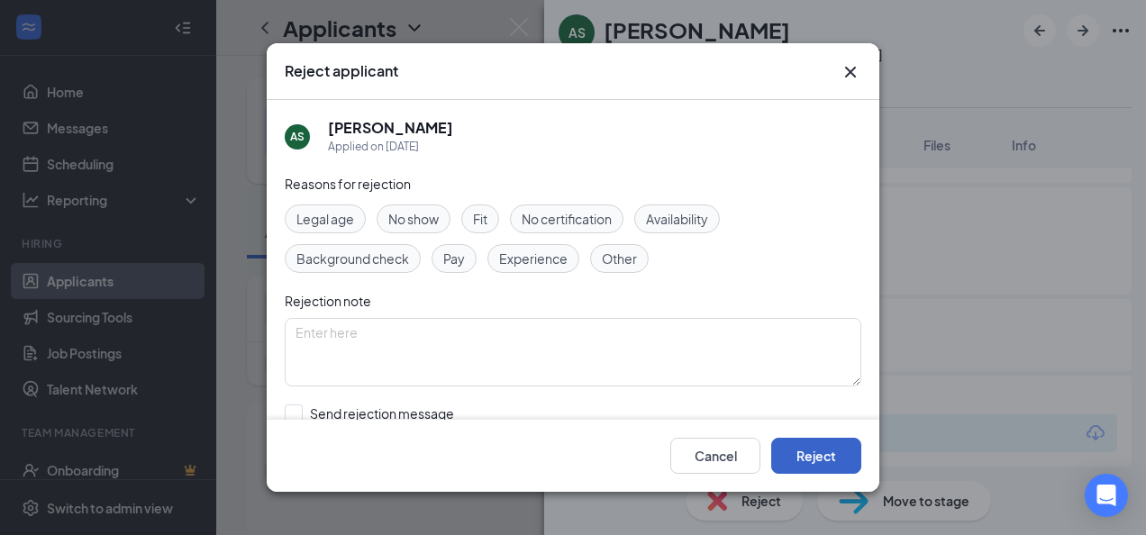
click at [824, 455] on button "Reject" at bounding box center [816, 456] width 90 height 36
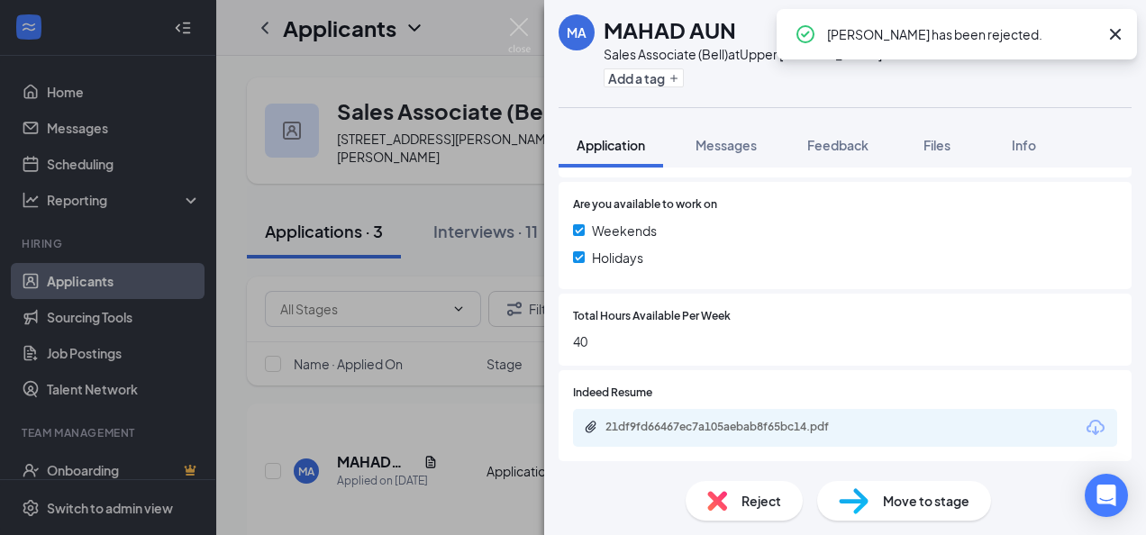
scroll to position [642, 0]
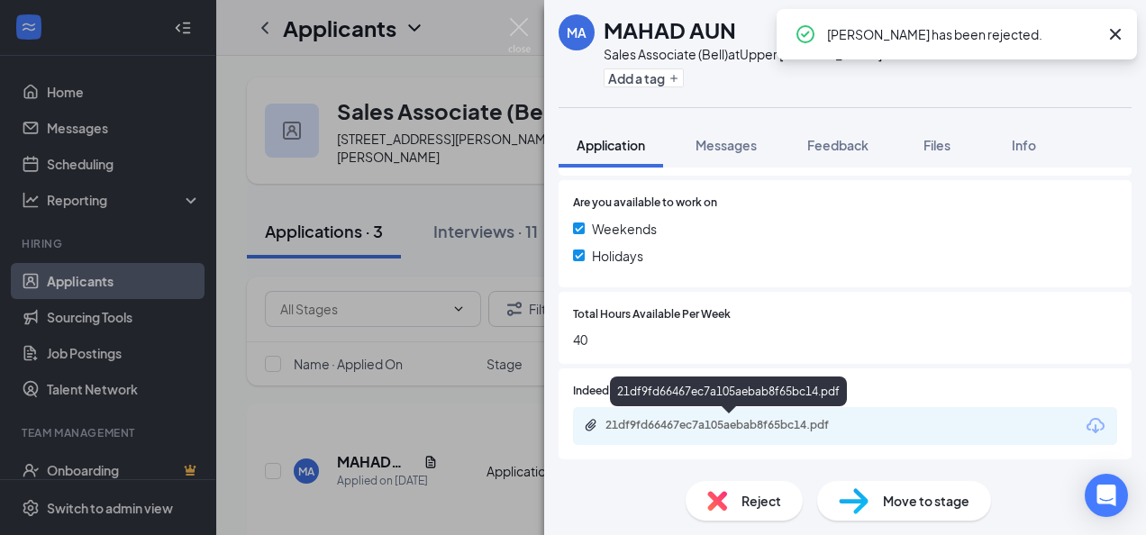
click at [661, 428] on div "21df9fd66467ec7a105aebab8f65bc14.pdf" at bounding box center [732, 425] width 252 height 14
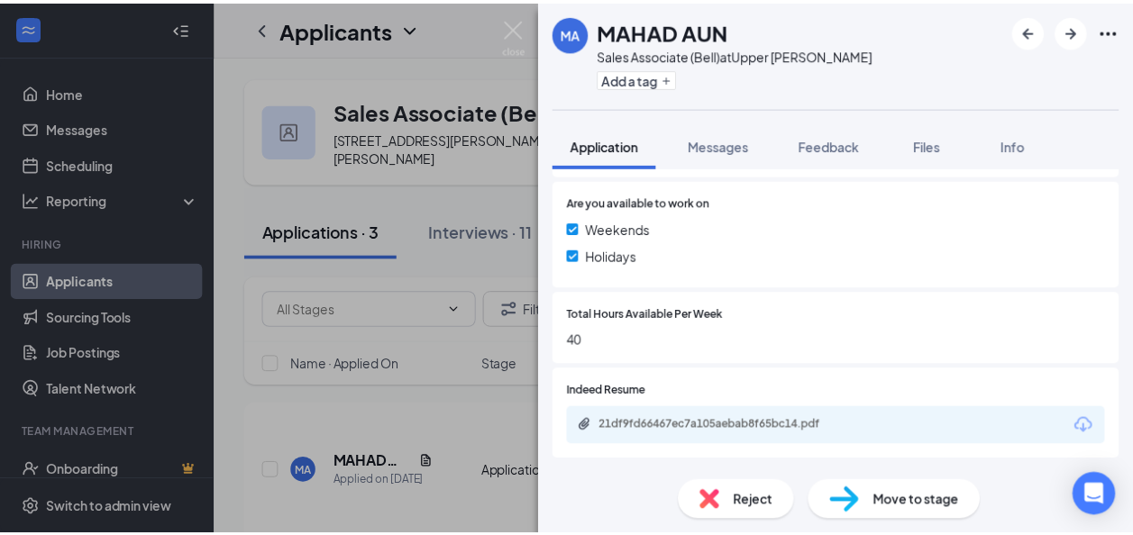
scroll to position [634, 0]
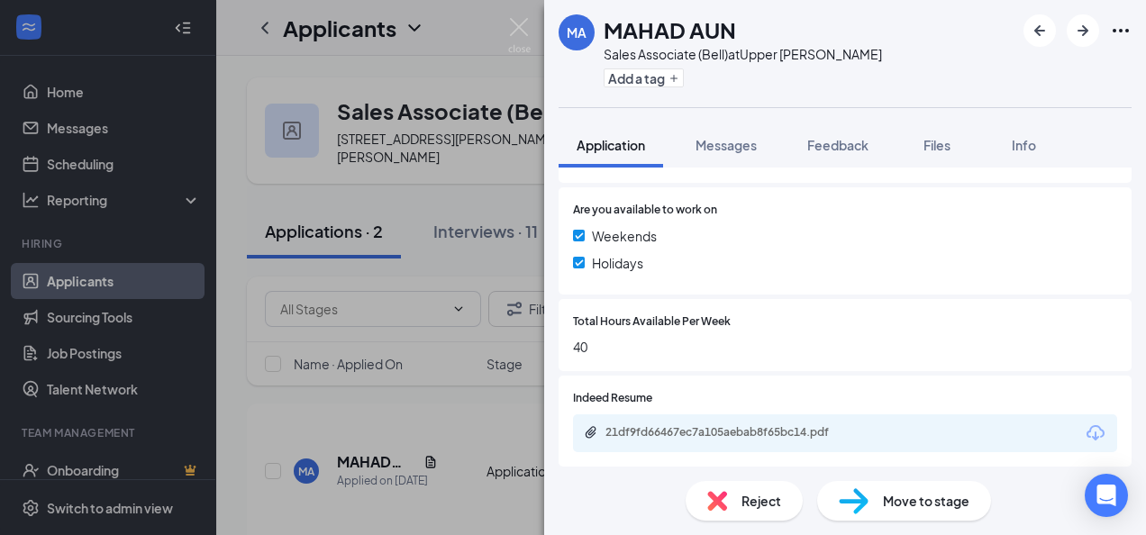
click at [883, 500] on span "Move to stage" at bounding box center [926, 501] width 87 height 20
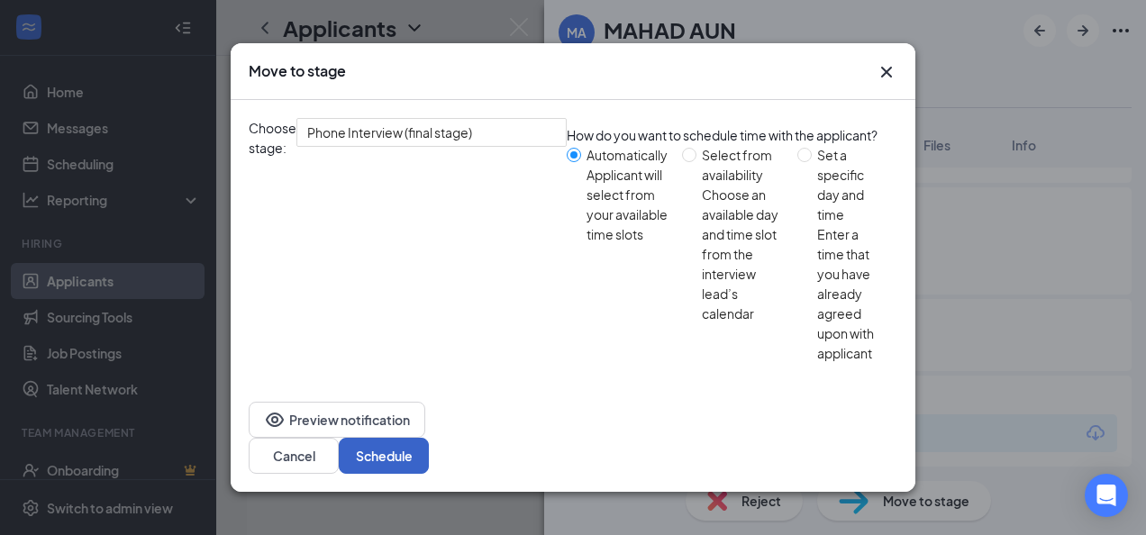
click at [429, 438] on button "Schedule" at bounding box center [384, 456] width 90 height 36
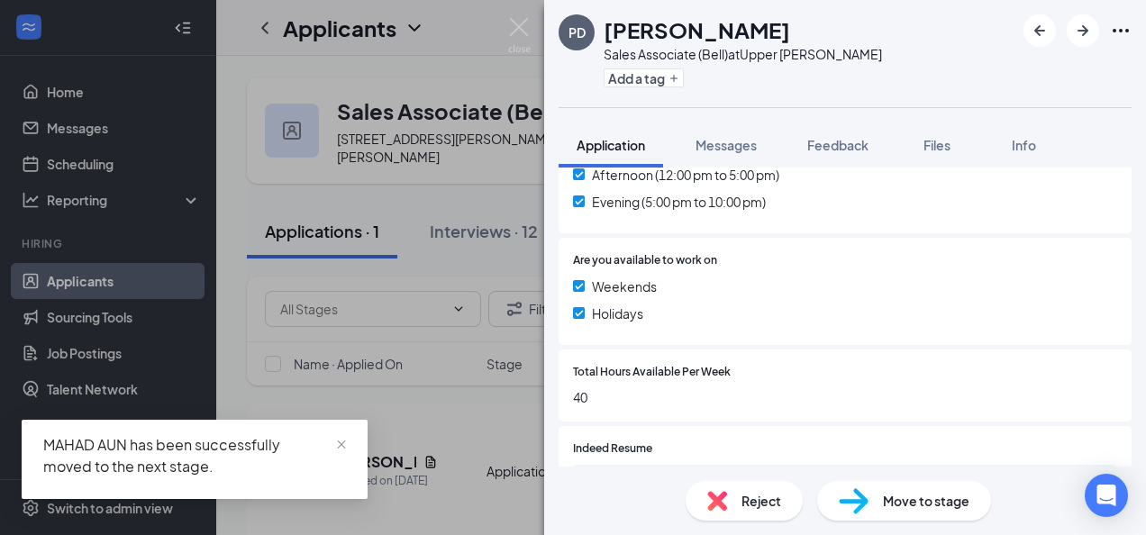
click at [732, 489] on div "Reject" at bounding box center [744, 501] width 117 height 40
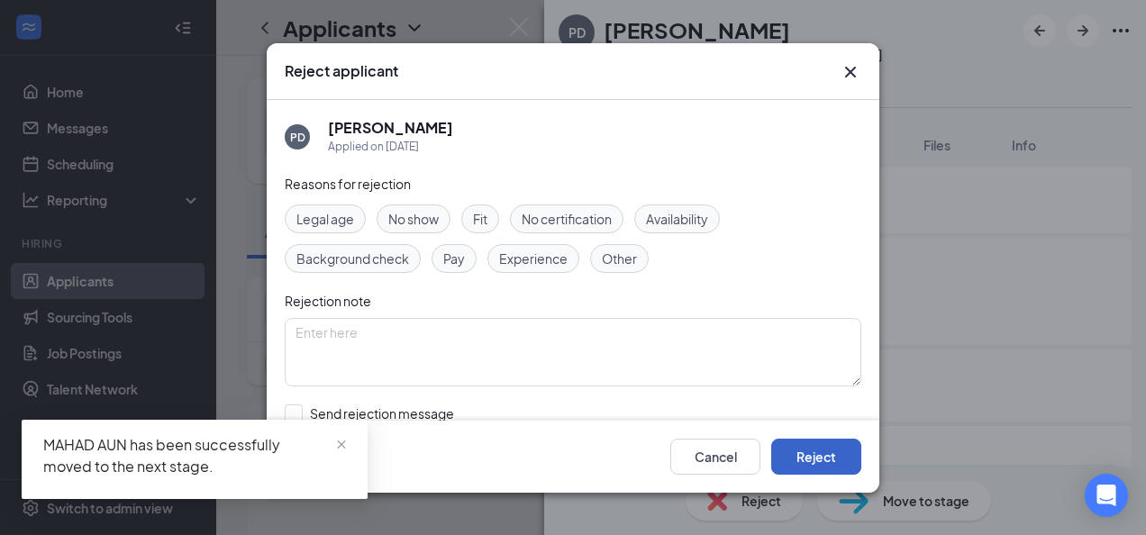
click at [789, 467] on button "Reject" at bounding box center [816, 456] width 90 height 36
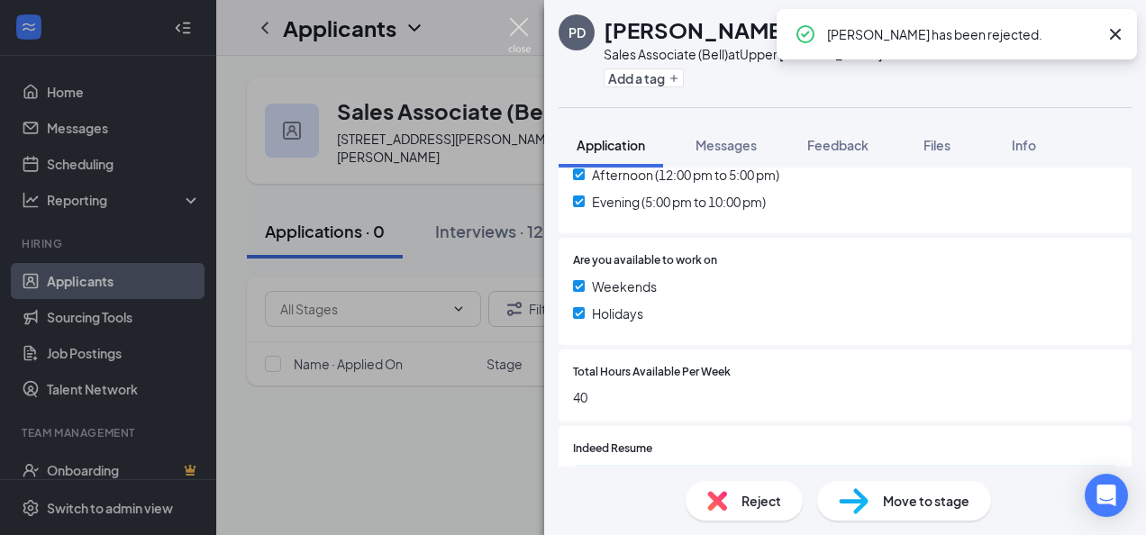
click at [525, 31] on img at bounding box center [519, 35] width 23 height 35
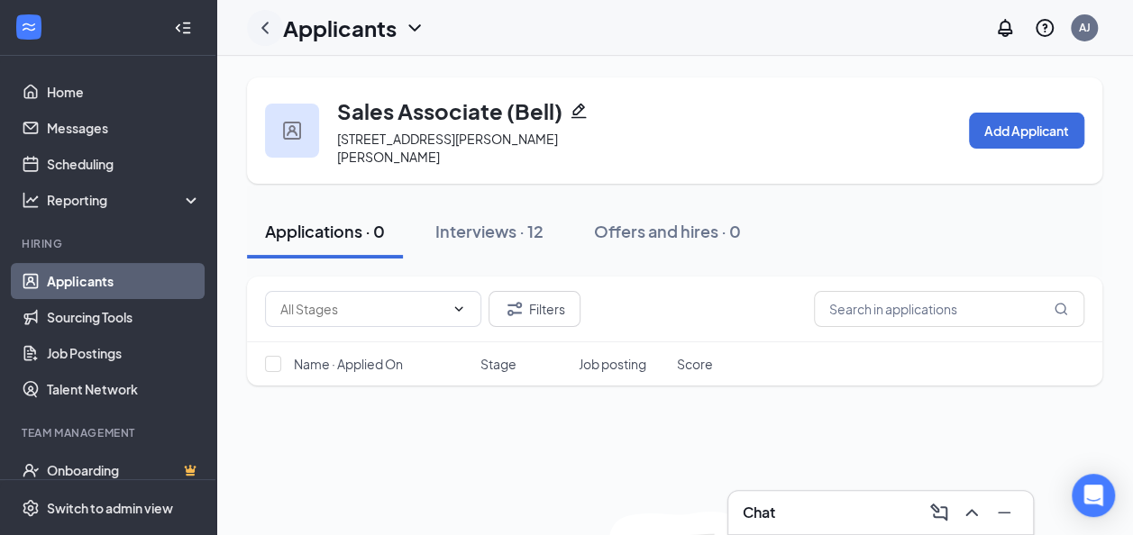
click at [271, 34] on icon "ChevronLeft" at bounding box center [265, 28] width 22 height 22
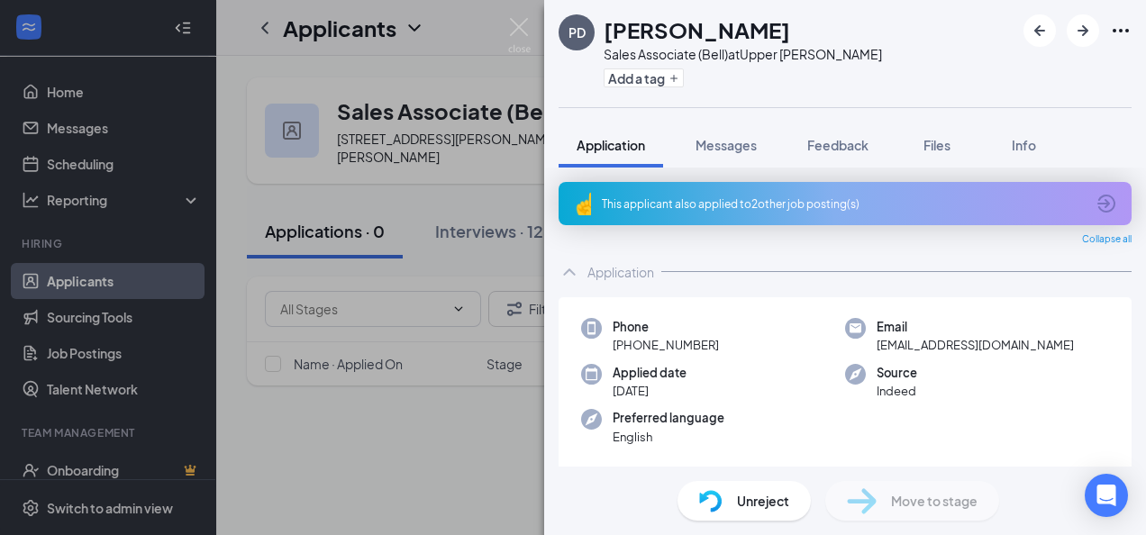
click at [106, 287] on div "PD Pankaj Diwan Sales Associate (Bell) at Upper James Hamilton Add a tag Applic…" at bounding box center [573, 267] width 1146 height 535
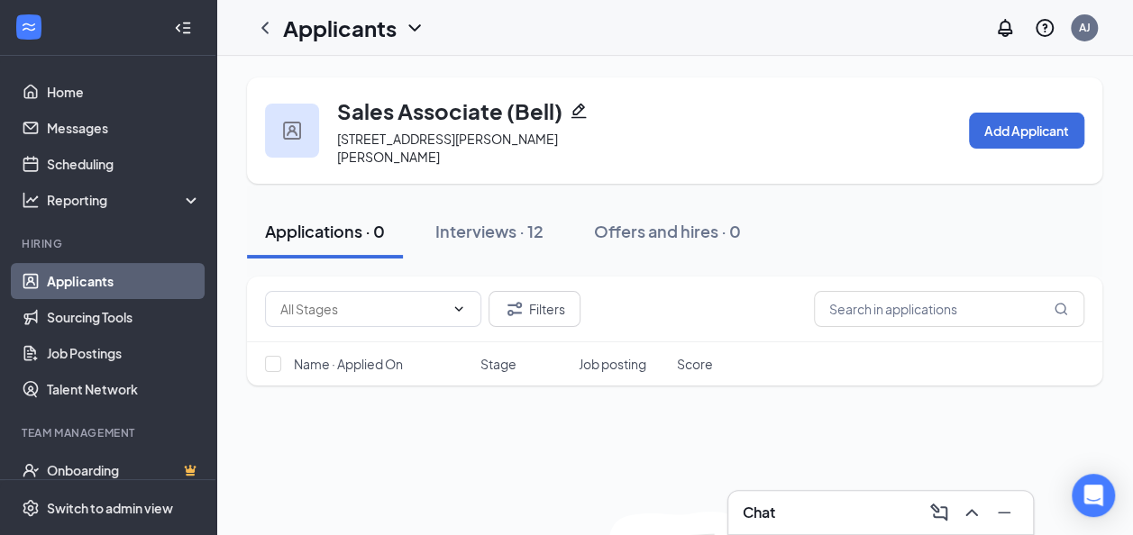
click at [103, 283] on link "Applicants" at bounding box center [124, 281] width 154 height 36
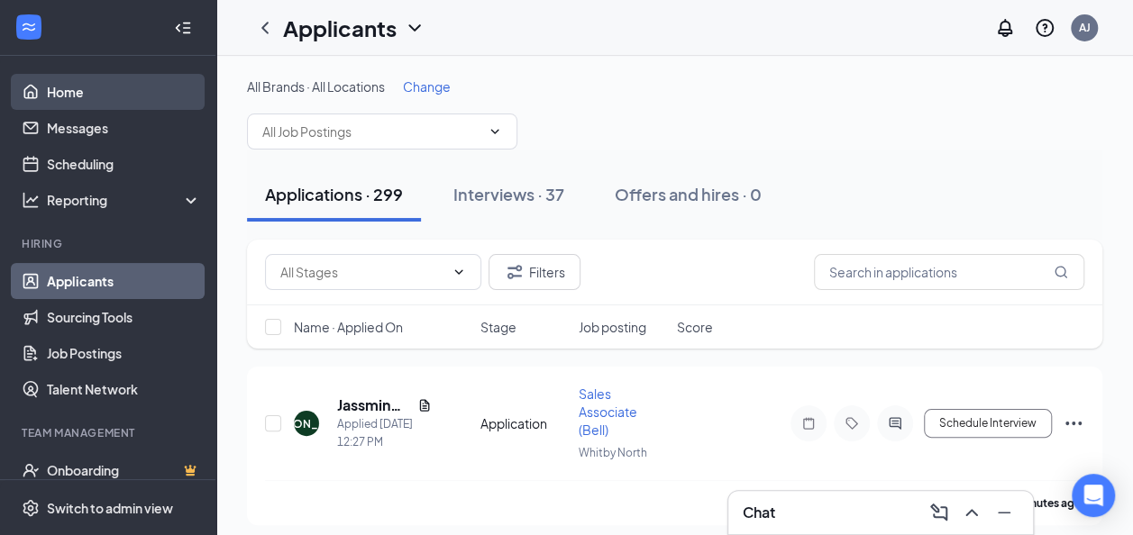
click at [85, 85] on link "Home" at bounding box center [124, 92] width 154 height 36
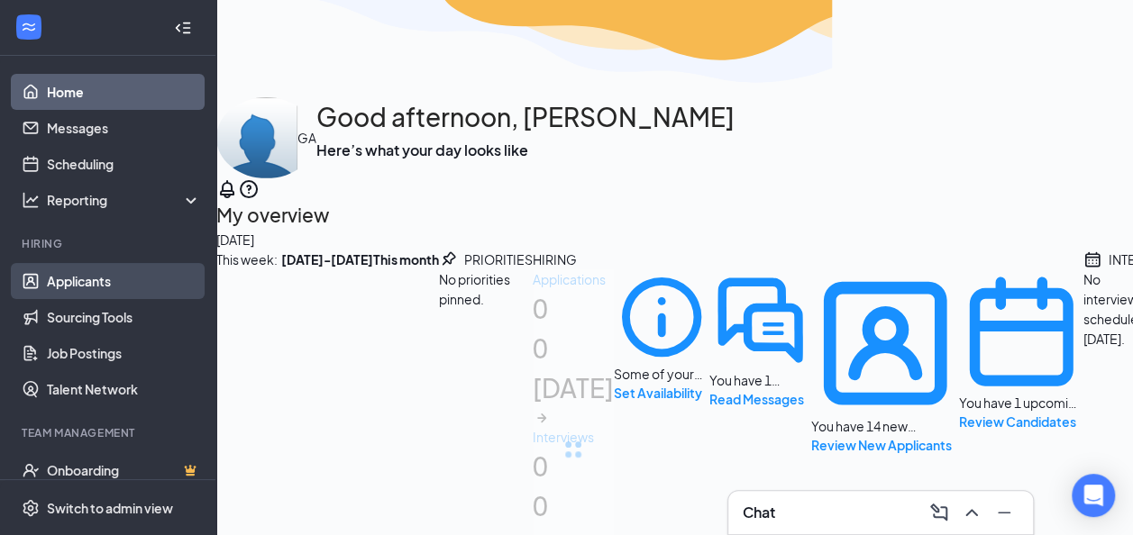
click at [85, 274] on link "Applicants" at bounding box center [124, 281] width 154 height 36
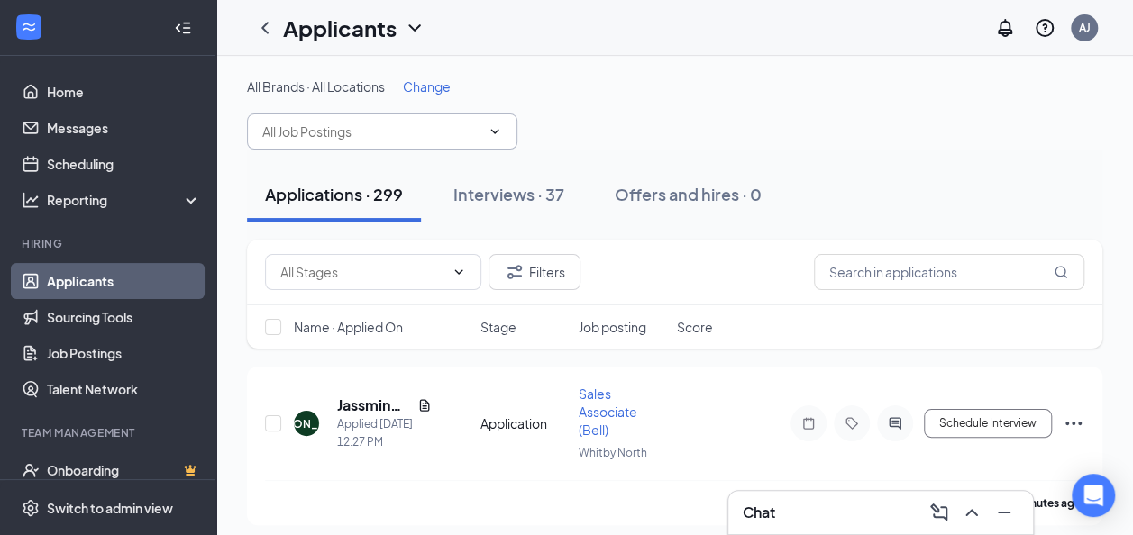
click at [490, 129] on icon "ChevronDown" at bounding box center [495, 131] width 14 height 14
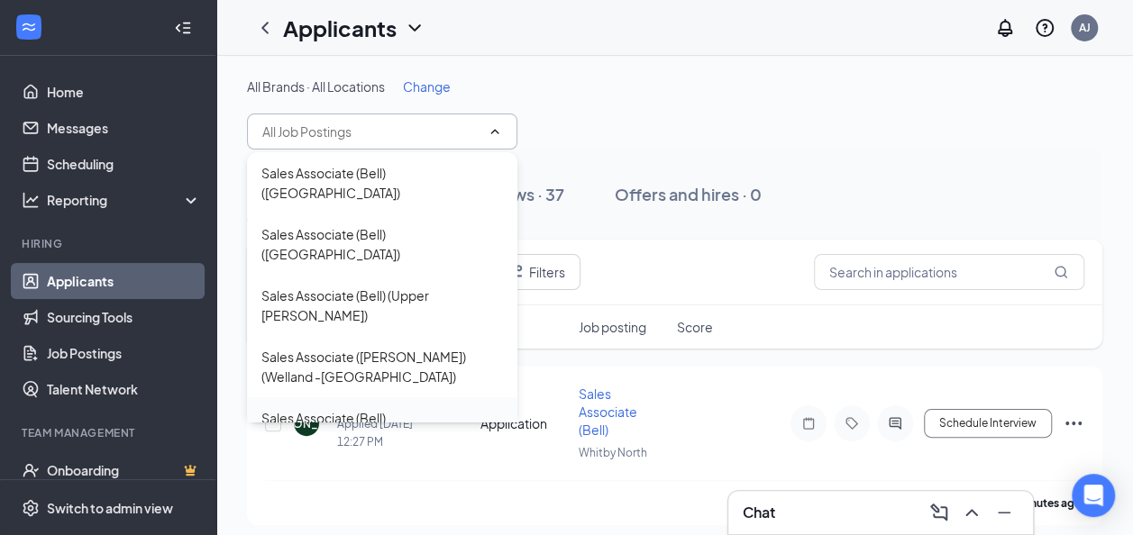
click at [424, 408] on div "Sales Associate (Bell) ([GEOGRAPHIC_DATA])" at bounding box center [382, 428] width 242 height 40
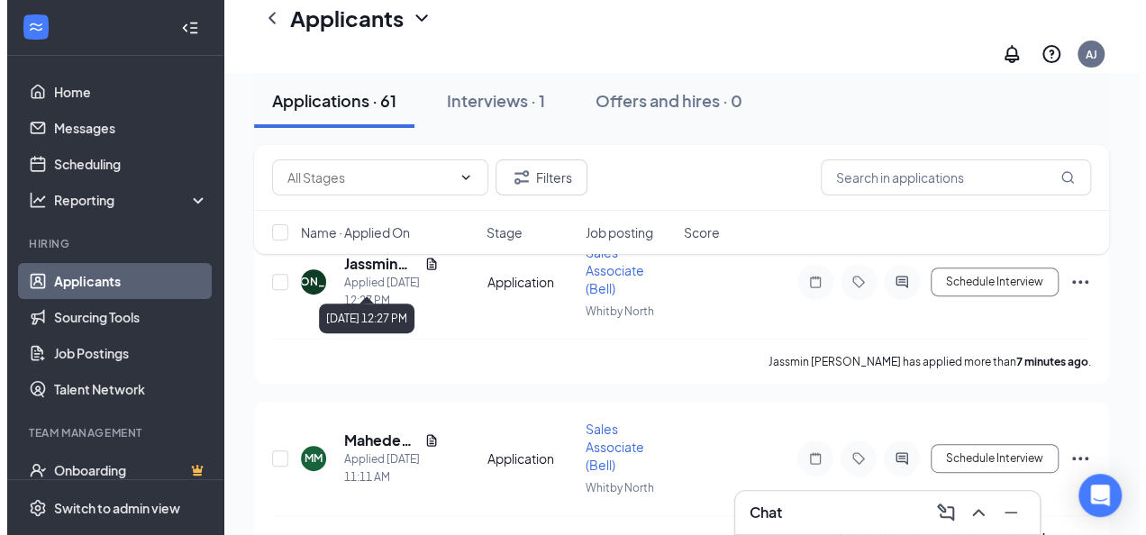
scroll to position [90, 0]
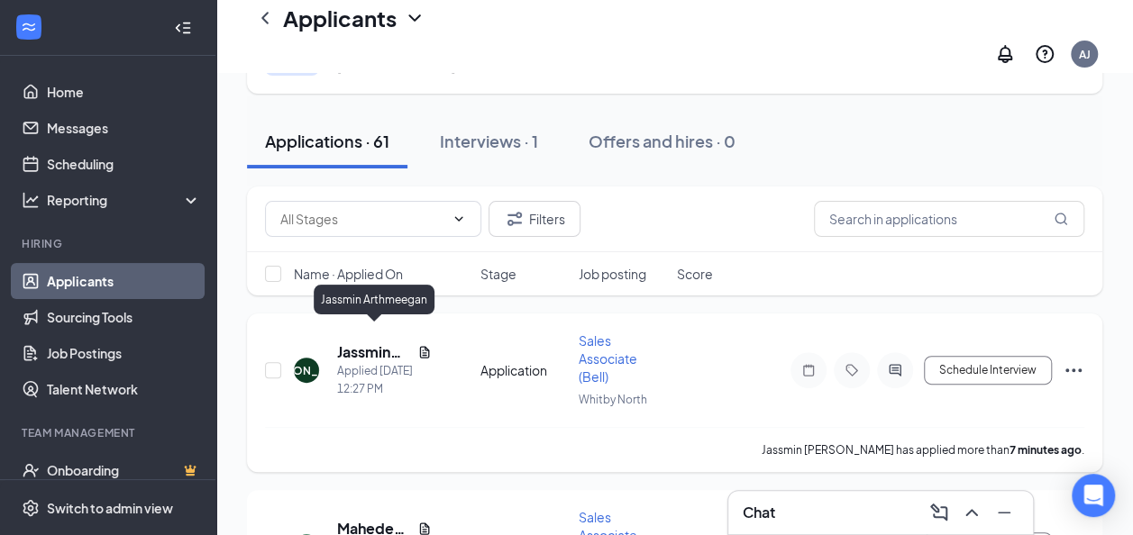
click at [373, 342] on h5 "Jassmin Arthmeegan" at bounding box center [373, 352] width 73 height 20
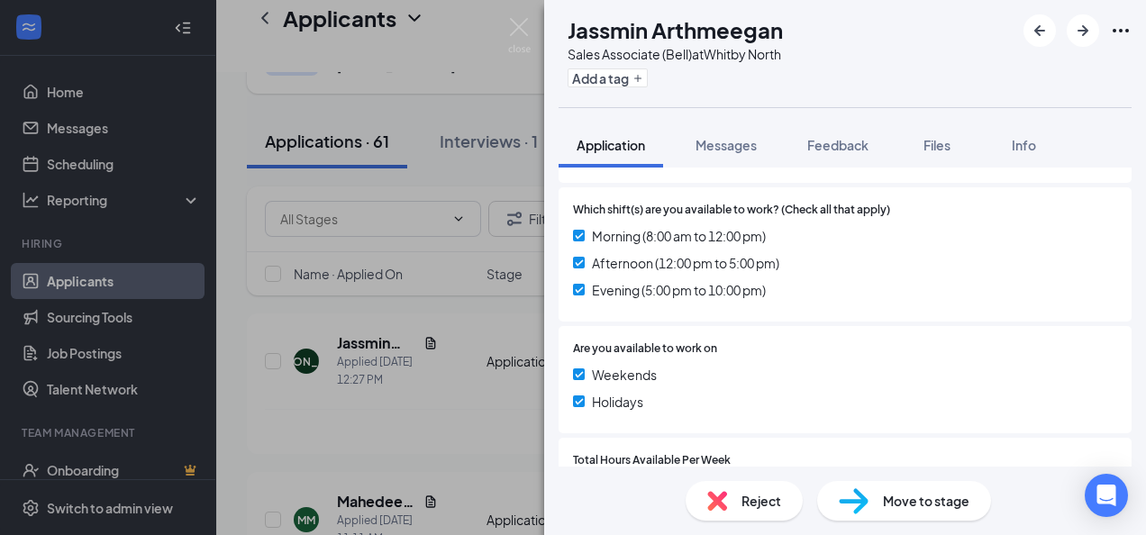
scroll to position [634, 0]
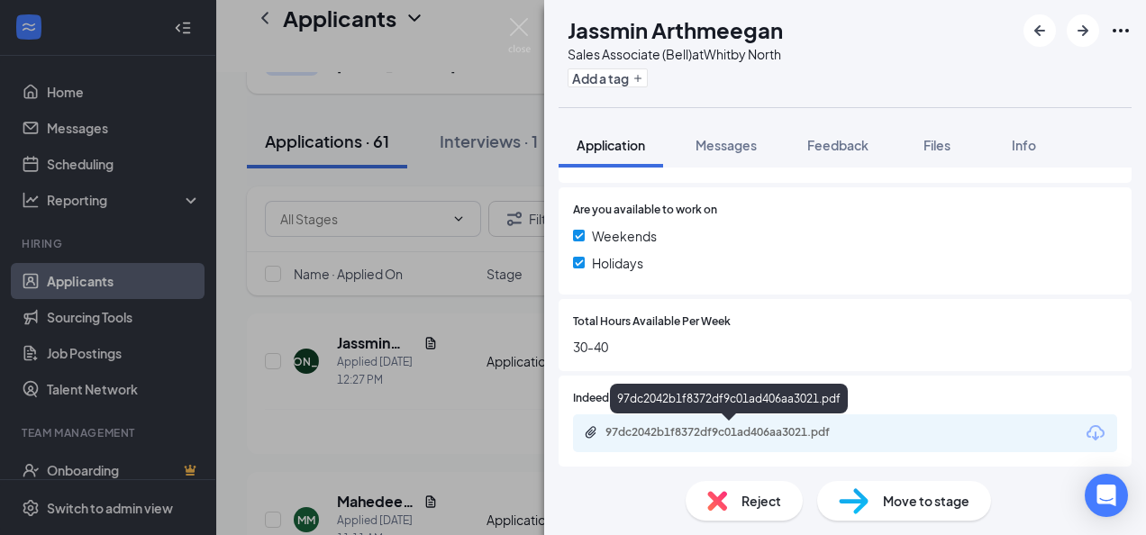
click at [674, 427] on div "97dc2042b1f8372df9c01ad406aa3021.pdf" at bounding box center [732, 432] width 252 height 14
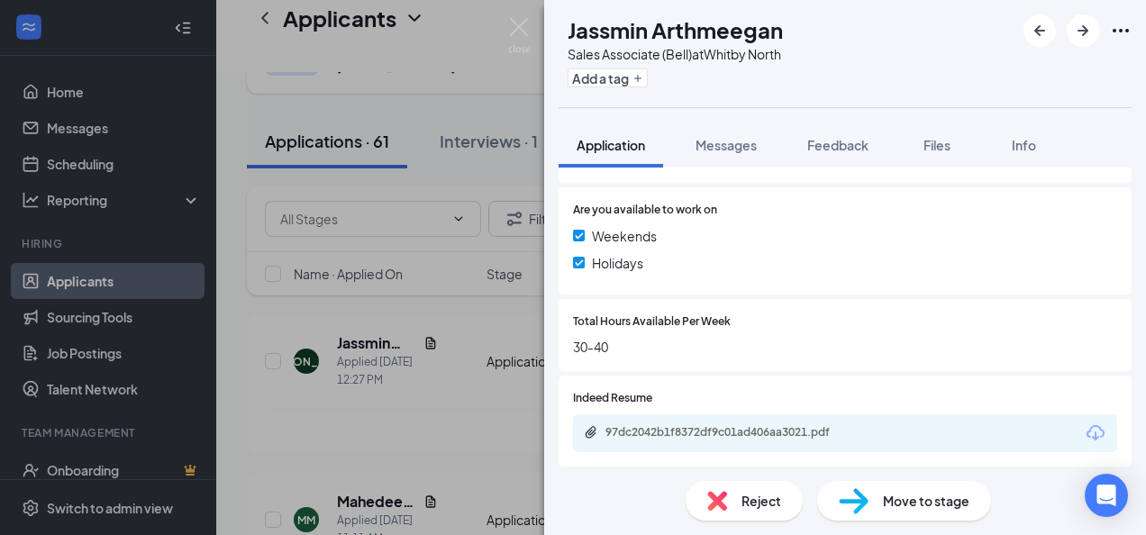
click at [867, 493] on img at bounding box center [854, 501] width 30 height 26
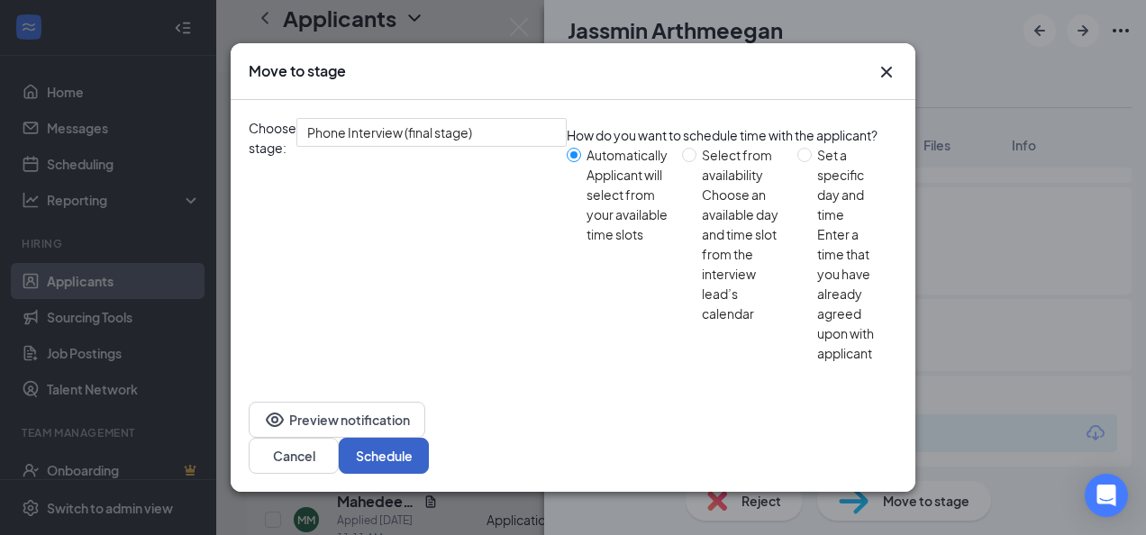
click at [429, 438] on button "Schedule" at bounding box center [384, 456] width 90 height 36
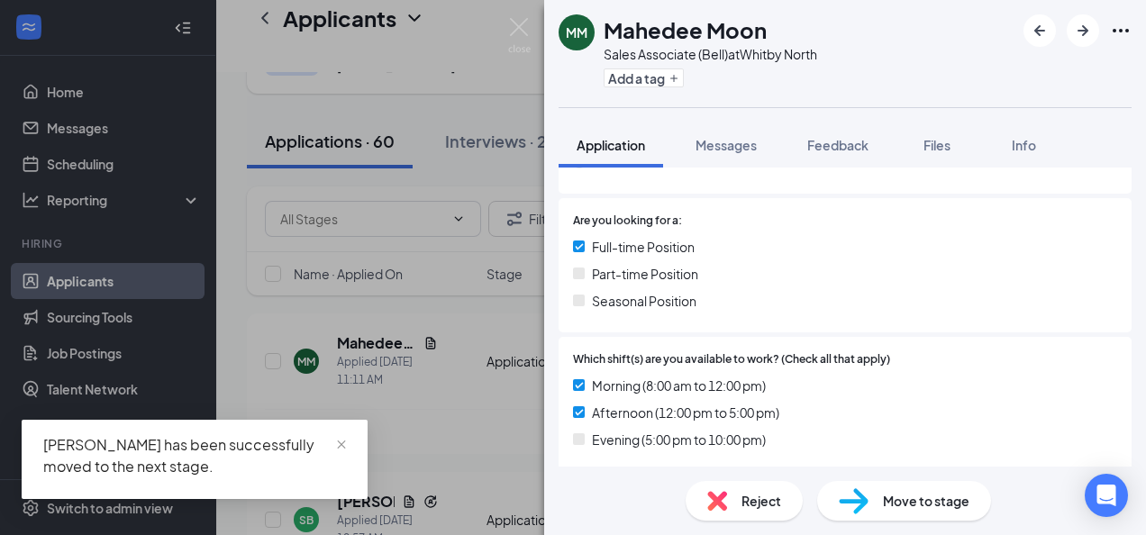
scroll to position [642, 0]
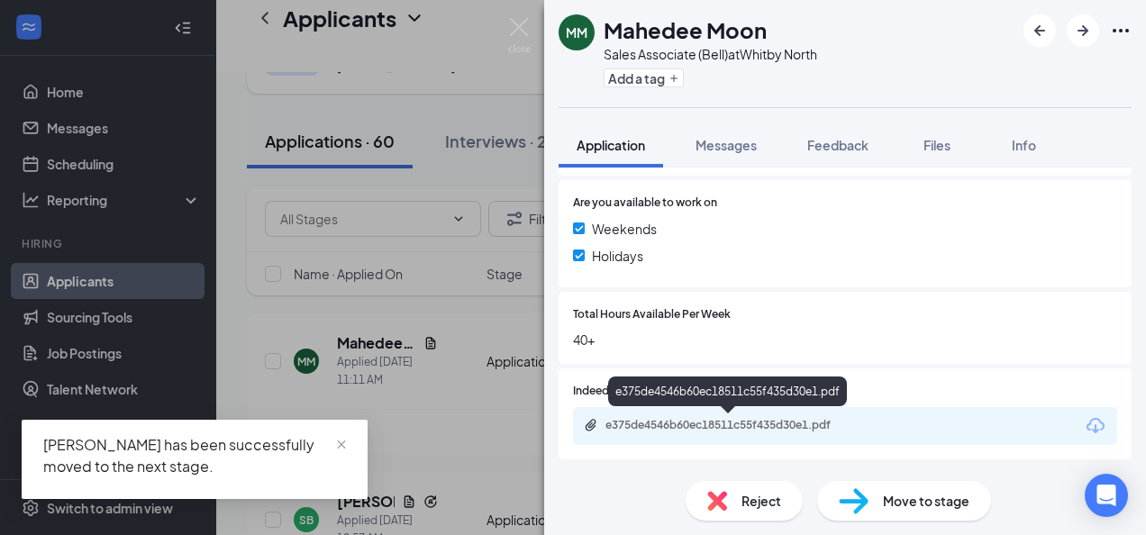
click at [728, 424] on div "e375de4546b60ec18511c55f435d30e1.pdf" at bounding box center [732, 425] width 252 height 14
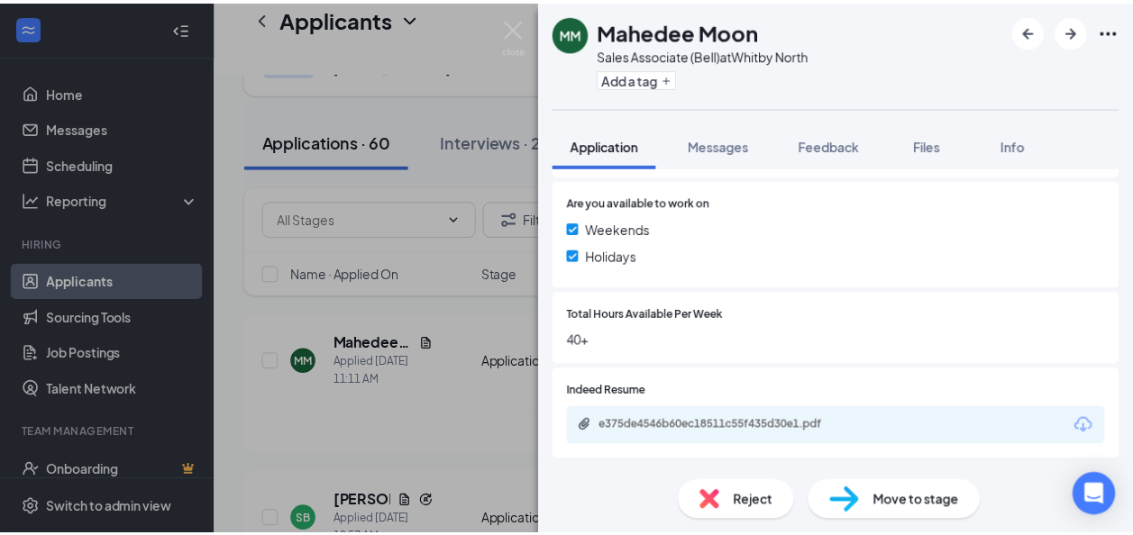
scroll to position [634, 0]
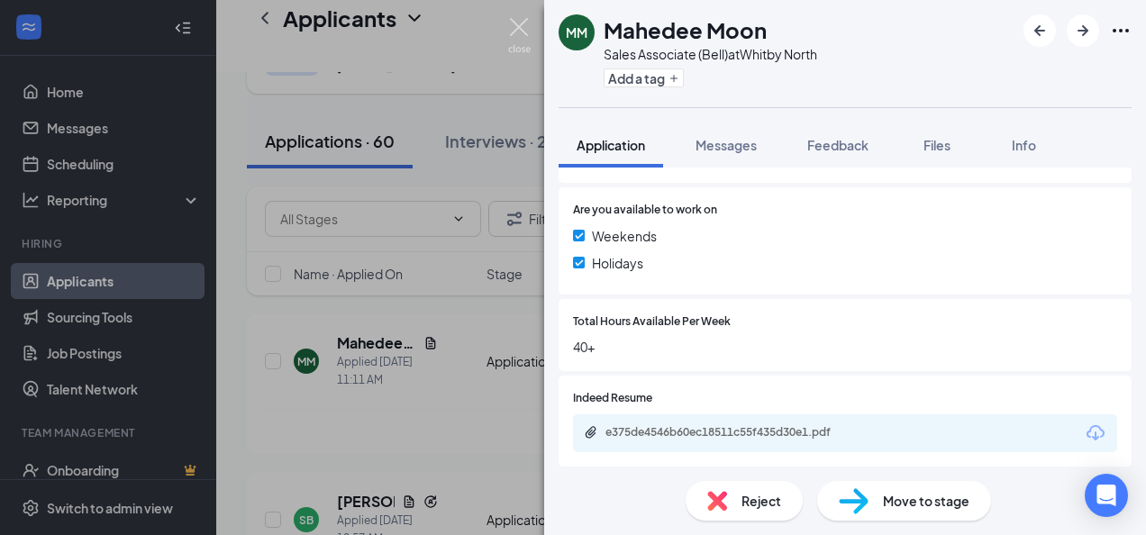
click at [521, 34] on img at bounding box center [519, 35] width 23 height 35
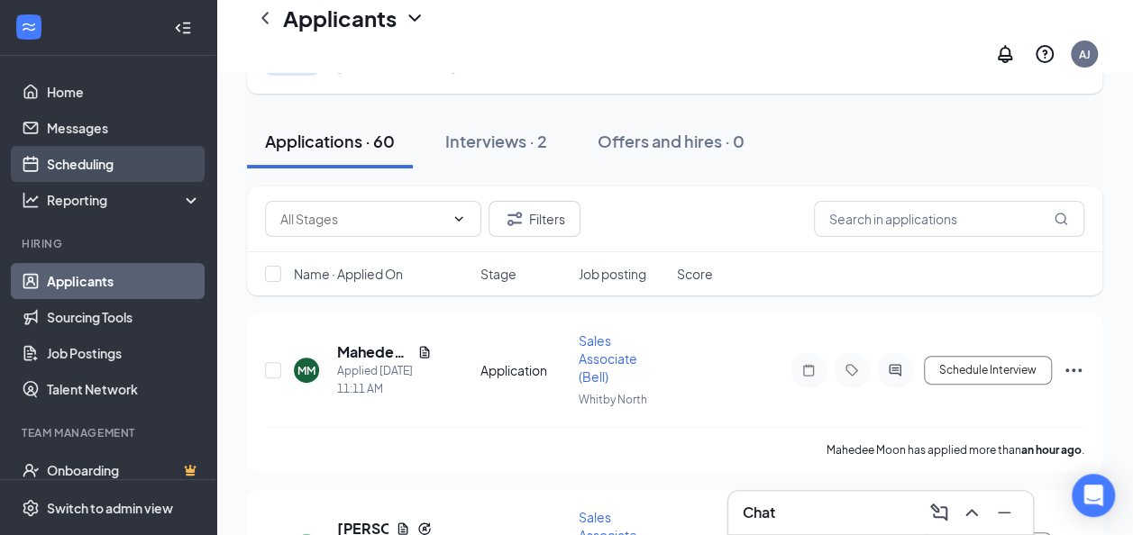
click at [115, 169] on link "Scheduling" at bounding box center [124, 164] width 154 height 36
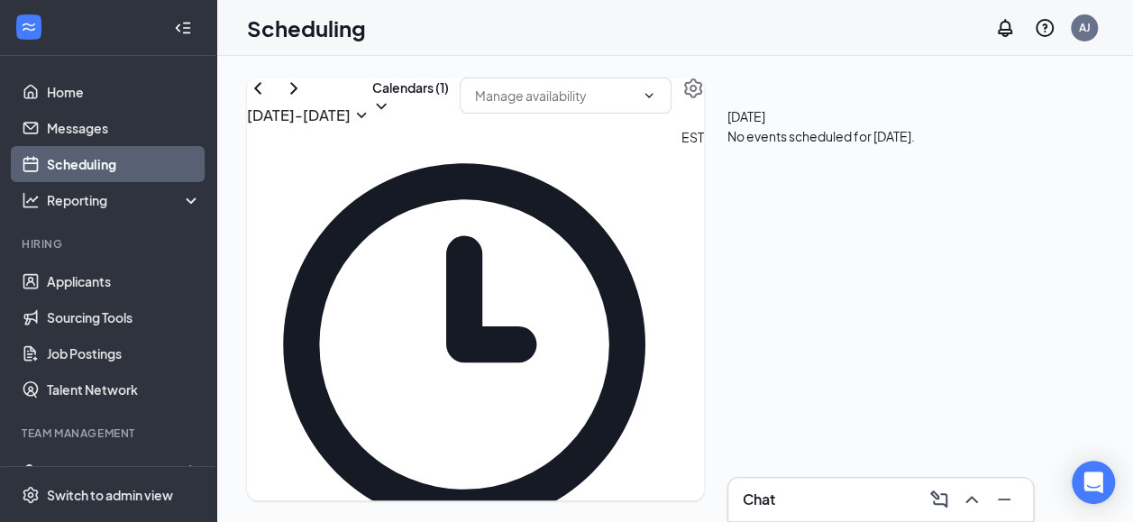
scroll to position [1709, 0]
drag, startPoint x: 664, startPoint y: 333, endPoint x: 696, endPoint y: 434, distance: 106.6
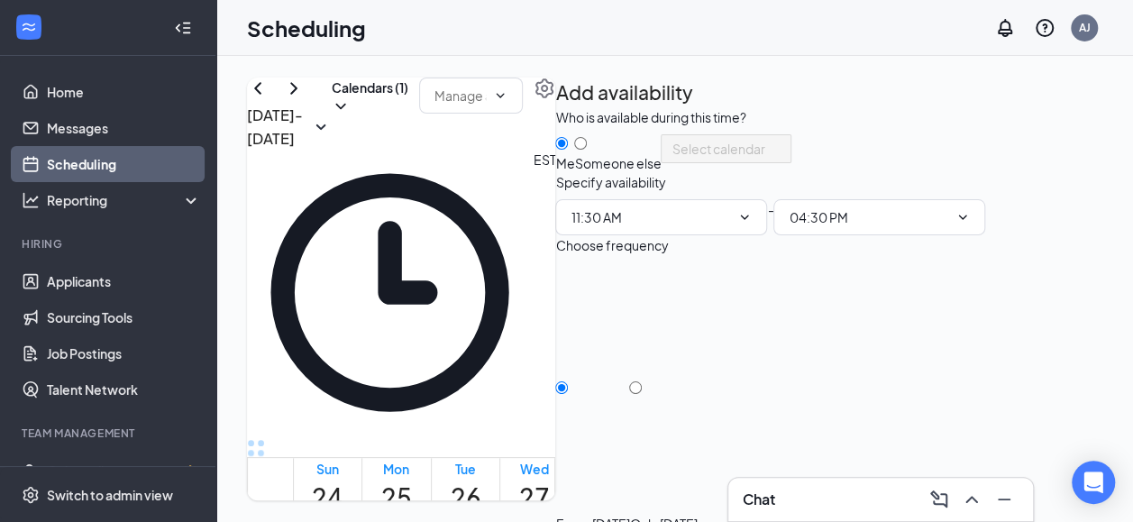
type input "11:30 AM"
type input "04:30 PM"
click at [697, 515] on div at bounding box center [663, 515] width 68 height 0
click at [642, 394] on input "Only Friday, Aug 29" at bounding box center [635, 387] width 13 height 13
radio input "true"
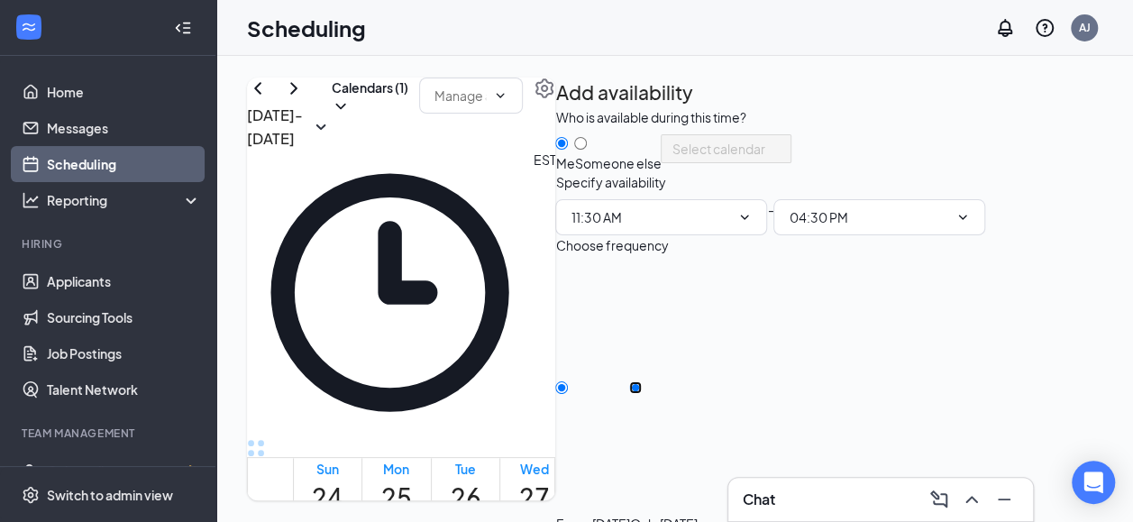
radio input "false"
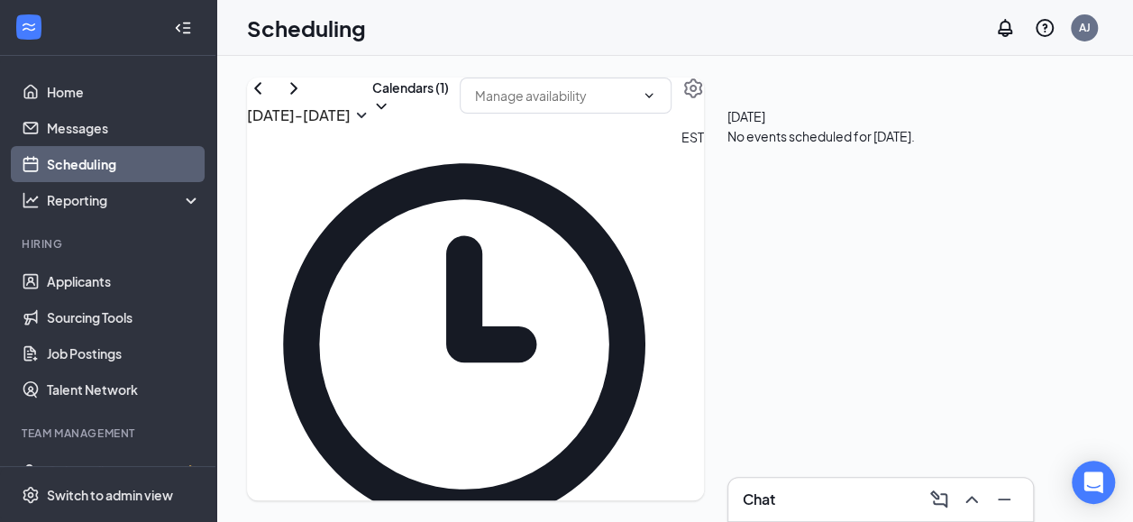
scroll to position [1258, 0]
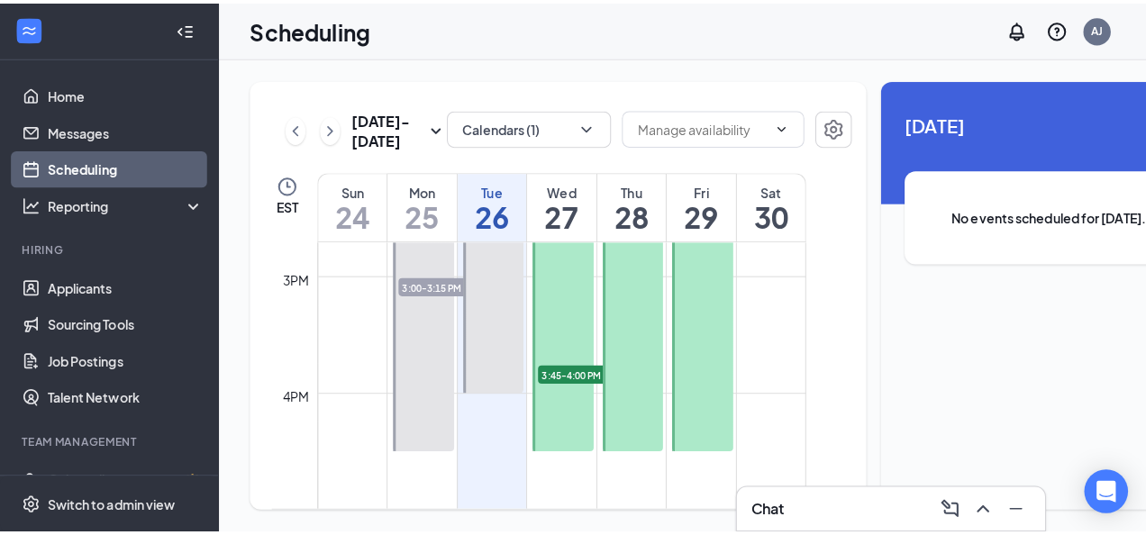
scroll to position [1787, 0]
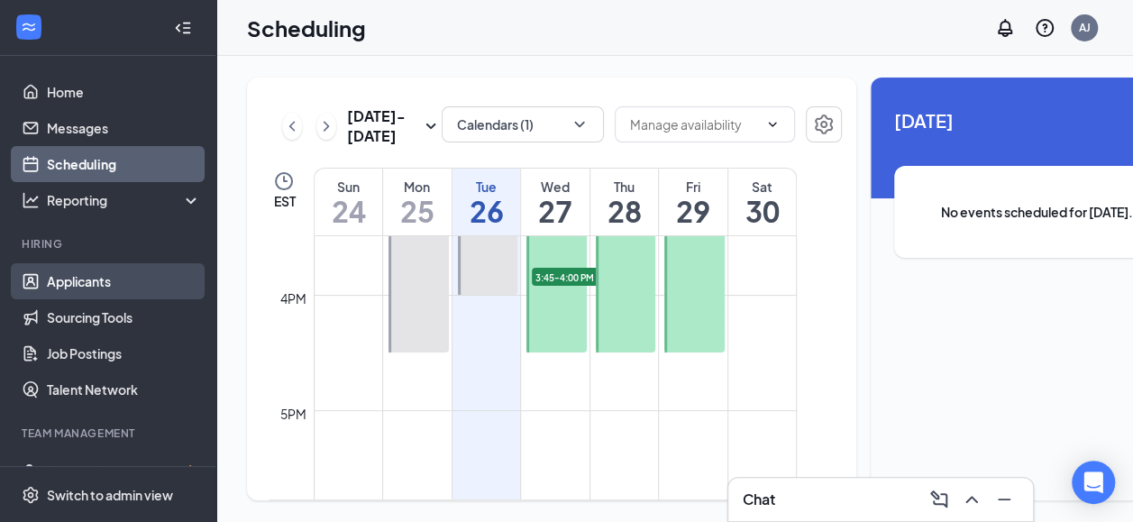
click at [87, 280] on link "Applicants" at bounding box center [124, 281] width 154 height 36
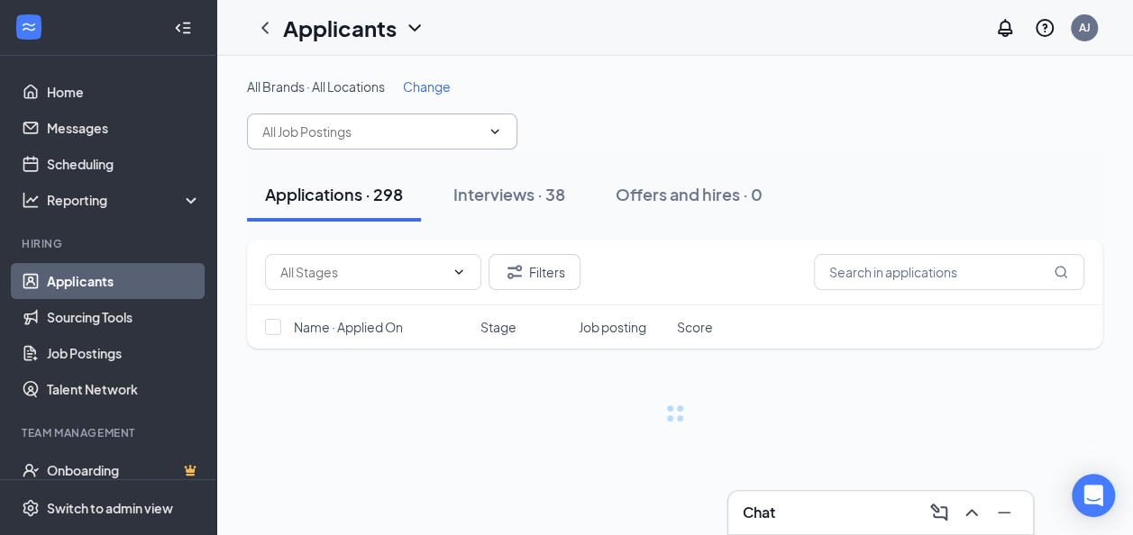
click at [462, 130] on input "text" at bounding box center [371, 132] width 218 height 20
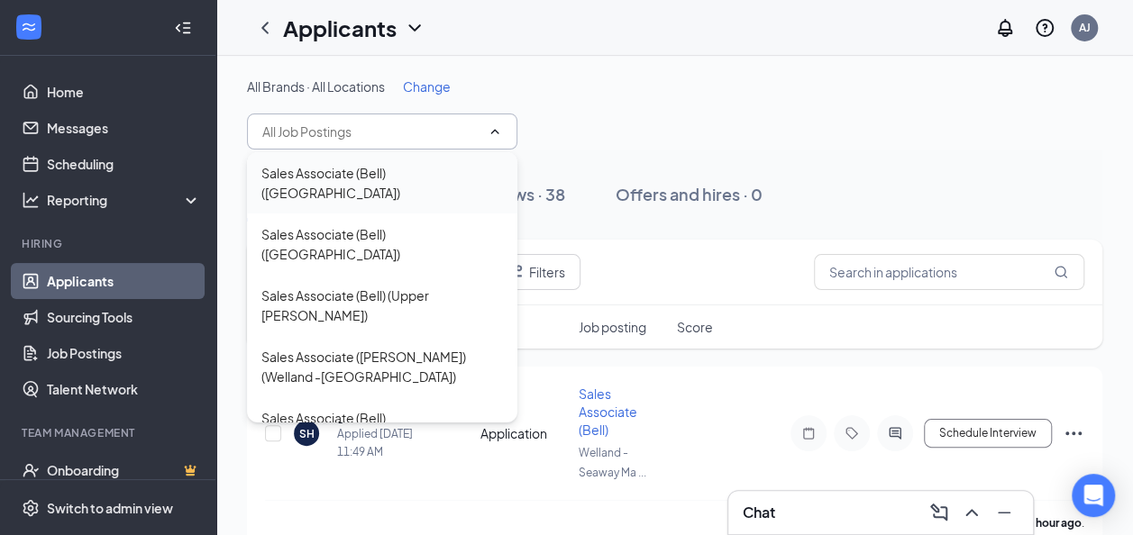
click at [440, 178] on div "Sales Associate (Bell) (Durham Centre)" at bounding box center [382, 183] width 242 height 40
type input "Sales Associate (Bell) (Durham Centre)"
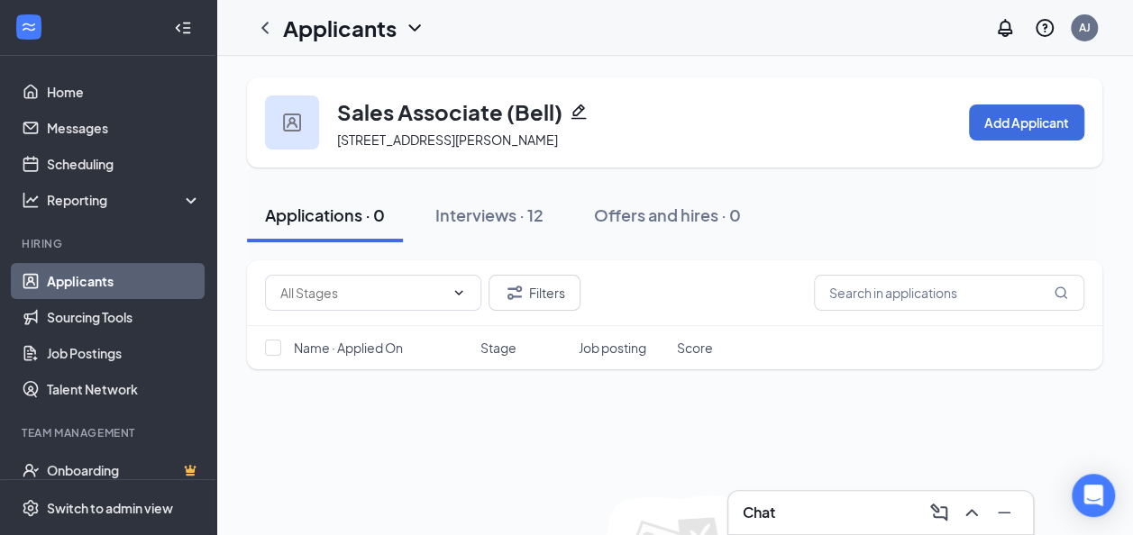
click at [406, 34] on icon "ChevronDown" at bounding box center [415, 28] width 22 height 22
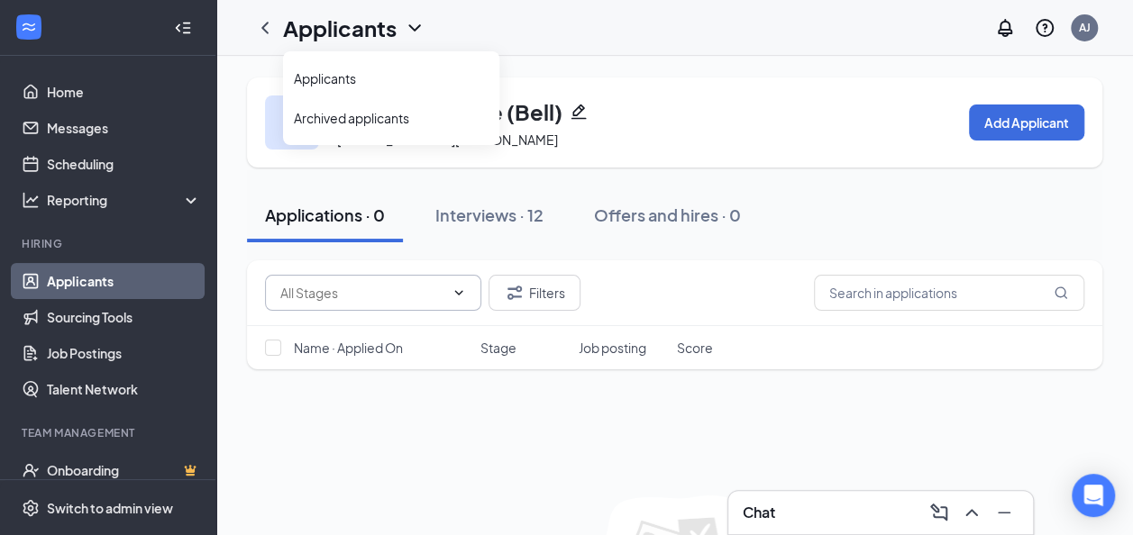
click at [469, 297] on span at bounding box center [373, 293] width 216 height 36
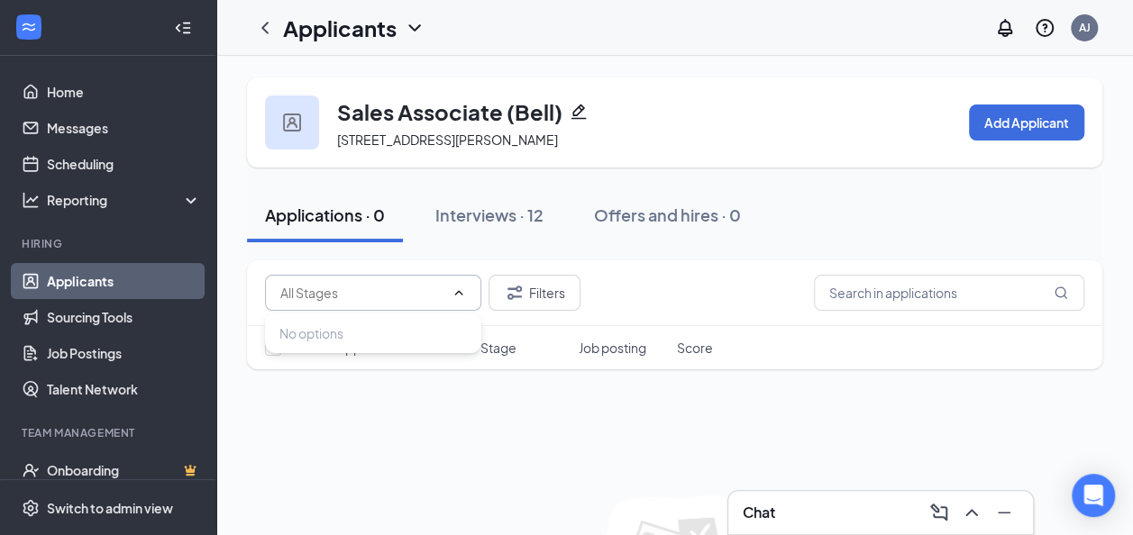
click at [415, 29] on icon "ChevronDown" at bounding box center [414, 27] width 12 height 7
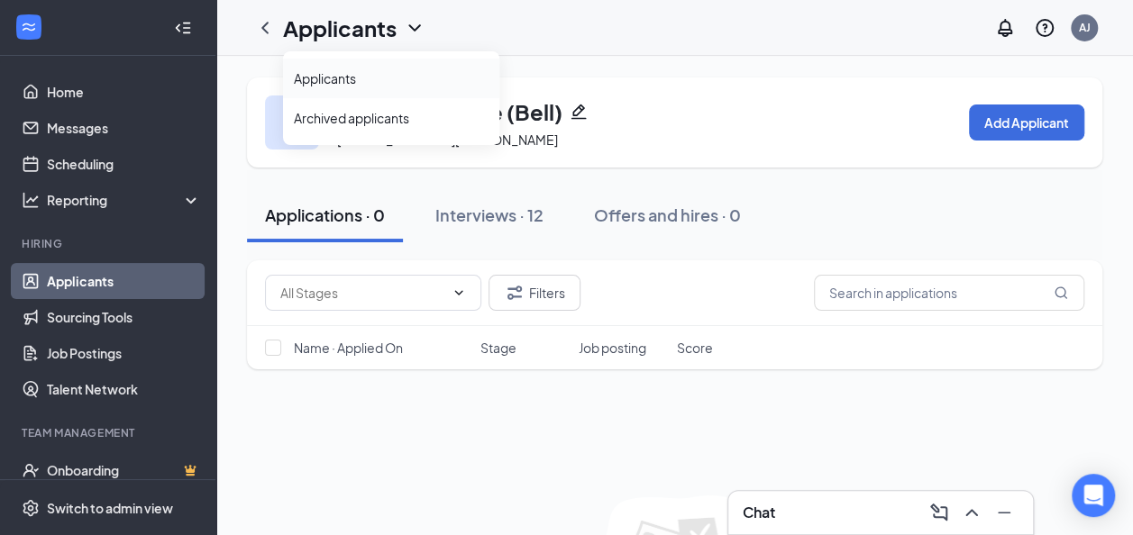
click at [333, 79] on link "Applicants" at bounding box center [391, 78] width 195 height 18
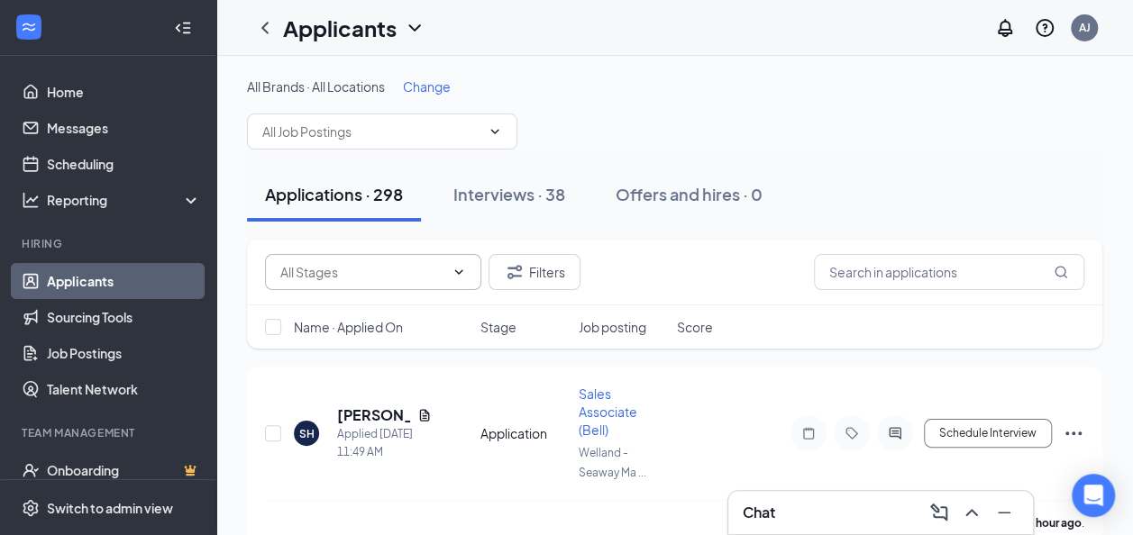
click at [458, 271] on icon "ChevronDown" at bounding box center [459, 271] width 8 height 5
click at [481, 145] on span at bounding box center [382, 132] width 270 height 36
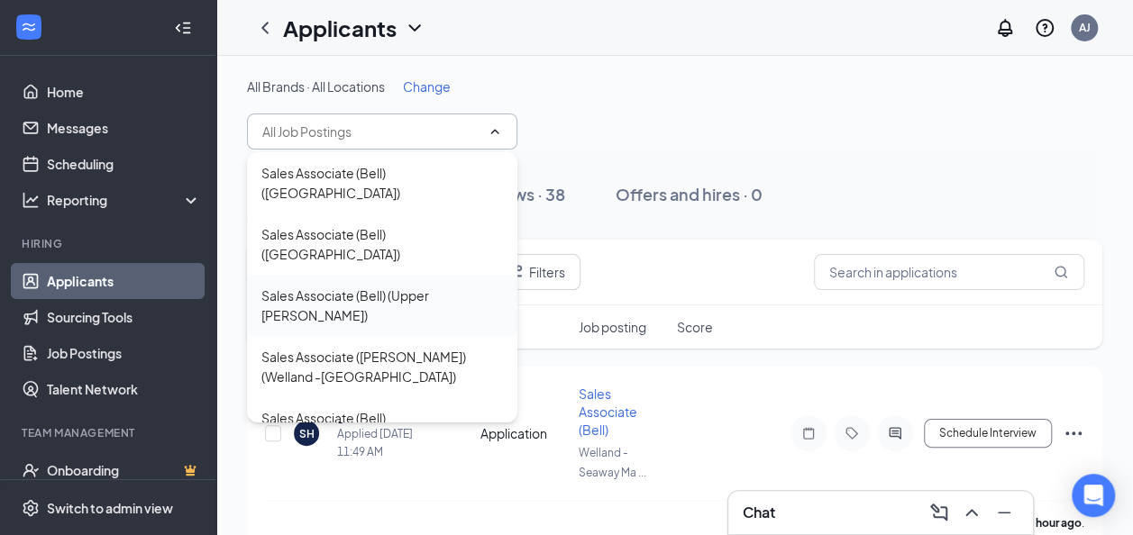
click at [431, 286] on div "Sales Associate (Bell) (Upper James Hamilton)" at bounding box center [382, 306] width 242 height 40
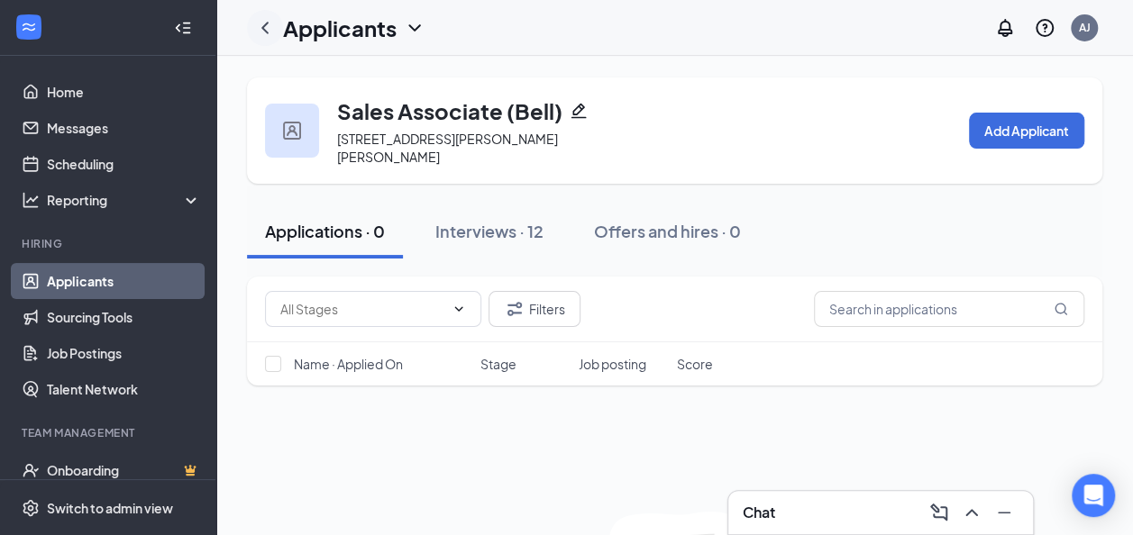
click at [259, 25] on icon "ChevronLeft" at bounding box center [265, 28] width 22 height 22
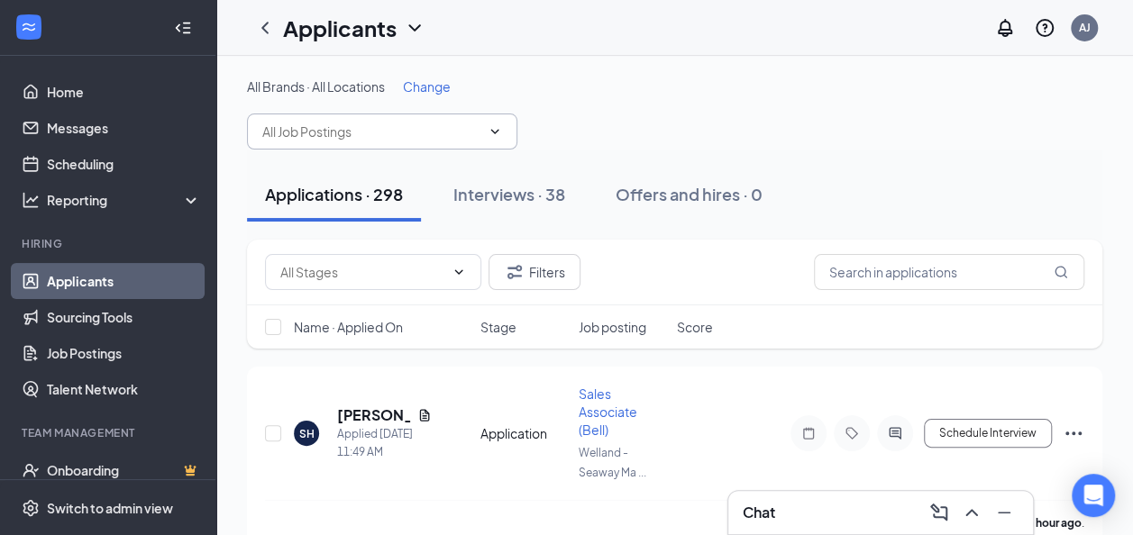
click at [496, 130] on icon "ChevronDown" at bounding box center [495, 131] width 14 height 14
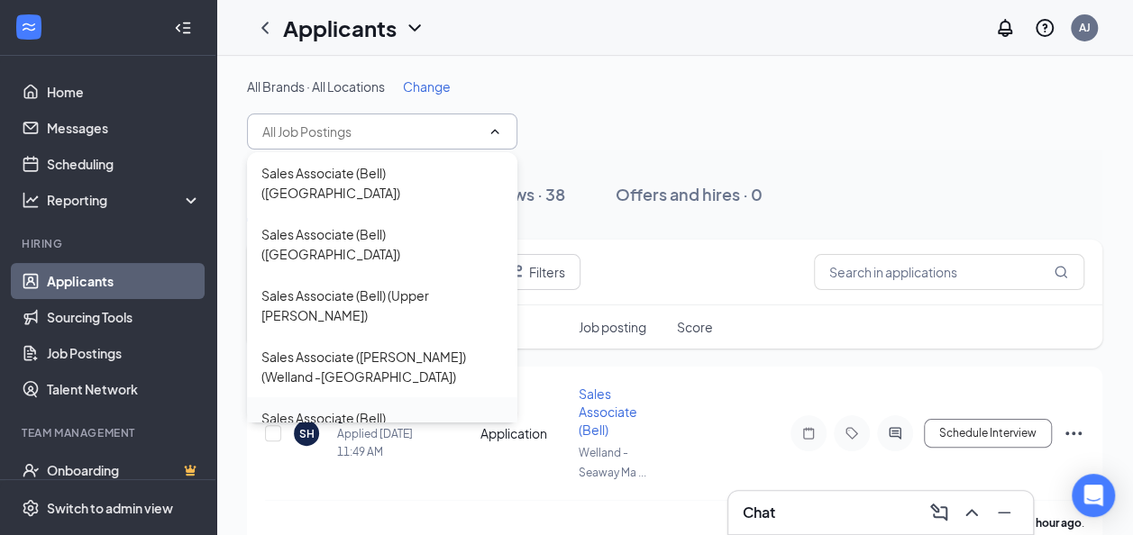
click at [456, 408] on div "Sales Associate (Bell) (Whitby North)" at bounding box center [382, 428] width 242 height 40
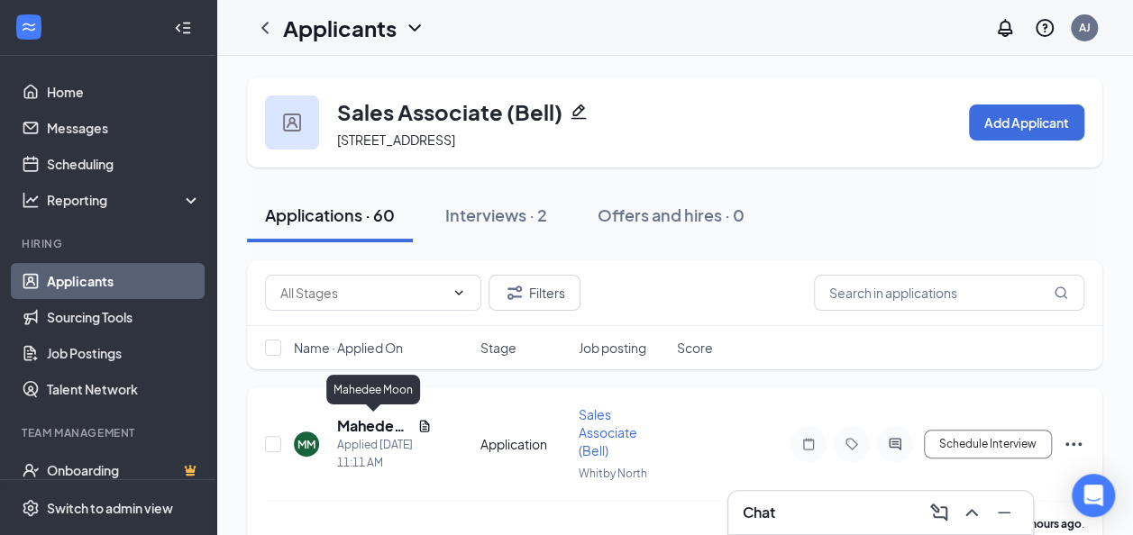
click at [373, 431] on h5 "Mahedee Moon" at bounding box center [373, 426] width 73 height 20
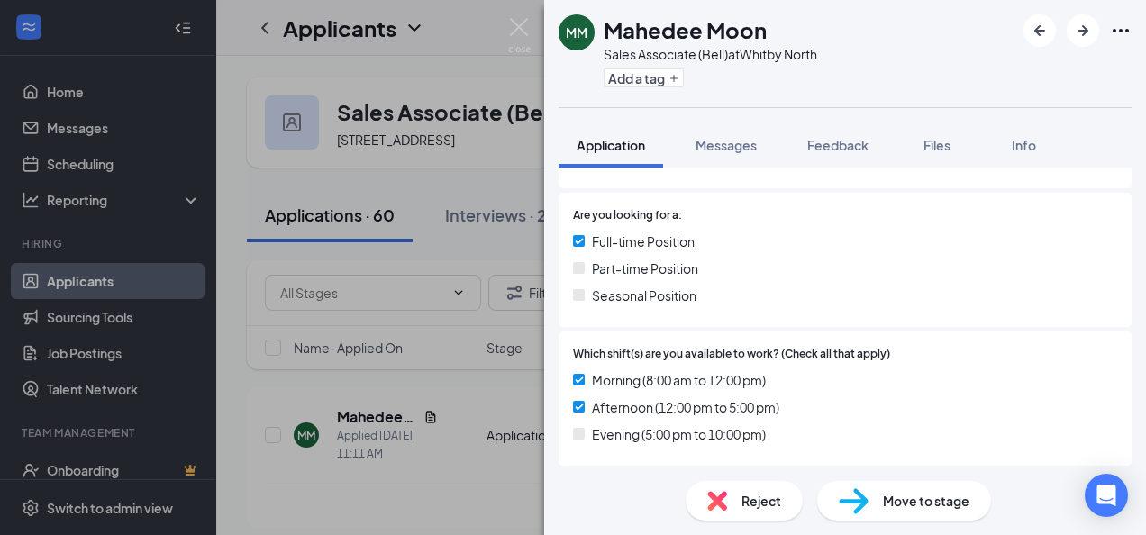
scroll to position [642, 0]
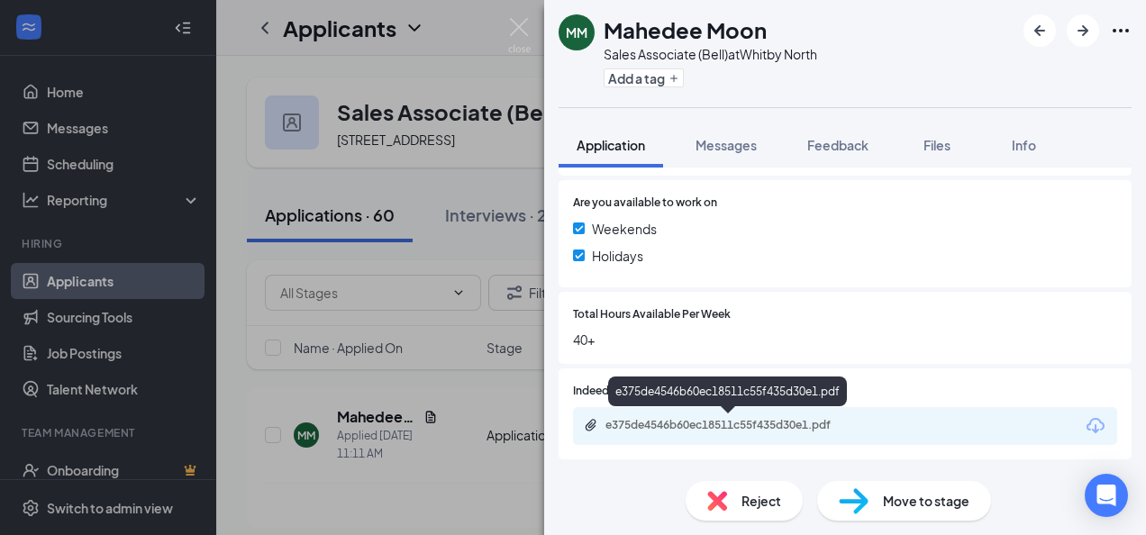
click at [726, 428] on div "e375de4546b60ec18511c55f435d30e1.pdf" at bounding box center [732, 425] width 252 height 14
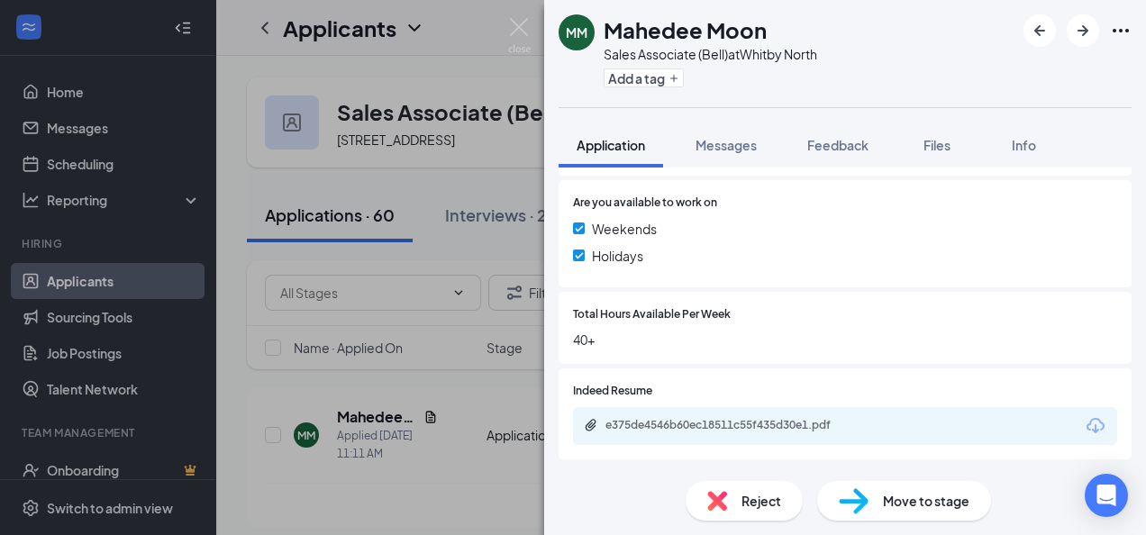
click at [717, 506] on img at bounding box center [717, 501] width 20 height 20
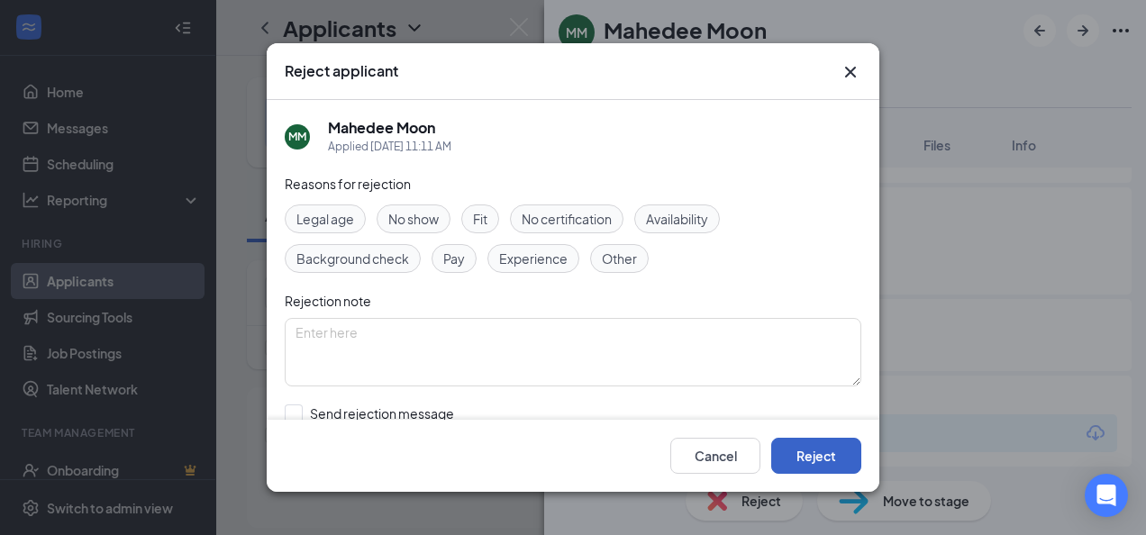
click at [837, 438] on button "Reject" at bounding box center [816, 456] width 90 height 36
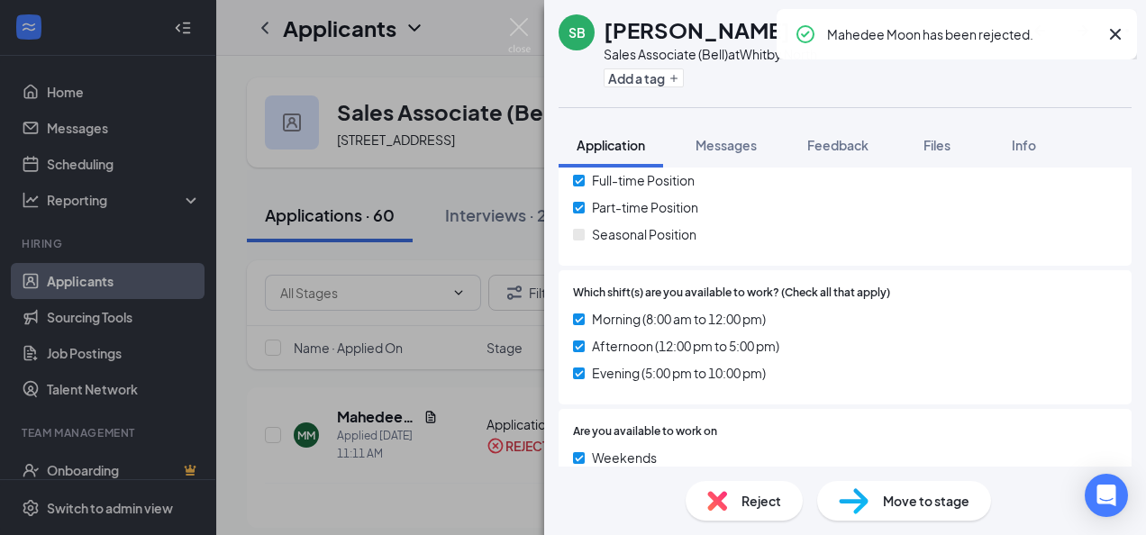
scroll to position [692, 0]
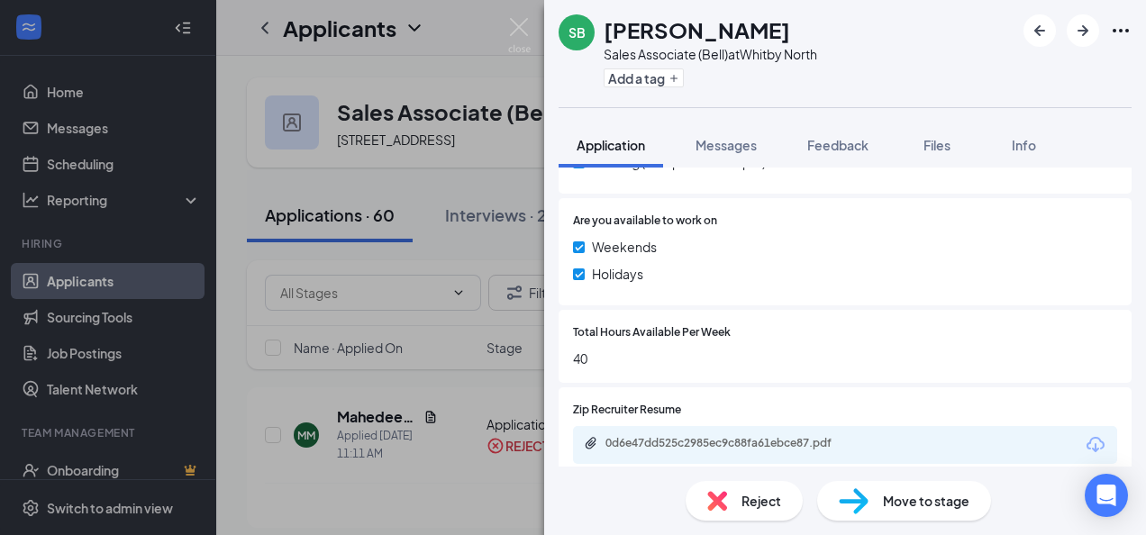
drag, startPoint x: 726, startPoint y: 436, endPoint x: 716, endPoint y: 434, distance: 11.0
click at [726, 436] on div "0d6e47dd525c2985ec9c88fa61ebce87.pdf" at bounding box center [845, 445] width 544 height 38
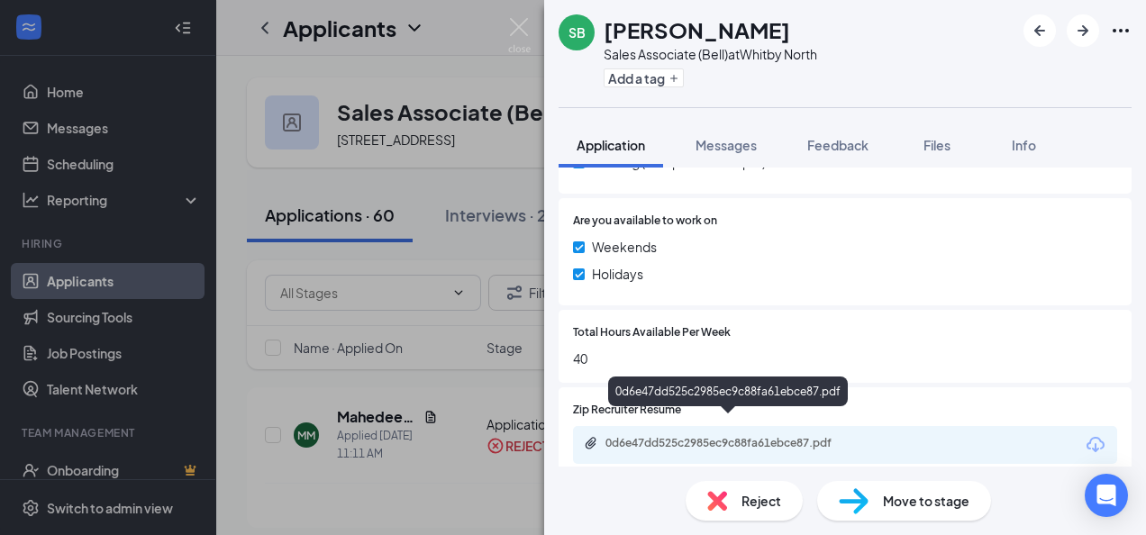
click at [713, 436] on div "0d6e47dd525c2985ec9c88fa61ebce87.pdf" at bounding box center [732, 443] width 252 height 14
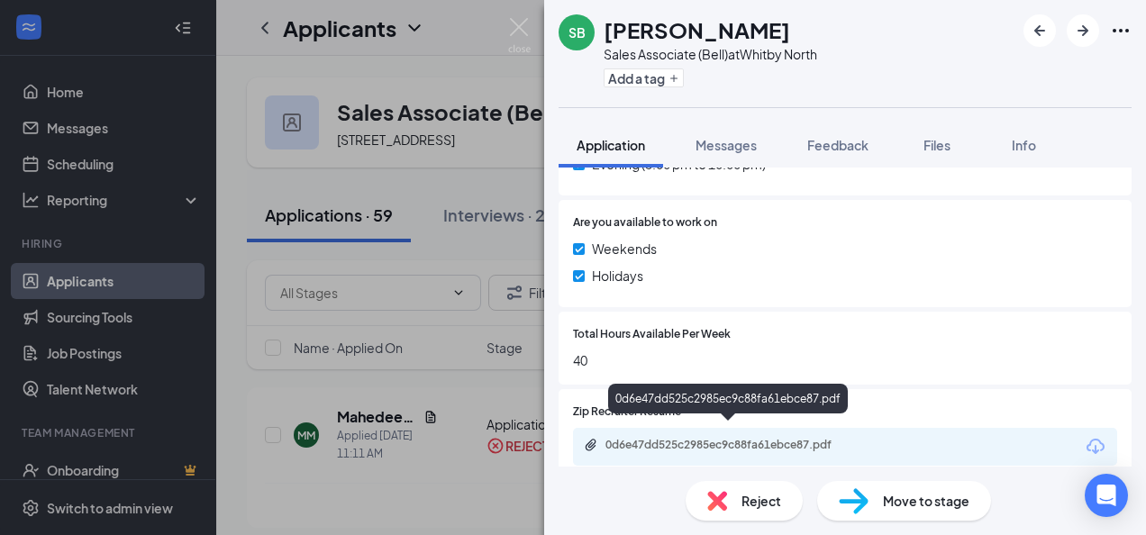
scroll to position [685, 0]
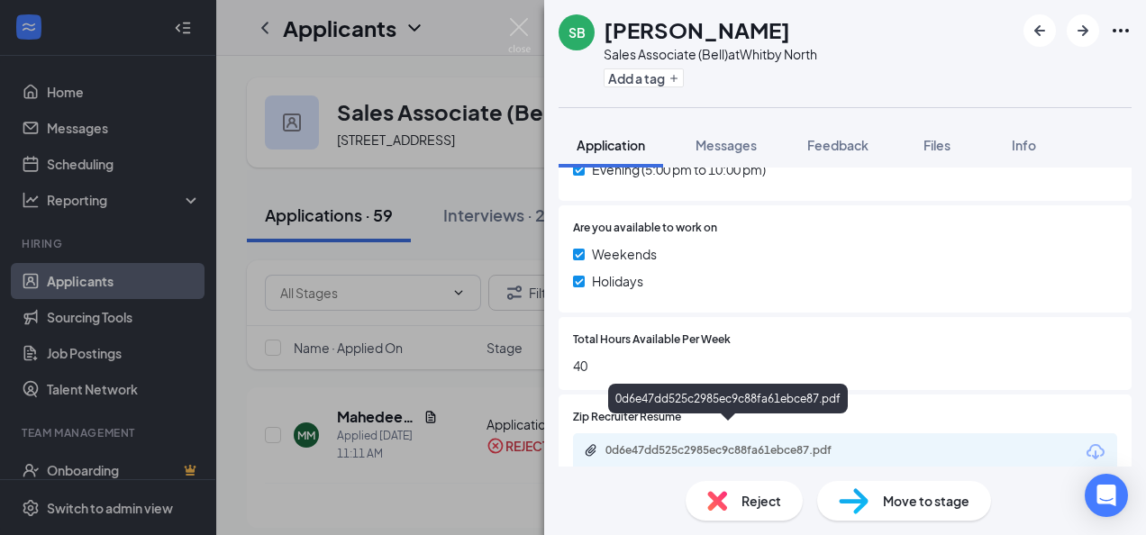
click at [684, 443] on div "0d6e47dd525c2985ec9c88fa61ebce87.pdf" at bounding box center [732, 450] width 252 height 14
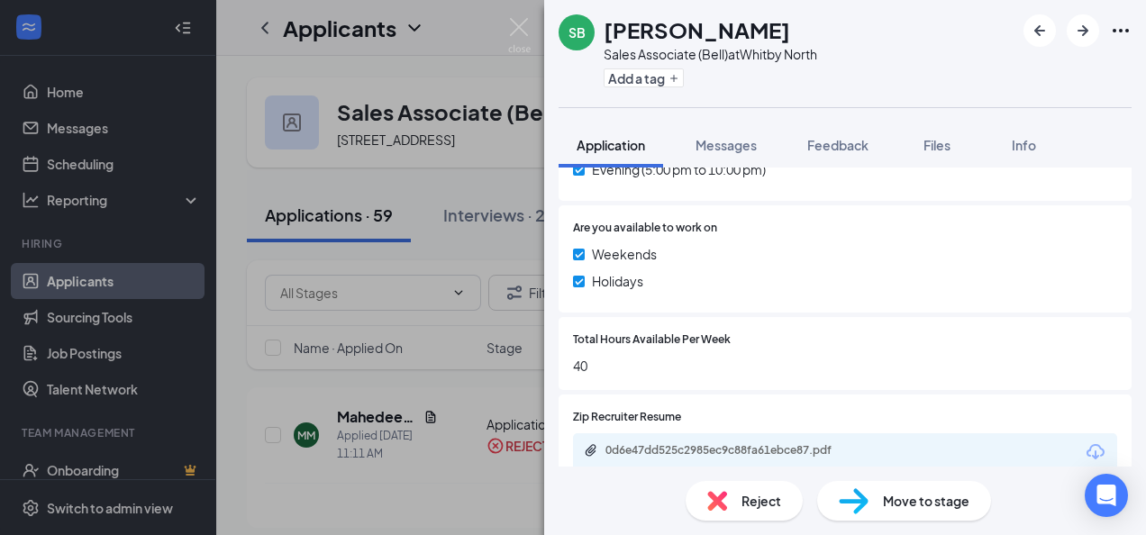
click at [721, 510] on img at bounding box center [717, 501] width 20 height 20
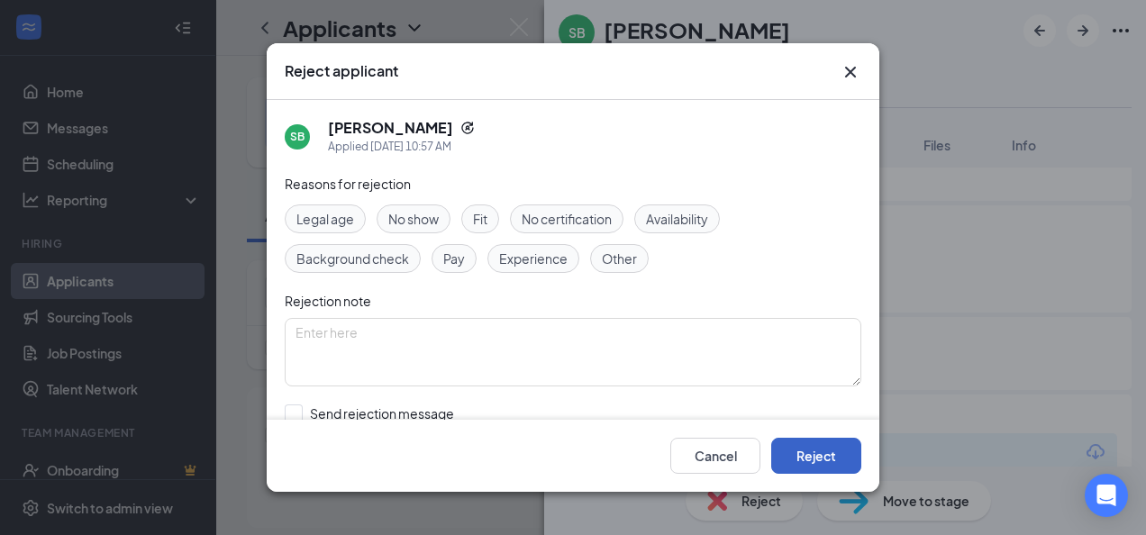
click at [807, 444] on button "Reject" at bounding box center [816, 456] width 90 height 36
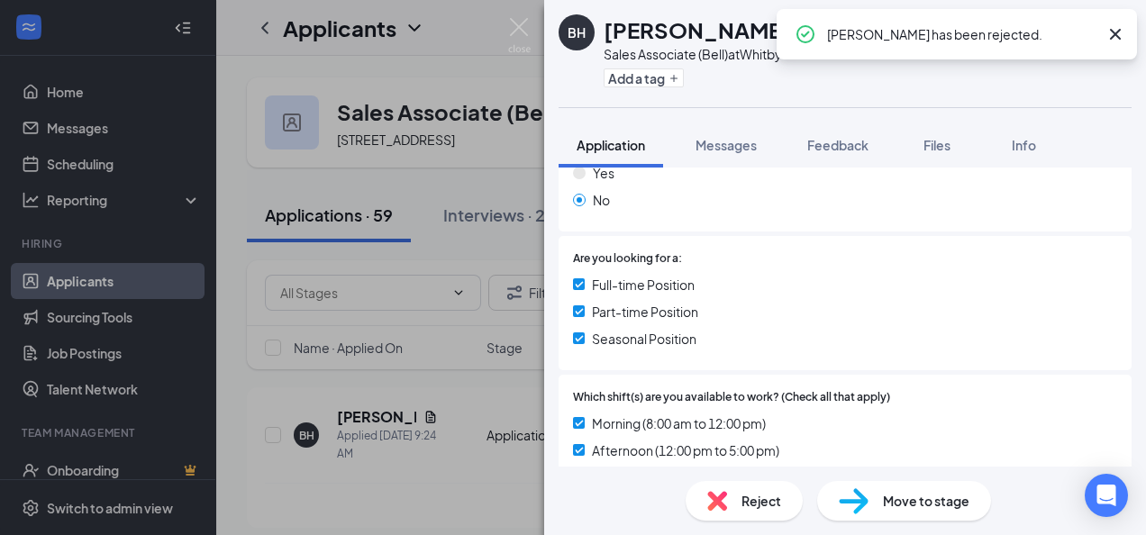
scroll to position [634, 0]
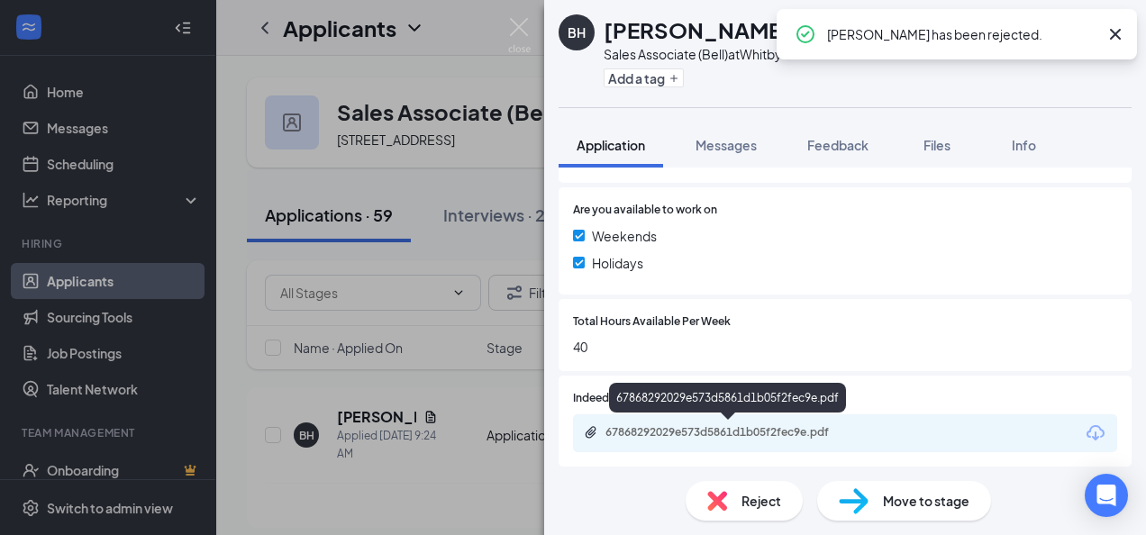
click at [652, 433] on div "67868292029e573d5861d1b05f2fec9e.pdf" at bounding box center [732, 432] width 252 height 14
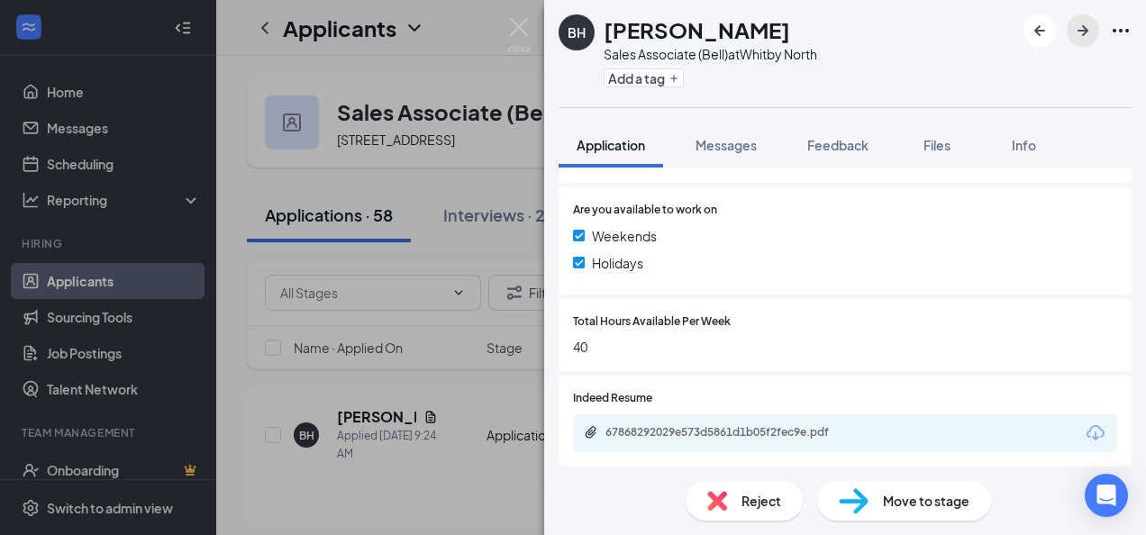
click at [1092, 31] on icon "ArrowRight" at bounding box center [1083, 31] width 22 height 22
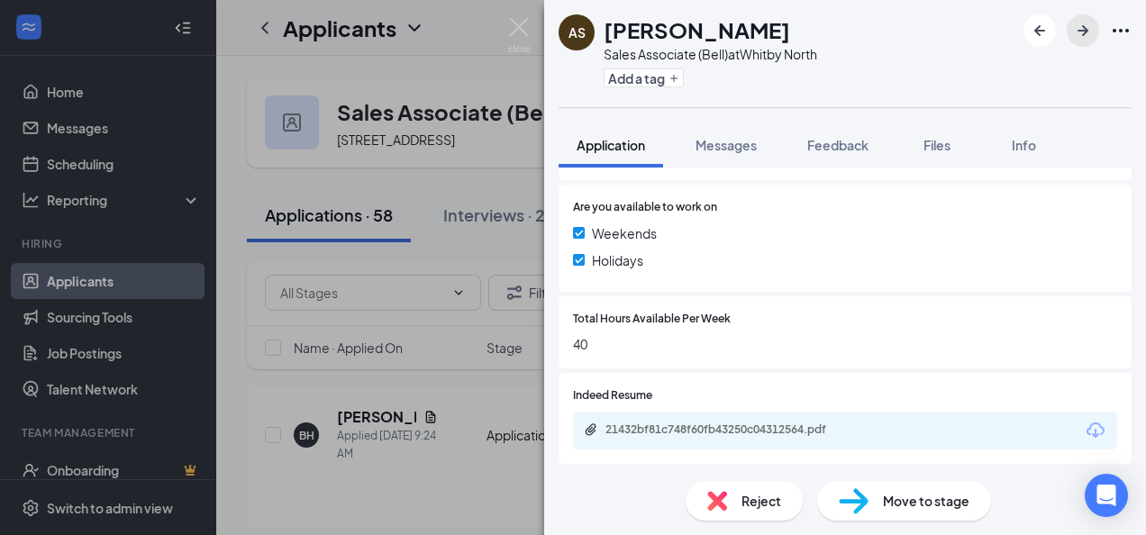
scroll to position [642, 0]
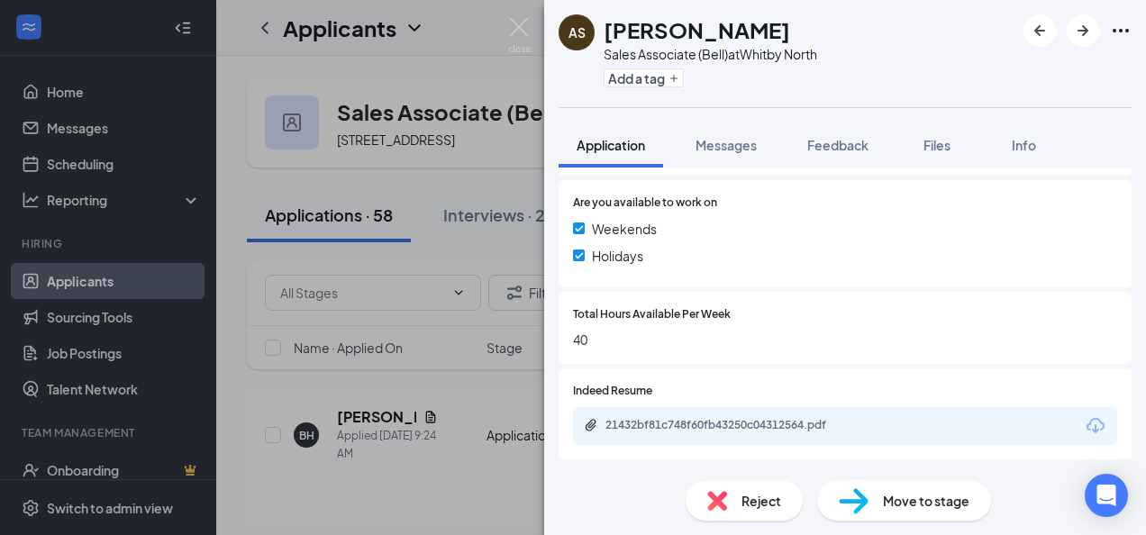
click at [712, 434] on div "21432bf81c748f60fb43250c04312564.pdf" at bounding box center [845, 426] width 544 height 38
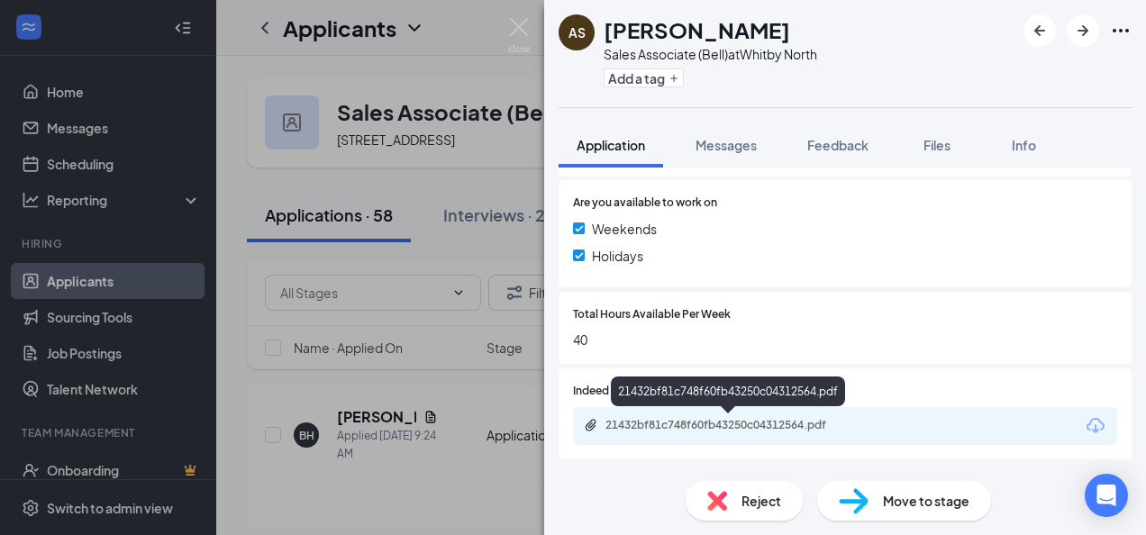
click at [740, 424] on div "21432bf81c748f60fb43250c04312564.pdf" at bounding box center [732, 425] width 252 height 14
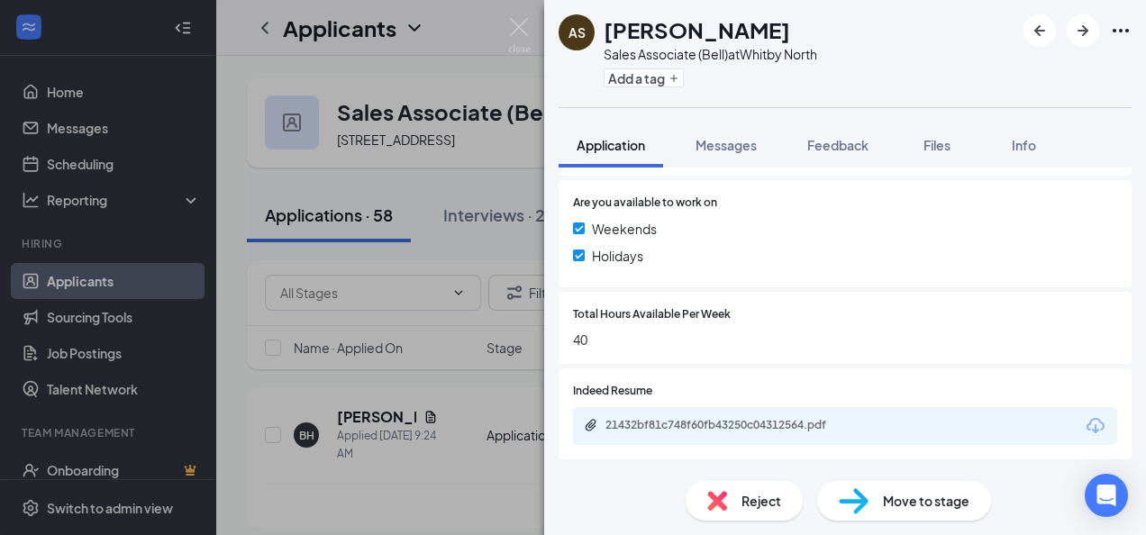
click at [782, 505] on div "Reject" at bounding box center [744, 501] width 117 height 40
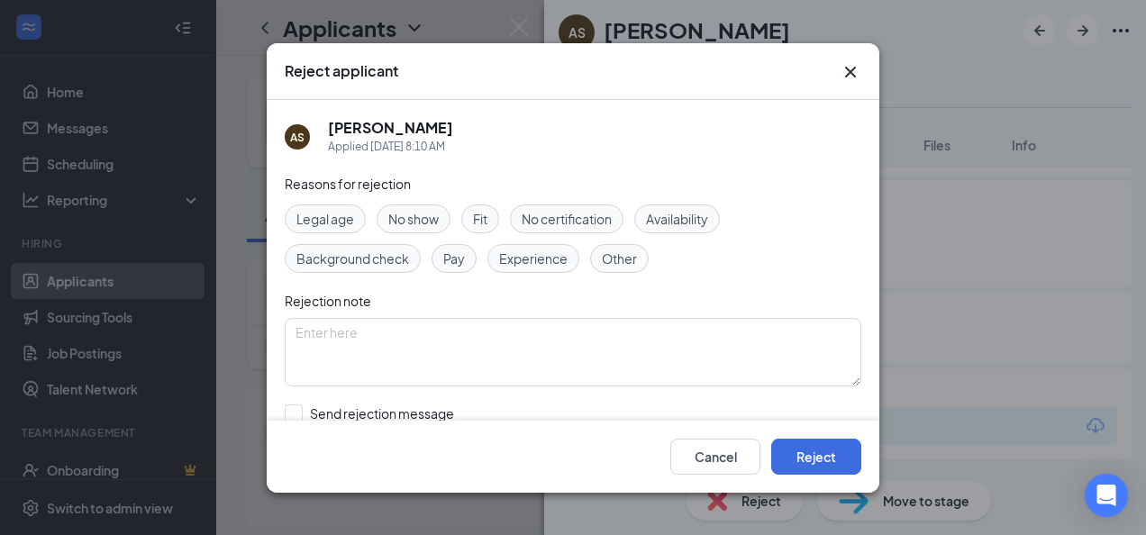
scroll to position [634, 0]
click at [843, 465] on button "Reject" at bounding box center [816, 456] width 90 height 36
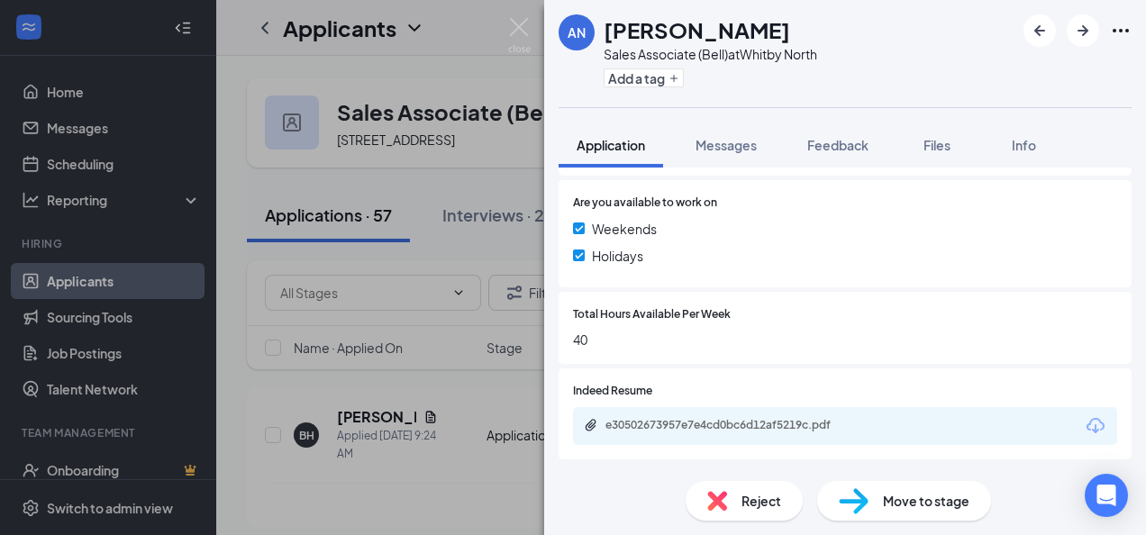
scroll to position [685, 0]
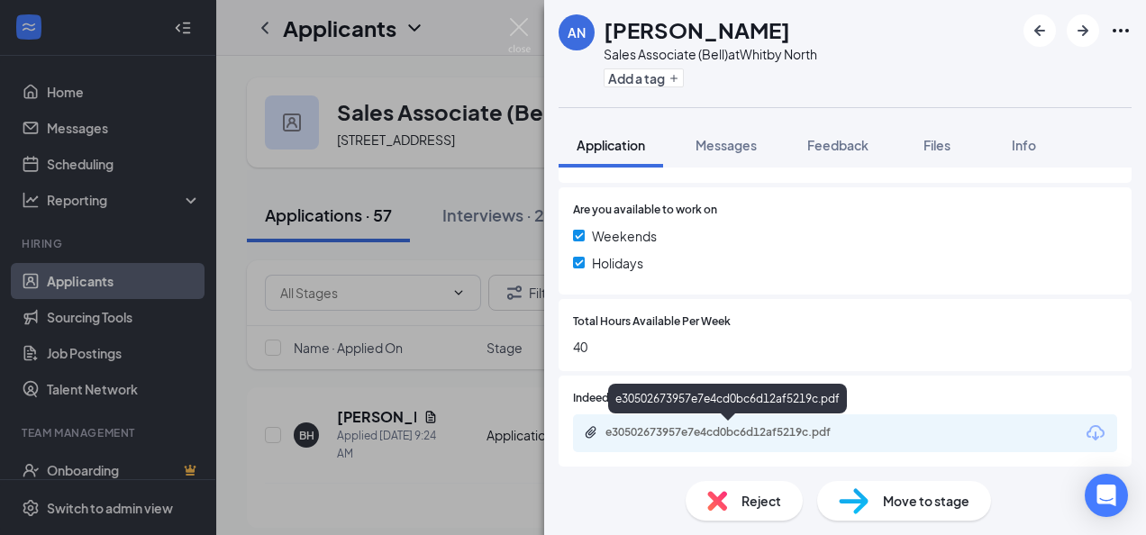
click at [660, 436] on div "e30502673957e7e4cd0bc6d12af5219c.pdf" at bounding box center [732, 432] width 252 height 14
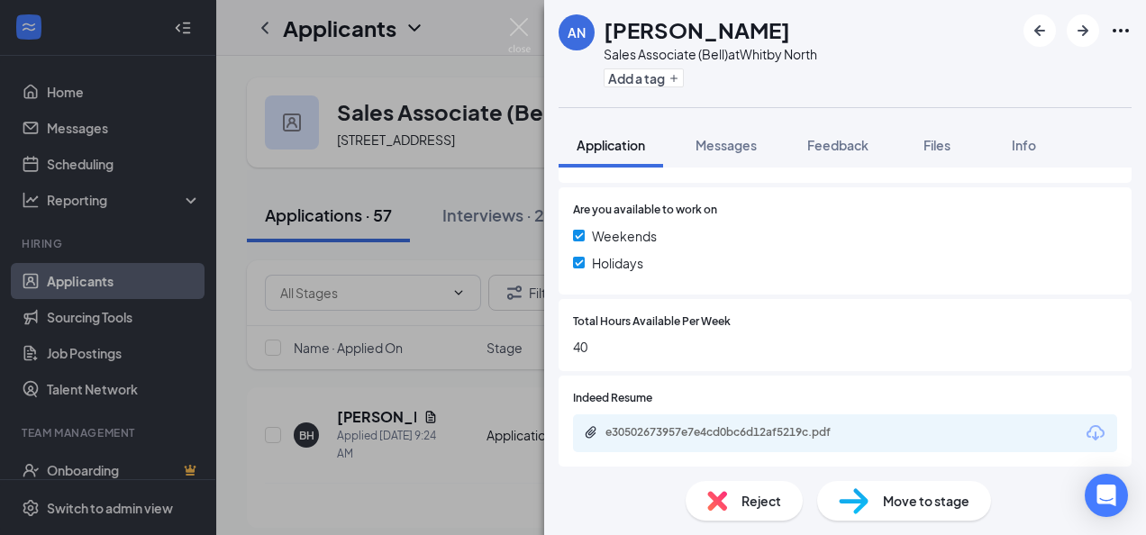
click at [722, 497] on img at bounding box center [717, 501] width 20 height 20
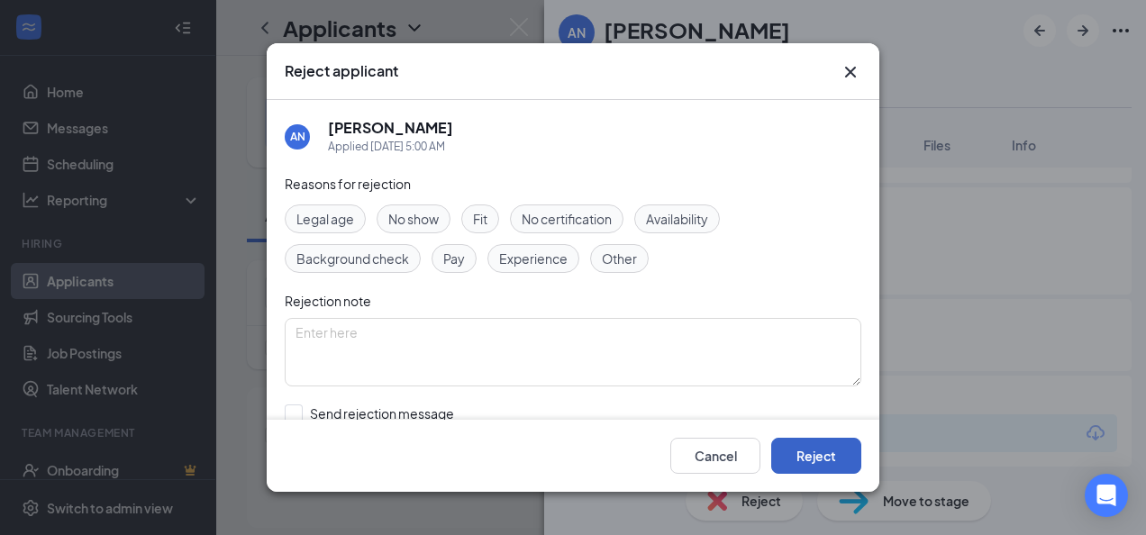
click at [847, 460] on button "Reject" at bounding box center [816, 456] width 90 height 36
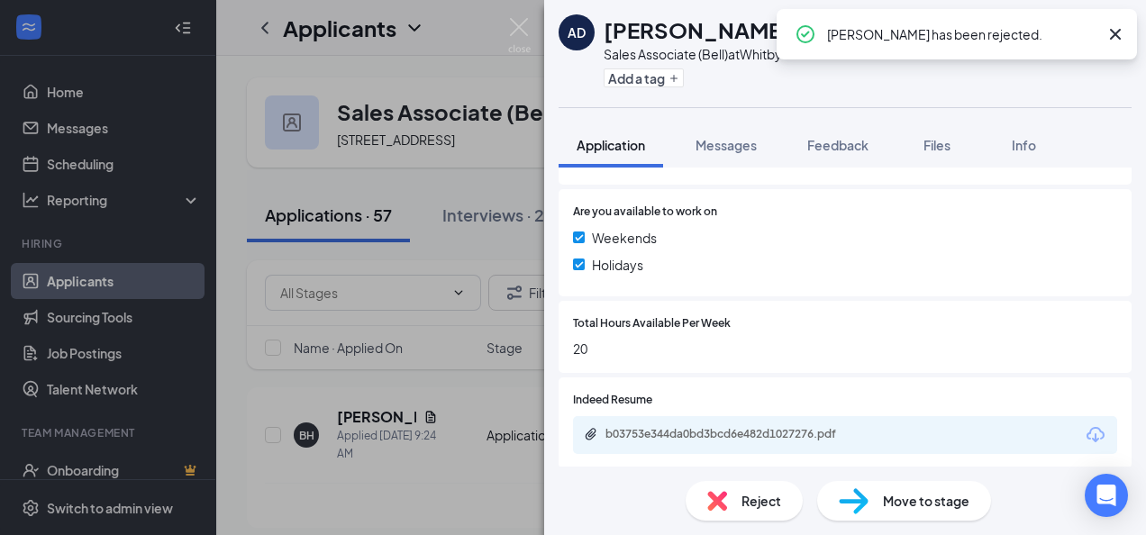
scroll to position [634, 0]
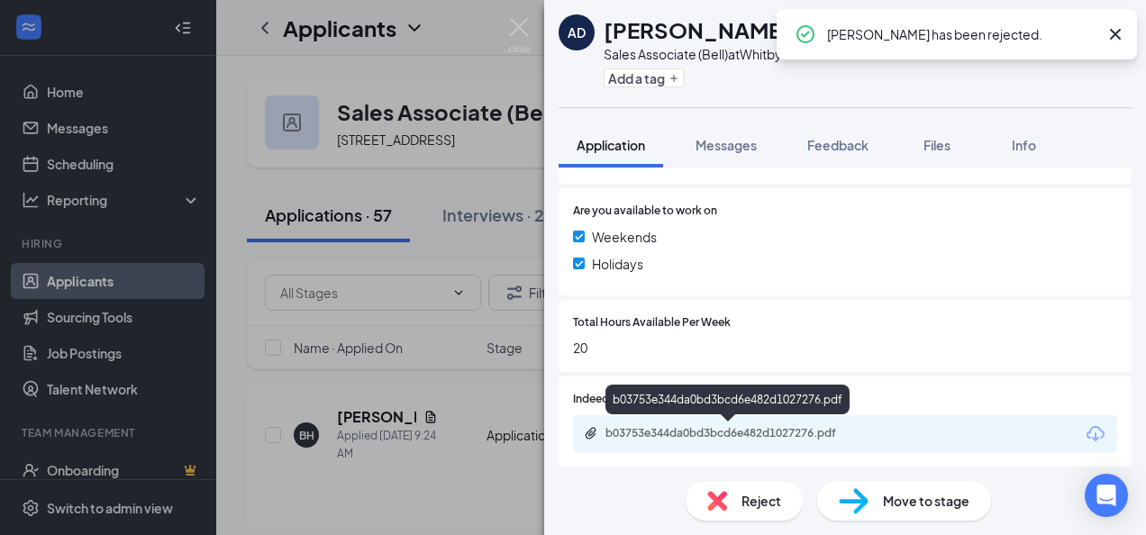
click at [707, 435] on div "b03753e344da0bd3bcd6e482d1027276.pdf" at bounding box center [732, 433] width 252 height 14
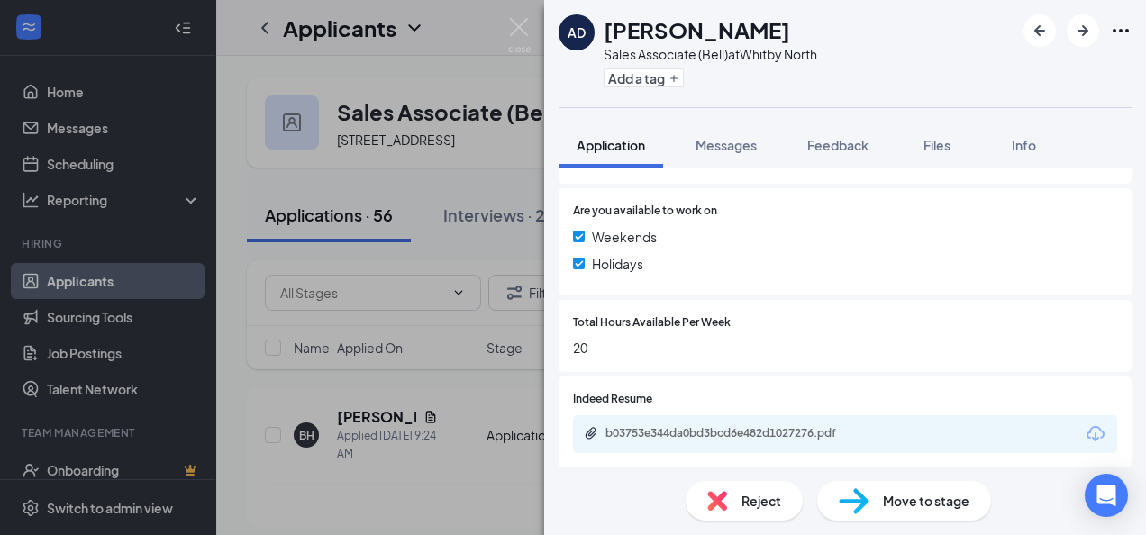
click at [725, 486] on div "Reject" at bounding box center [744, 501] width 117 height 40
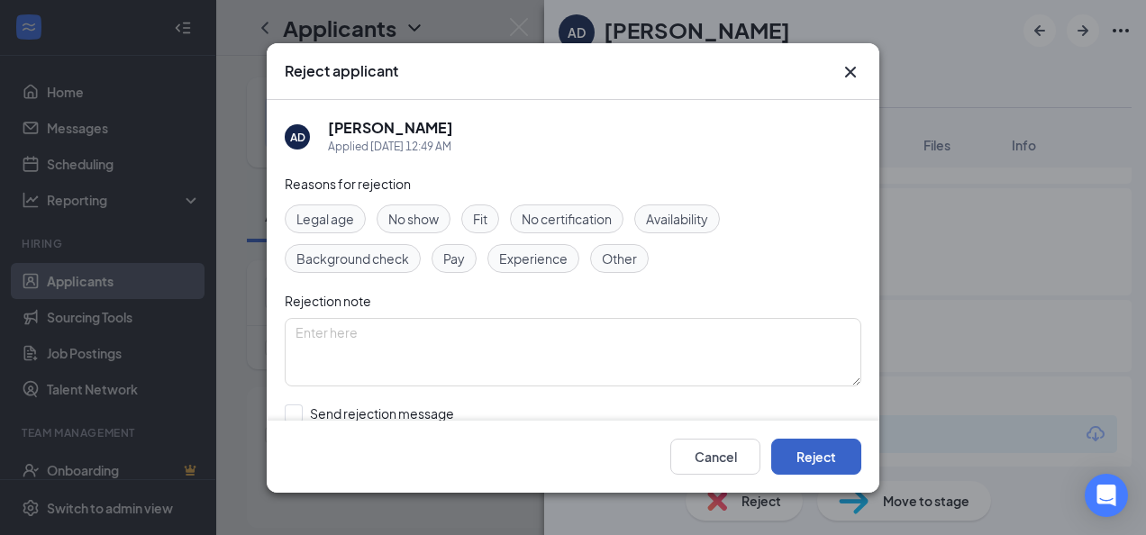
click at [812, 450] on button "Reject" at bounding box center [816, 456] width 90 height 36
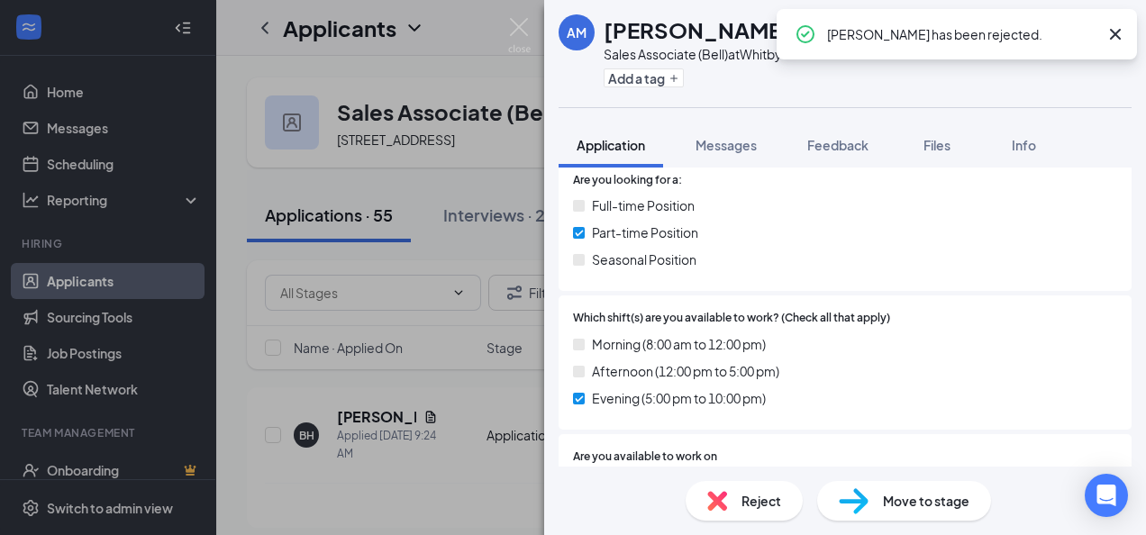
scroll to position [634, 0]
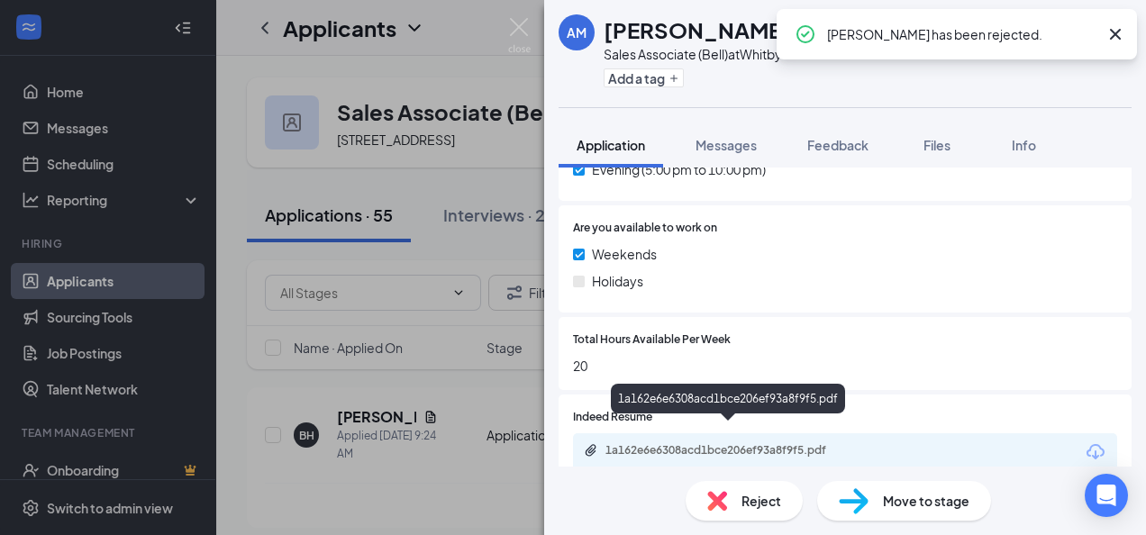
click at [669, 443] on div "1a162e6e6308acd1bce206ef93a8f9f5.pdf" at bounding box center [732, 450] width 252 height 14
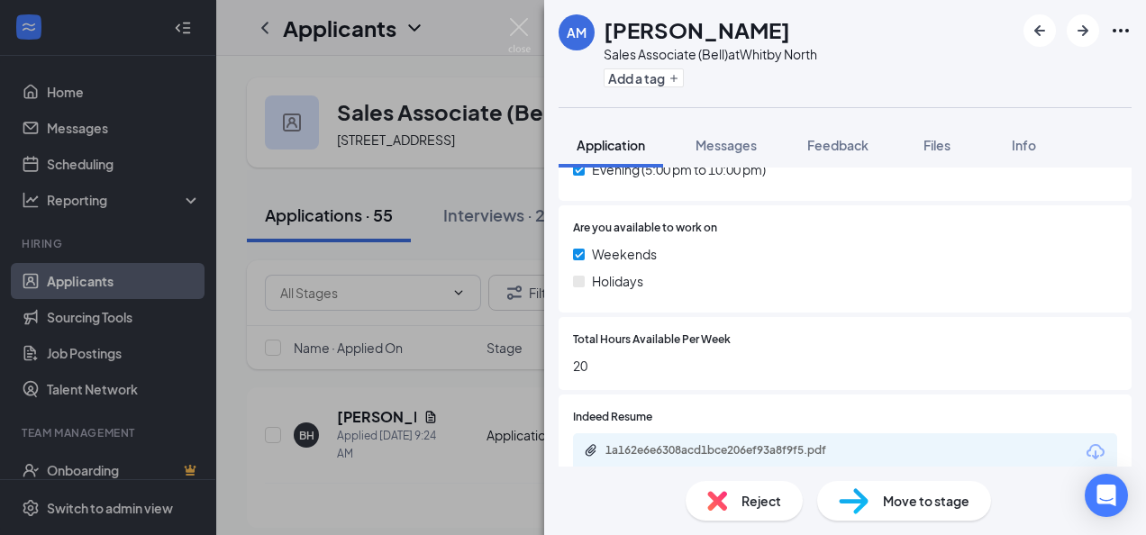
click at [752, 499] on span "Reject" at bounding box center [762, 501] width 40 height 20
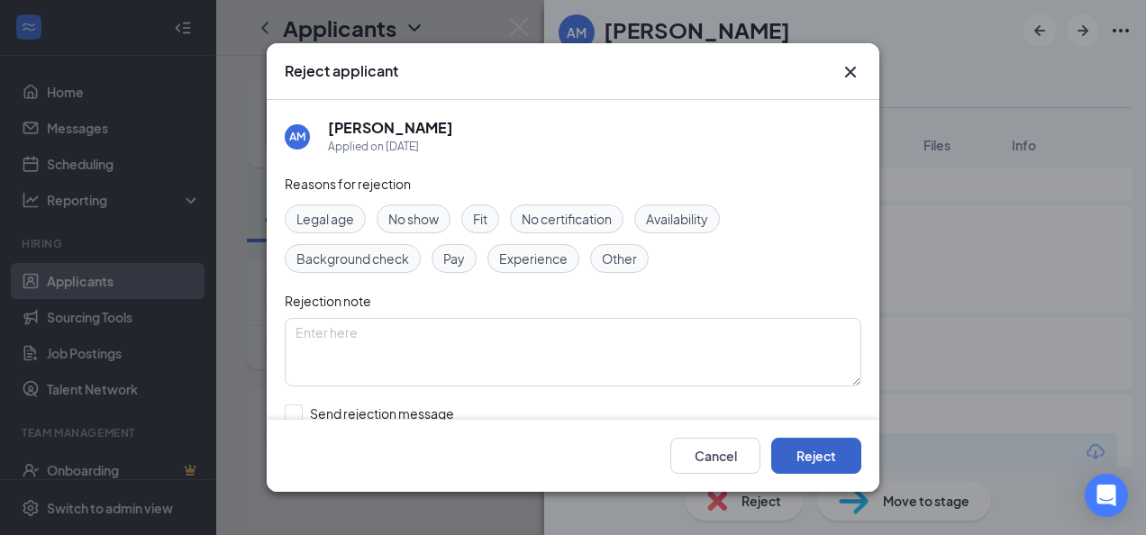
click at [824, 459] on button "Reject" at bounding box center [816, 456] width 90 height 36
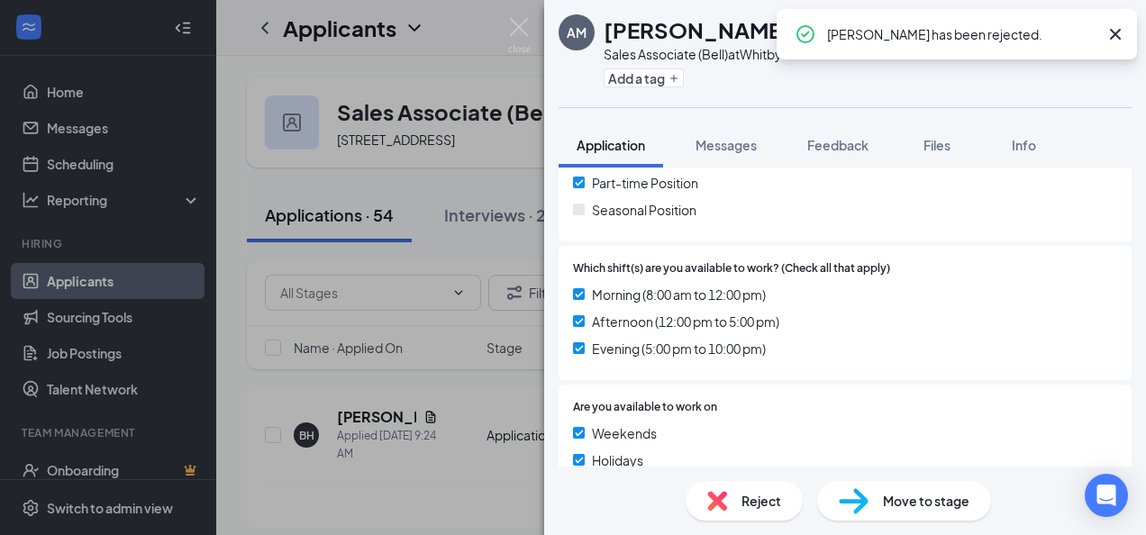
scroll to position [634, 0]
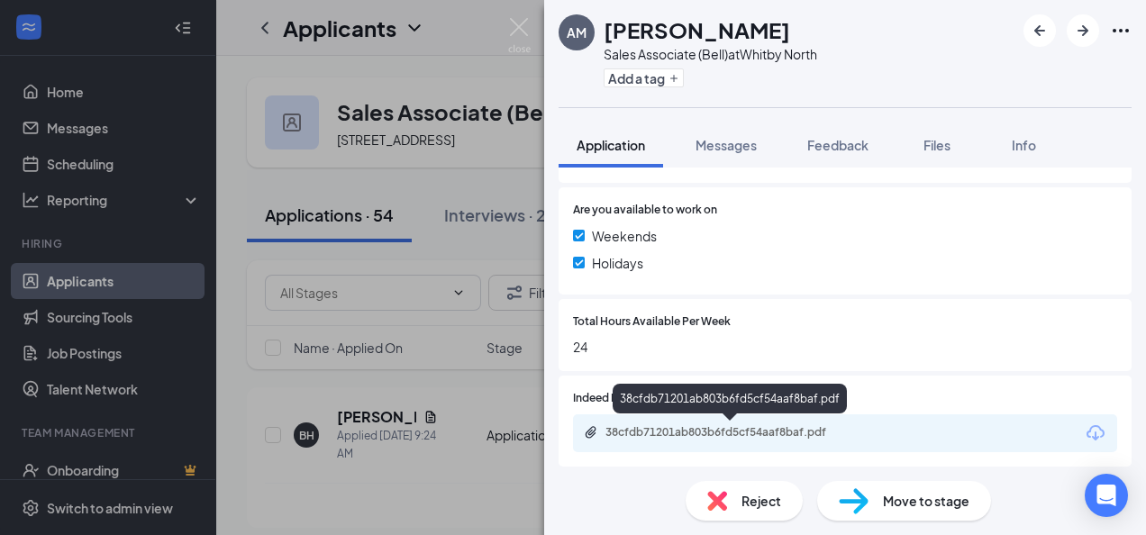
click at [691, 434] on div "38cfdb71201ab803b6fd5cf54aaf8baf.pdf" at bounding box center [732, 432] width 252 height 14
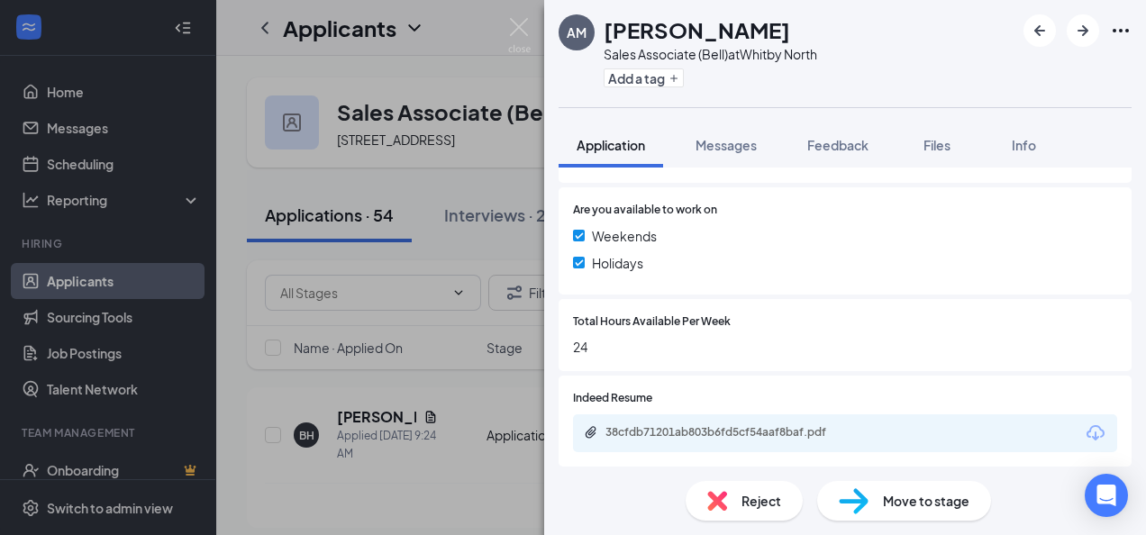
click at [709, 500] on img at bounding box center [717, 501] width 20 height 20
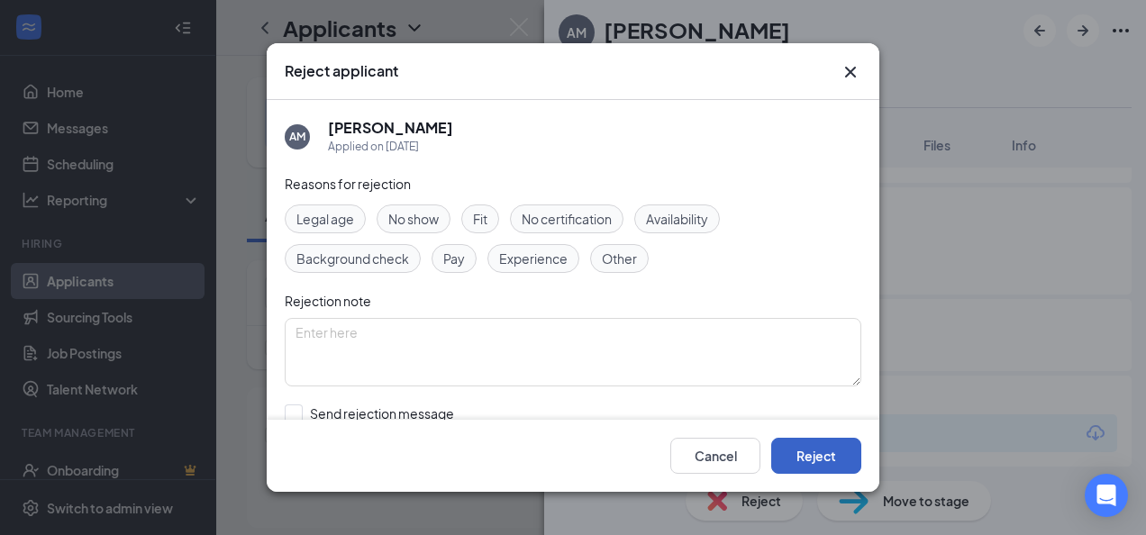
click at [797, 453] on button "Reject" at bounding box center [816, 456] width 90 height 36
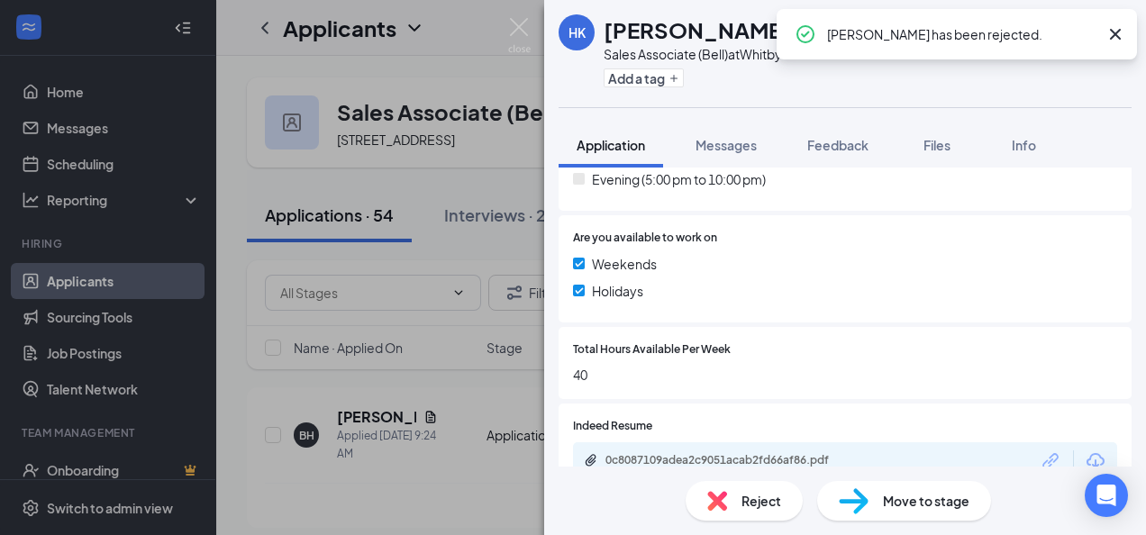
scroll to position [634, 0]
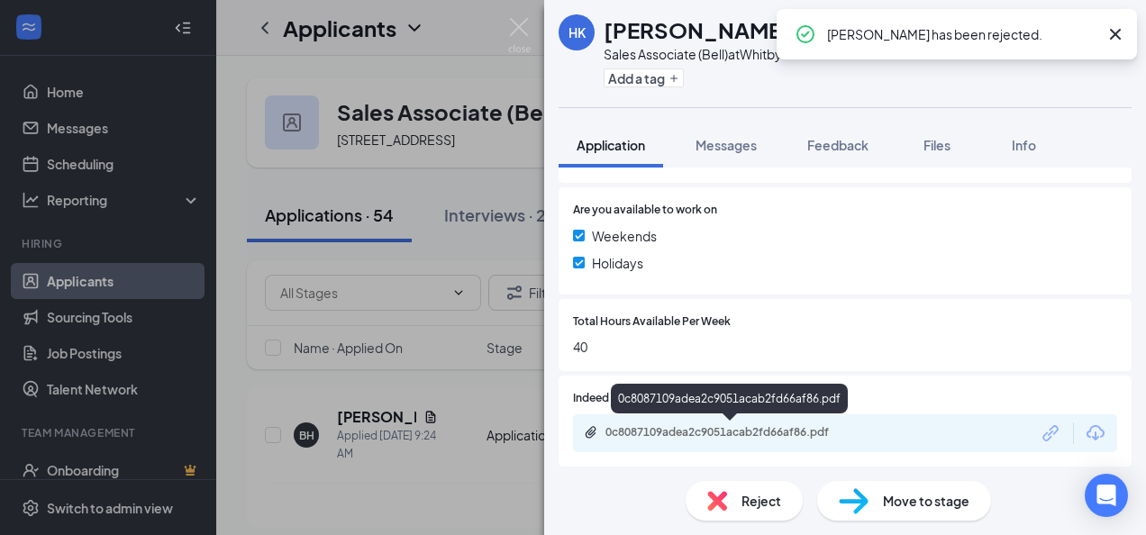
click at [658, 432] on div "0c8087109adea2c9051acab2fd66af86.pdf" at bounding box center [732, 432] width 252 height 14
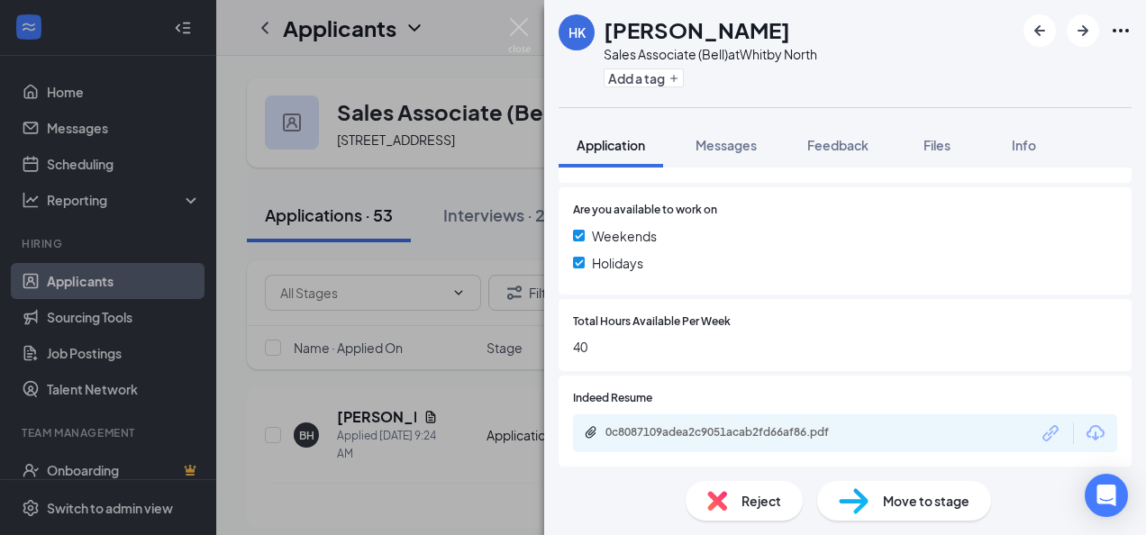
click at [714, 499] on img at bounding box center [717, 501] width 20 height 20
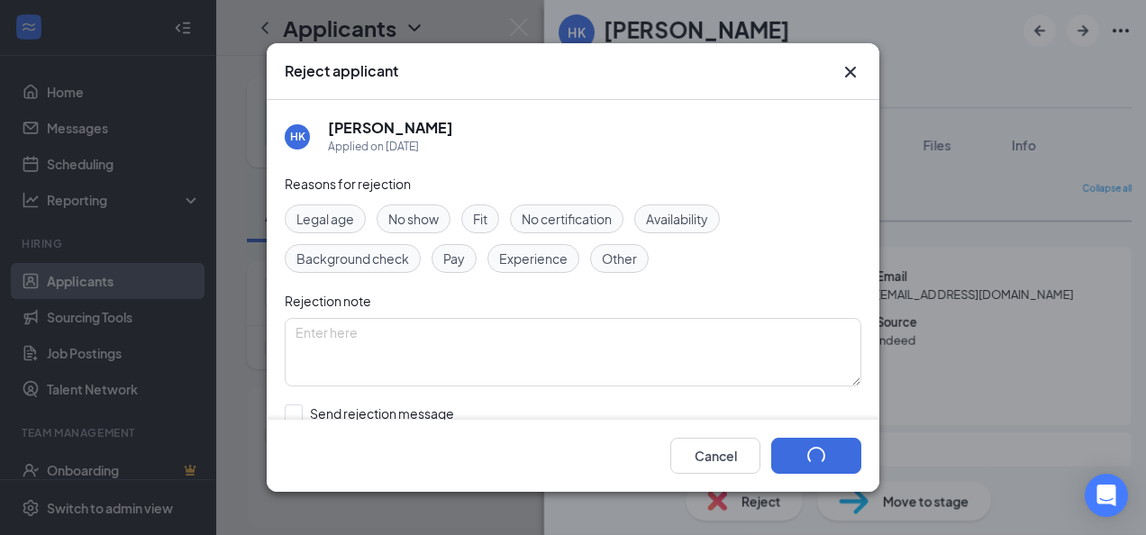
scroll to position [634, 0]
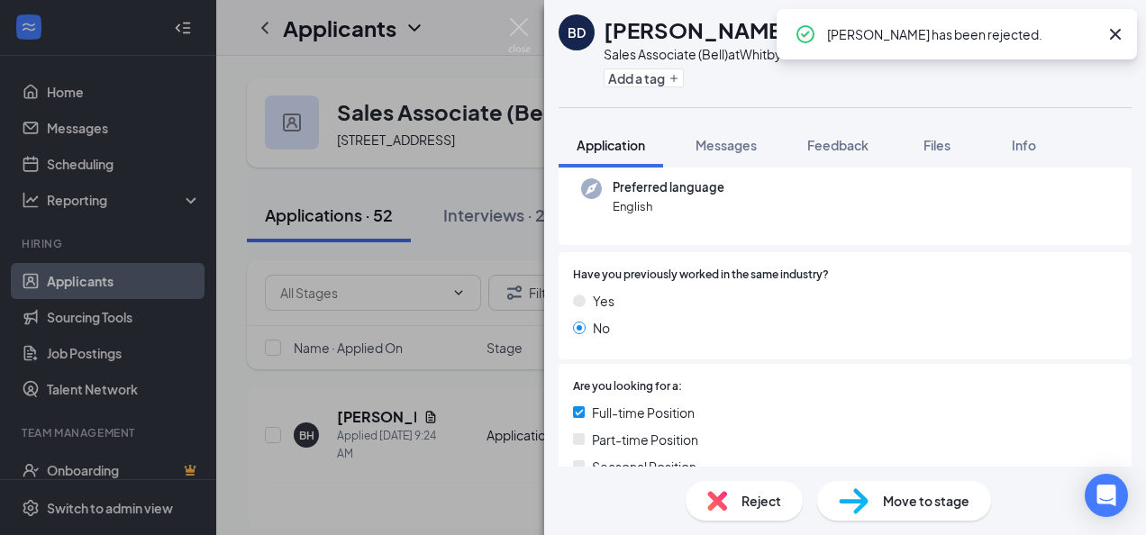
scroll to position [634, 0]
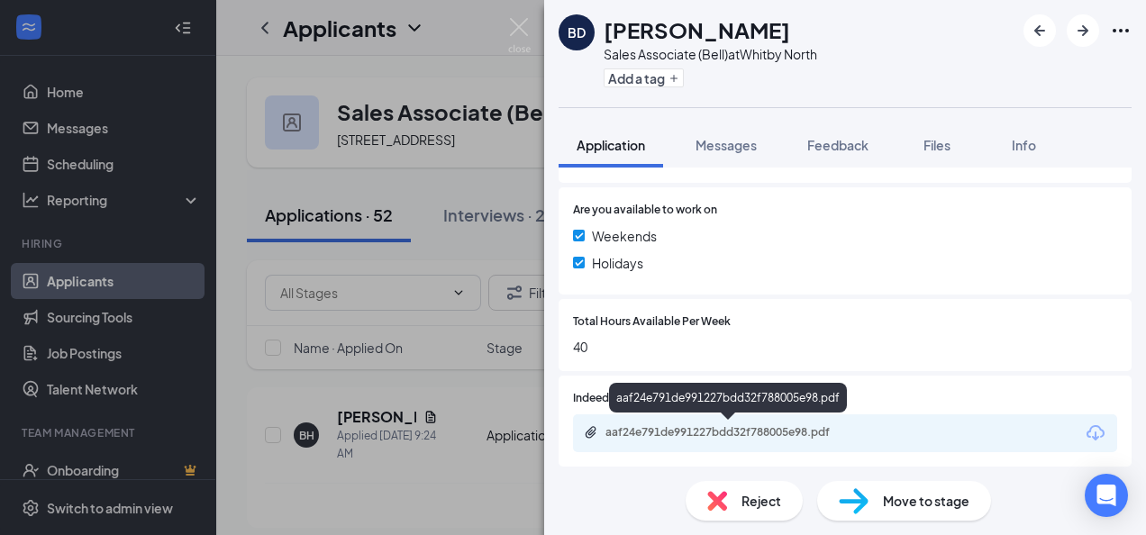
click at [726, 431] on div "aaf24e791de991227bdd32f788005e98.pdf" at bounding box center [732, 432] width 252 height 14
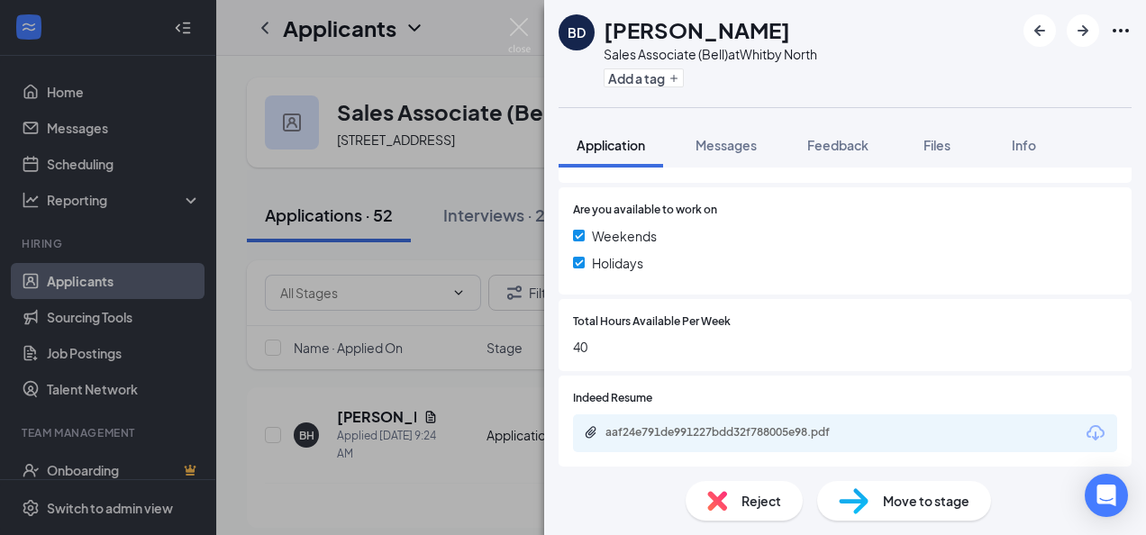
click at [729, 497] on div "Reject" at bounding box center [744, 501] width 117 height 40
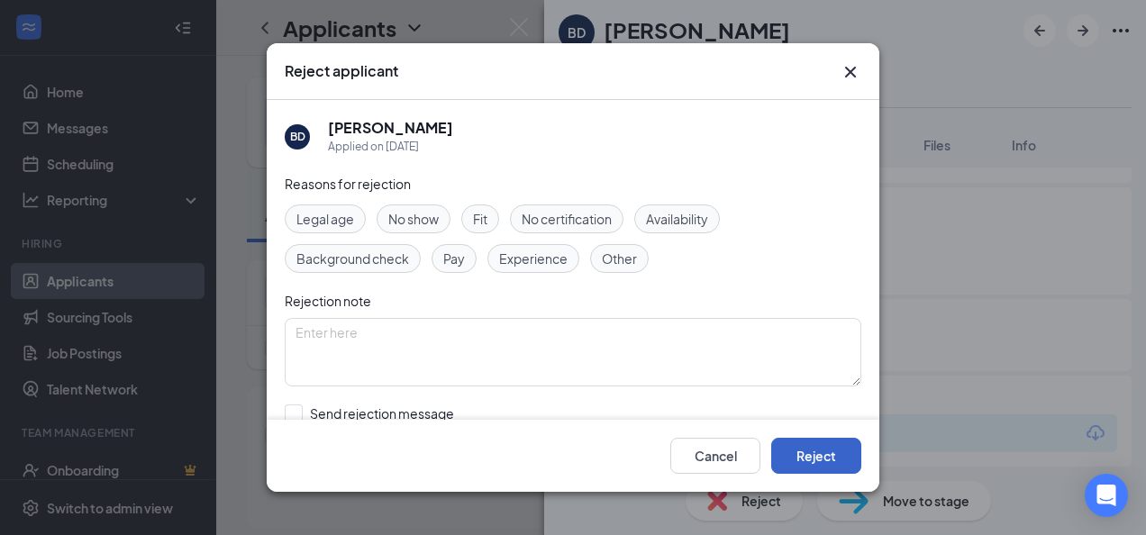
click at [781, 451] on button "Reject" at bounding box center [816, 456] width 90 height 36
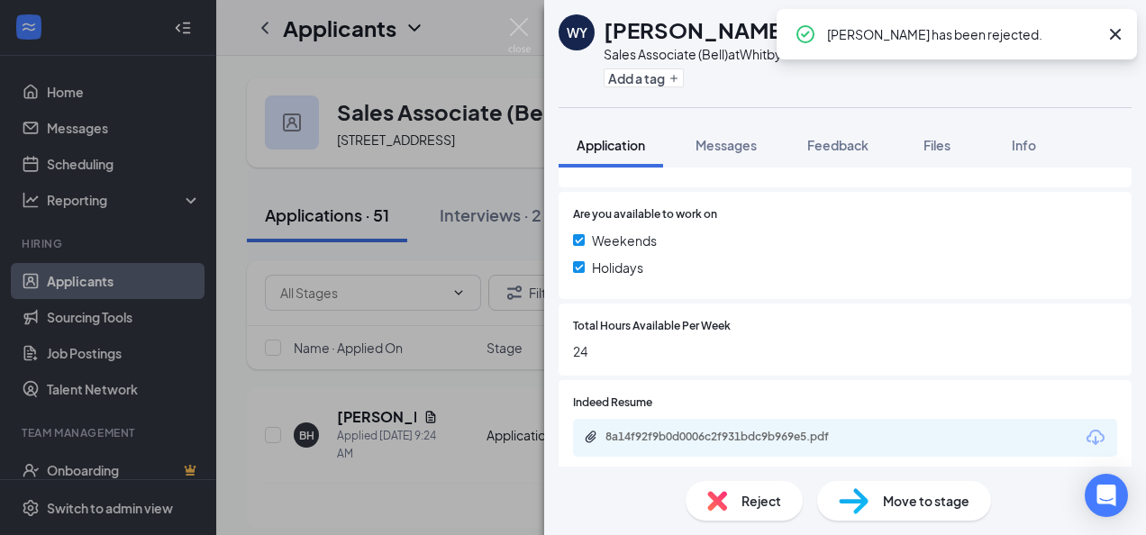
scroll to position [634, 0]
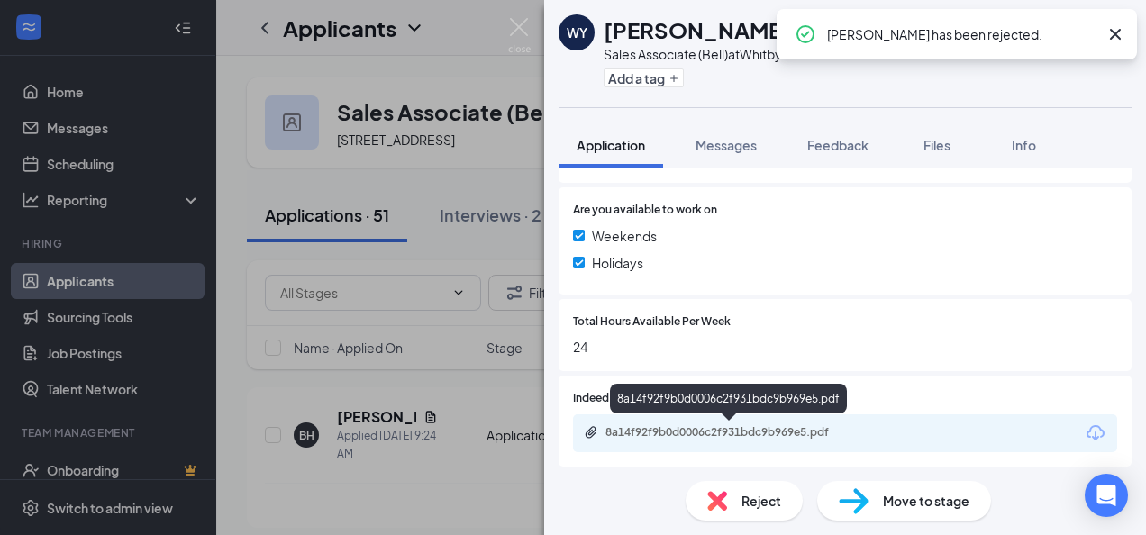
click at [664, 440] on div "8a14f92f9b0d0006c2f931bdc9b969e5.pdf" at bounding box center [730, 433] width 292 height 17
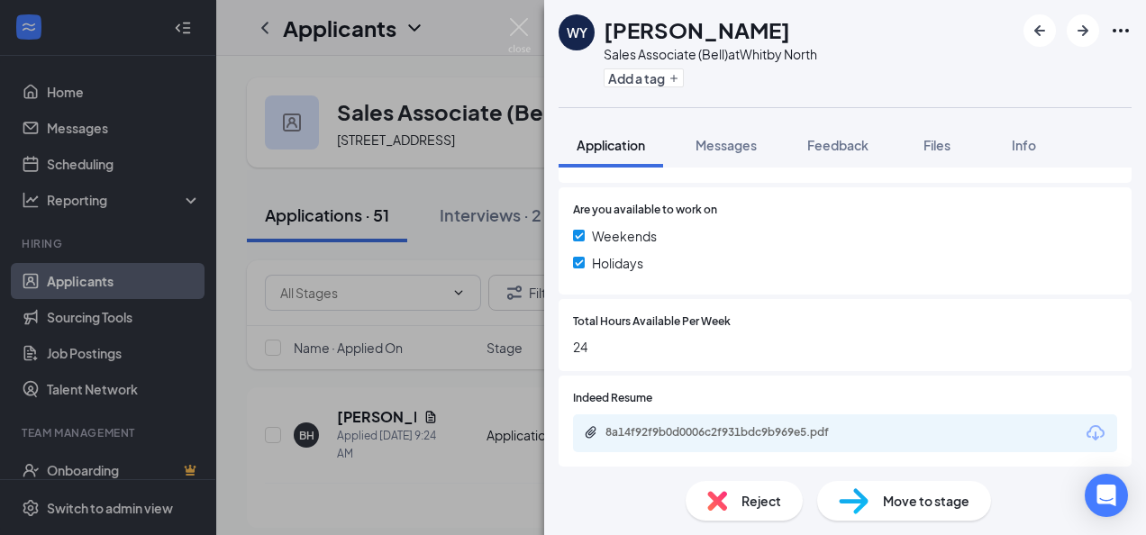
click at [753, 496] on span "Reject" at bounding box center [762, 501] width 40 height 20
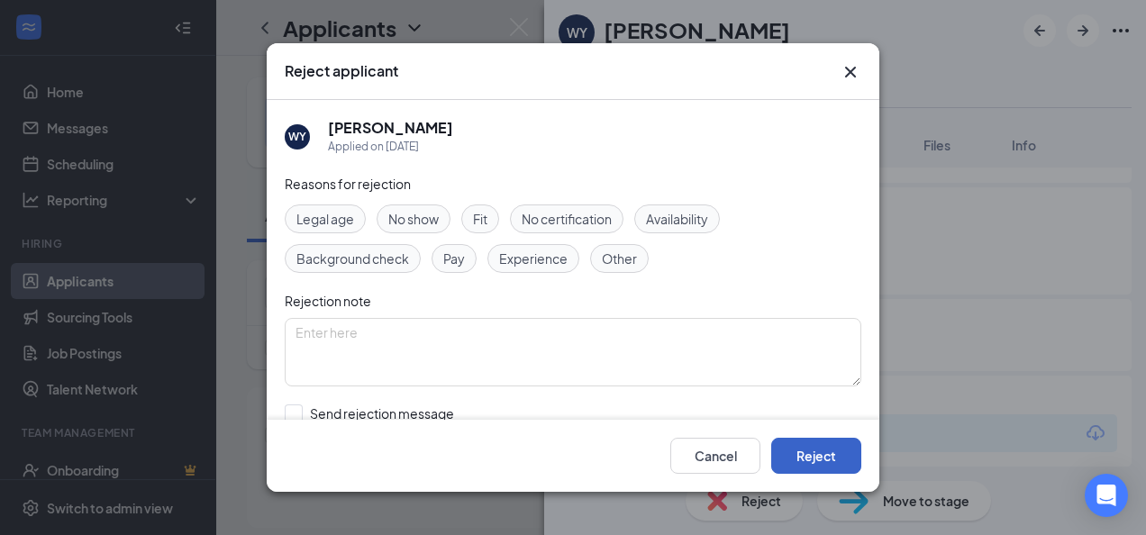
click at [811, 455] on button "Reject" at bounding box center [816, 456] width 90 height 36
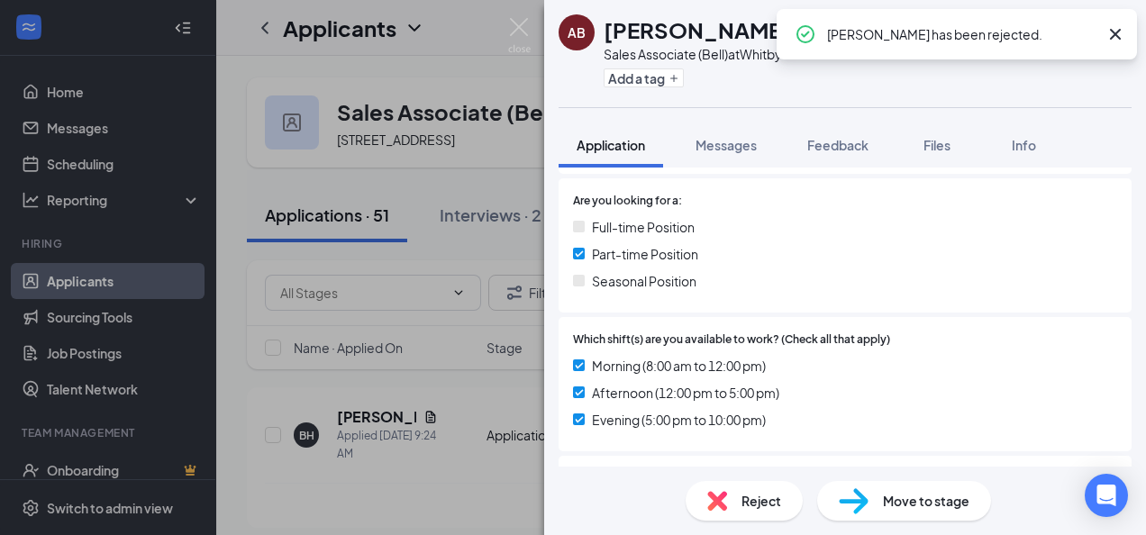
scroll to position [642, 0]
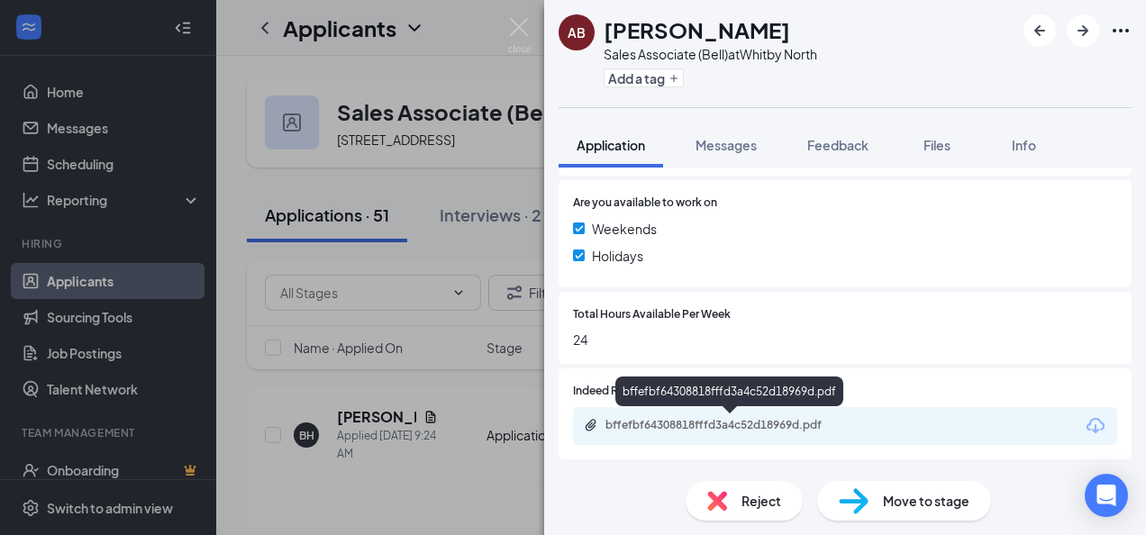
click at [707, 430] on div "bffefbf64308818fffd3a4c52d18969d.pdf" at bounding box center [732, 425] width 252 height 14
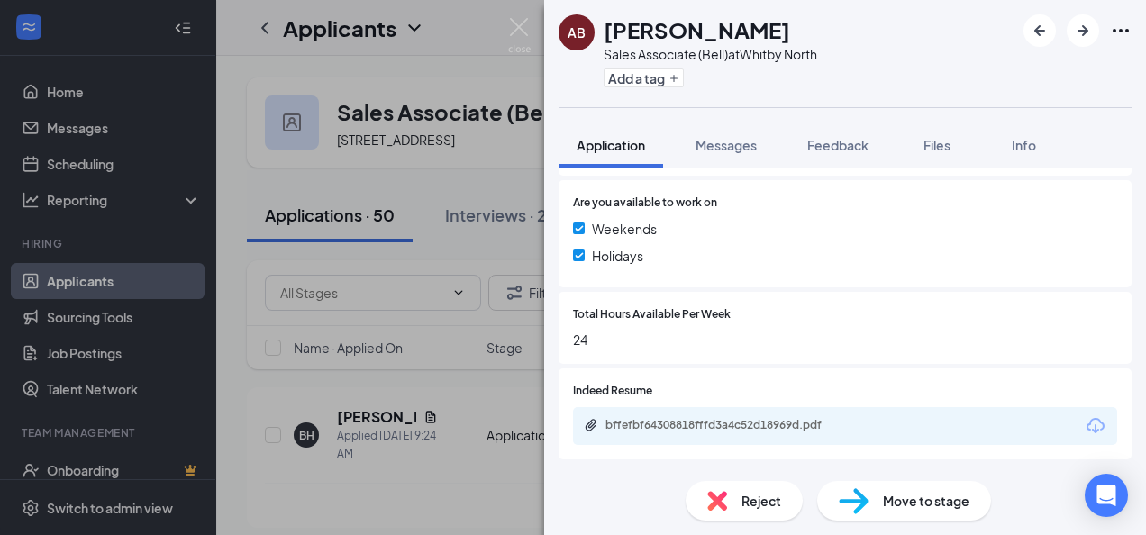
scroll to position [634, 0]
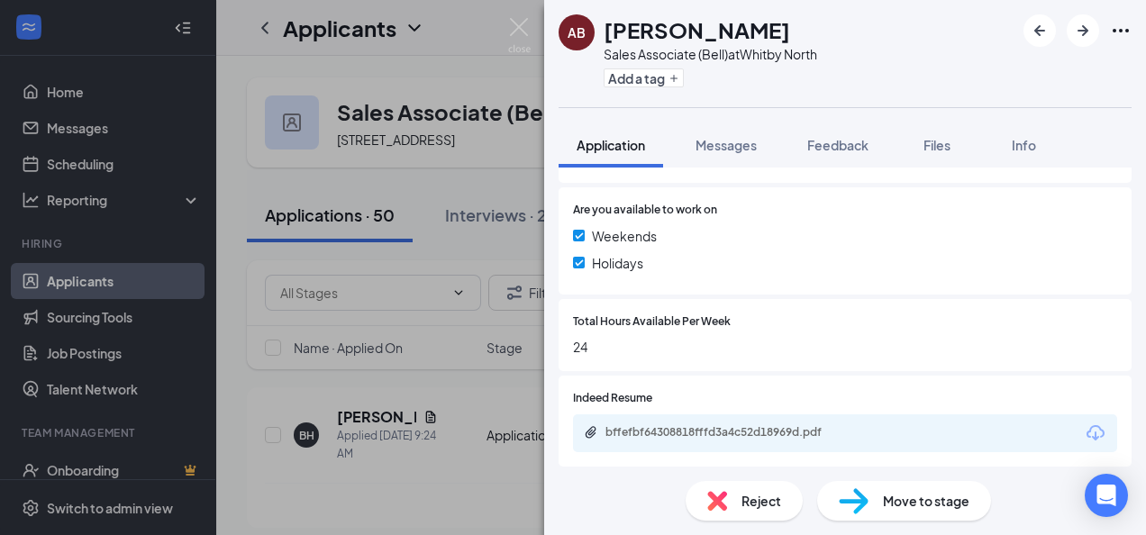
click at [731, 499] on div "Reject" at bounding box center [744, 501] width 117 height 40
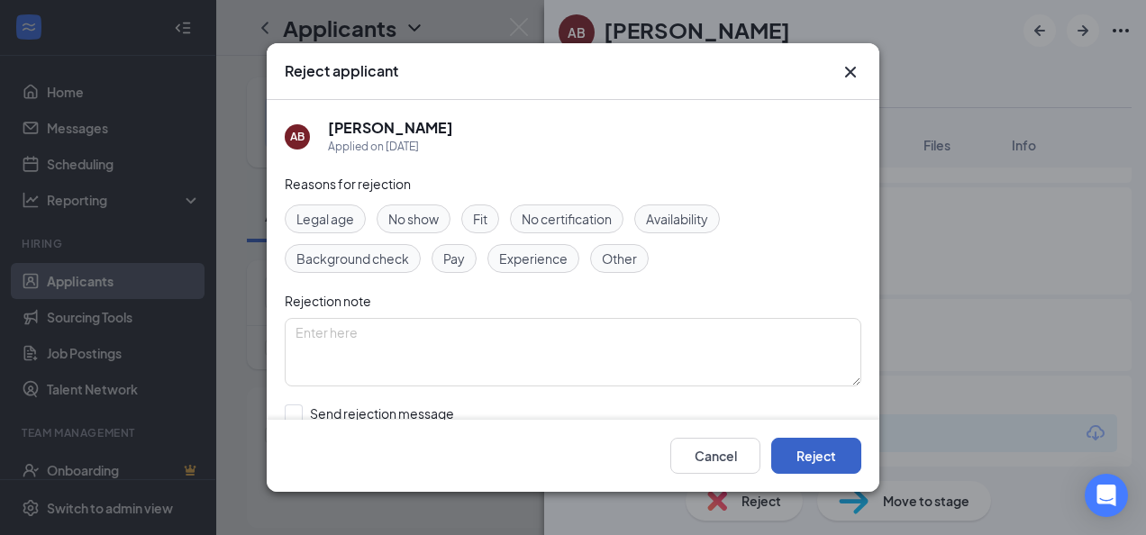
click at [820, 461] on button "Reject" at bounding box center [816, 456] width 90 height 36
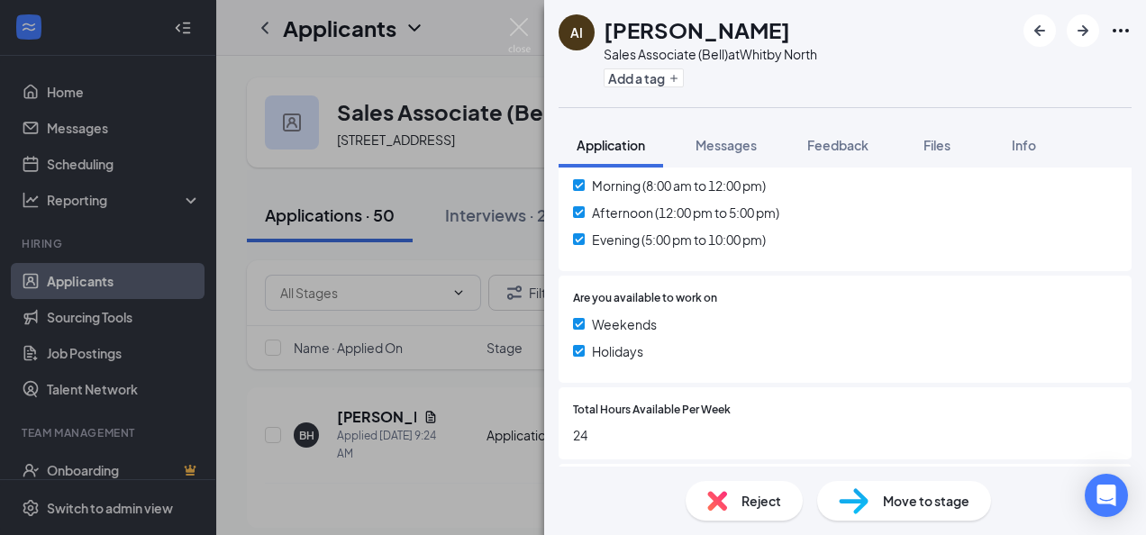
scroll to position [642, 0]
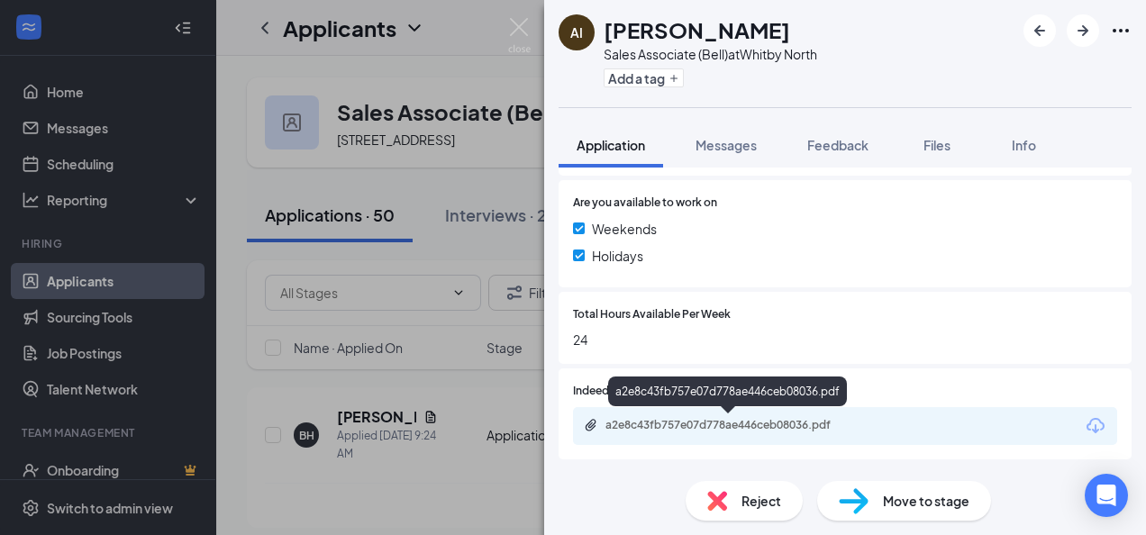
click at [652, 415] on div "a2e8c43fb757e07d778ae446ceb08036.pdf" at bounding box center [845, 426] width 544 height 38
click at [652, 425] on div "a2e8c43fb757e07d778ae446ceb08036.pdf" at bounding box center [732, 425] width 252 height 14
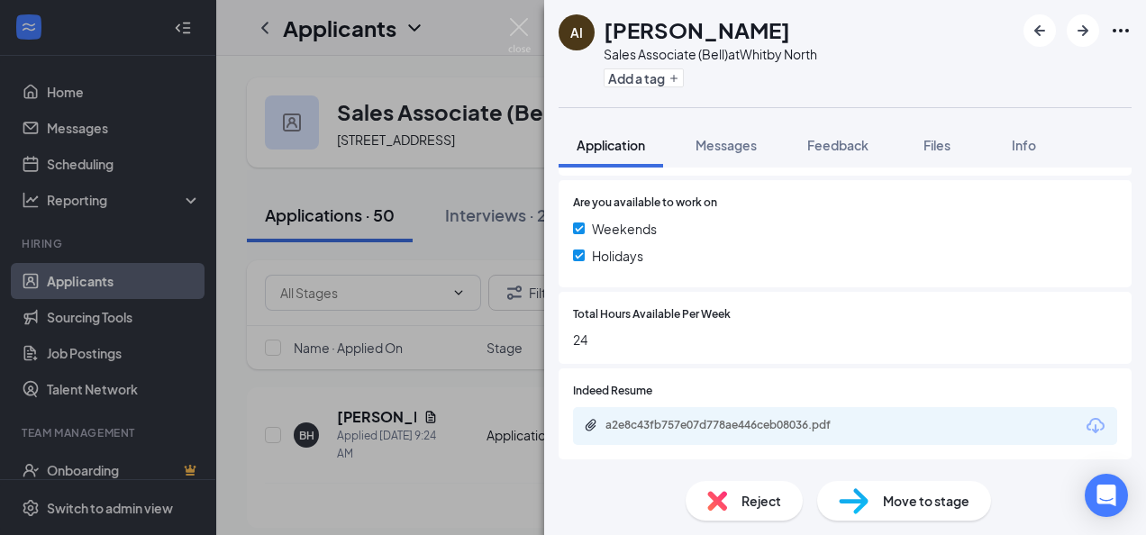
scroll to position [634, 0]
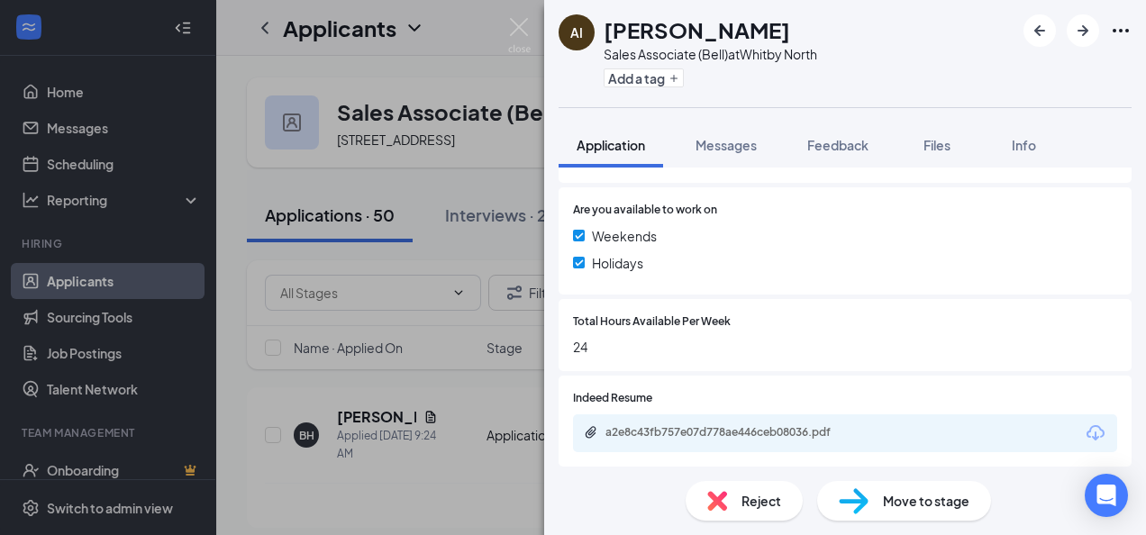
click at [766, 505] on span "Reject" at bounding box center [762, 501] width 40 height 20
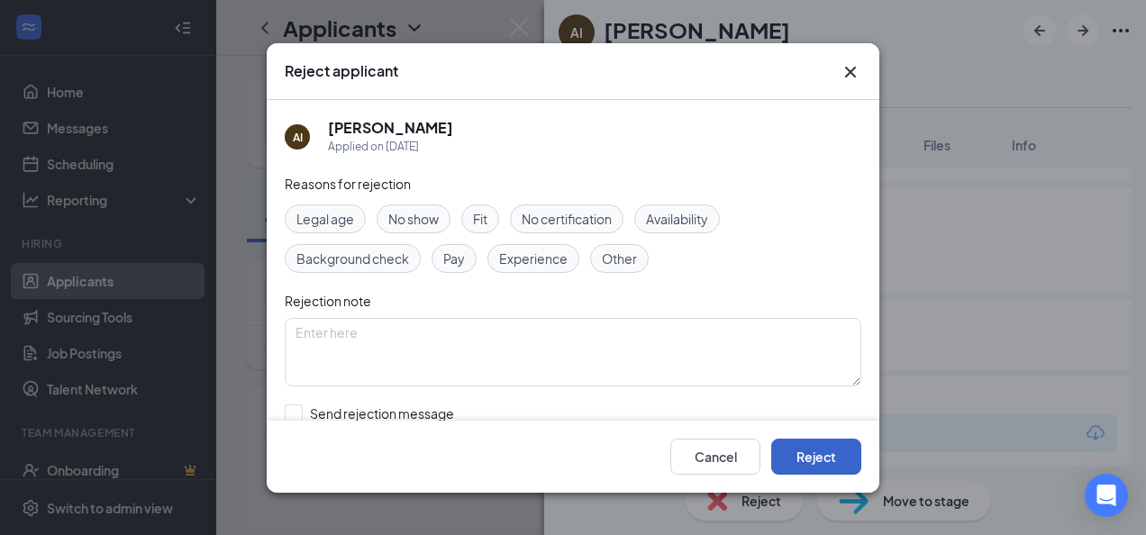
click at [860, 459] on button "Reject" at bounding box center [816, 456] width 90 height 36
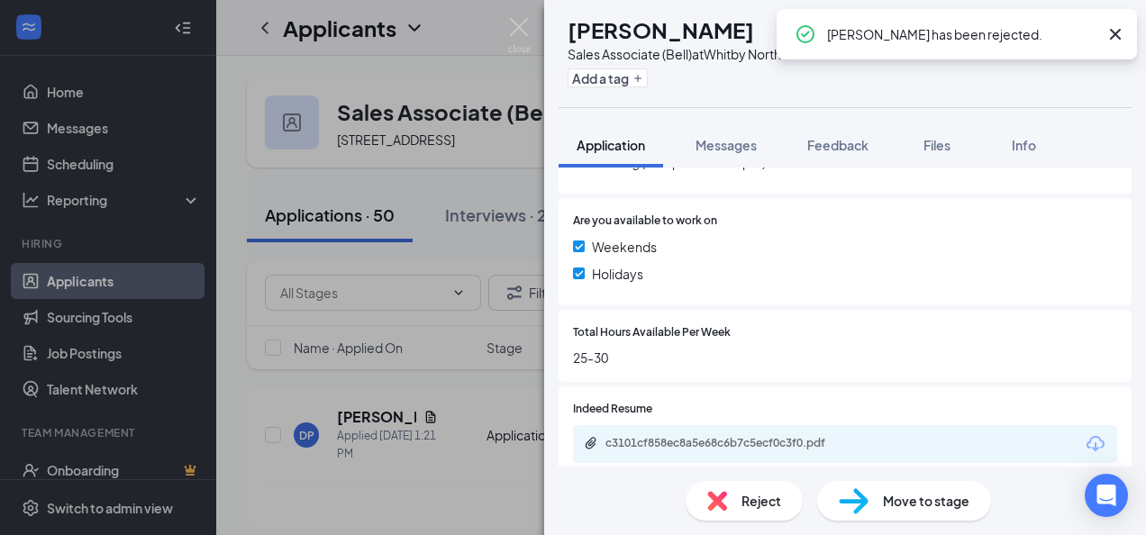
scroll to position [634, 0]
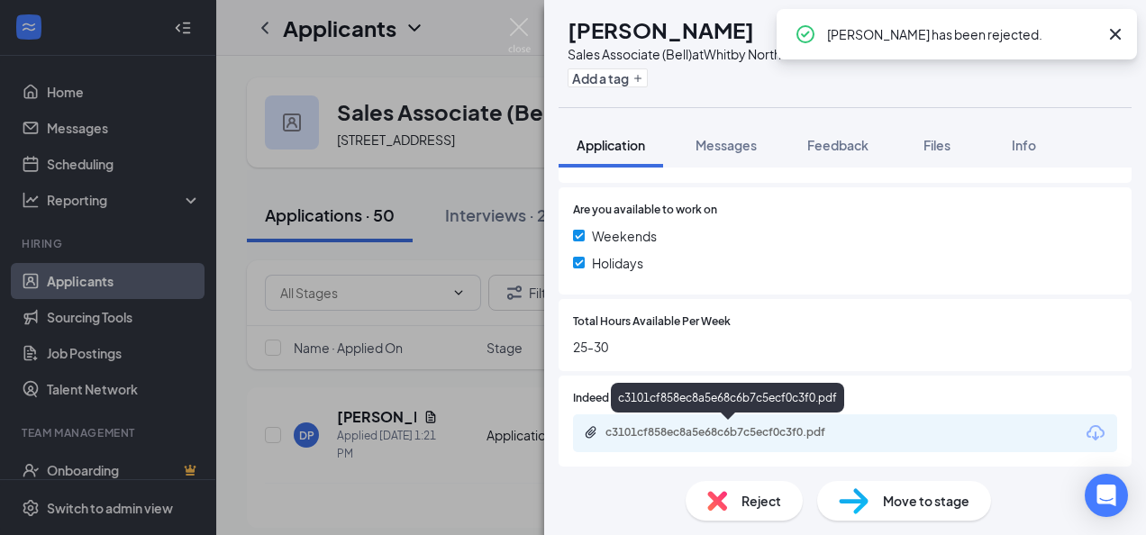
click at [660, 427] on div "c3101cf858ec8a5e68c6b7c5ecf0c3f0.pdf" at bounding box center [732, 432] width 252 height 14
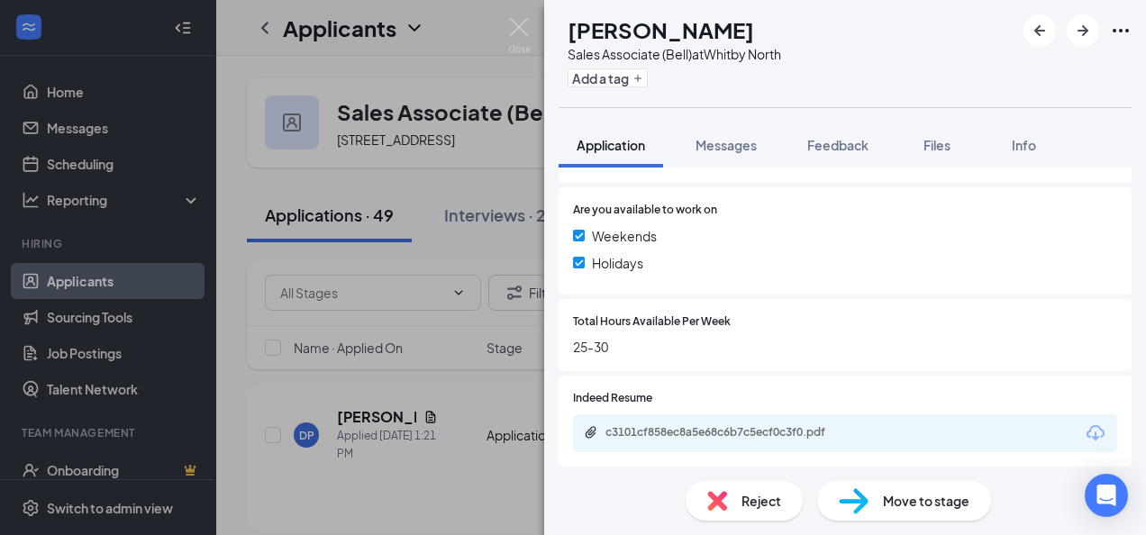
click at [730, 506] on div "Reject" at bounding box center [744, 501] width 117 height 40
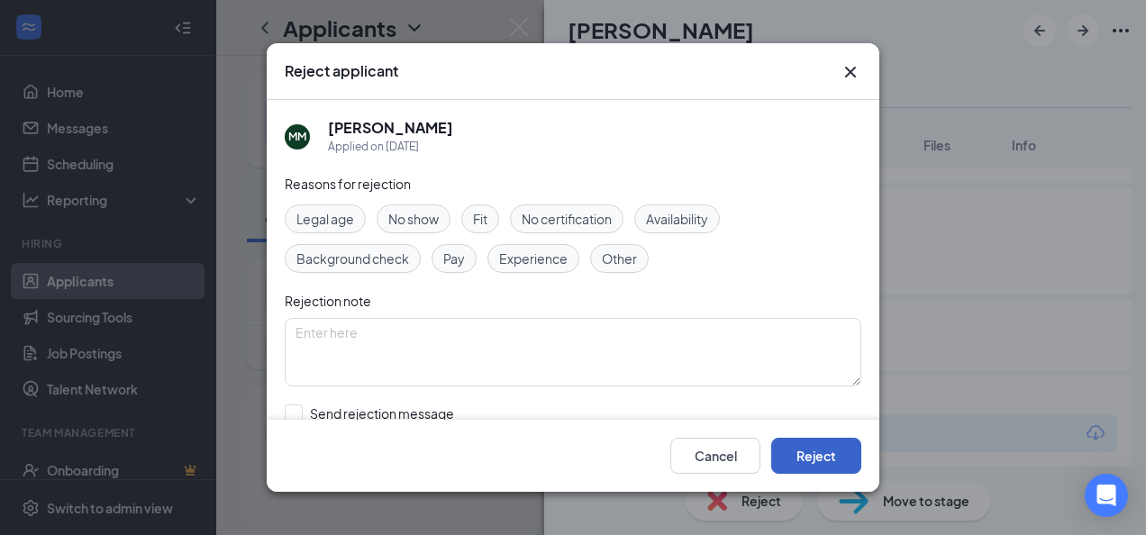
click at [805, 462] on button "Reject" at bounding box center [816, 456] width 90 height 36
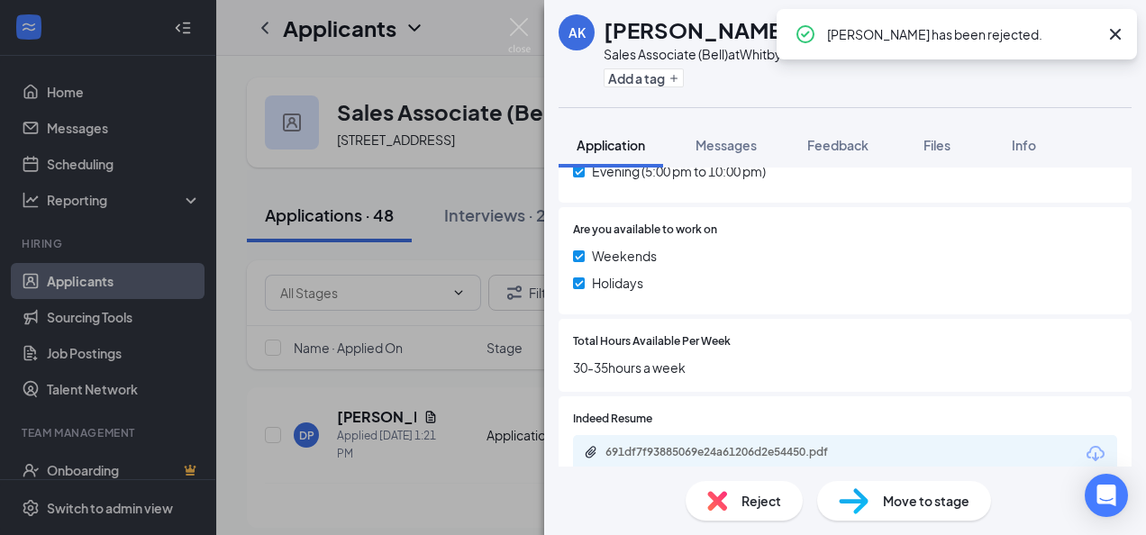
scroll to position [692, 0]
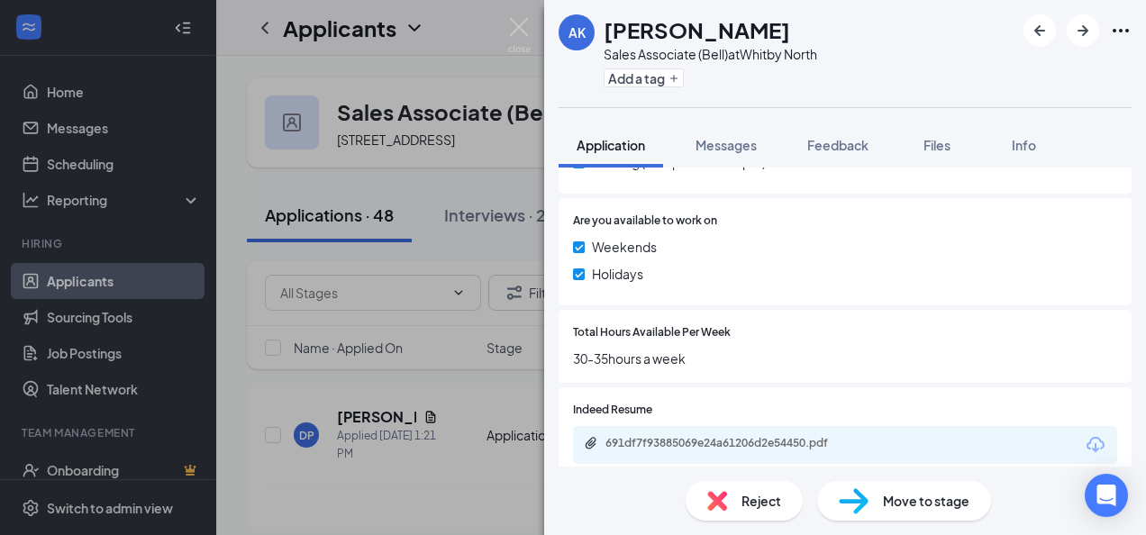
click at [720, 496] on img at bounding box center [717, 501] width 20 height 20
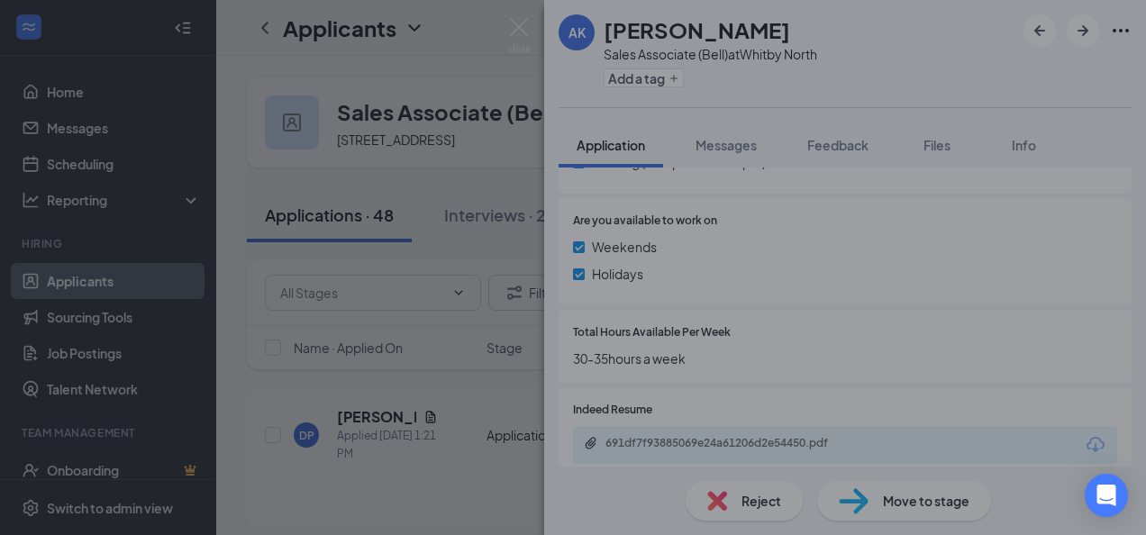
scroll to position [685, 0]
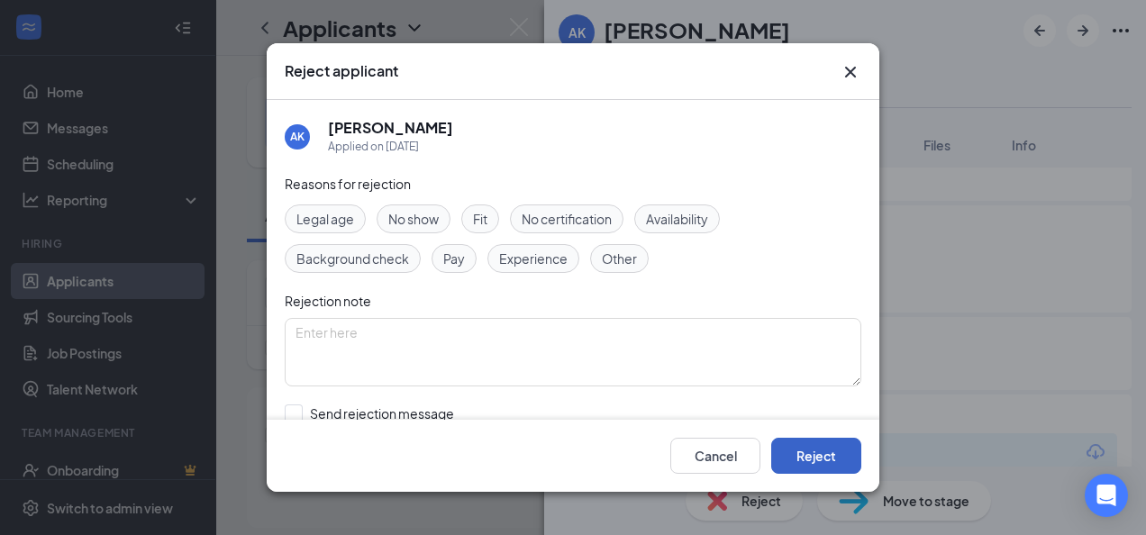
click at [797, 447] on button "Reject" at bounding box center [816, 456] width 90 height 36
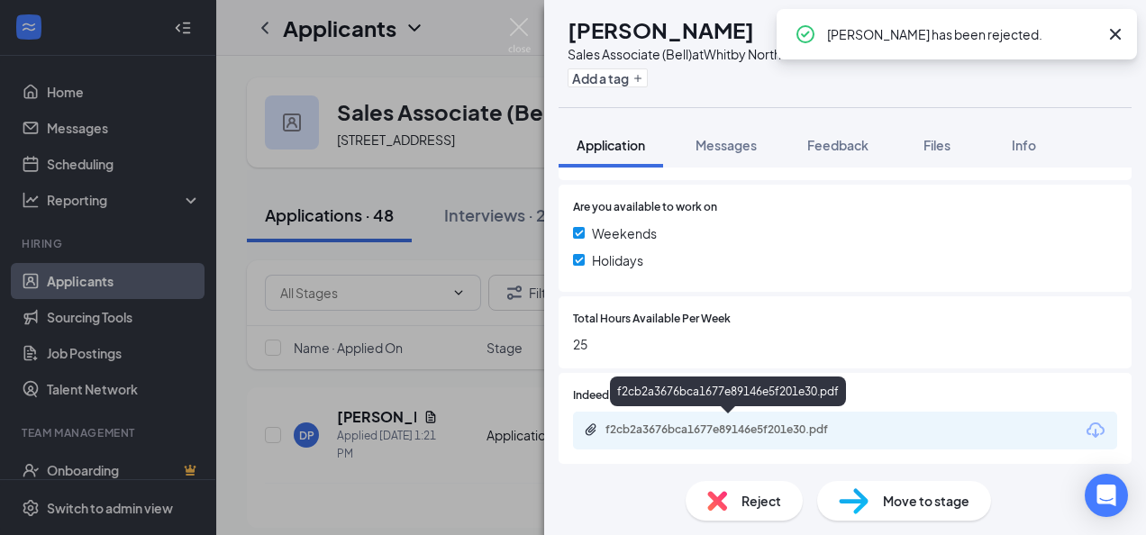
scroll to position [642, 0]
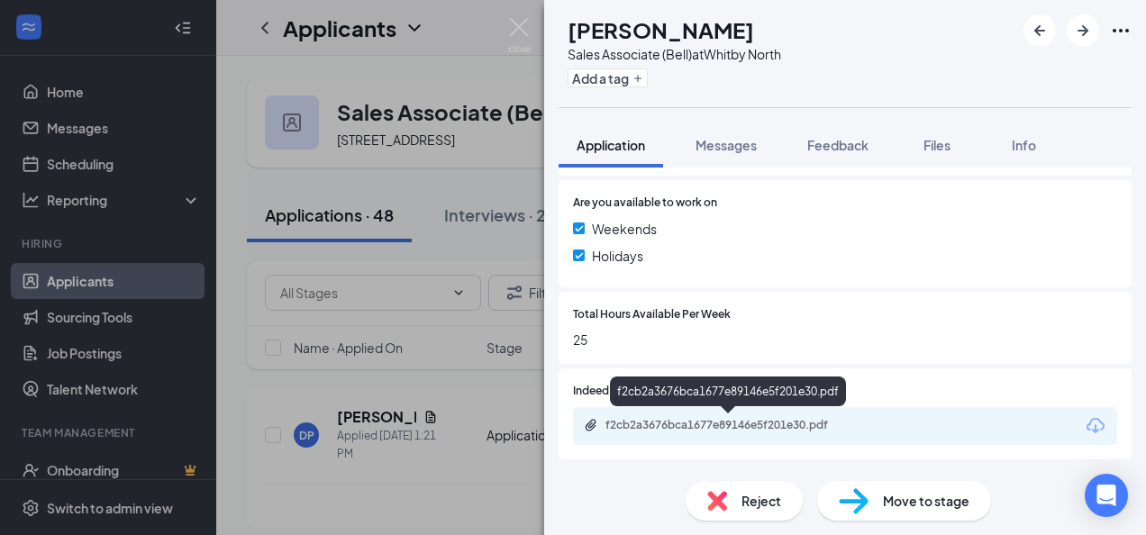
click at [651, 431] on div "f2cb2a3676bca1677e89146e5f201e30.pdf" at bounding box center [732, 425] width 252 height 14
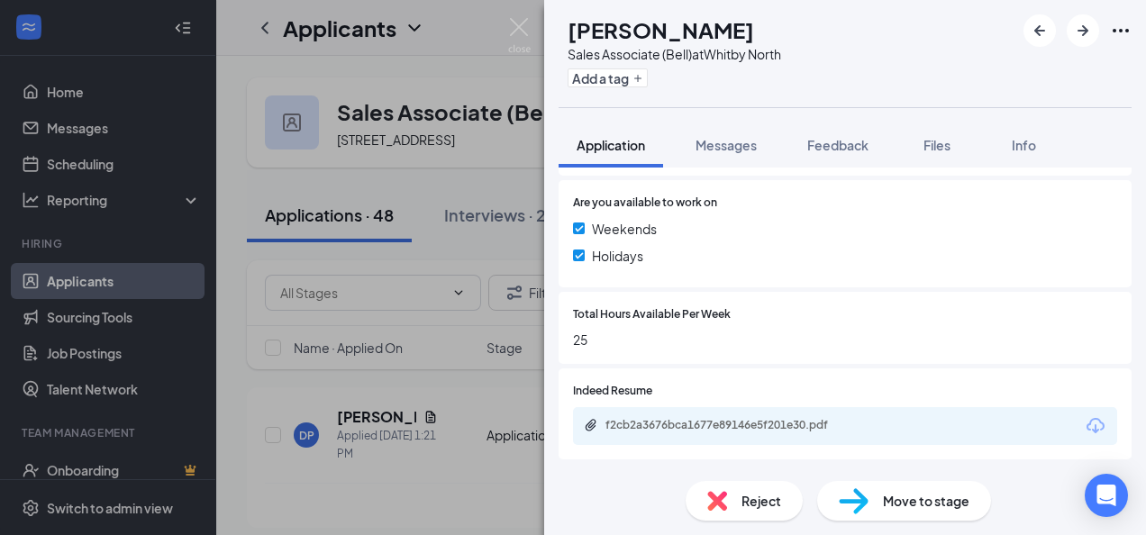
scroll to position [634, 0]
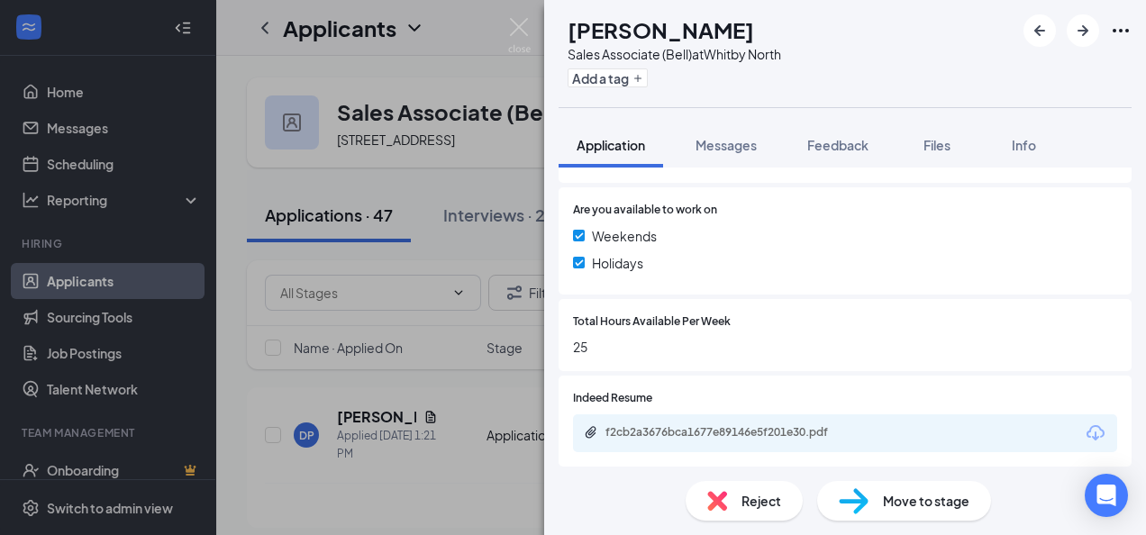
click at [743, 511] on div "Reject" at bounding box center [744, 501] width 117 height 40
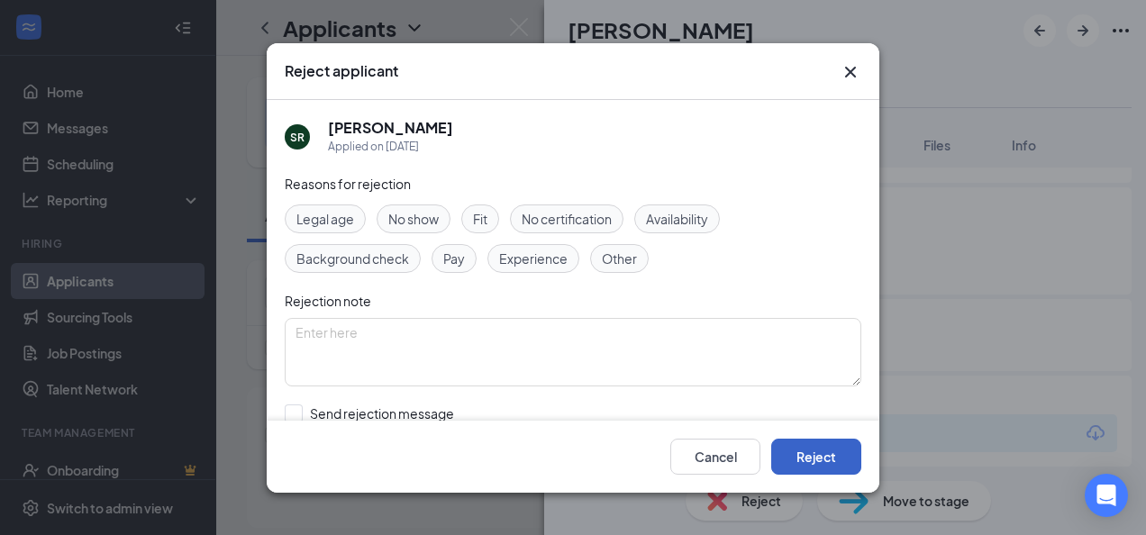
click at [820, 449] on button "Reject" at bounding box center [816, 456] width 90 height 36
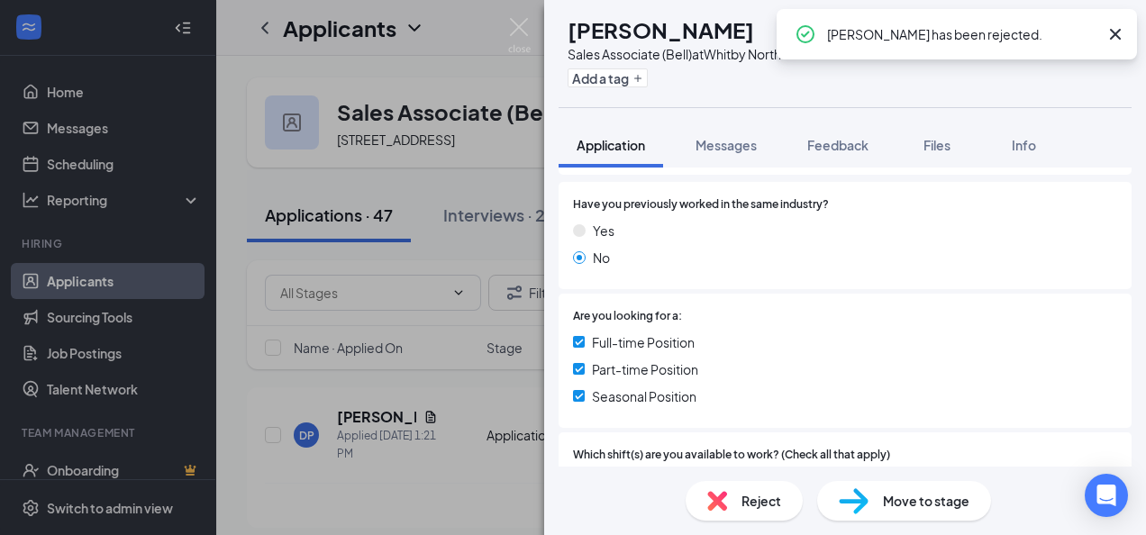
scroll to position [692, 0]
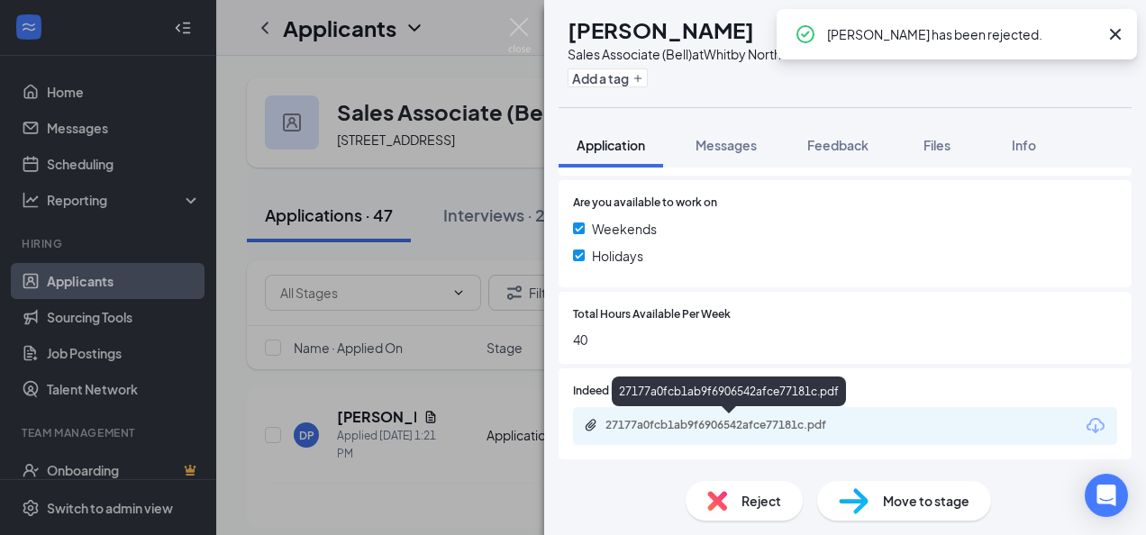
click at [651, 422] on div "27177a0fcb1ab9f6906542afce77181c.pdf" at bounding box center [732, 425] width 252 height 14
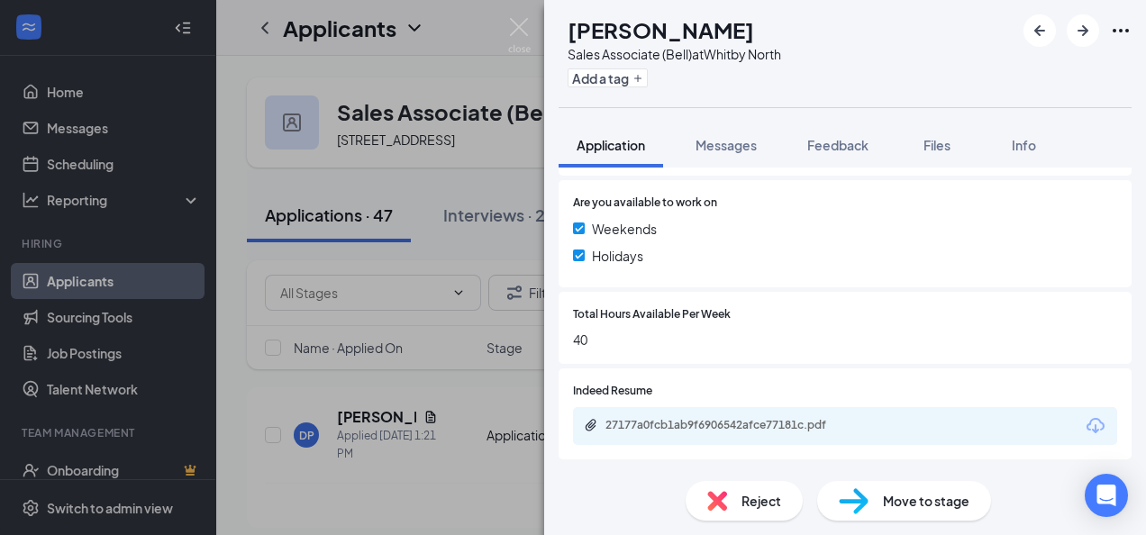
scroll to position [685, 0]
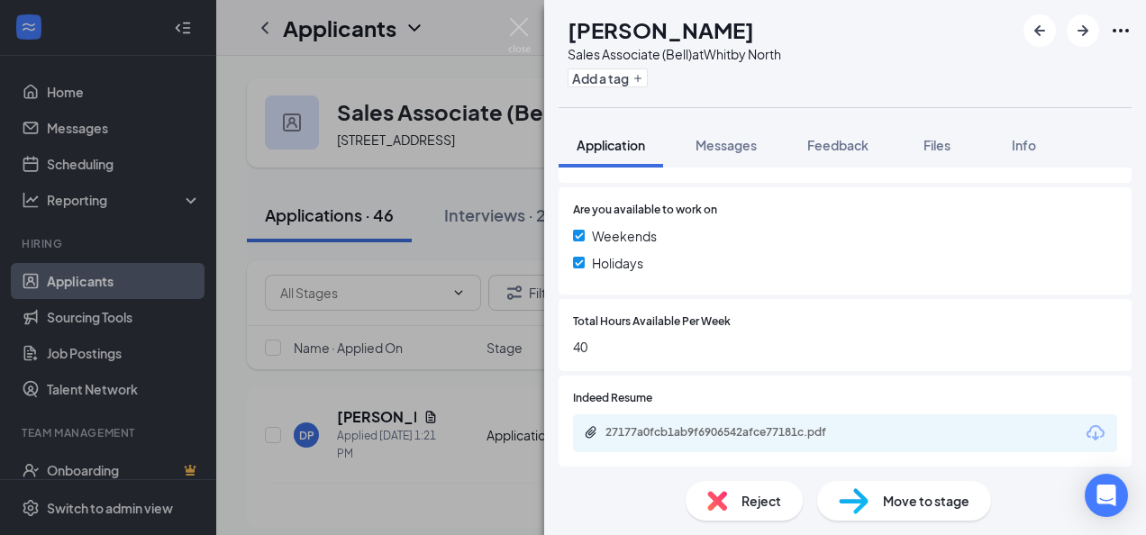
click at [752, 515] on div "Reject" at bounding box center [744, 501] width 117 height 40
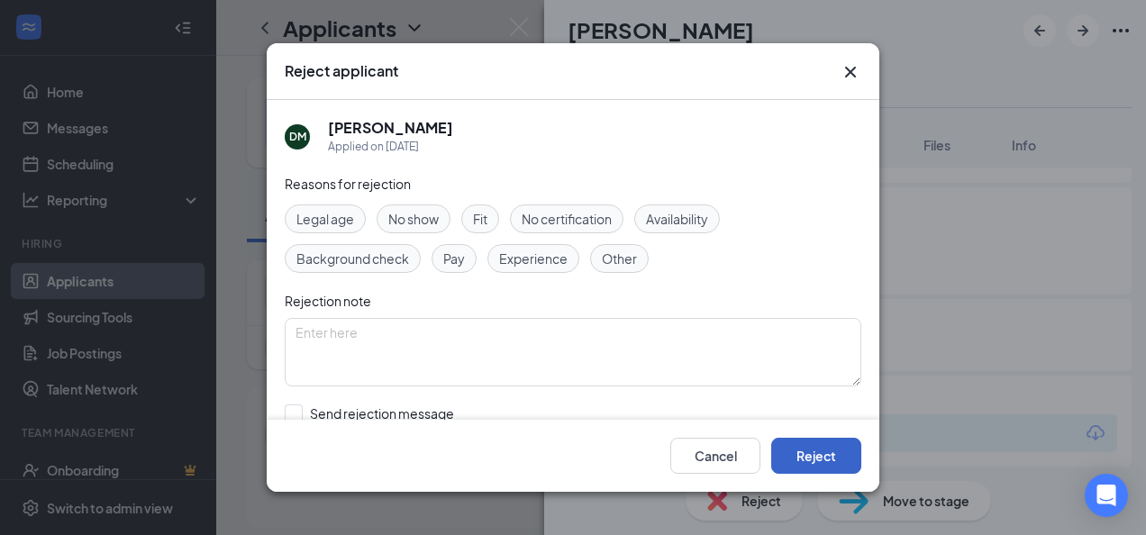
click at [828, 461] on button "Reject" at bounding box center [816, 456] width 90 height 36
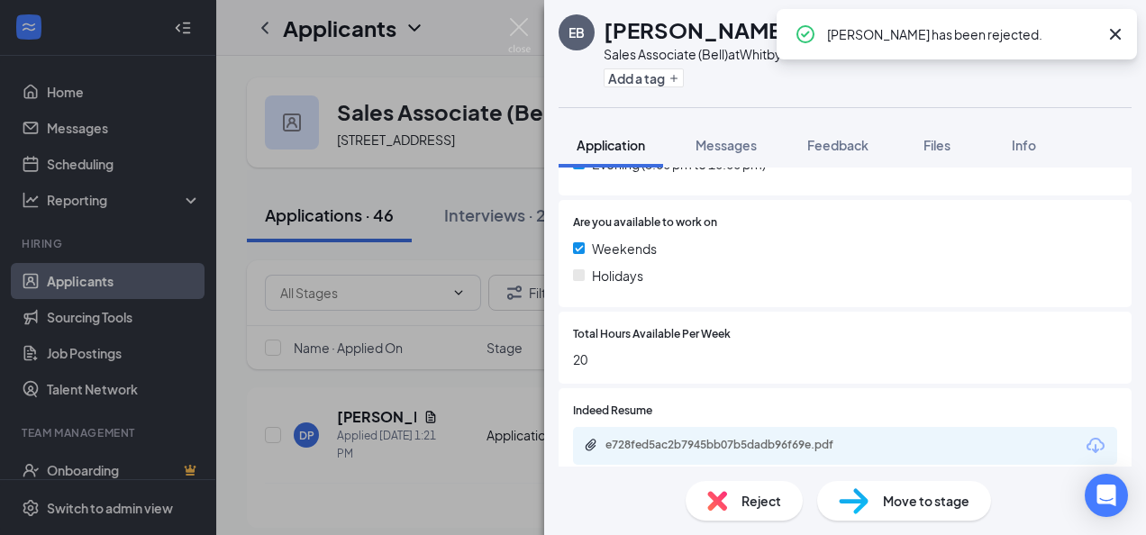
scroll to position [692, 0]
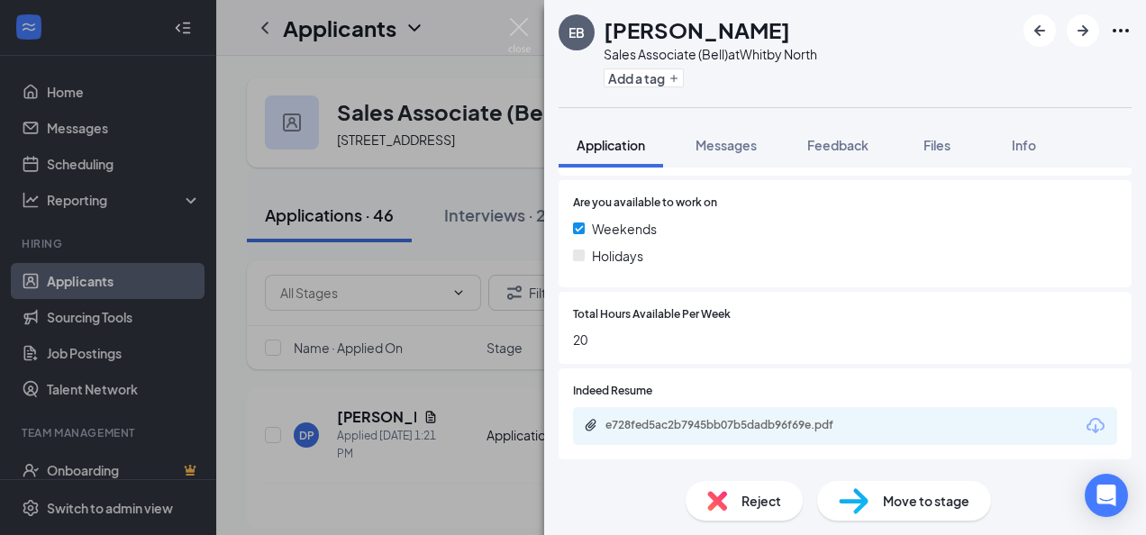
click at [725, 494] on img at bounding box center [717, 501] width 20 height 20
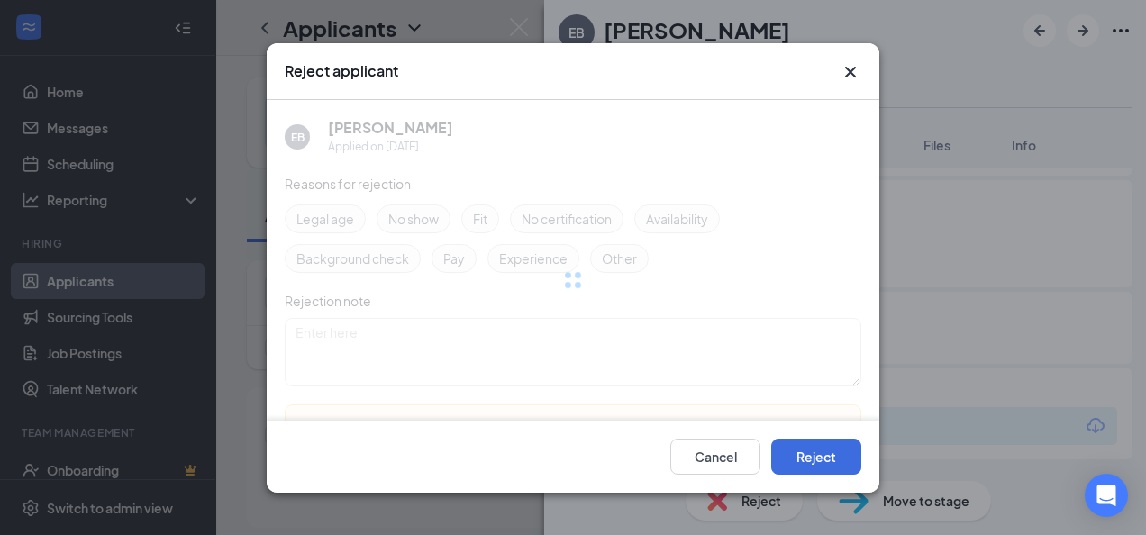
scroll to position [685, 0]
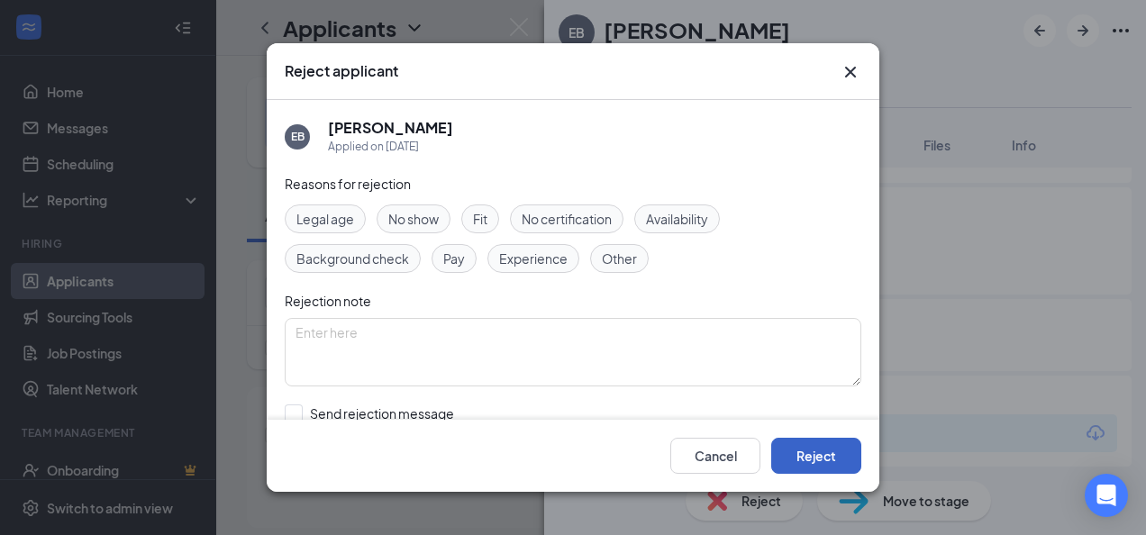
click at [835, 446] on button "Reject" at bounding box center [816, 456] width 90 height 36
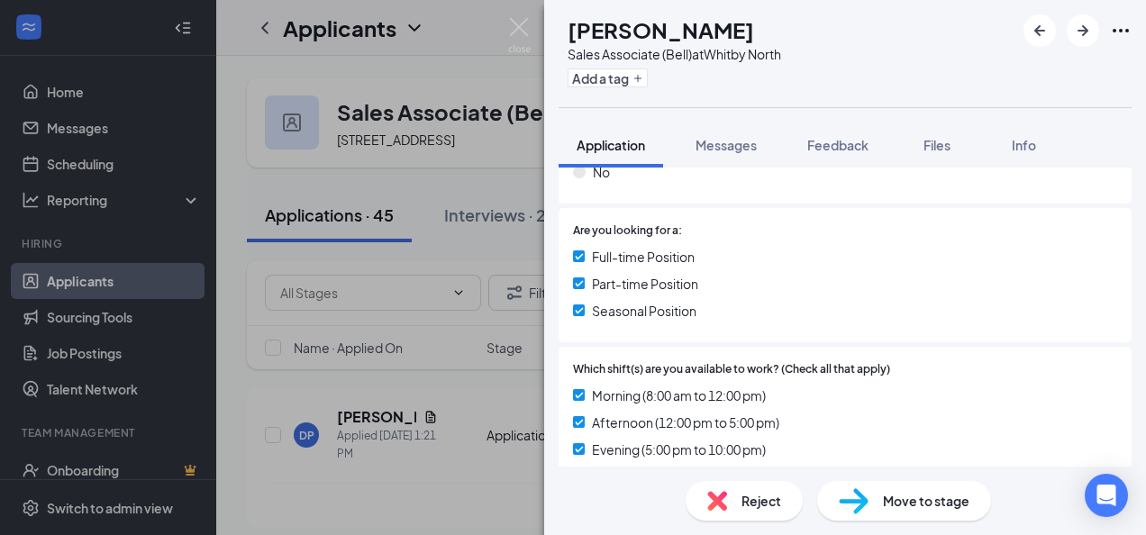
scroll to position [631, 0]
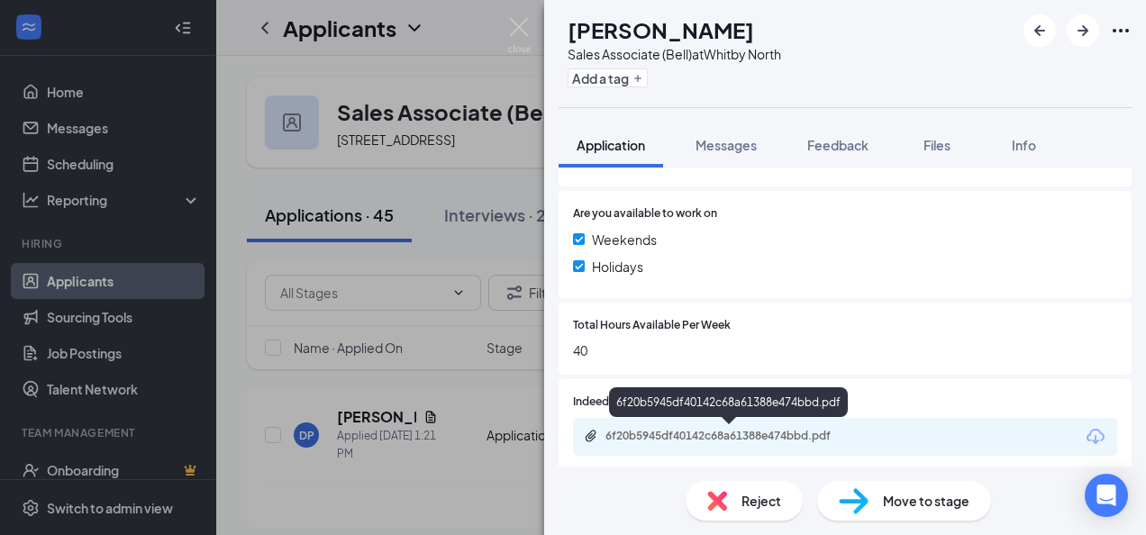
click at [705, 442] on div "6f20b5945df40142c68a61388e474bbd.pdf" at bounding box center [732, 436] width 252 height 14
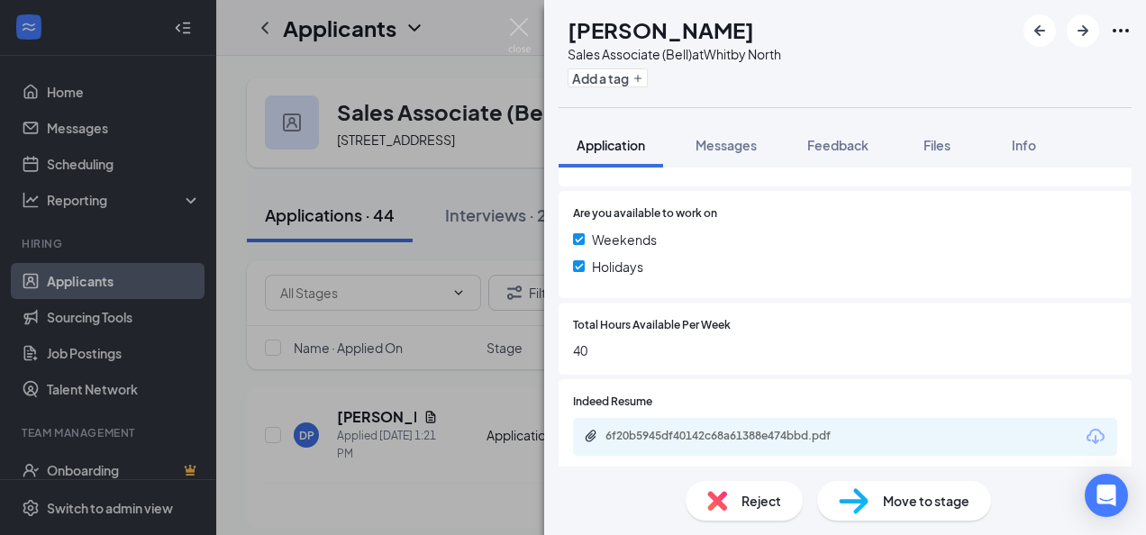
click at [766, 501] on span "Reject" at bounding box center [762, 501] width 40 height 20
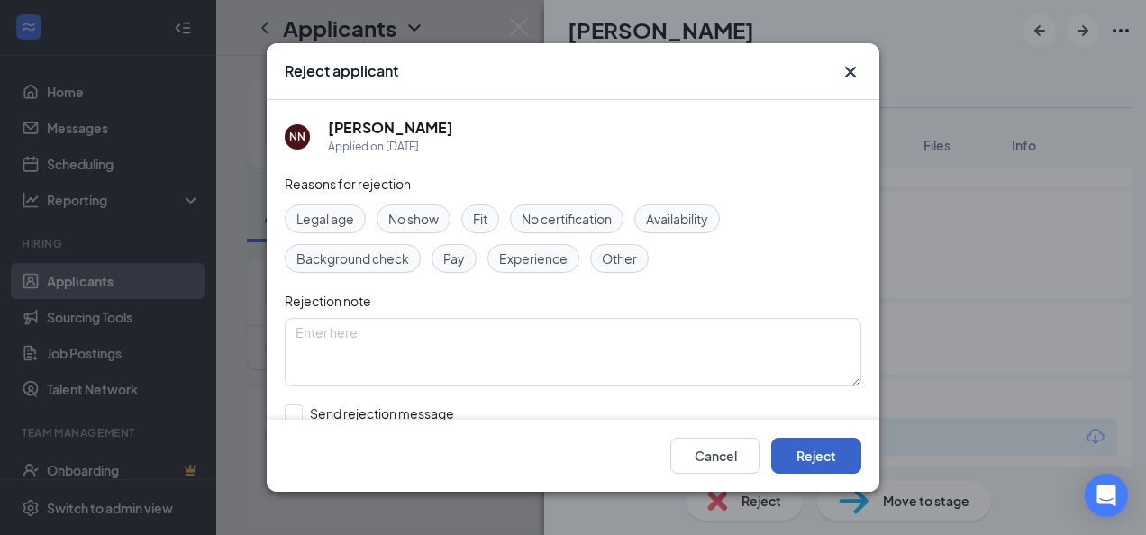
click at [838, 461] on button "Reject" at bounding box center [816, 456] width 90 height 36
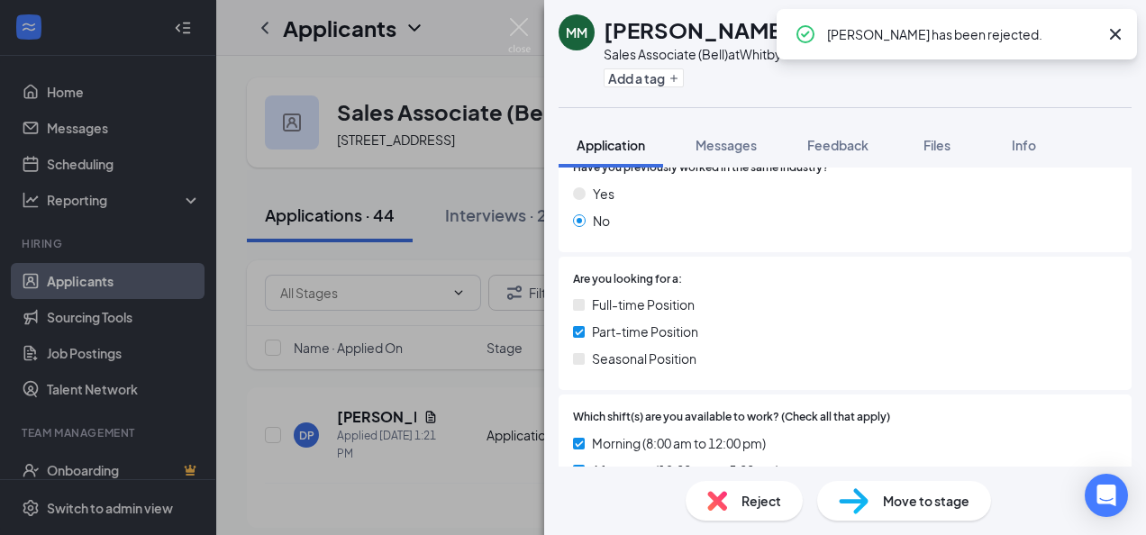
scroll to position [685, 0]
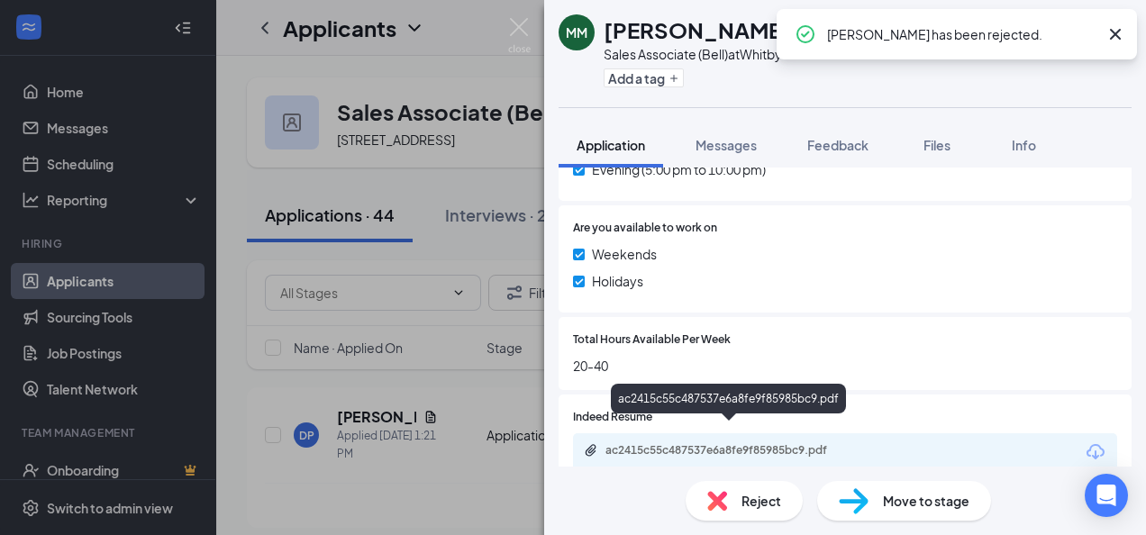
click at [721, 443] on div "ac2415c55c487537e6a8fe9f85985bc9.pdf" at bounding box center [732, 450] width 252 height 14
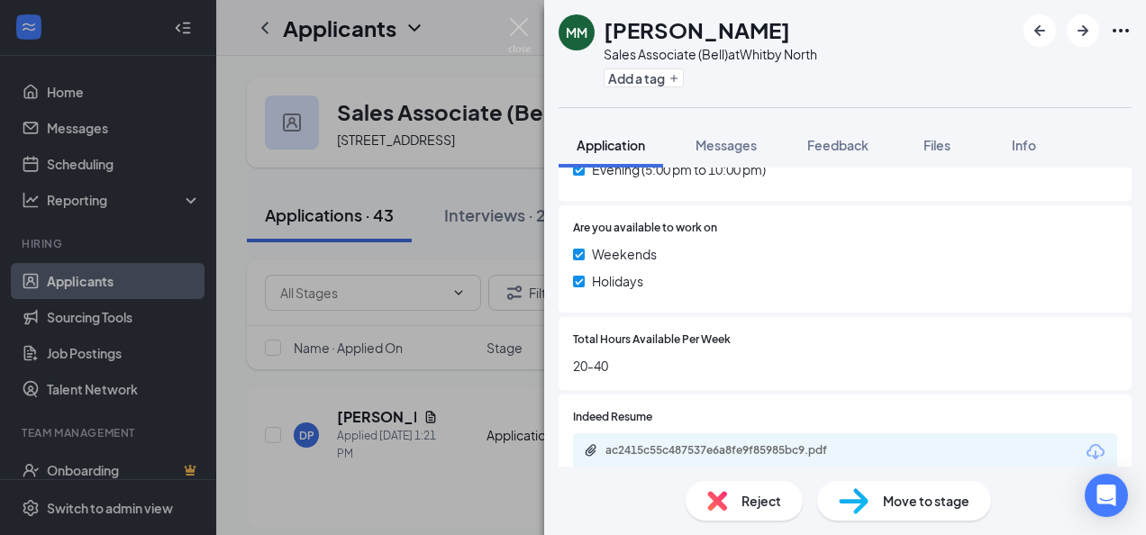
click at [741, 481] on div "Reject" at bounding box center [744, 501] width 117 height 40
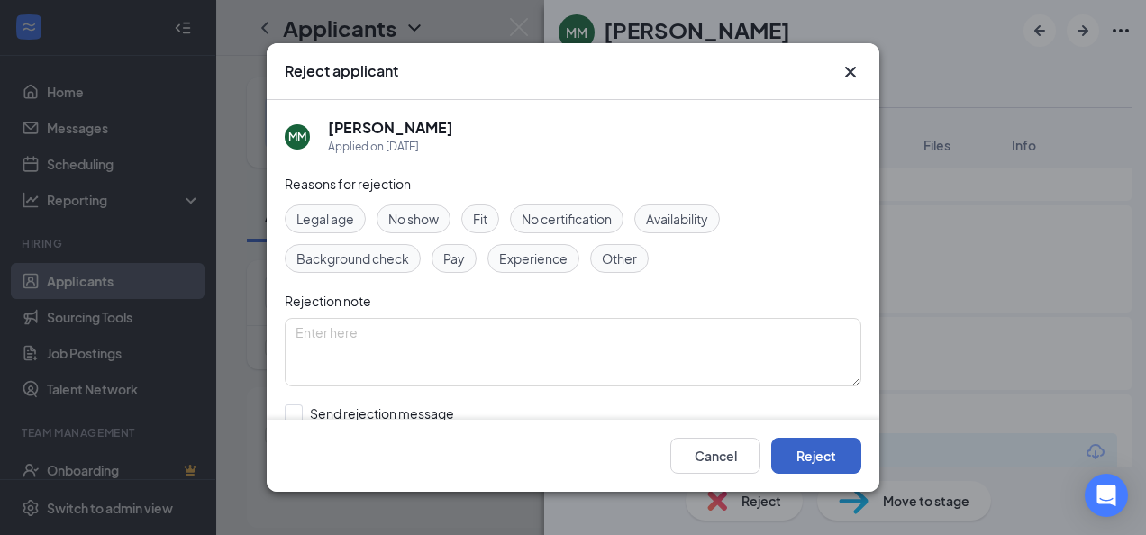
click at [803, 447] on button "Reject" at bounding box center [816, 456] width 90 height 36
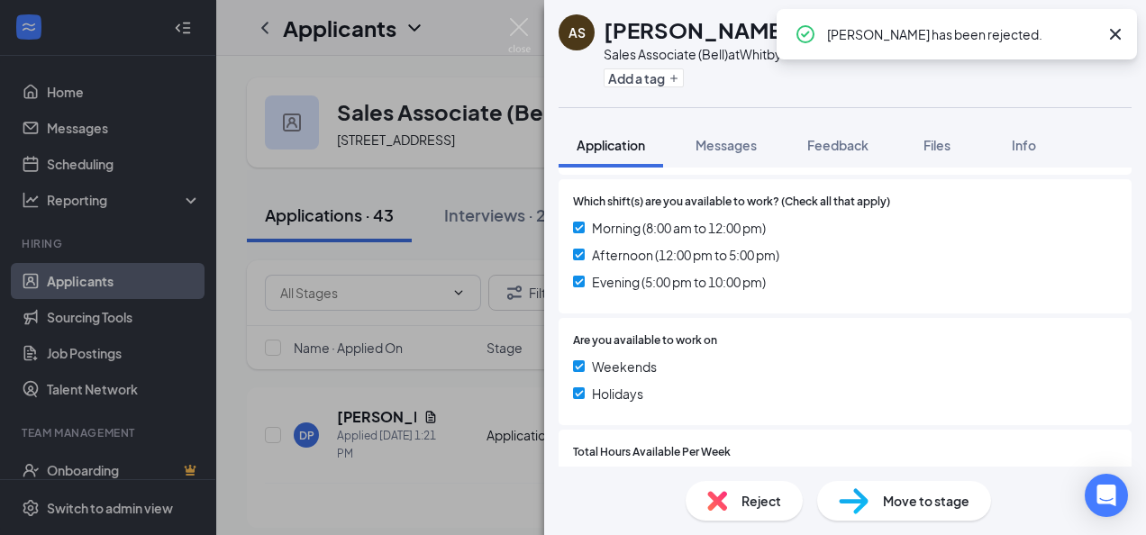
scroll to position [631, 0]
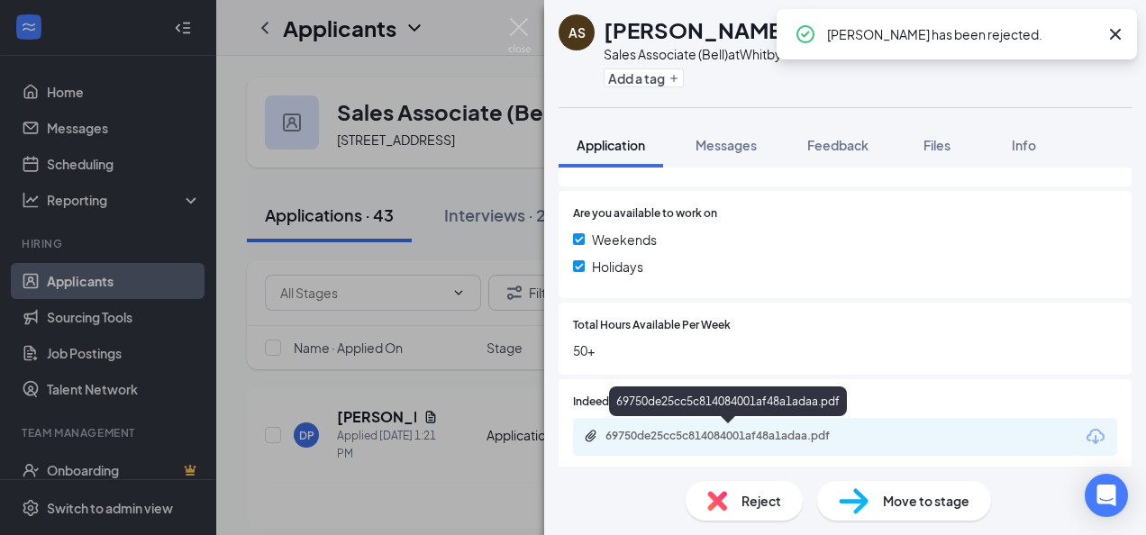
click at [716, 434] on div "69750de25cc5c814084001af48a1adaa.pdf" at bounding box center [732, 436] width 252 height 14
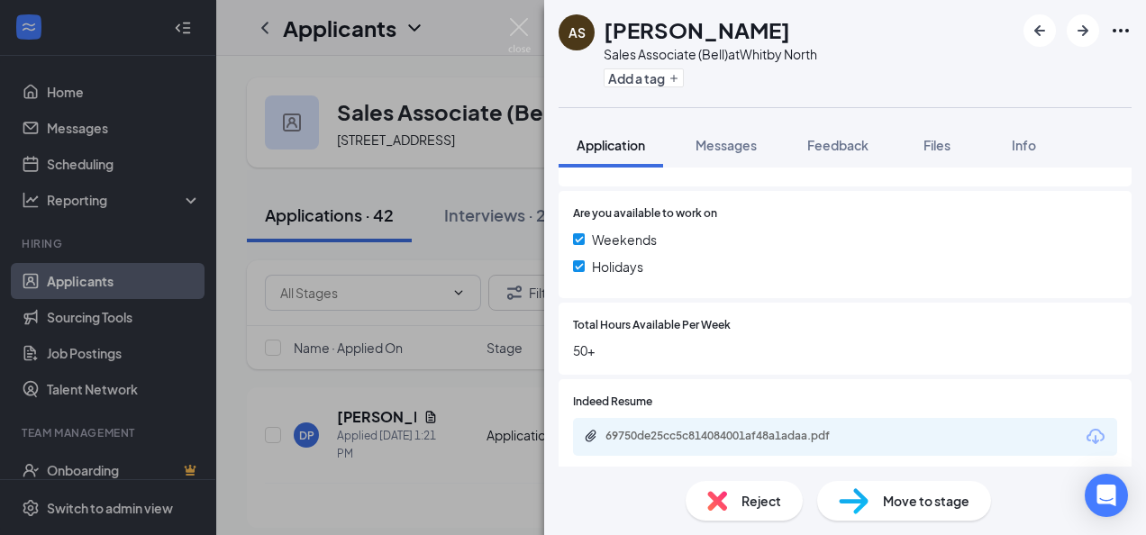
click at [761, 512] on div "Reject" at bounding box center [744, 501] width 117 height 40
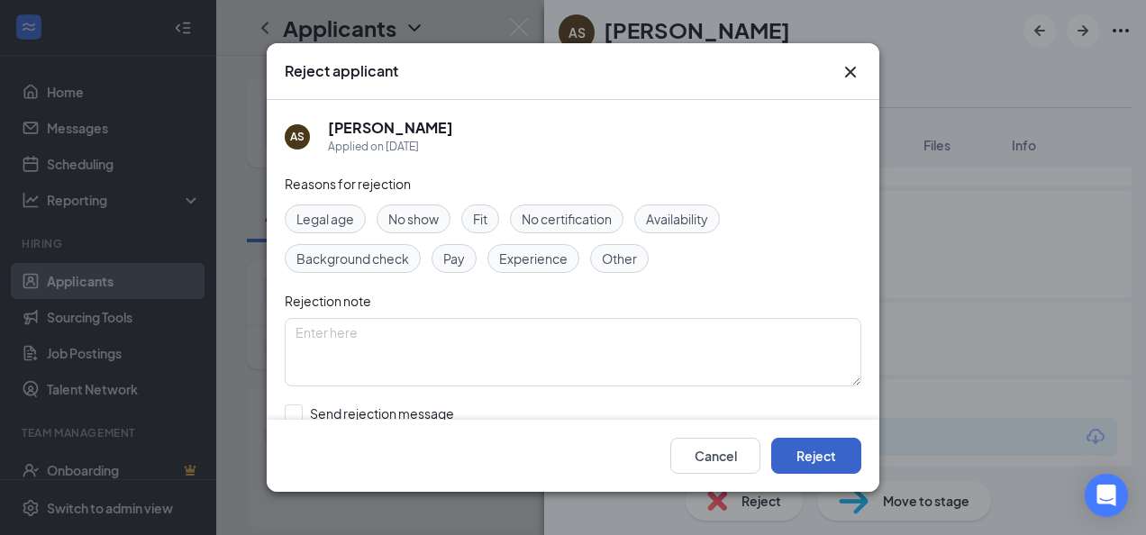
click at [810, 443] on button "Reject" at bounding box center [816, 456] width 90 height 36
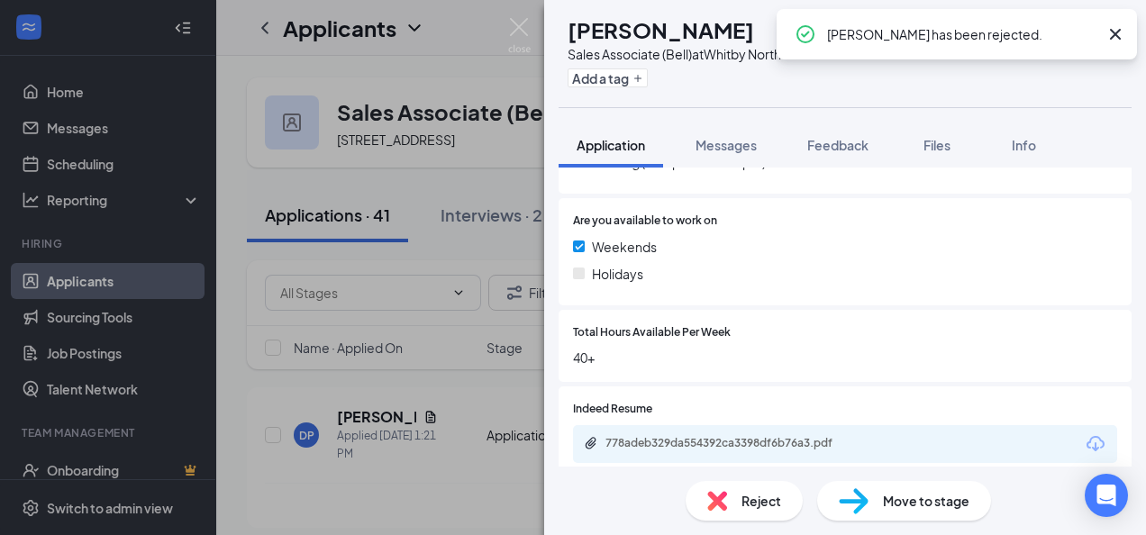
scroll to position [642, 0]
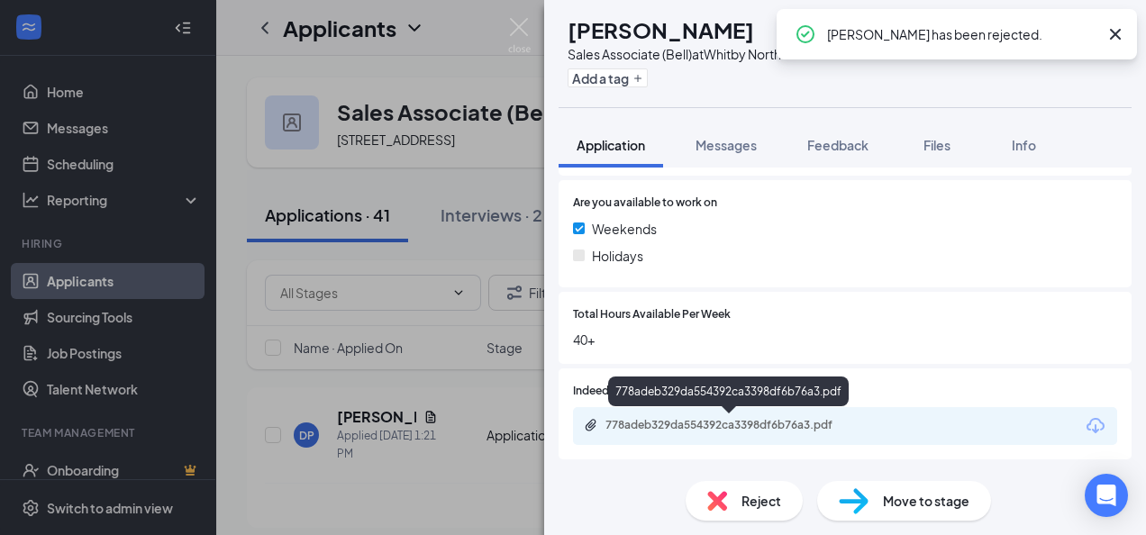
click at [686, 428] on div "778adeb329da554392ca3398df6b76a3.pdf" at bounding box center [732, 425] width 252 height 14
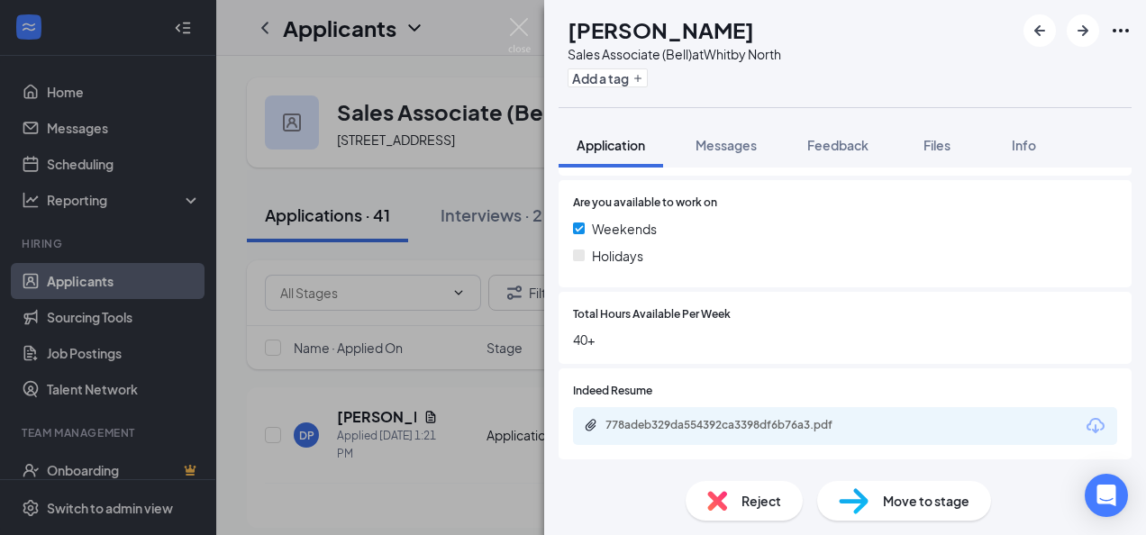
scroll to position [634, 0]
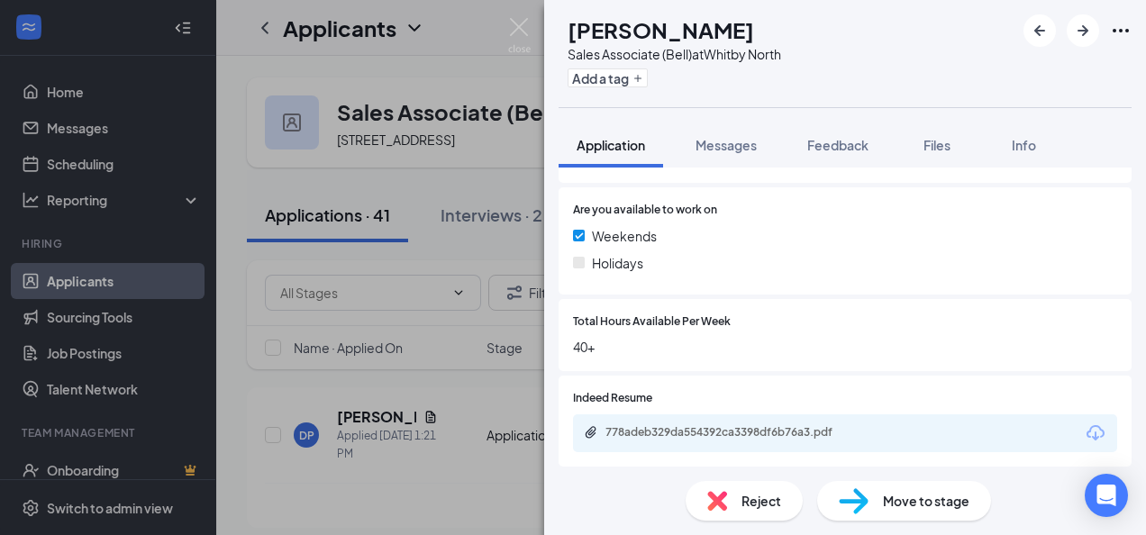
click at [742, 508] on span "Reject" at bounding box center [762, 501] width 40 height 20
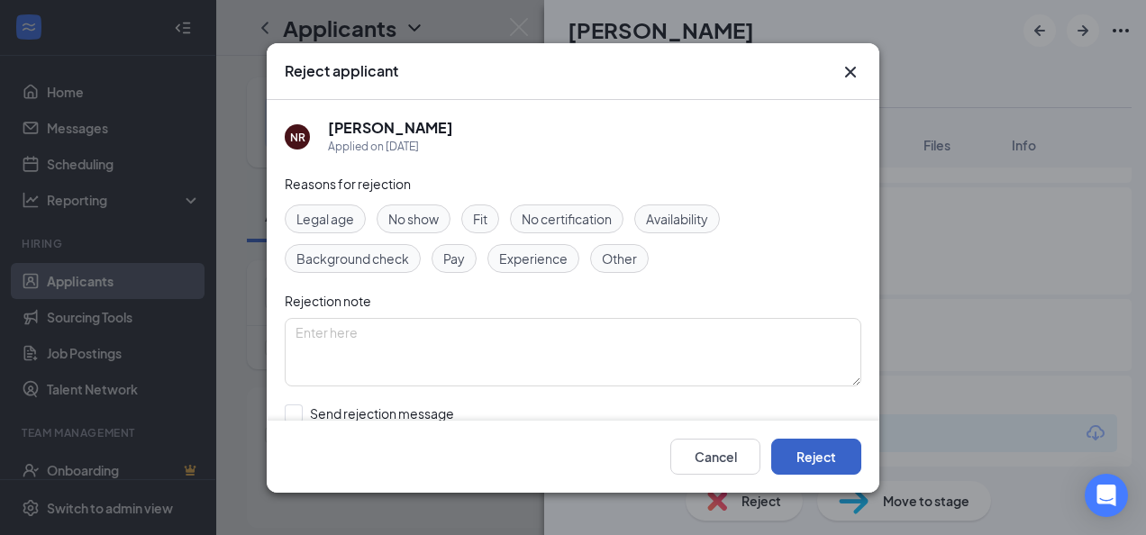
click at [826, 461] on button "Reject" at bounding box center [816, 456] width 90 height 36
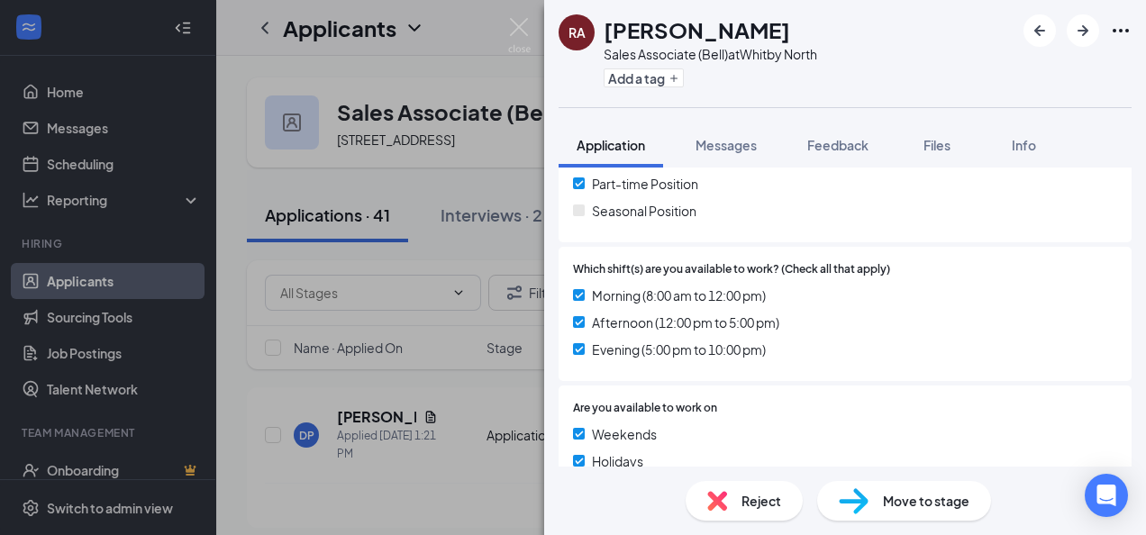
scroll to position [642, 0]
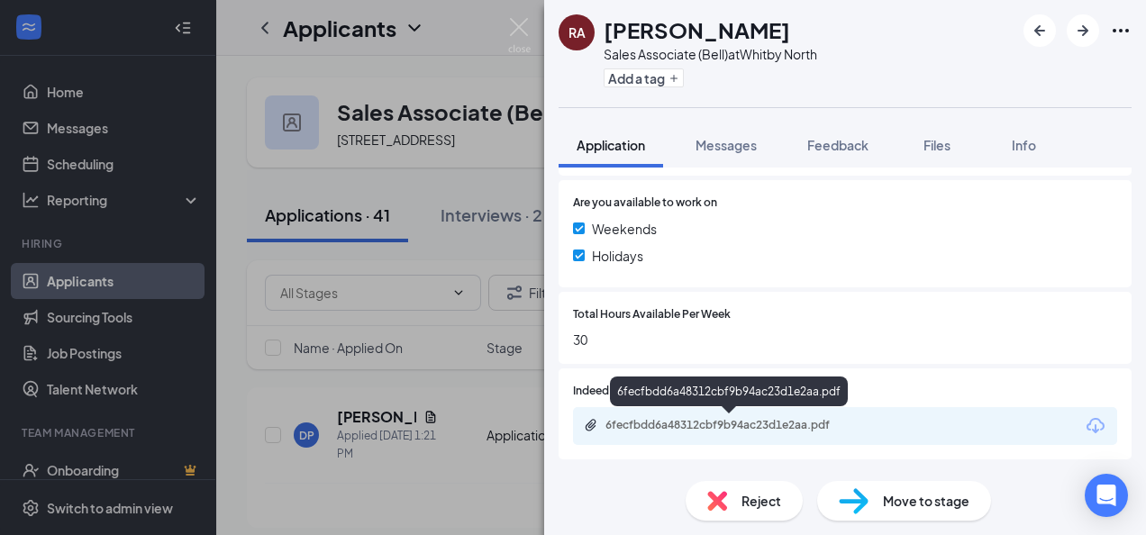
click at [663, 427] on div "6fecfbdd6a48312cbf9b94ac23d1e2aa.pdf" at bounding box center [732, 425] width 252 height 14
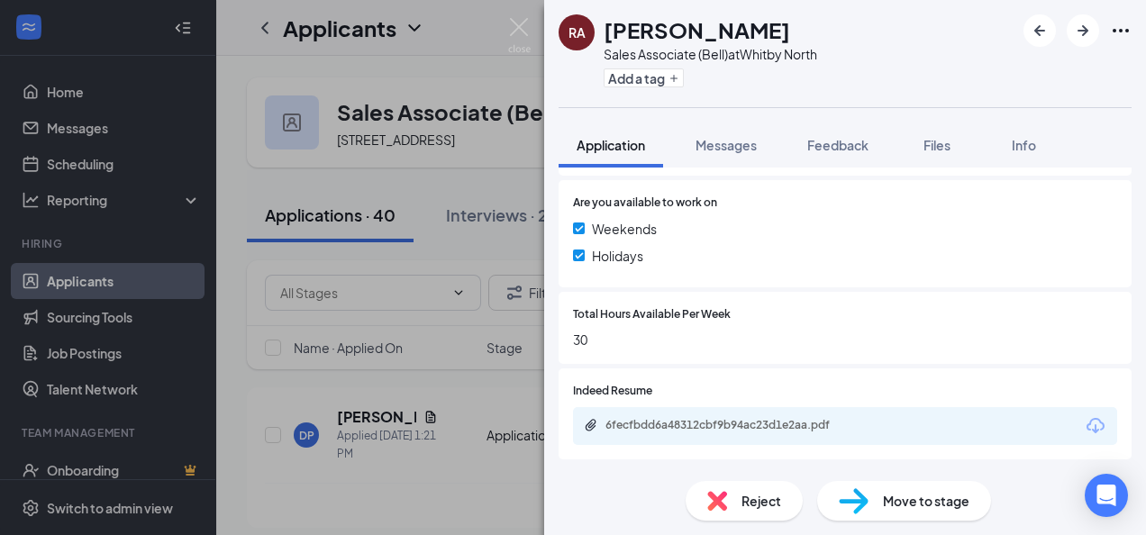
scroll to position [634, 0]
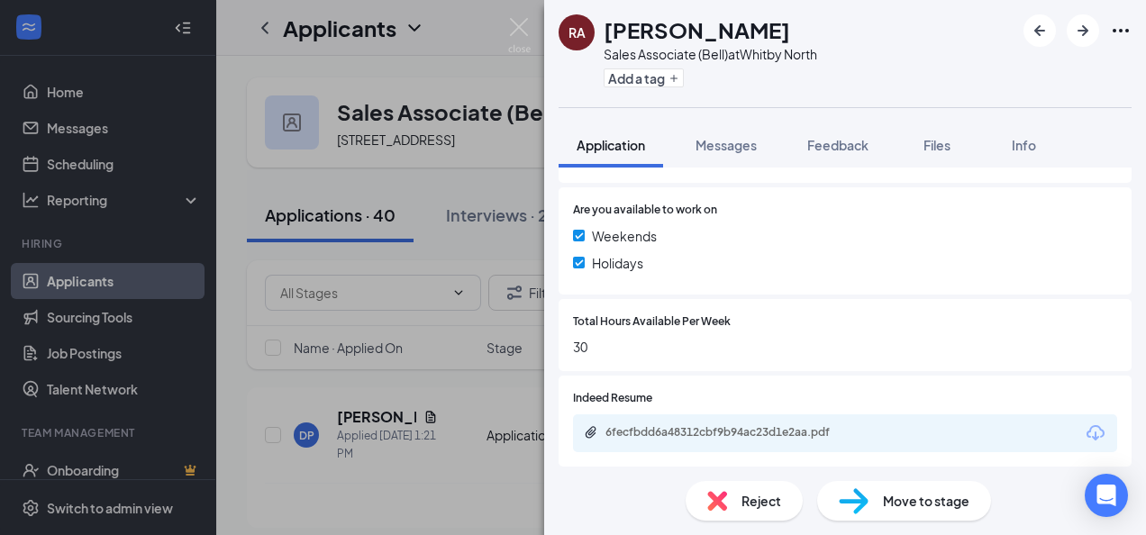
click at [732, 500] on div "Reject" at bounding box center [744, 501] width 117 height 40
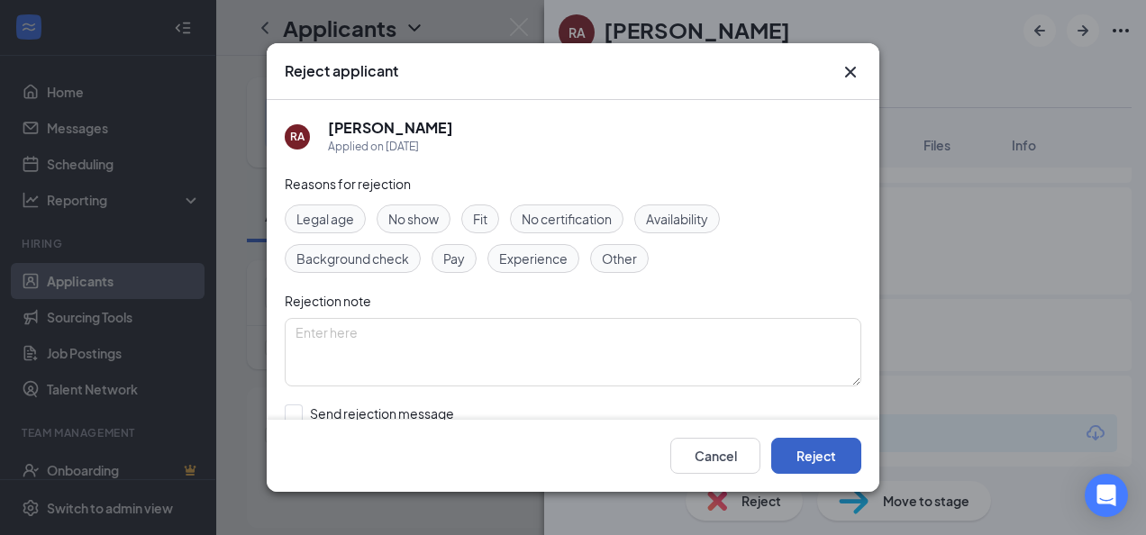
click at [787, 454] on button "Reject" at bounding box center [816, 456] width 90 height 36
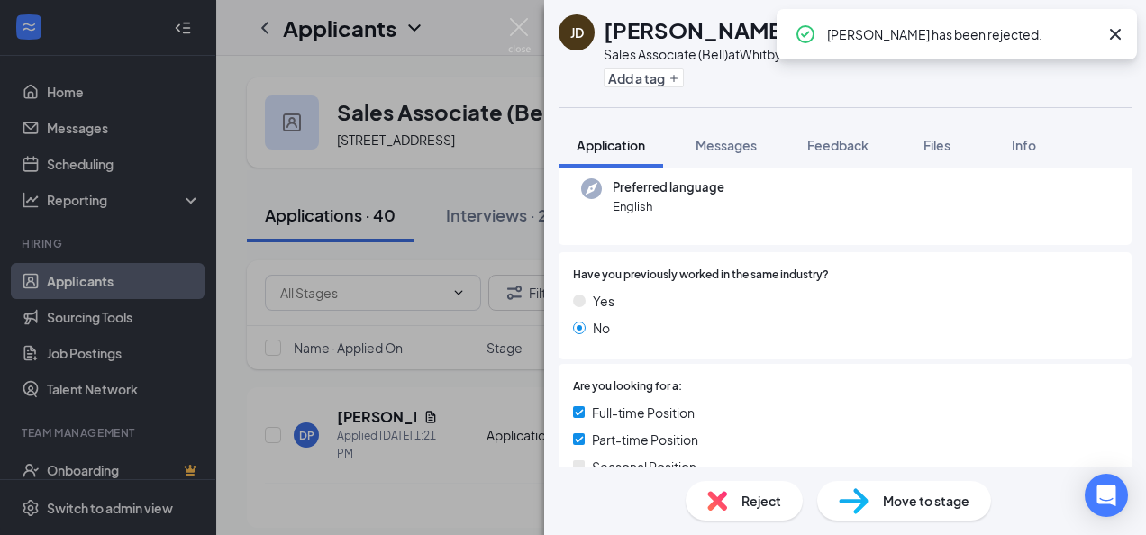
scroll to position [634, 0]
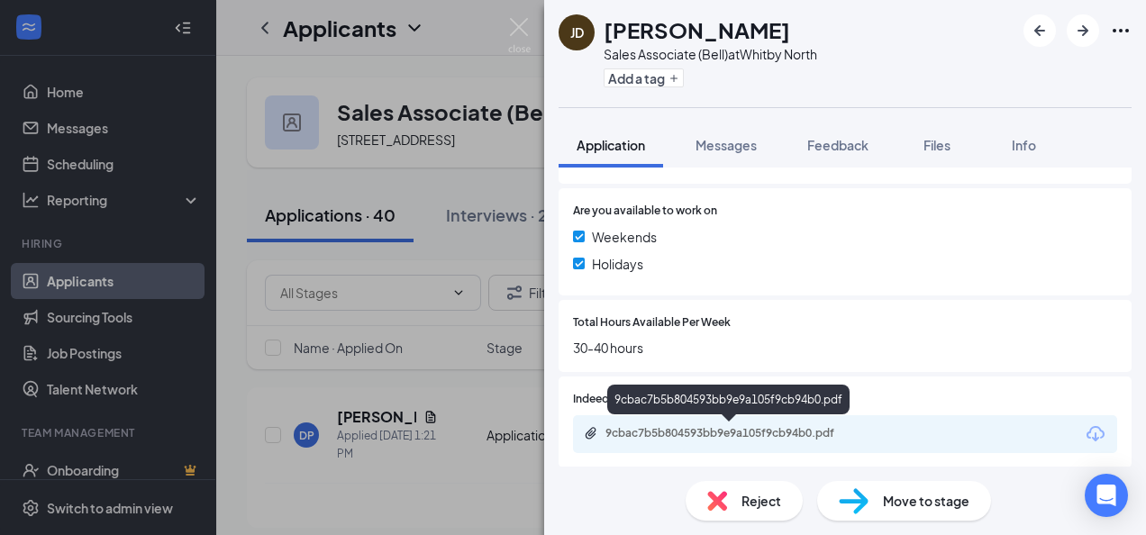
click at [695, 436] on div "9cbac7b5b804593bb9e9a105f9cb94b0.pdf" at bounding box center [732, 433] width 252 height 14
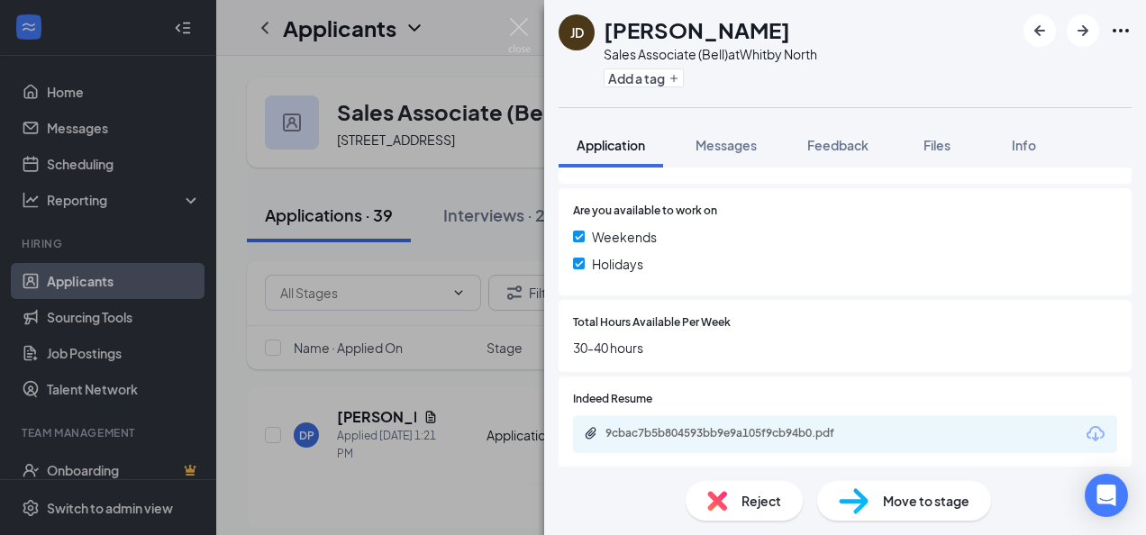
click at [719, 497] on img at bounding box center [717, 501] width 20 height 20
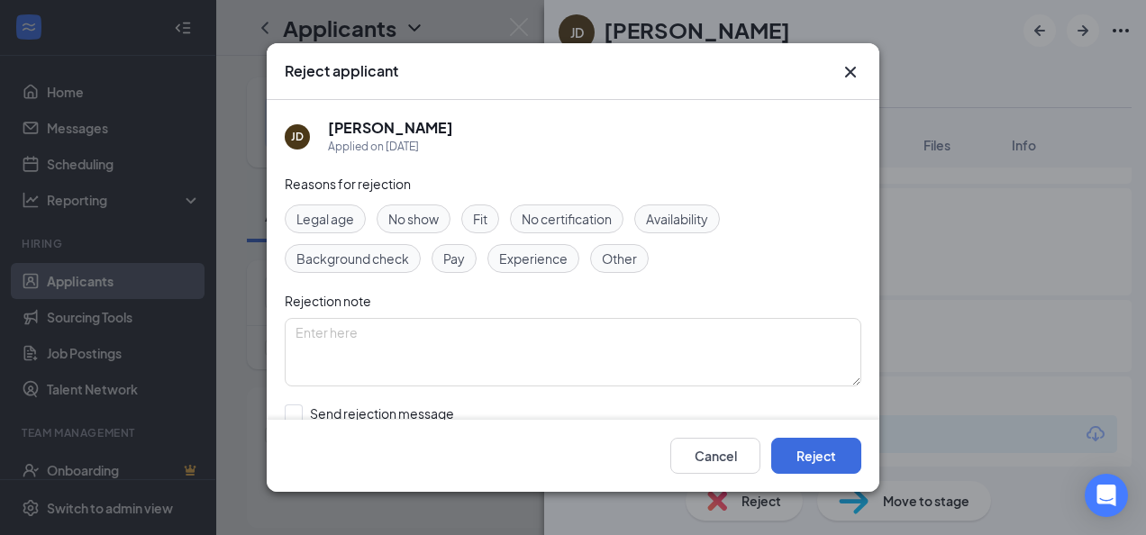
click at [770, 445] on div "Cancel Reject" at bounding box center [765, 456] width 191 height 36
click at [775, 446] on button "Reject" at bounding box center [816, 456] width 90 height 36
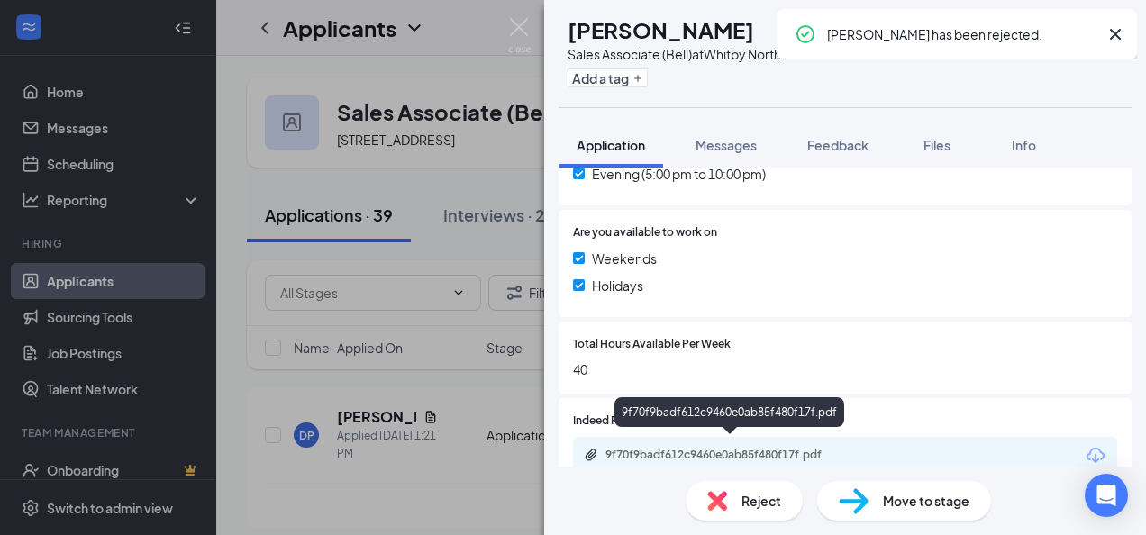
scroll to position [692, 0]
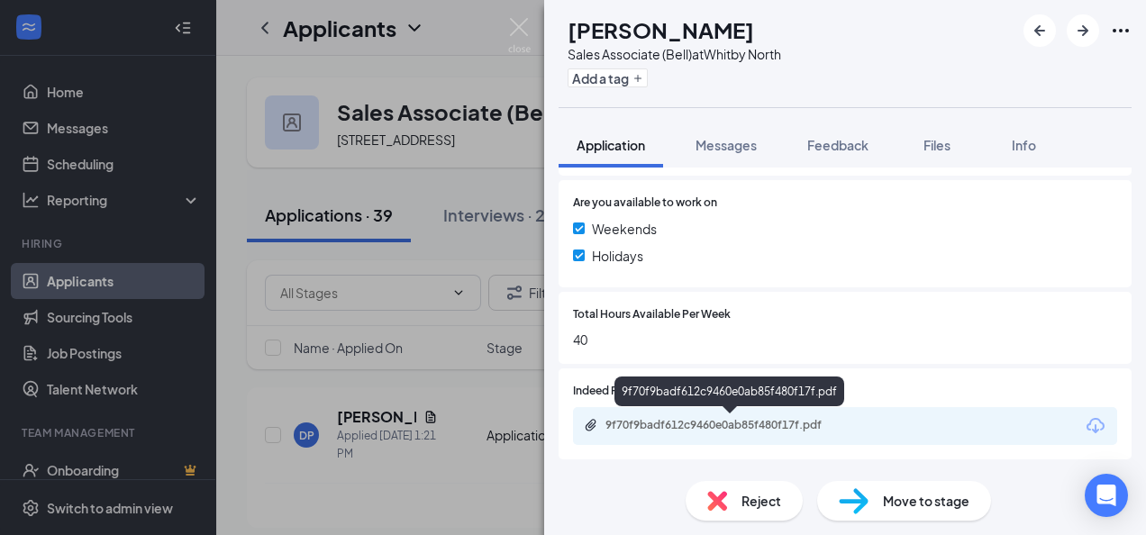
click at [703, 429] on div "9f70f9badf612c9460e0ab85f480f17f.pdf" at bounding box center [732, 425] width 252 height 14
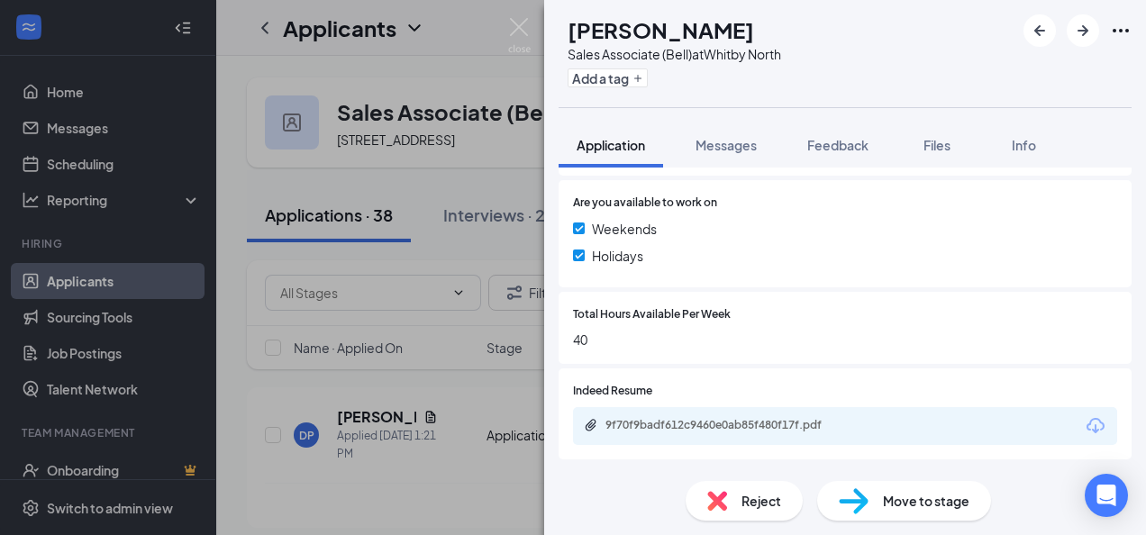
scroll to position [685, 0]
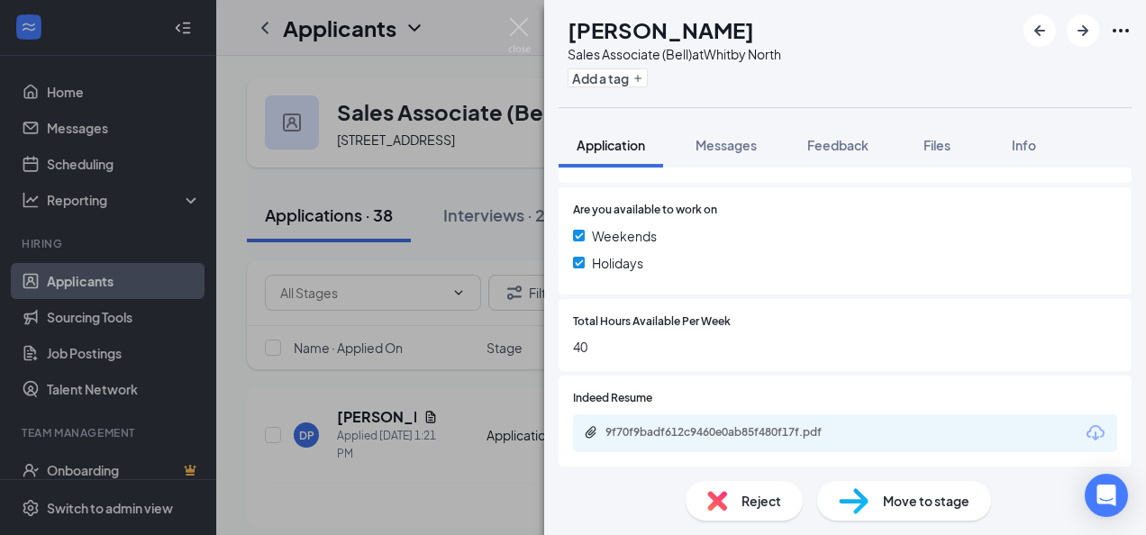
click at [748, 501] on span "Reject" at bounding box center [762, 501] width 40 height 20
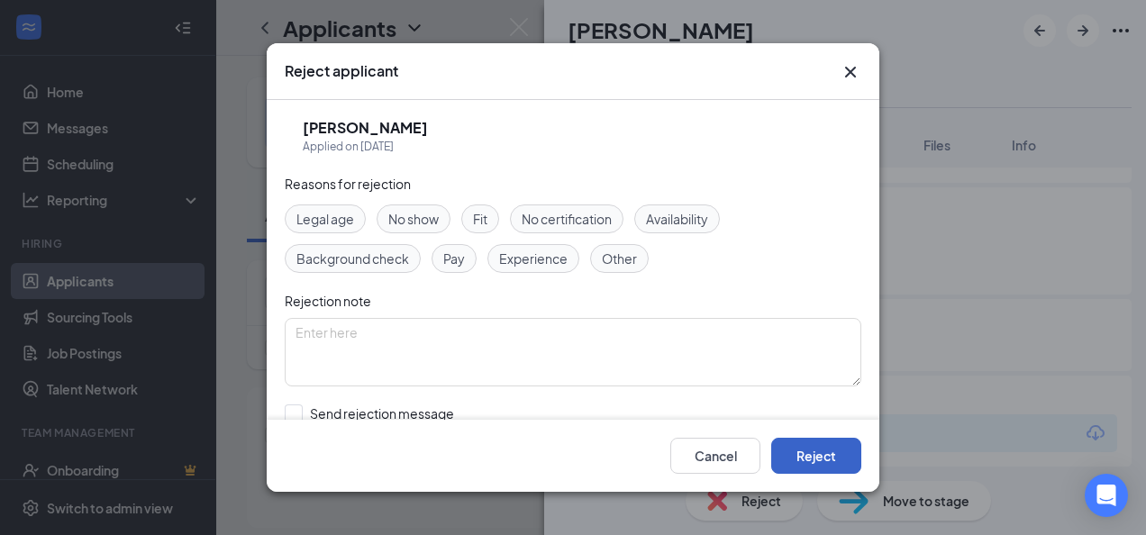
click at [789, 451] on button "Reject" at bounding box center [816, 456] width 90 height 36
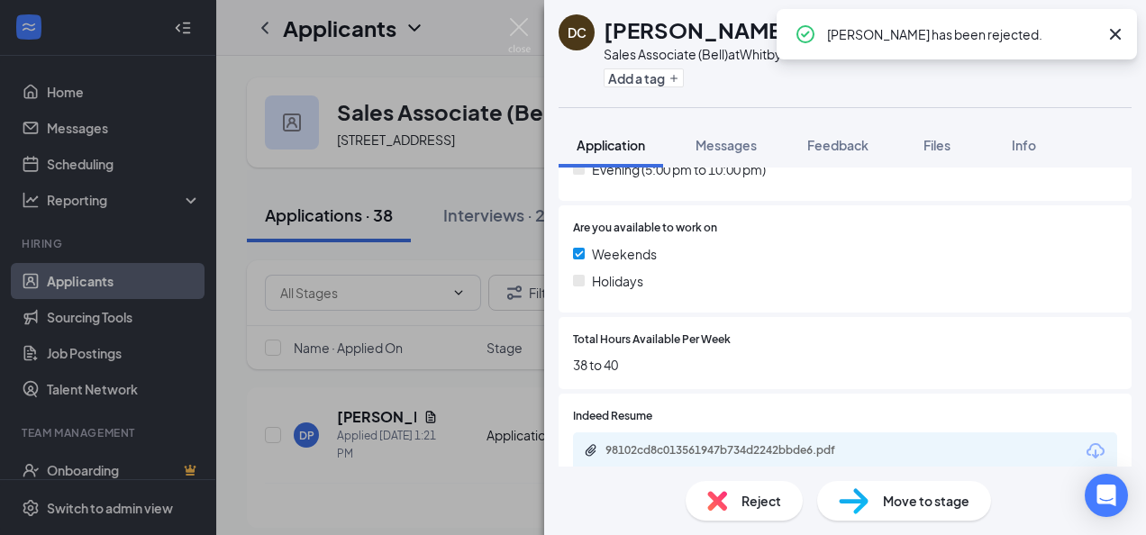
scroll to position [685, 0]
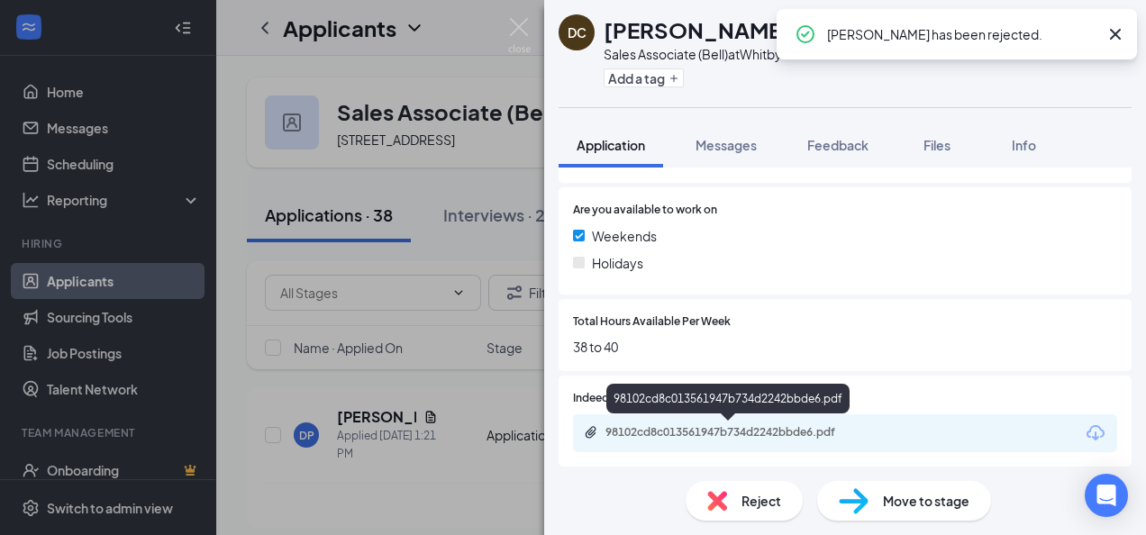
click at [671, 424] on div "98102cd8c013561947b734d2242bbde6.pdf" at bounding box center [845, 434] width 544 height 38
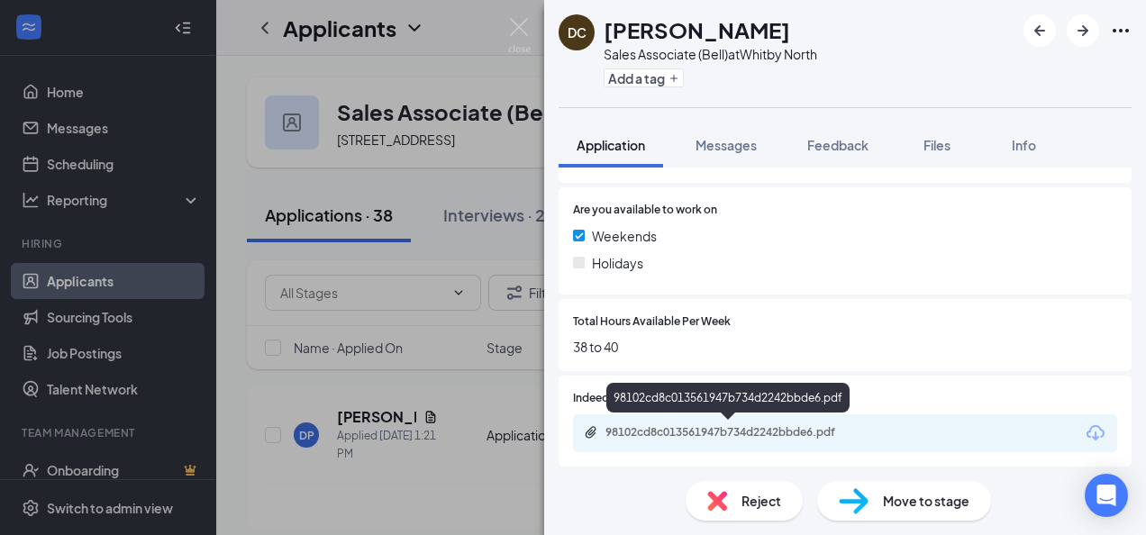
click at [675, 428] on div "98102cd8c013561947b734d2242bbde6.pdf" at bounding box center [732, 432] width 252 height 14
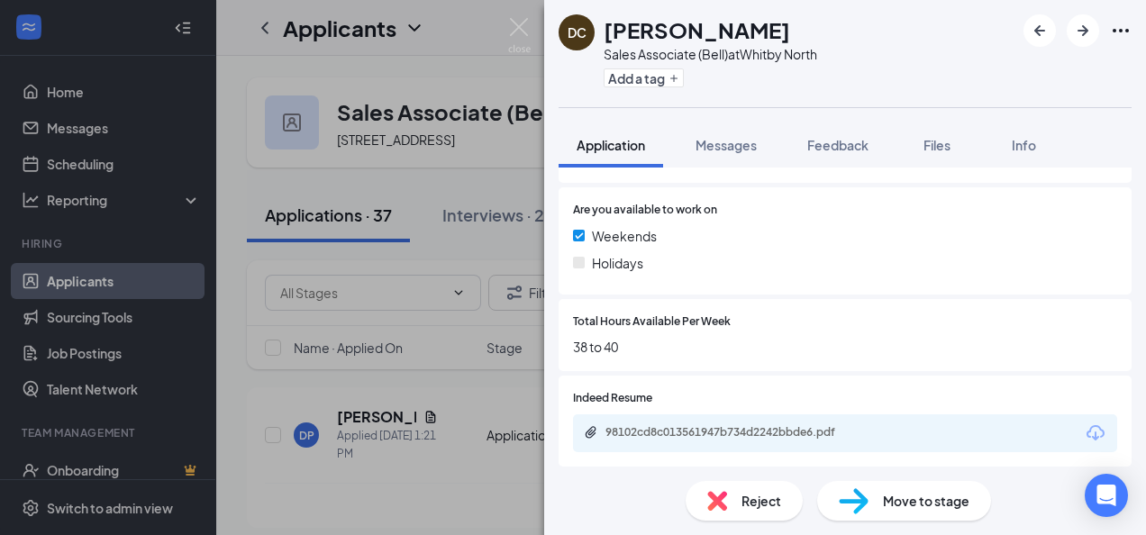
click at [746, 500] on span "Reject" at bounding box center [762, 501] width 40 height 20
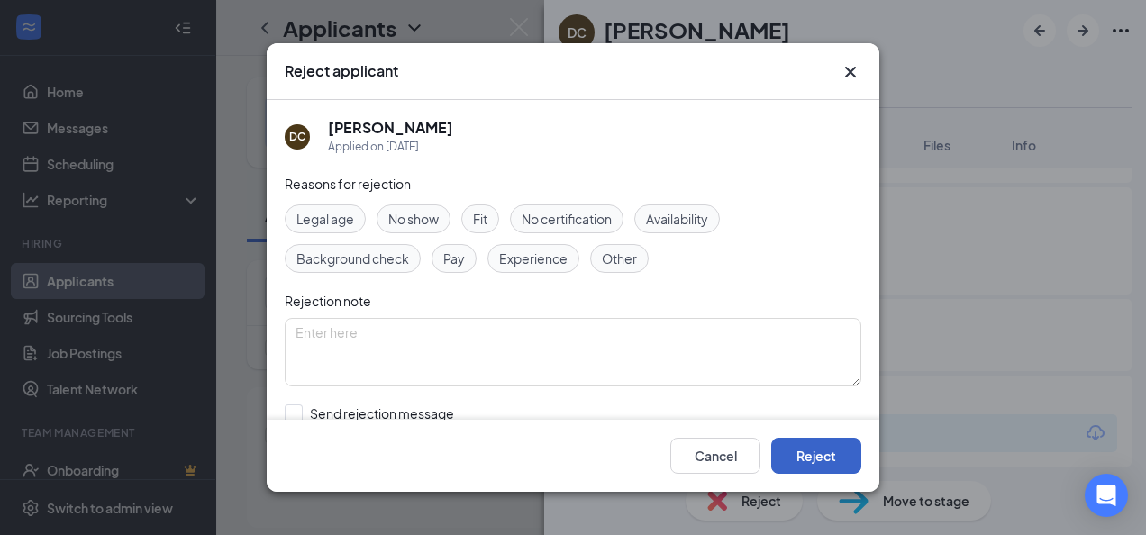
drag, startPoint x: 829, startPoint y: 455, endPoint x: 625, endPoint y: 472, distance: 204.4
click at [829, 455] on button "Reject" at bounding box center [816, 456] width 90 height 36
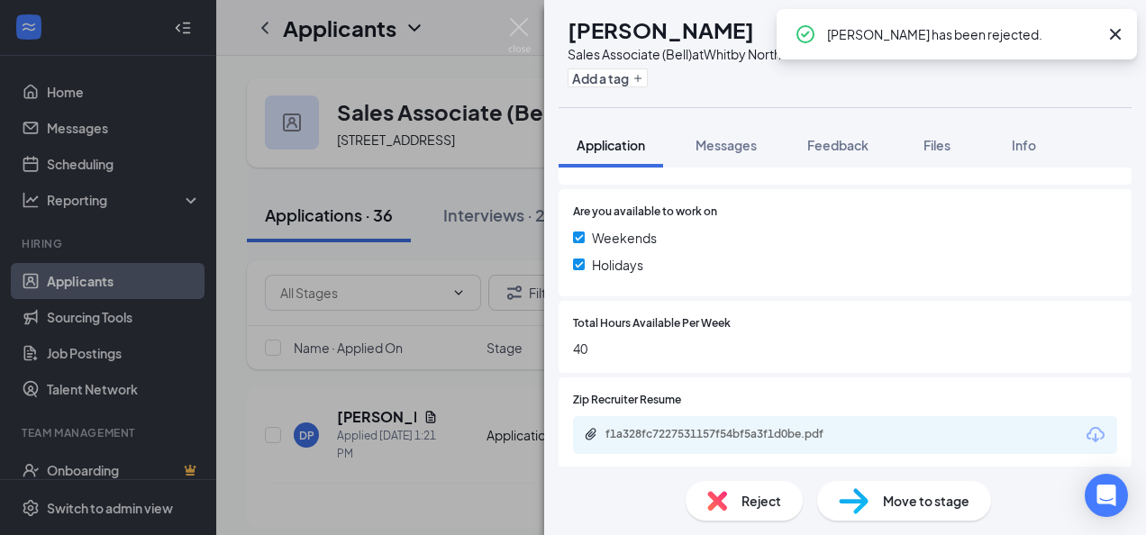
scroll to position [634, 0]
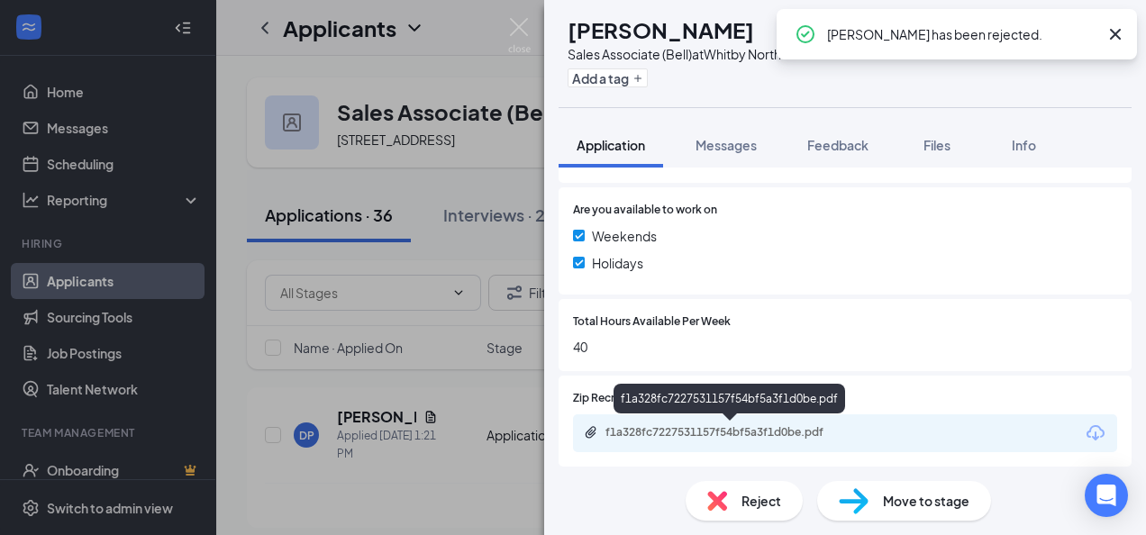
click at [667, 428] on div "f1a328fc7227531157f54bf5a3f1d0be.pdf" at bounding box center [732, 432] width 252 height 14
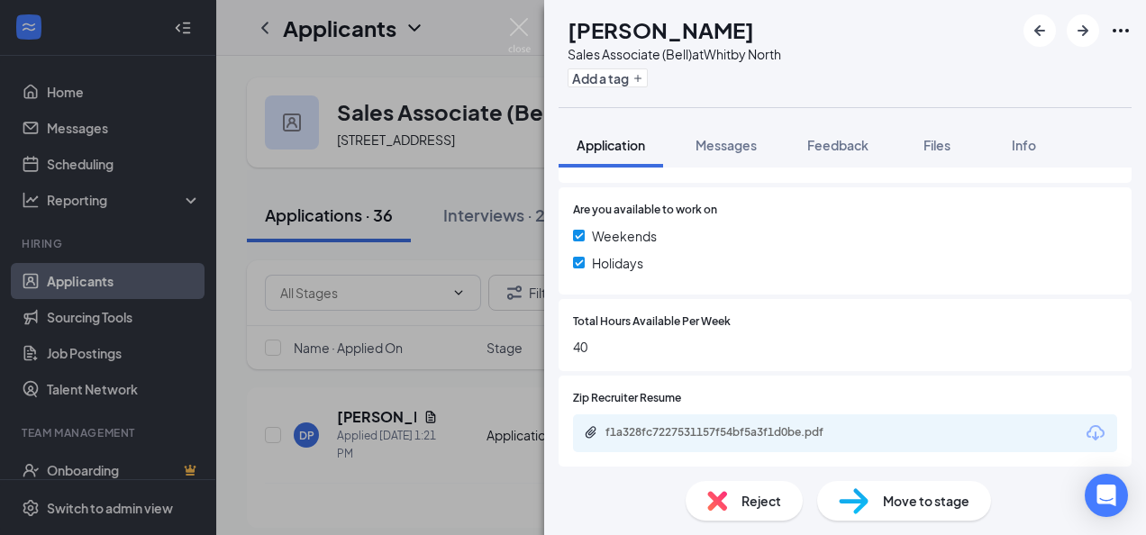
click at [719, 492] on img at bounding box center [717, 501] width 20 height 20
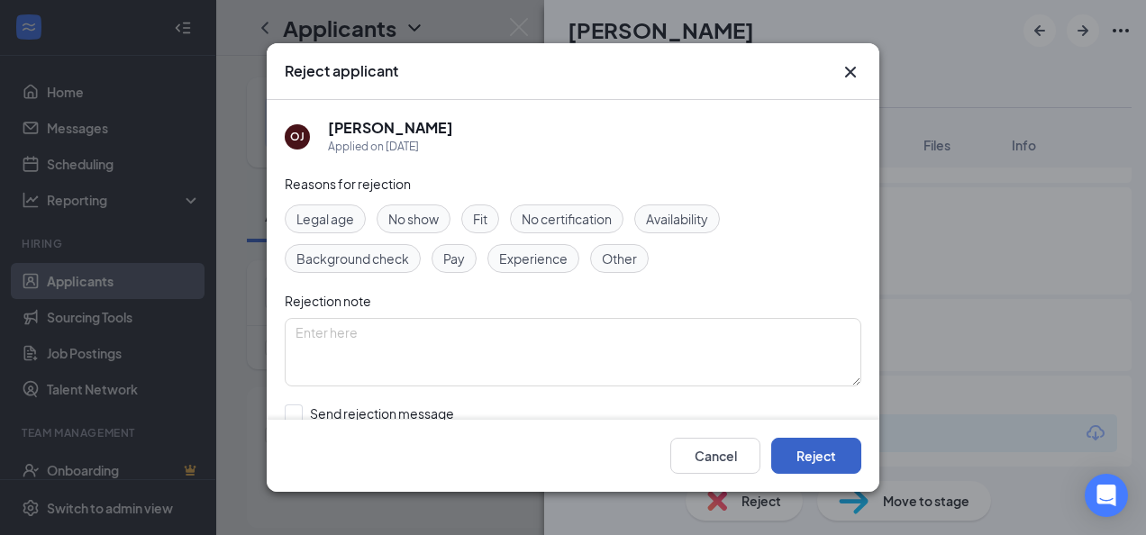
click at [802, 453] on button "Reject" at bounding box center [816, 456] width 90 height 36
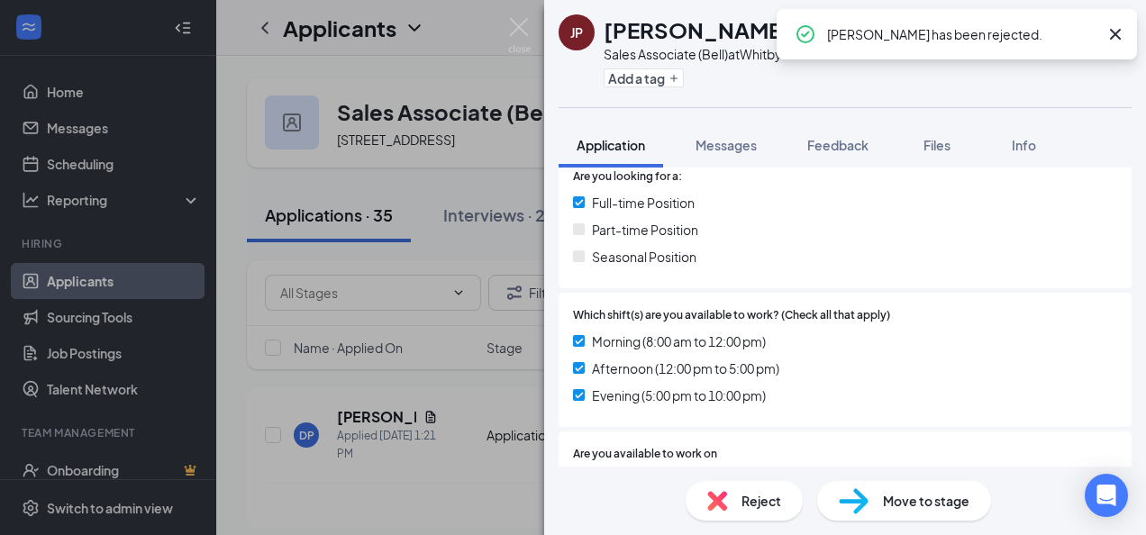
scroll to position [634, 0]
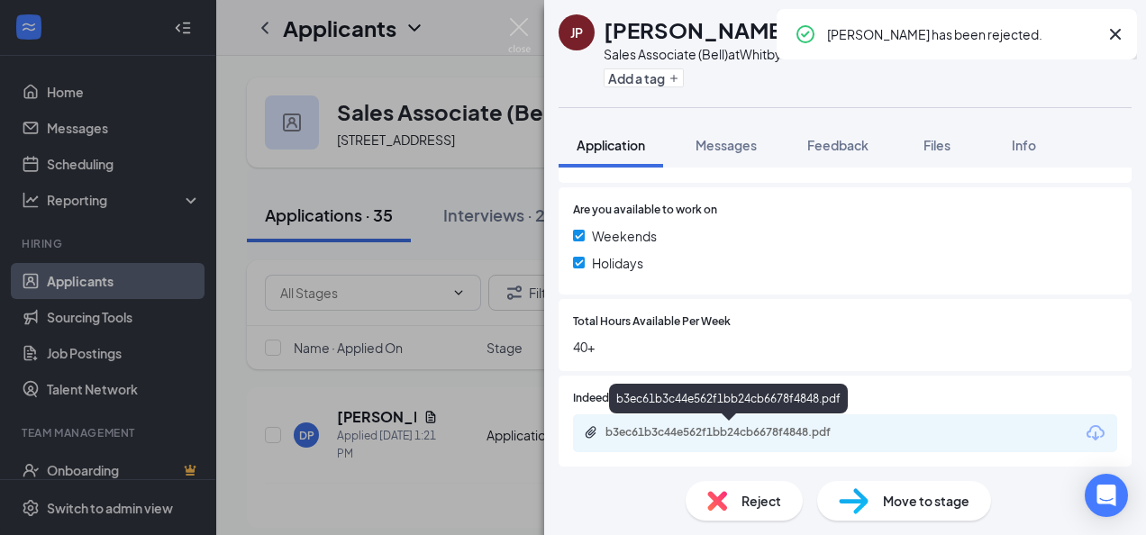
click at [705, 430] on div "b3ec61b3c44e562f1bb24cb6678f4848.pdf" at bounding box center [732, 432] width 252 height 14
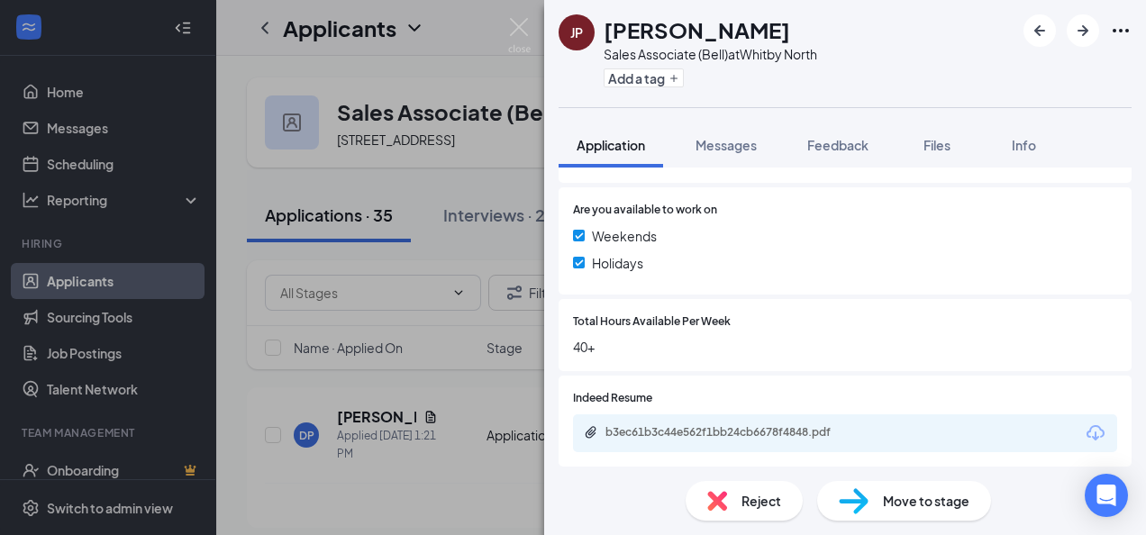
click at [745, 508] on span "Reject" at bounding box center [762, 501] width 40 height 20
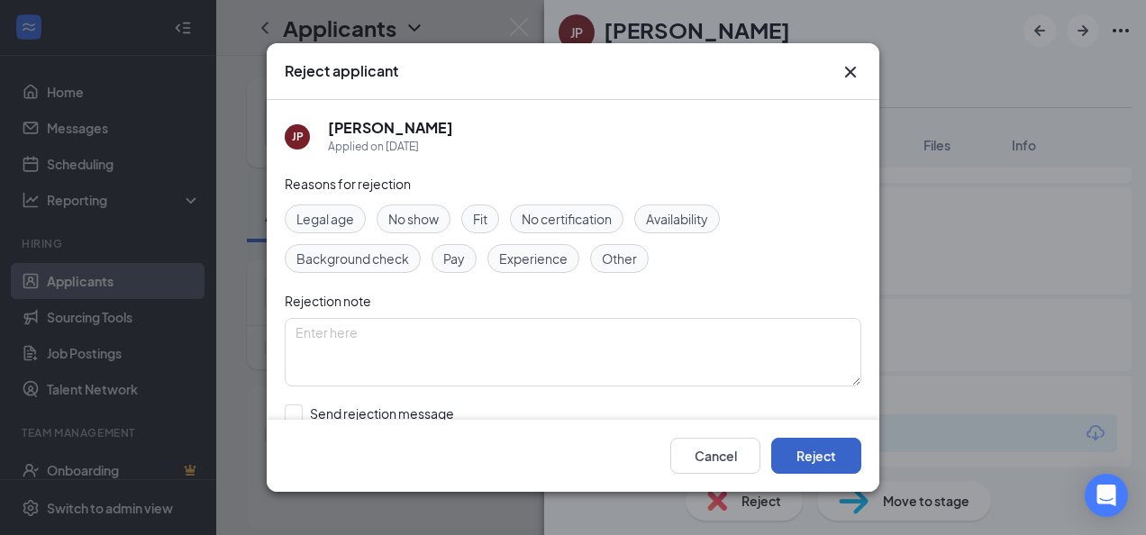
click at [829, 443] on button "Reject" at bounding box center [816, 456] width 90 height 36
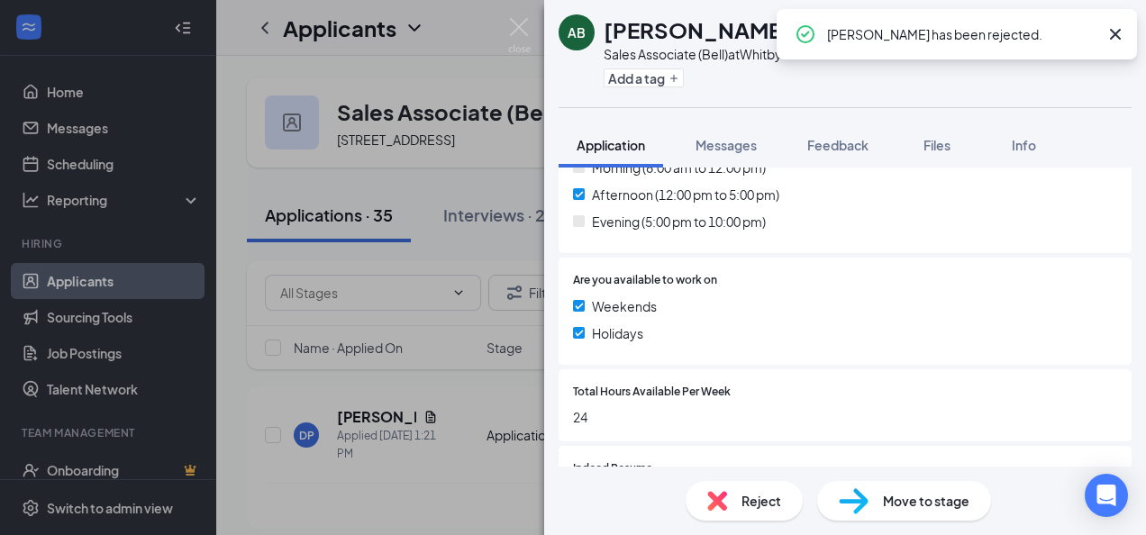
scroll to position [683, 0]
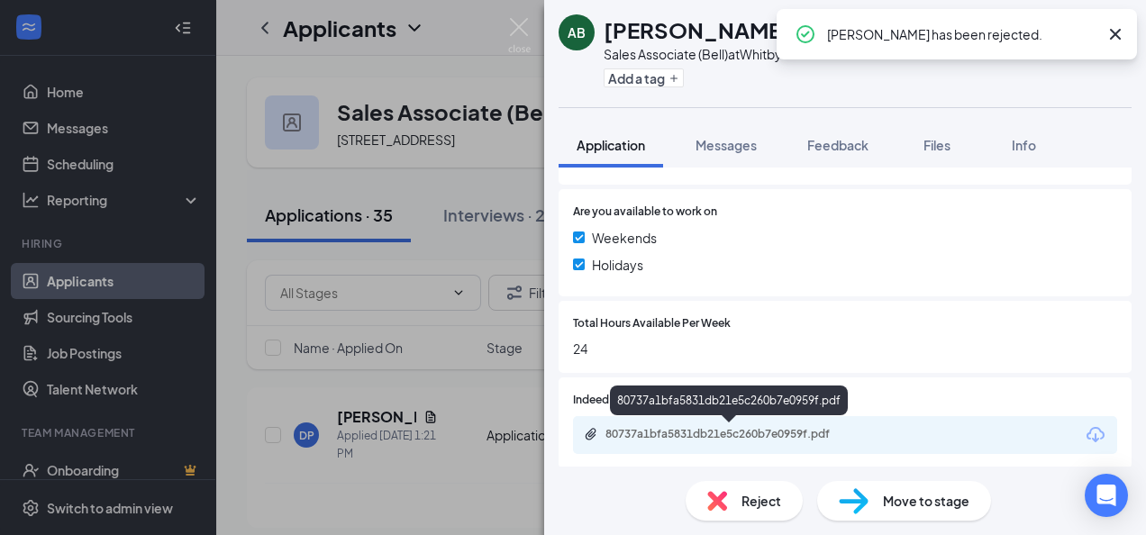
click at [752, 433] on div "80737a1bfa5831db21e5c260b7e0959f.pdf" at bounding box center [732, 434] width 252 height 14
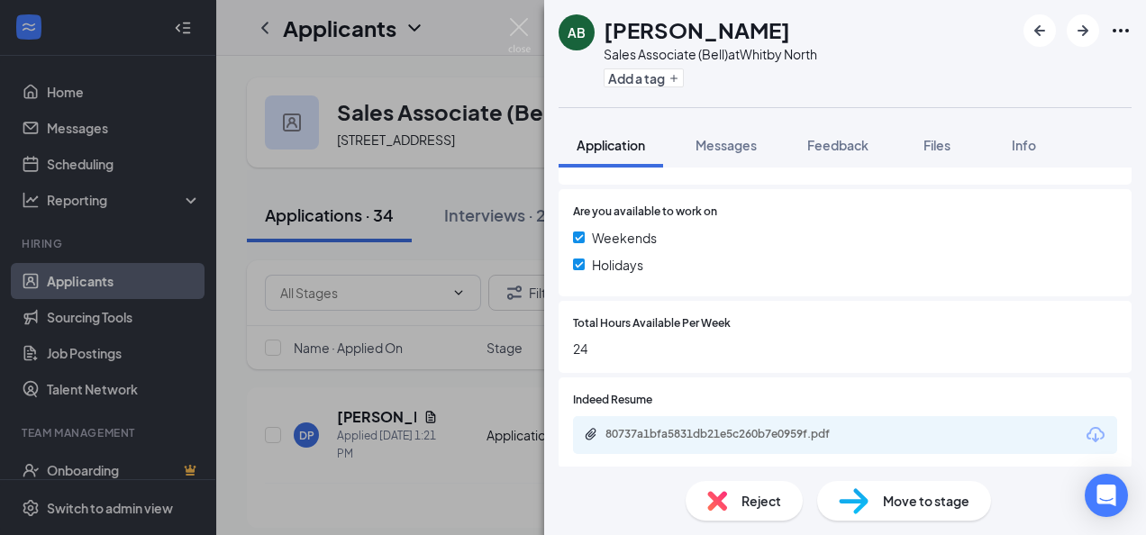
click at [716, 505] on img at bounding box center [717, 501] width 20 height 20
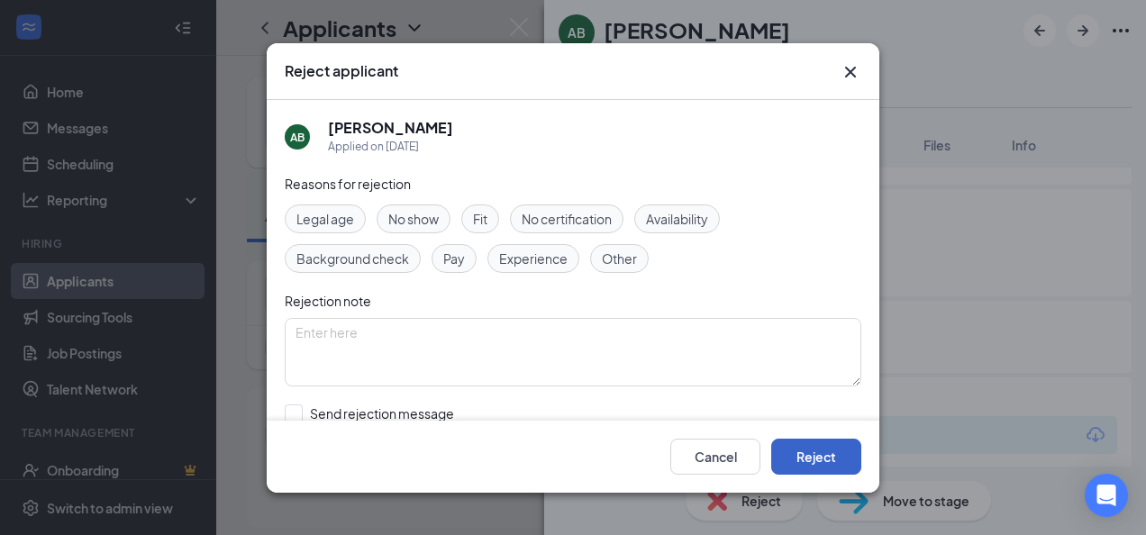
click at [777, 459] on button "Reject" at bounding box center [816, 456] width 90 height 36
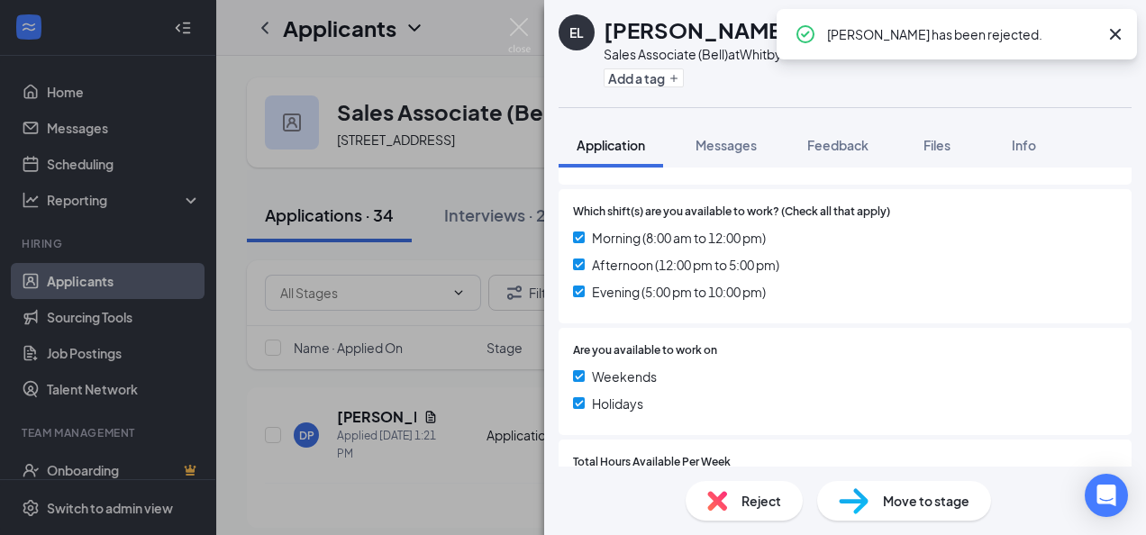
scroll to position [631, 0]
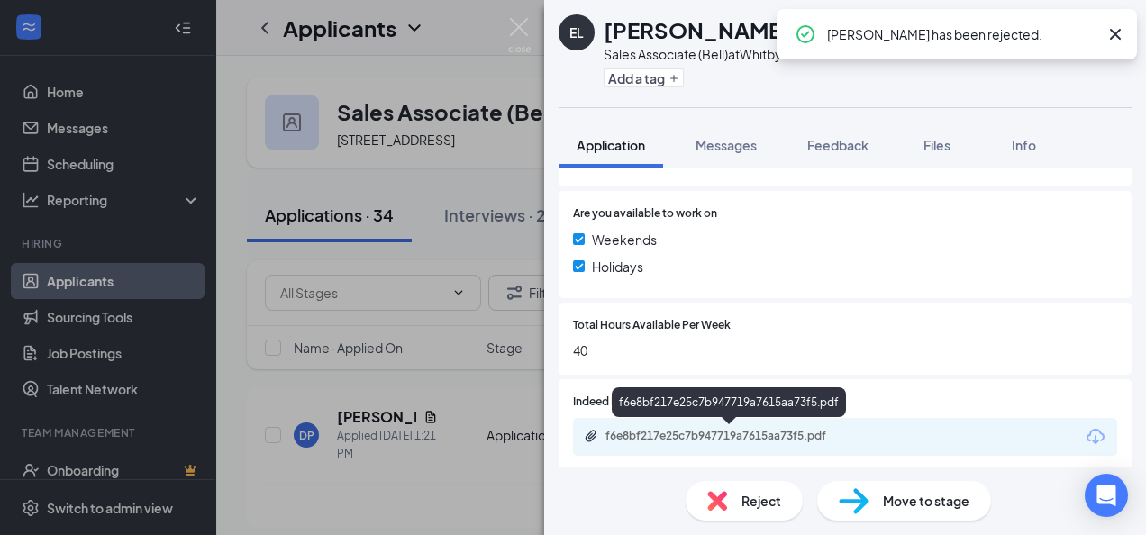
click at [660, 434] on div "f6e8bf217e25c7b947719a7615aa73f5.pdf" at bounding box center [732, 436] width 252 height 14
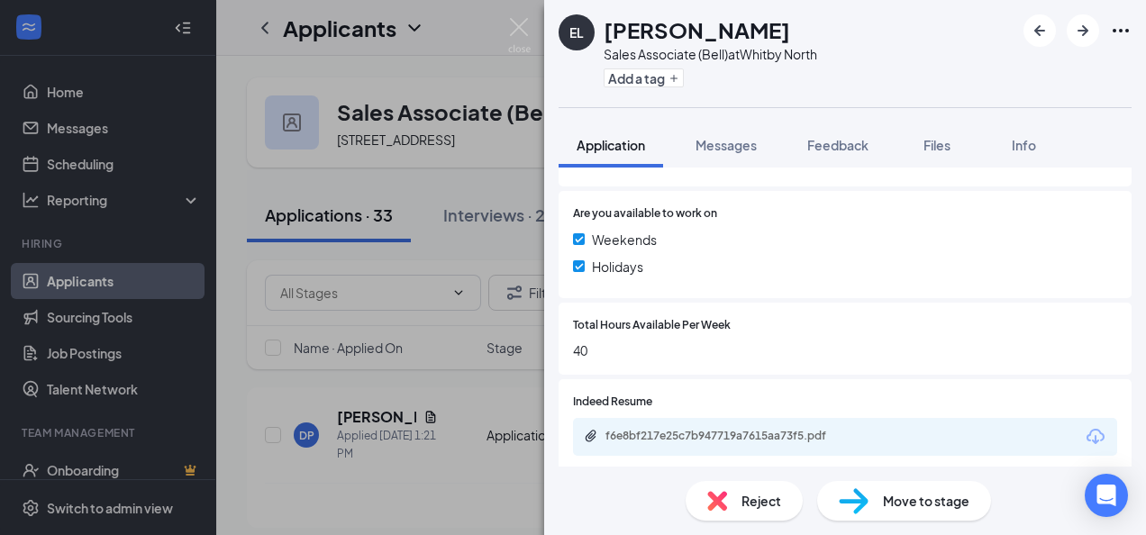
click at [717, 496] on img at bounding box center [717, 501] width 20 height 20
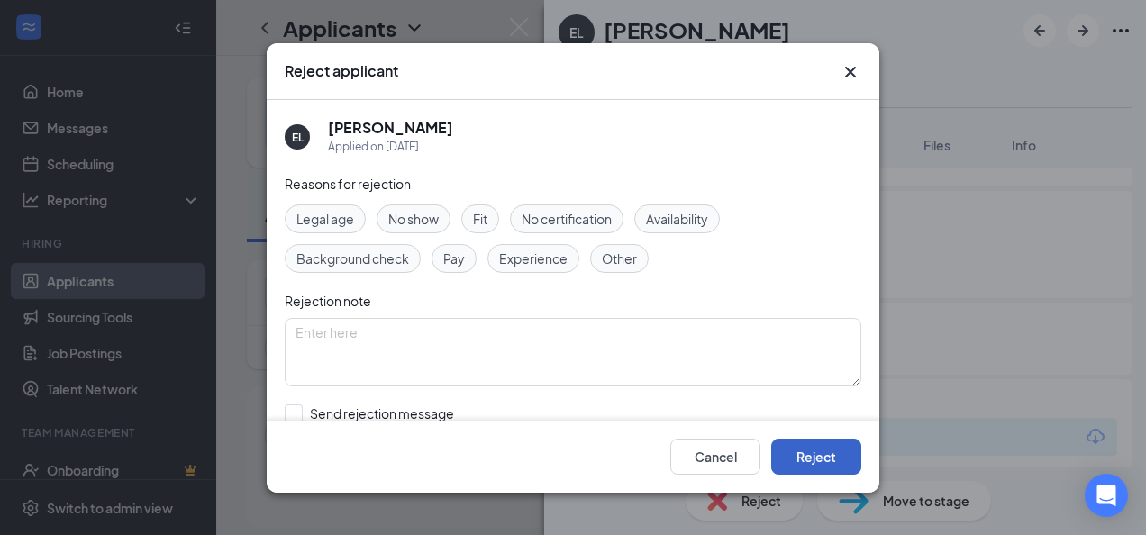
click at [809, 440] on button "Reject" at bounding box center [816, 456] width 90 height 36
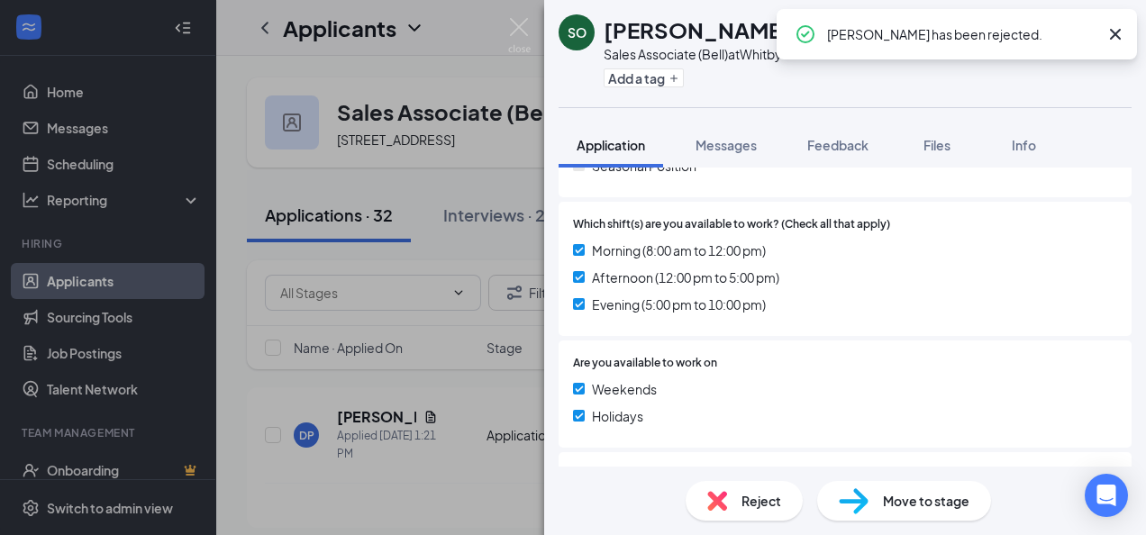
scroll to position [634, 0]
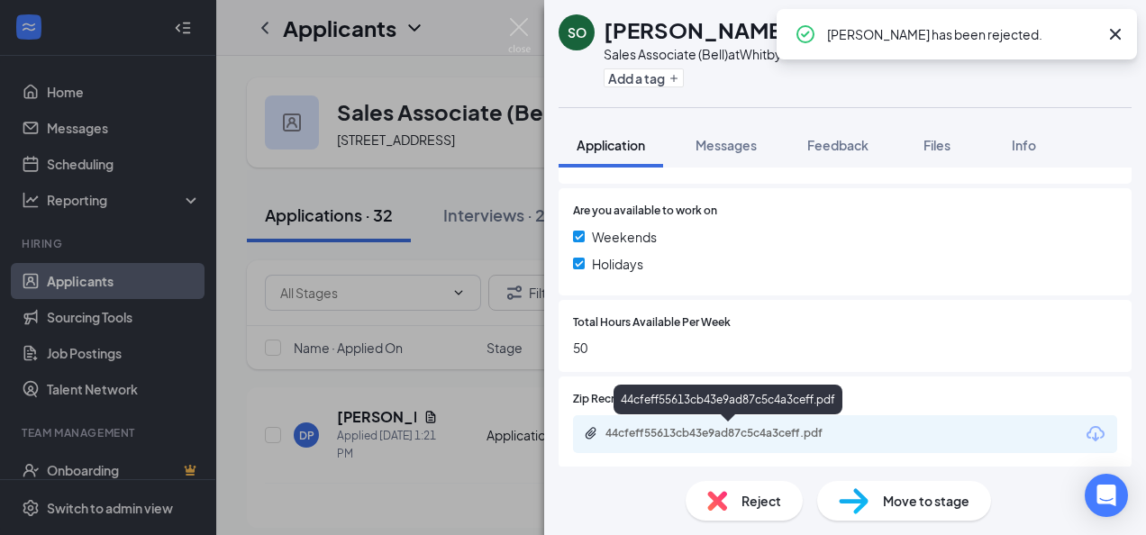
click at [701, 432] on div "44cfeff55613cb43e9ad87c5c4a3ceff.pdf" at bounding box center [732, 433] width 252 height 14
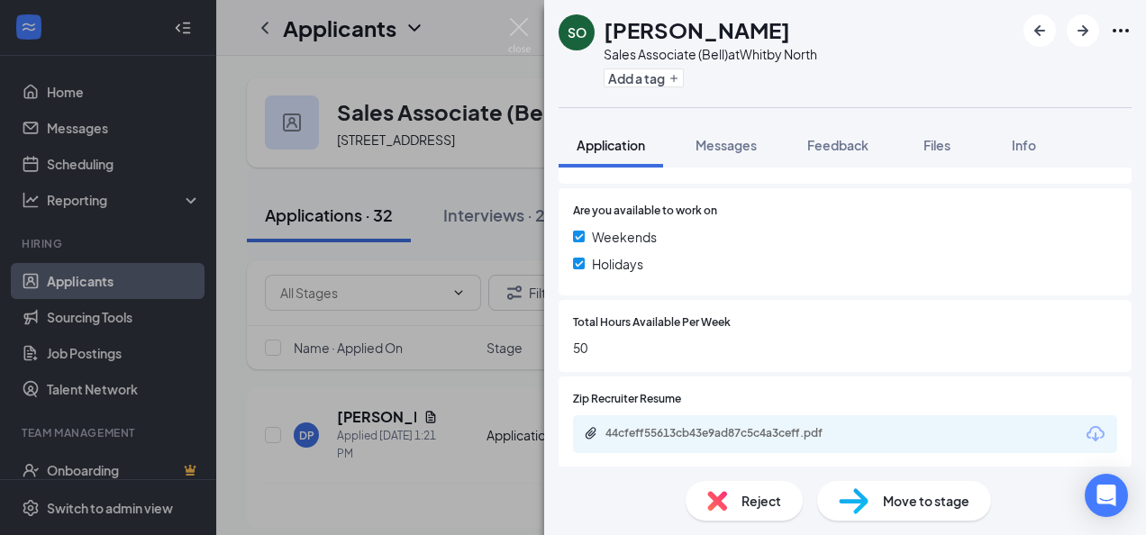
click at [722, 505] on img at bounding box center [717, 501] width 20 height 20
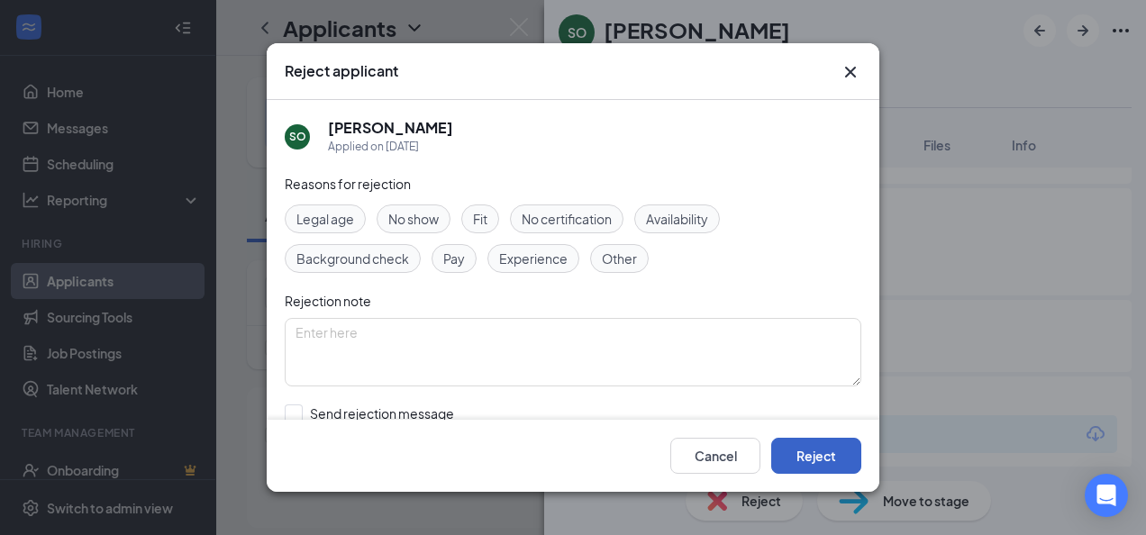
click at [799, 454] on button "Reject" at bounding box center [816, 456] width 90 height 36
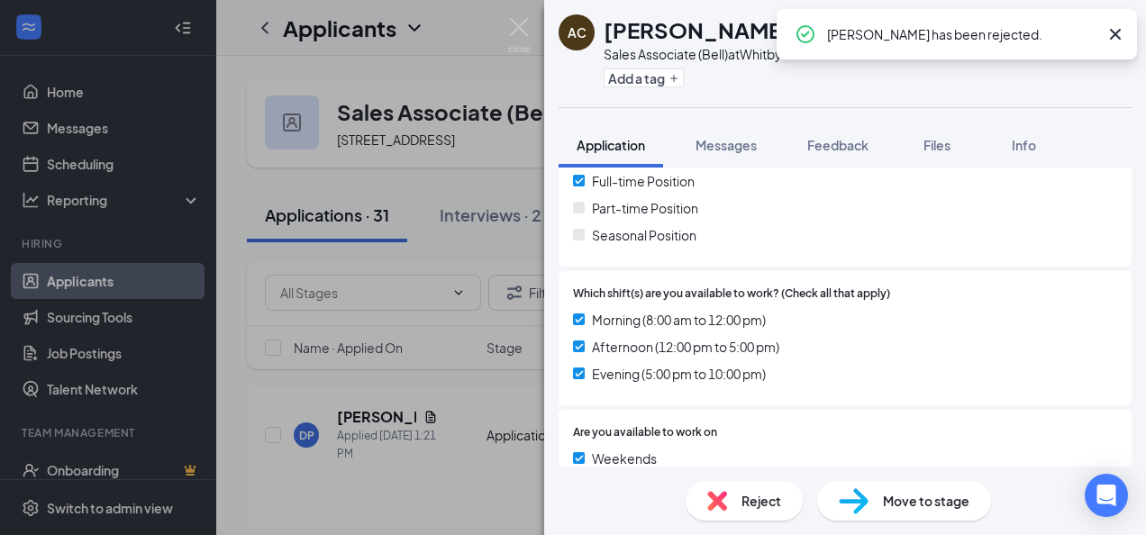
scroll to position [634, 0]
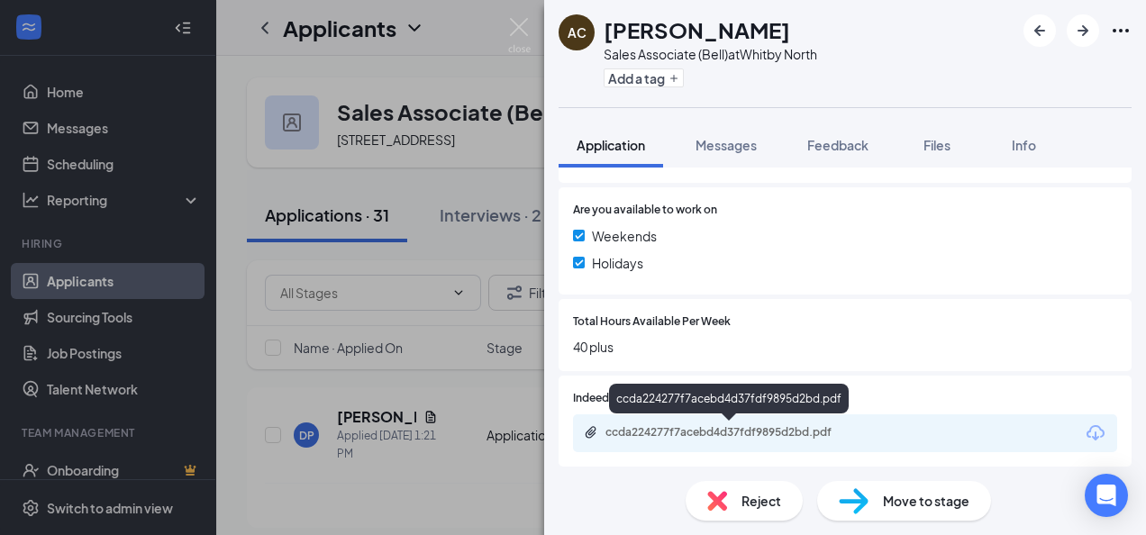
click at [639, 429] on div "ccda224277f7acebd4d37fdf9895d2bd.pdf" at bounding box center [732, 432] width 252 height 14
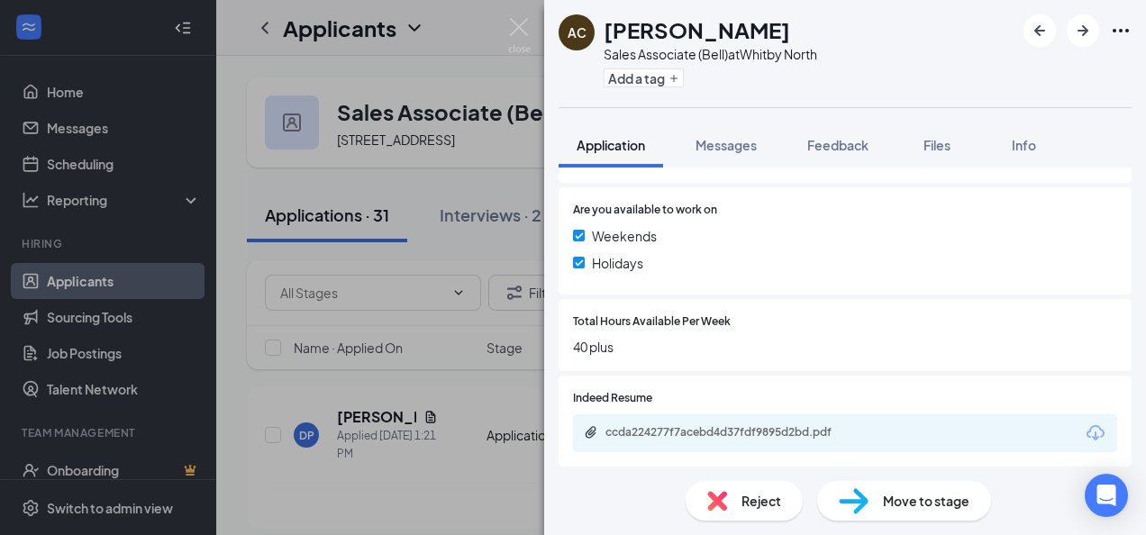
click at [746, 509] on span "Reject" at bounding box center [762, 501] width 40 height 20
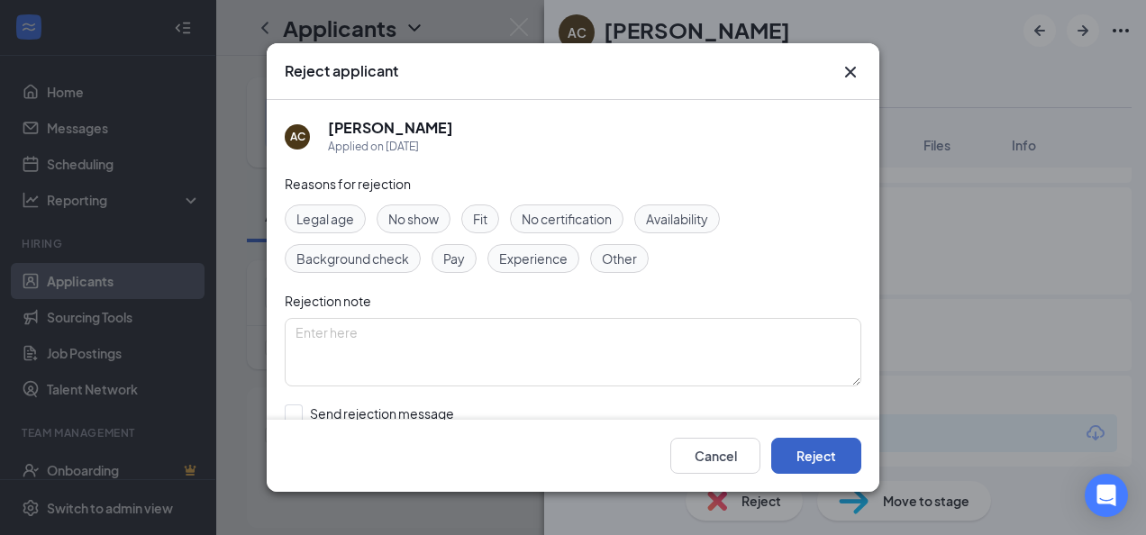
click at [824, 440] on button "Reject" at bounding box center [816, 456] width 90 height 36
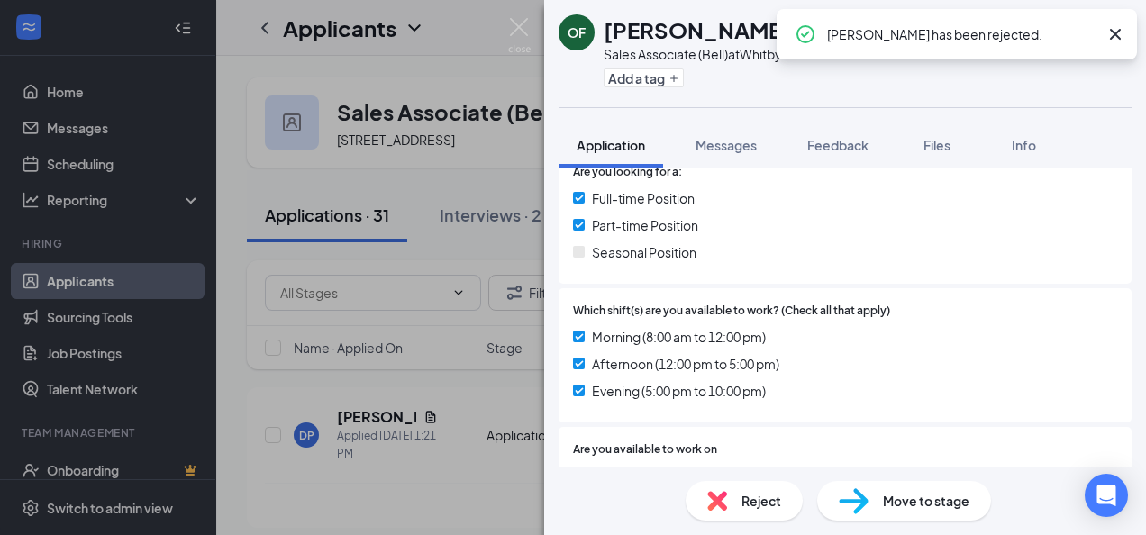
scroll to position [642, 0]
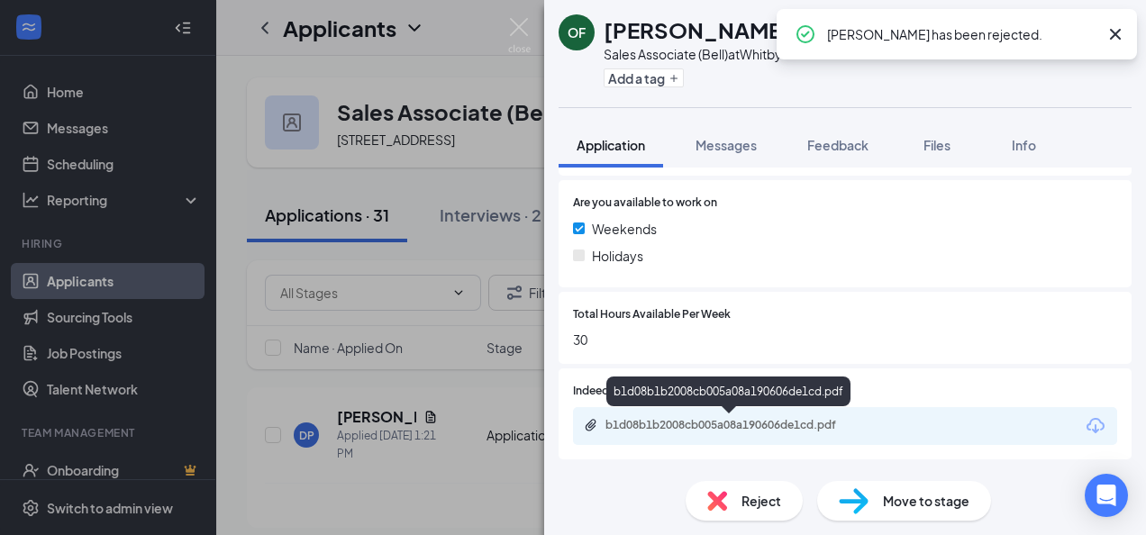
click at [661, 425] on div "b1d08b1b2008cb005a08a190606de1cd.pdf" at bounding box center [732, 425] width 252 height 14
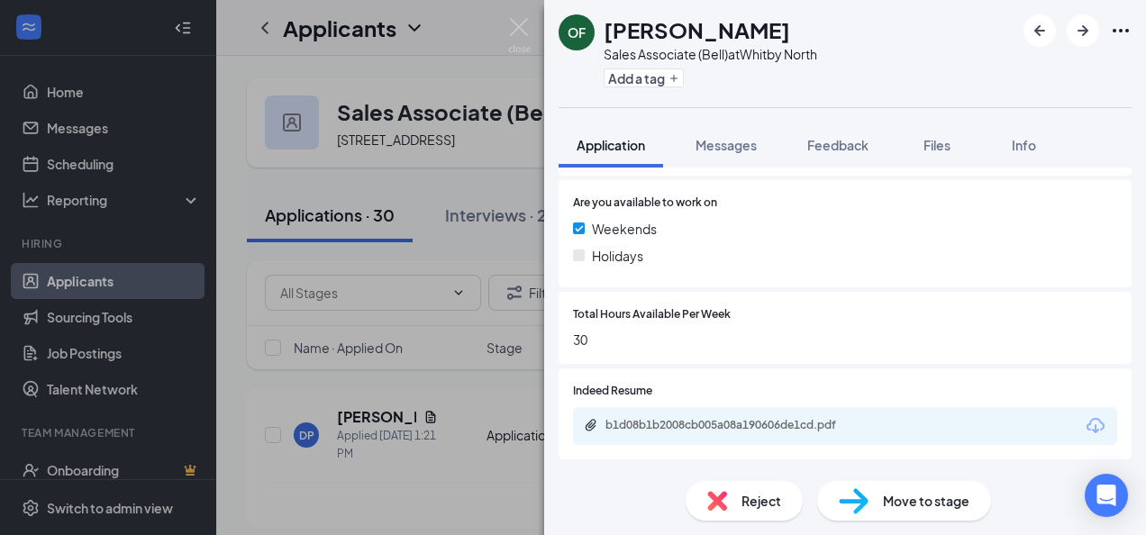
scroll to position [634, 0]
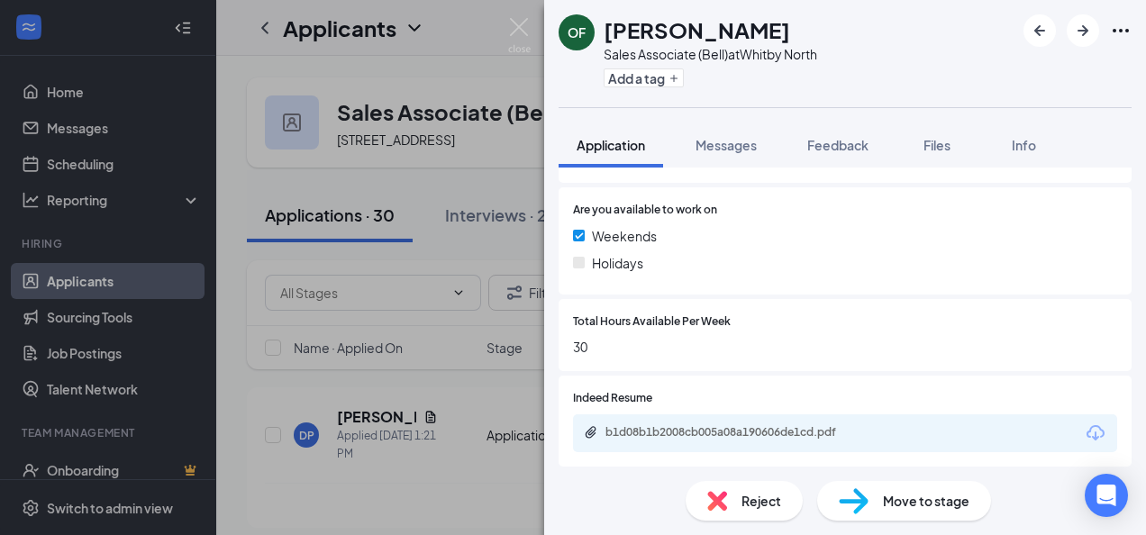
click at [719, 507] on img at bounding box center [717, 501] width 20 height 20
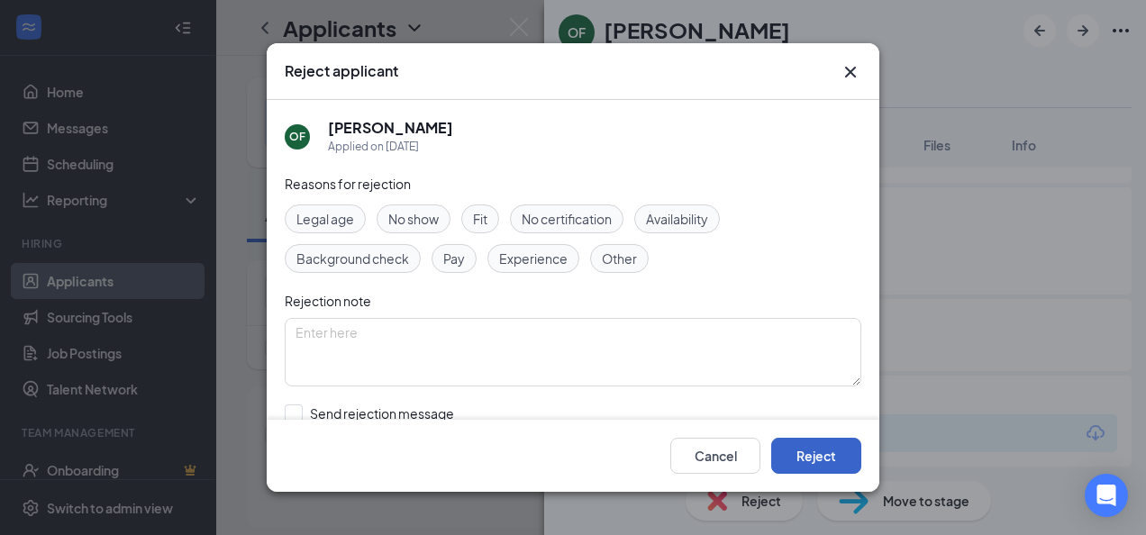
click at [831, 456] on button "Reject" at bounding box center [816, 456] width 90 height 36
